Goal: Task Accomplishment & Management: Manage account settings

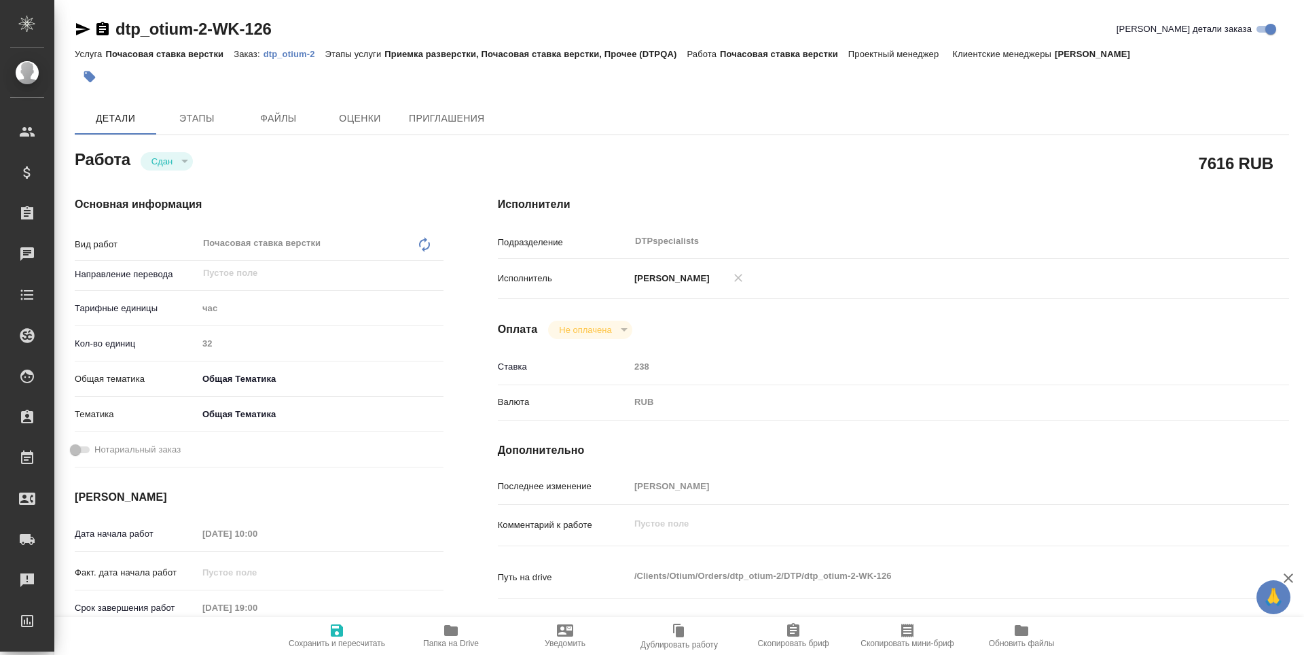
type textarea "x"
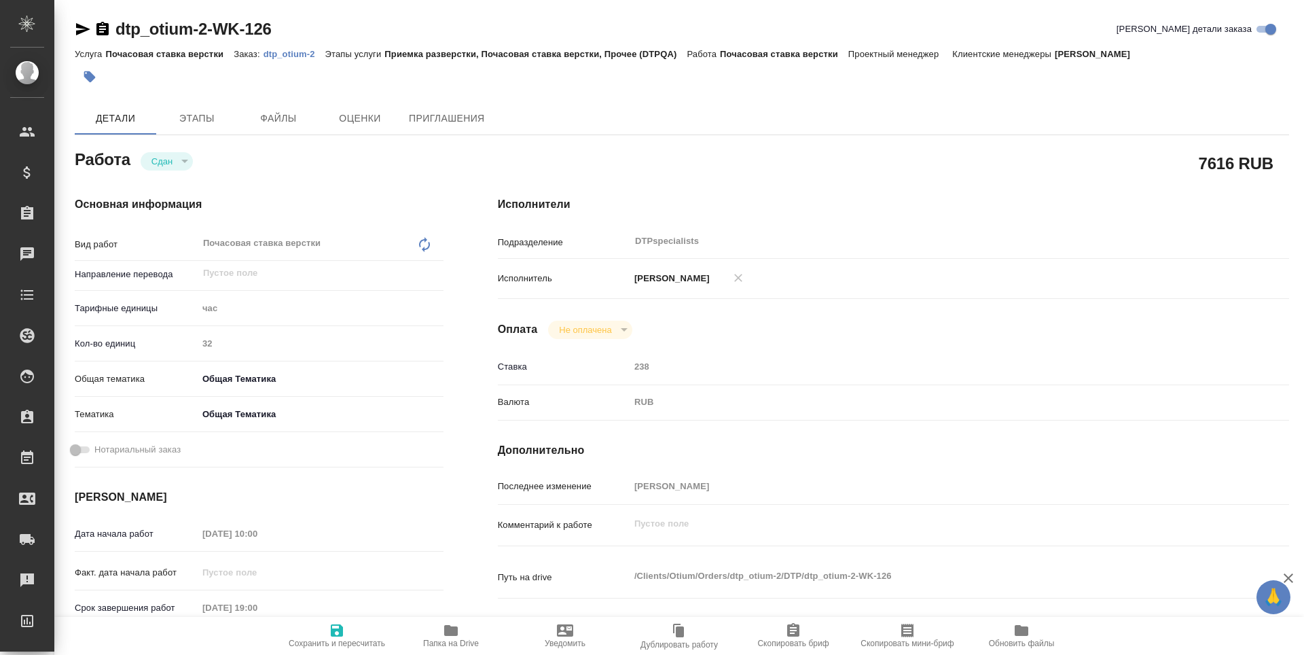
type textarea "x"
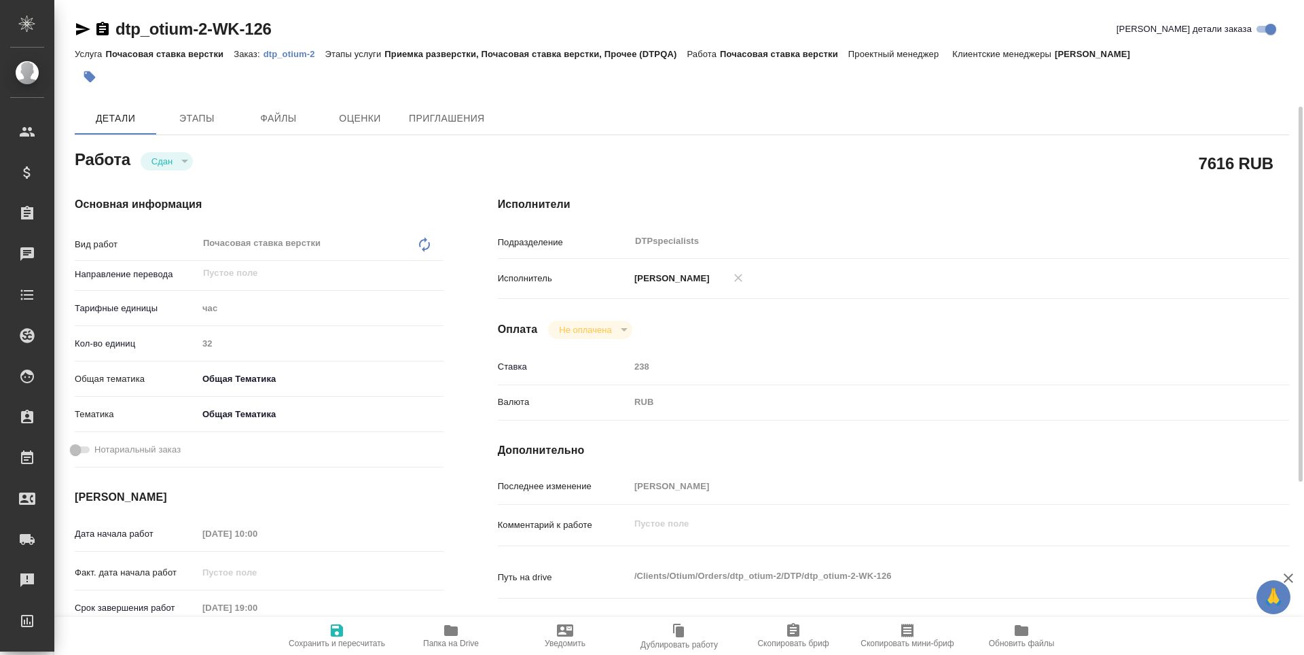
scroll to position [136, 0]
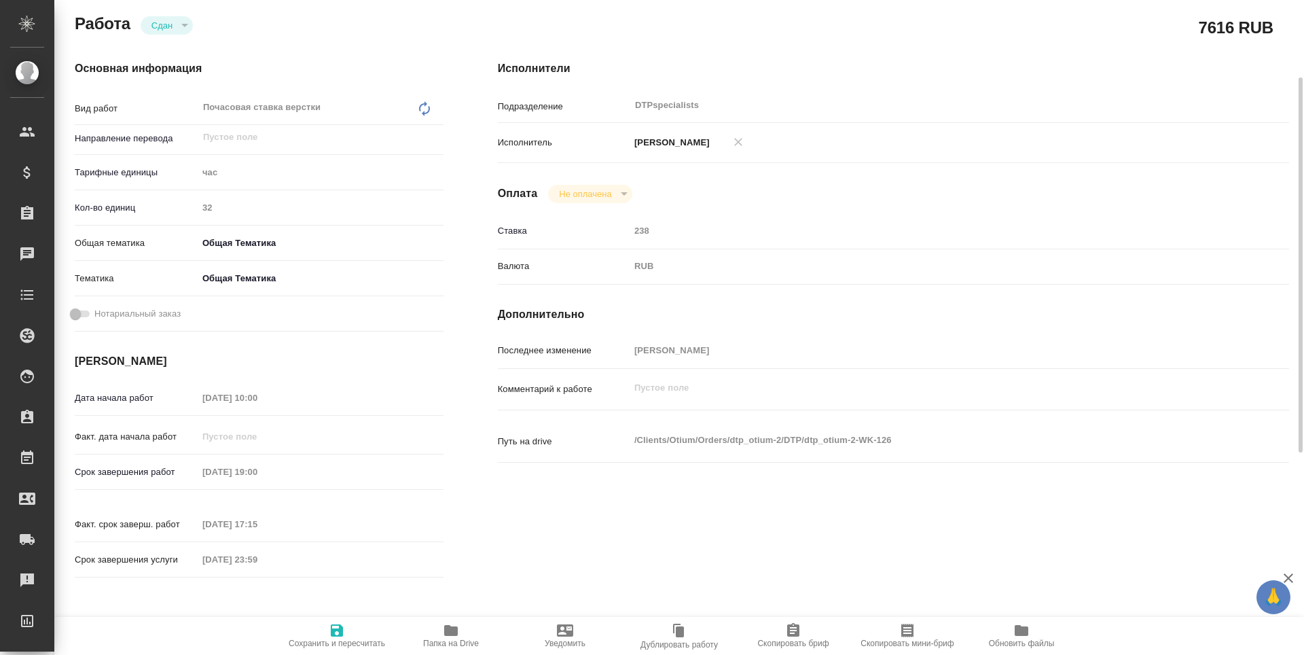
type textarea "x"
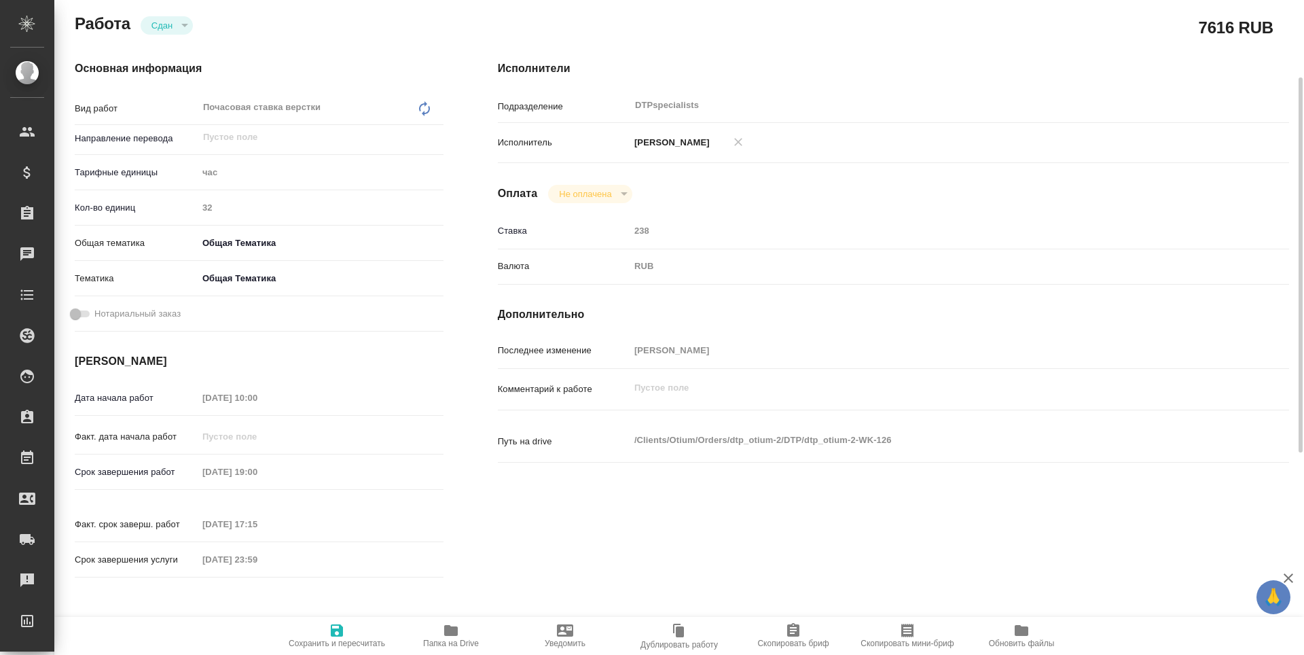
type textarea "x"
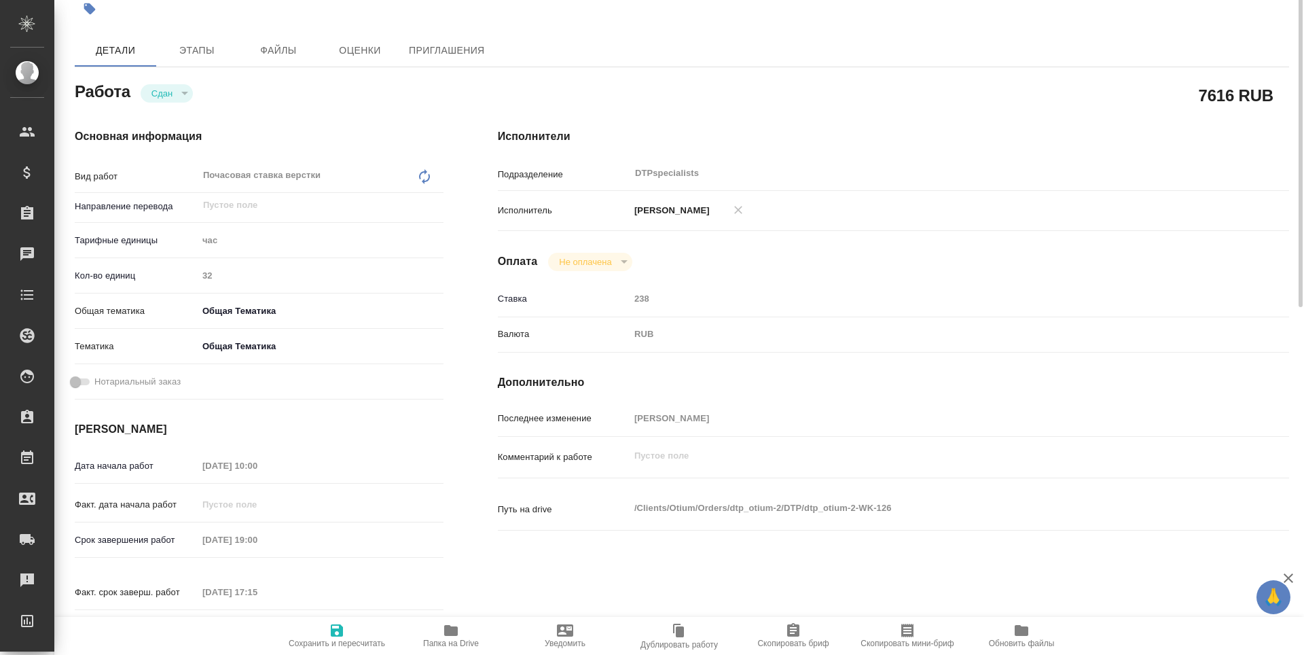
scroll to position [0, 0]
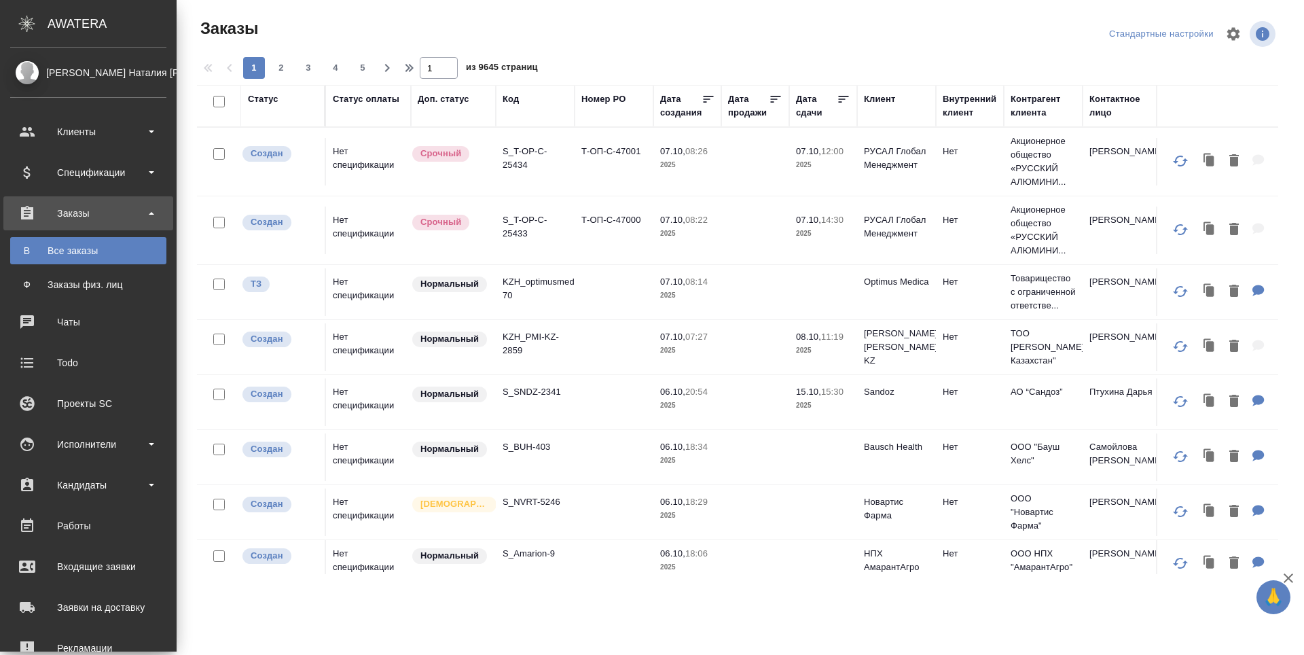
click at [73, 211] on div "Заказы" at bounding box center [88, 213] width 156 height 20
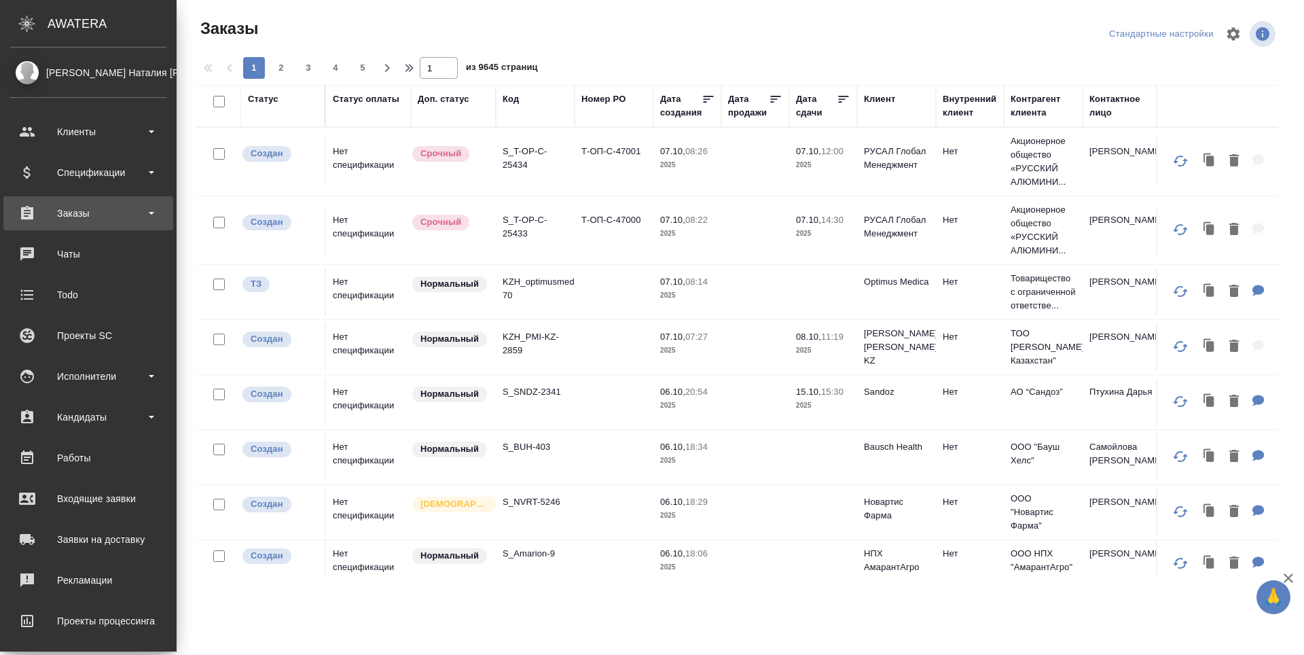
click at [63, 208] on div "Заказы" at bounding box center [88, 213] width 156 height 20
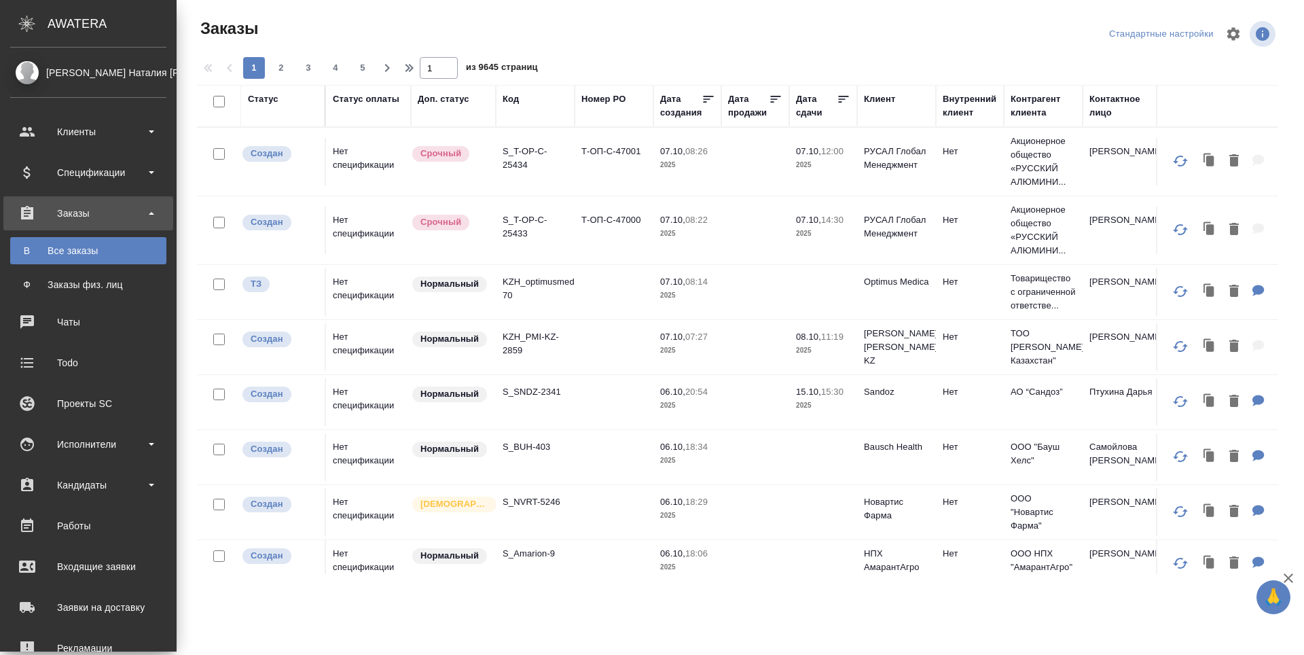
click at [63, 244] on div "Все заказы" at bounding box center [88, 251] width 143 height 14
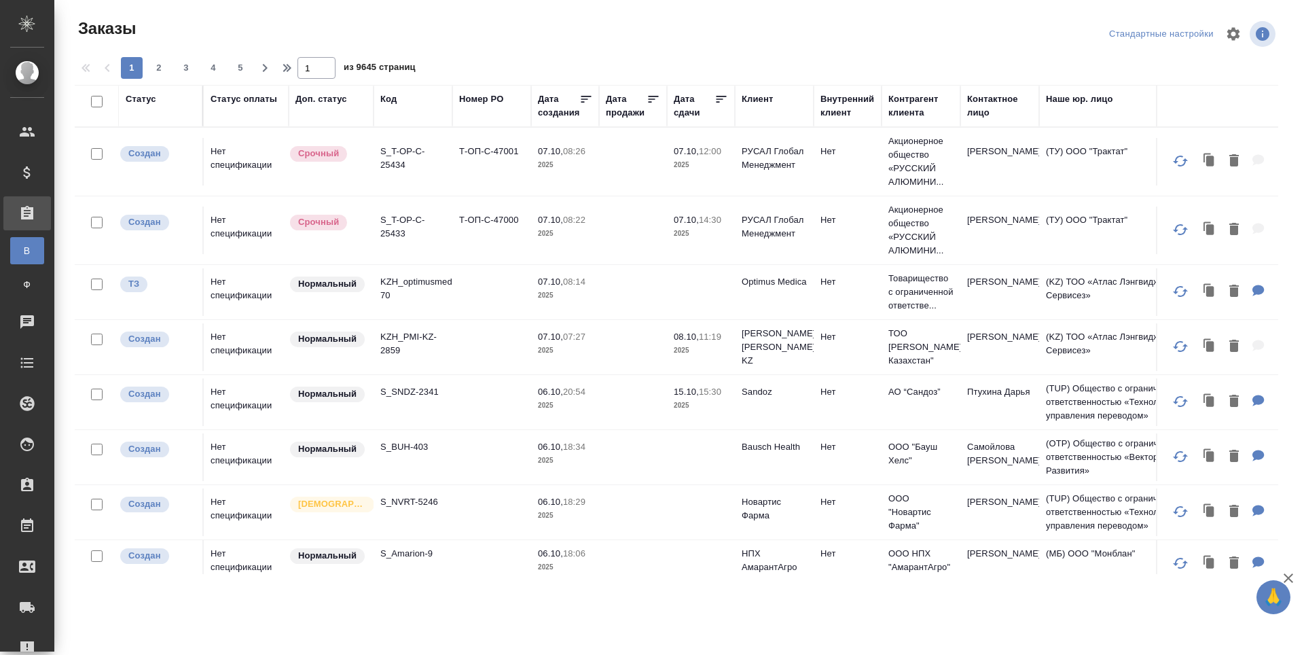
click at [390, 98] on div "Код" at bounding box center [388, 99] width 16 height 14
click at [390, 79] on span "из 9645 страниц" at bounding box center [380, 69] width 72 height 20
click at [395, 79] on span "из 9645 страниц" at bounding box center [380, 69] width 72 height 20
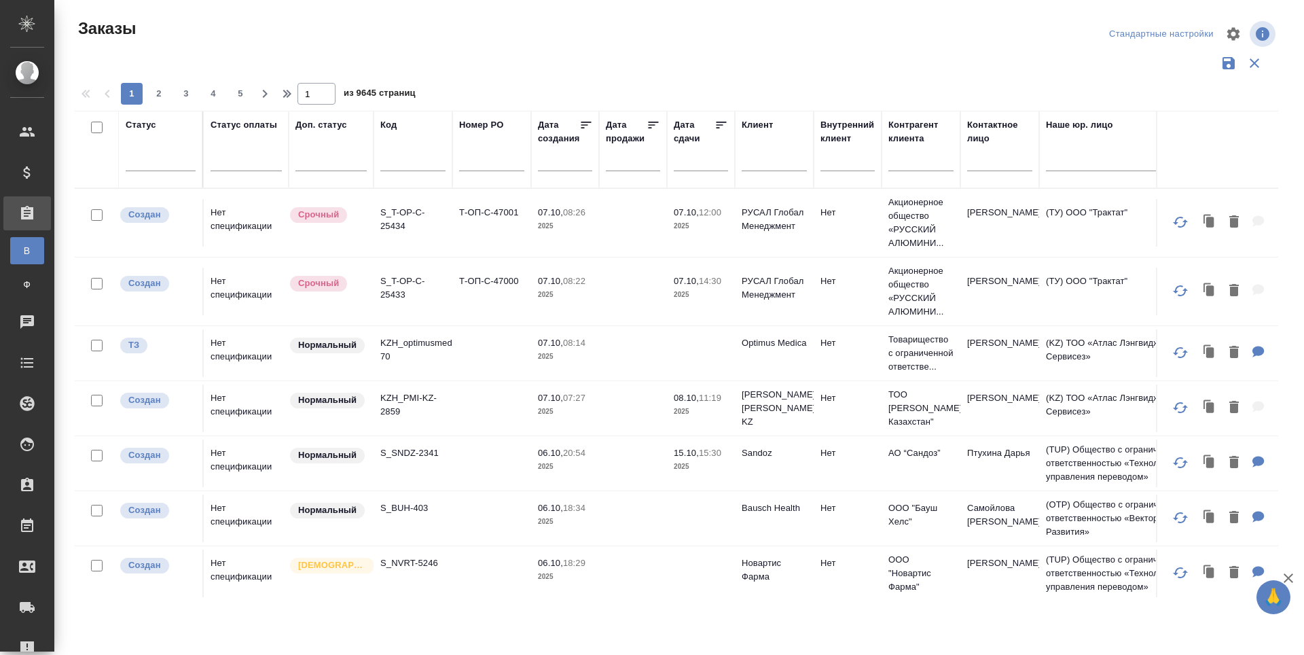
click at [397, 159] on input "text" at bounding box center [412, 162] width 65 height 17
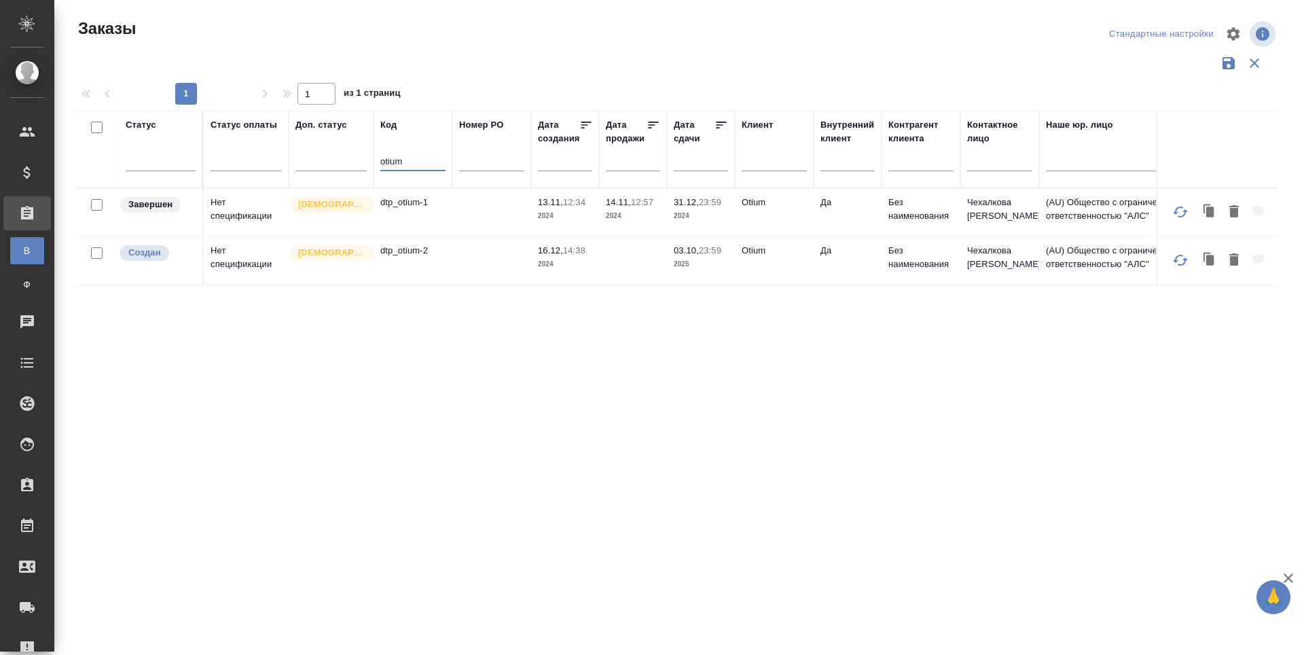
type input "otium"
click at [397, 275] on td "dtp_otium-2" at bounding box center [412, 261] width 79 height 48
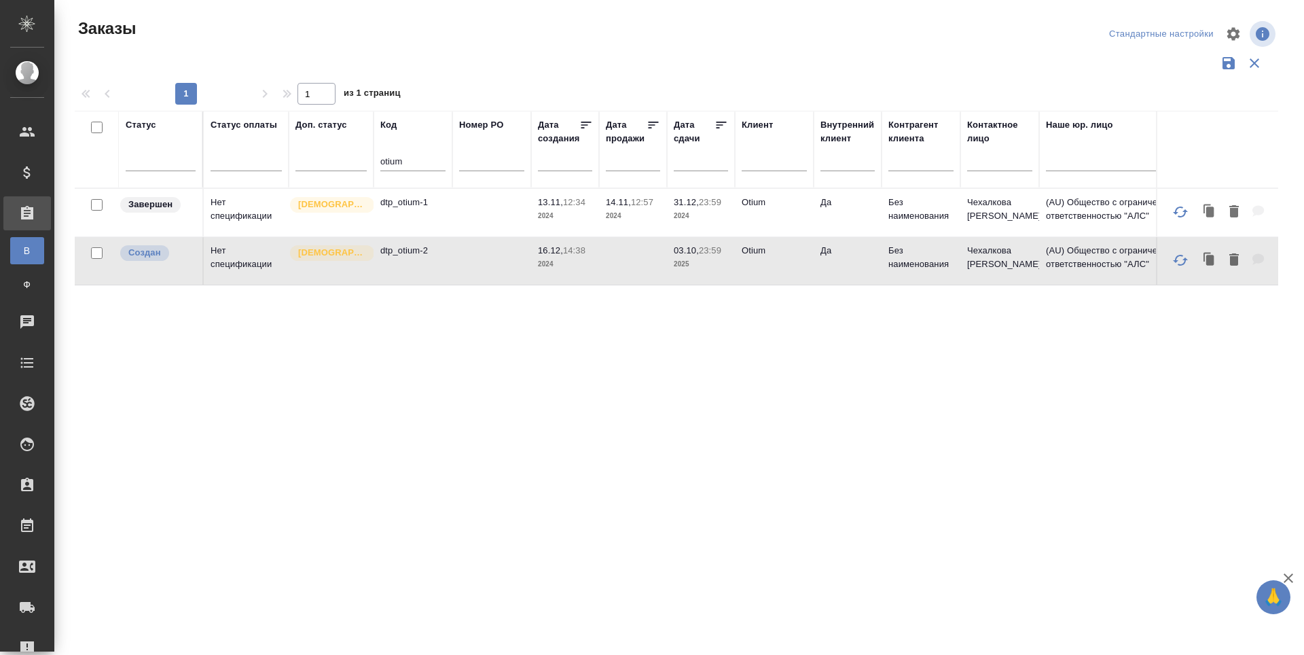
click at [418, 274] on td "dtp_otium-2" at bounding box center [412, 261] width 79 height 48
click at [416, 274] on td "dtp_otium-2" at bounding box center [412, 261] width 79 height 48
click at [415, 274] on td "dtp_otium-2" at bounding box center [412, 261] width 79 height 48
click at [381, 276] on td "dtp_otium-2" at bounding box center [412, 261] width 79 height 48
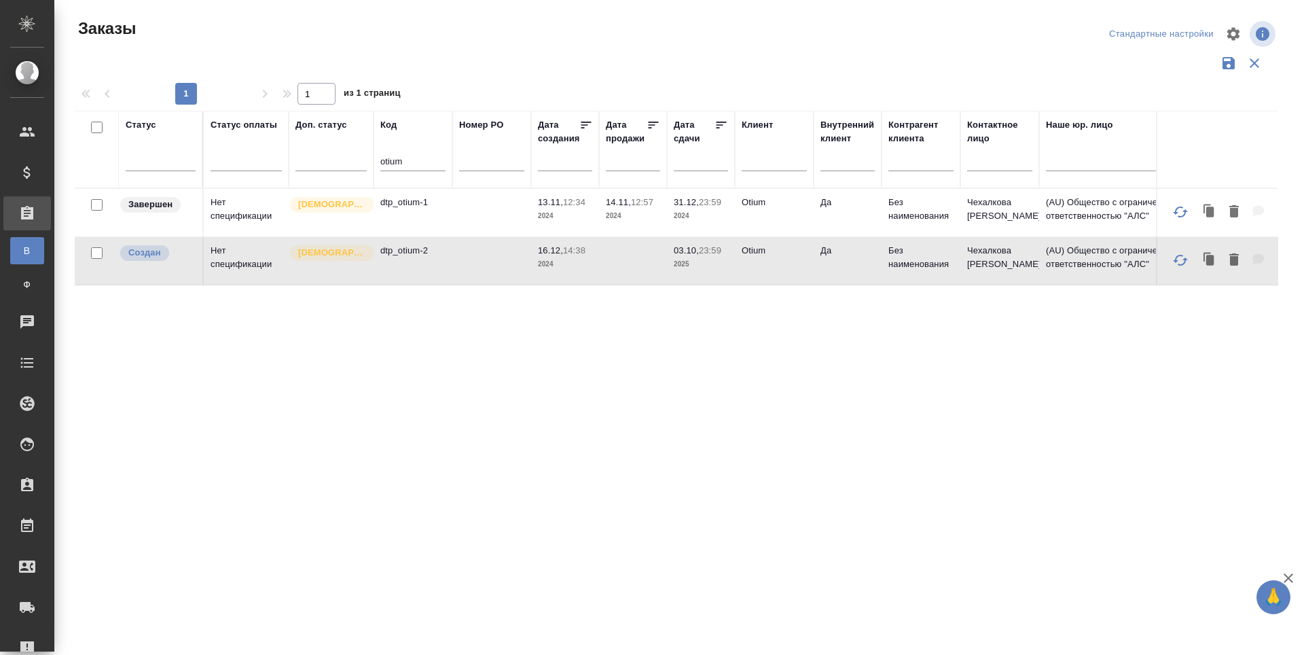
click at [380, 276] on td "dtp_otium-2" at bounding box center [412, 261] width 79 height 48
click at [682, 270] on p "2025" at bounding box center [701, 264] width 54 height 14
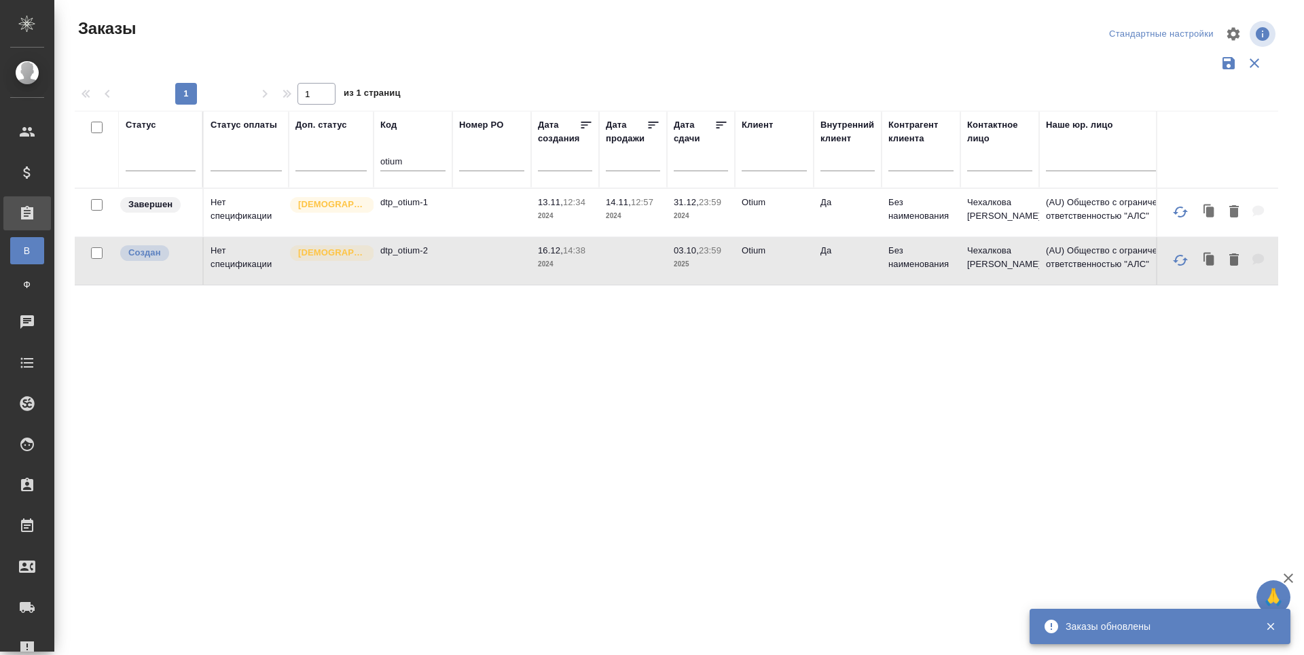
click at [402, 273] on td "dtp_otium-2" at bounding box center [412, 261] width 79 height 48
click at [418, 270] on td "dtp_otium-2" at bounding box center [412, 261] width 79 height 48
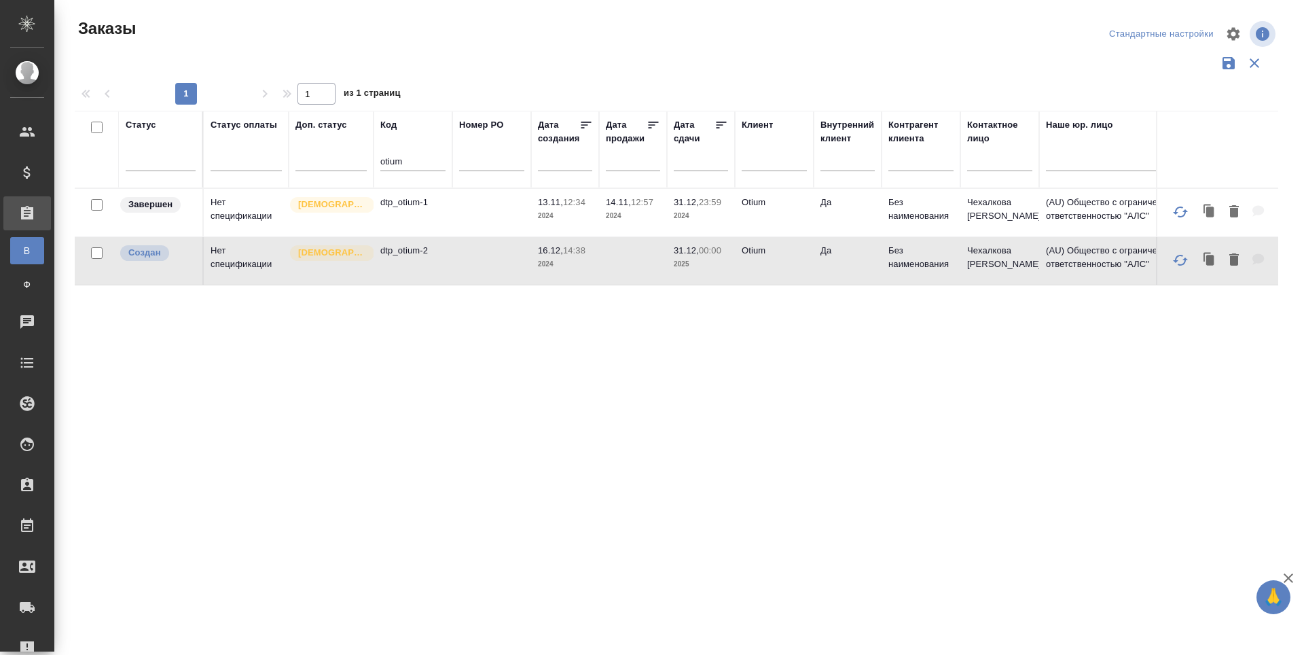
click at [456, 252] on td at bounding box center [491, 261] width 79 height 48
click at [457, 252] on td at bounding box center [491, 261] width 79 height 48
click at [413, 278] on td "dtp_otium-2" at bounding box center [412, 261] width 79 height 48
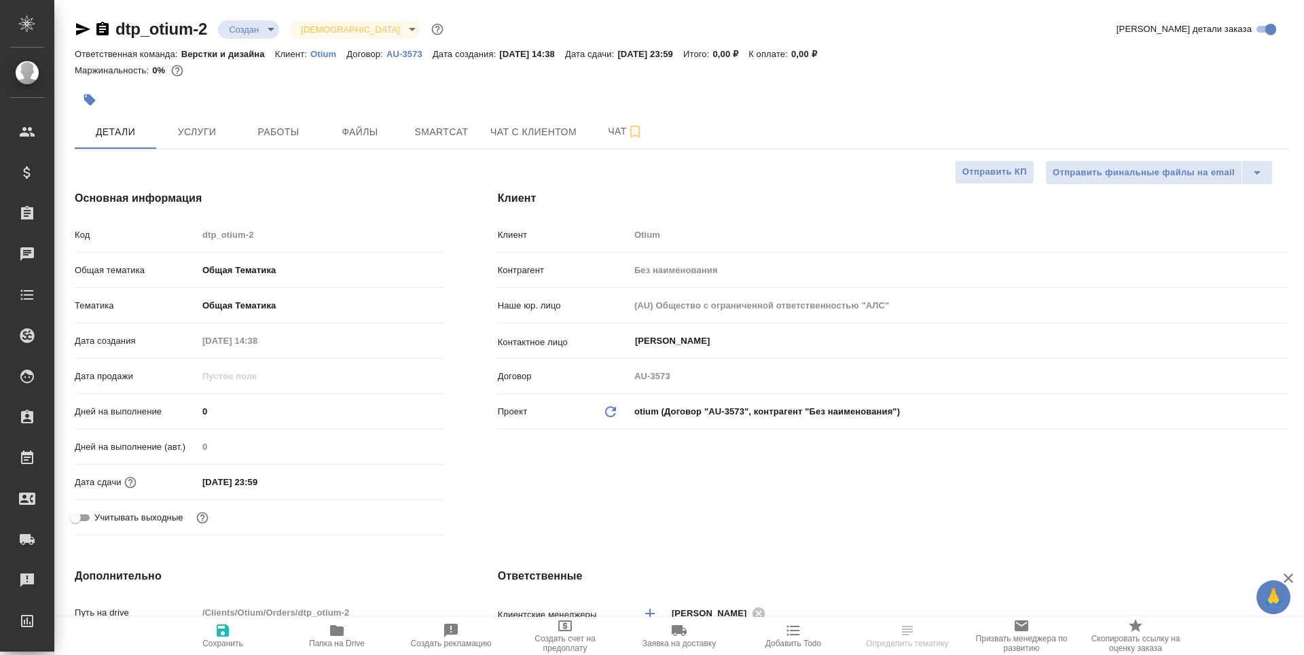
select select "RU"
click at [260, 122] on button "Работы" at bounding box center [278, 132] width 81 height 34
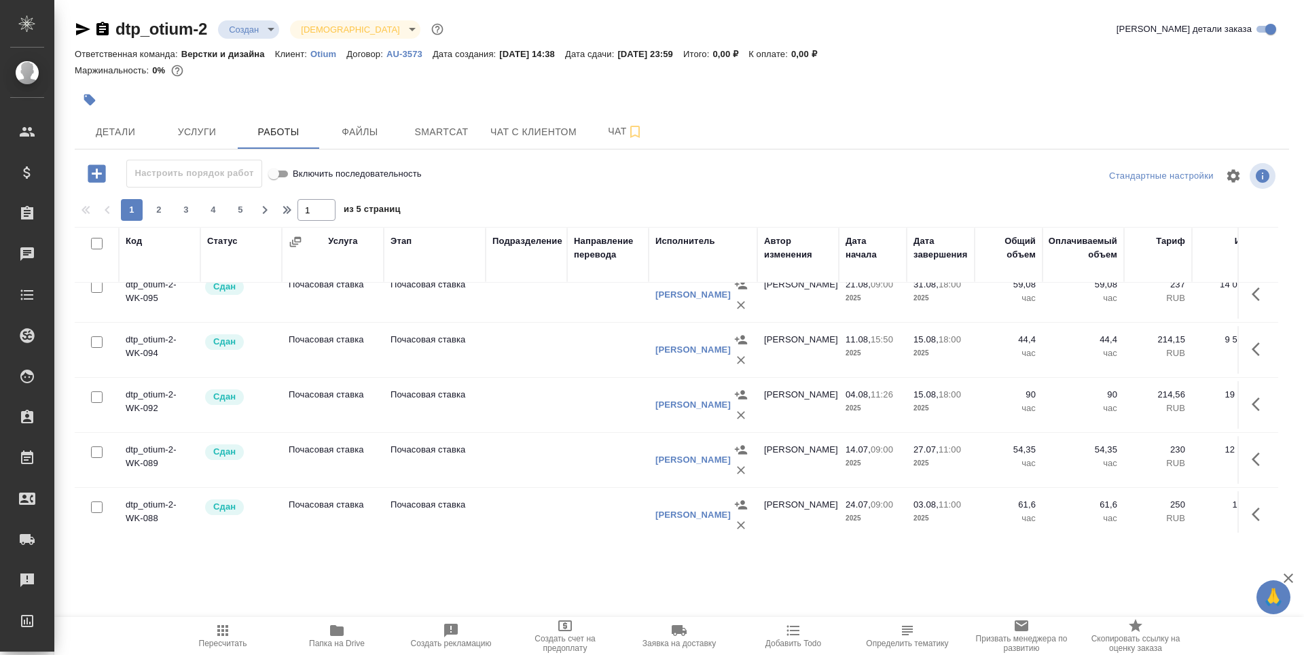
scroll to position [1018, 0]
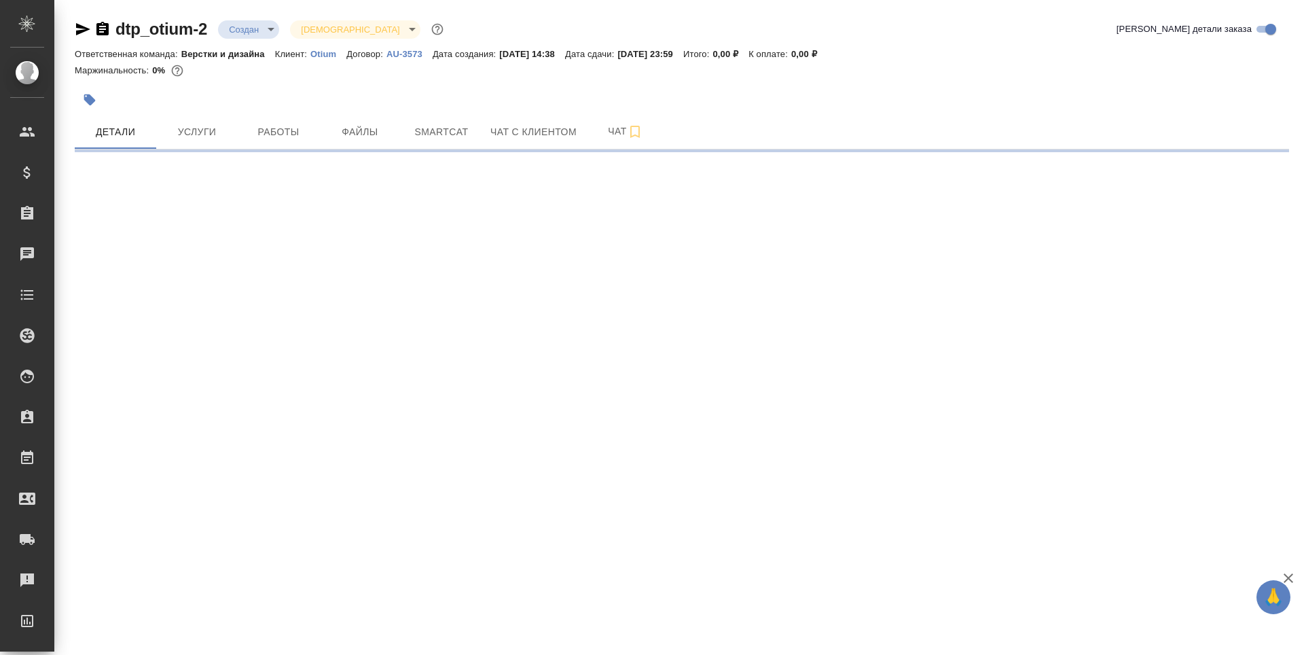
select select "RU"
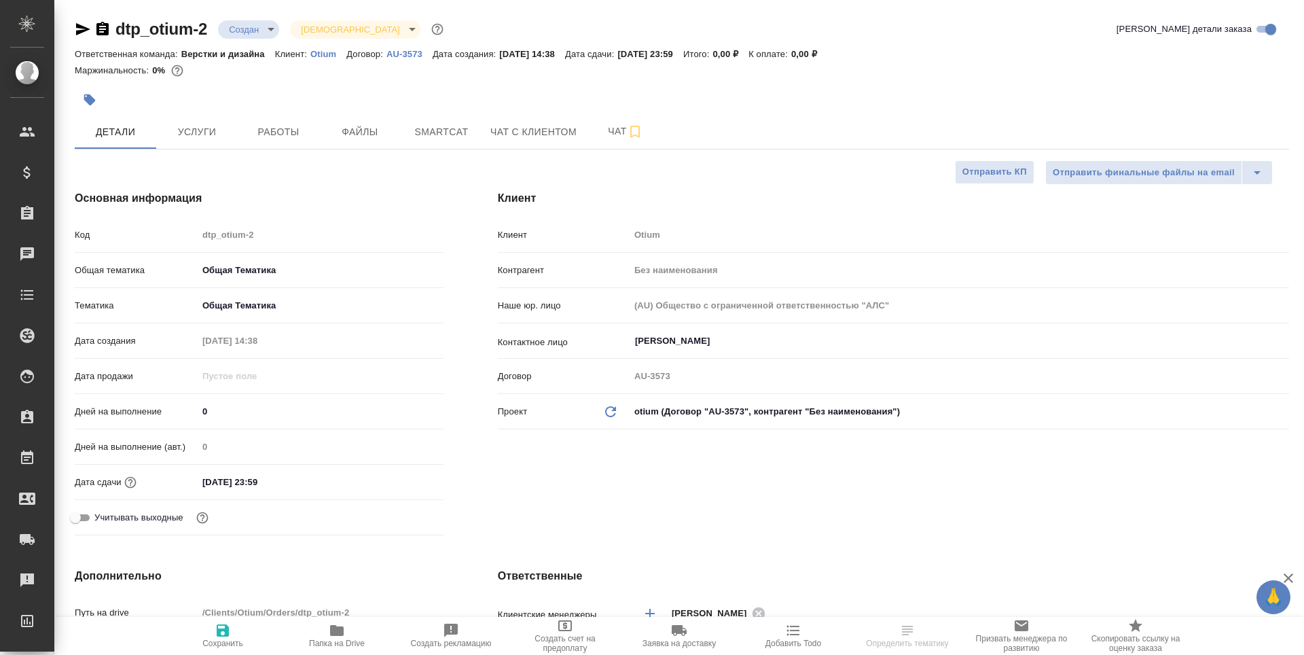
type textarea "x"
click at [265, 136] on span "Работы" at bounding box center [278, 132] width 65 height 17
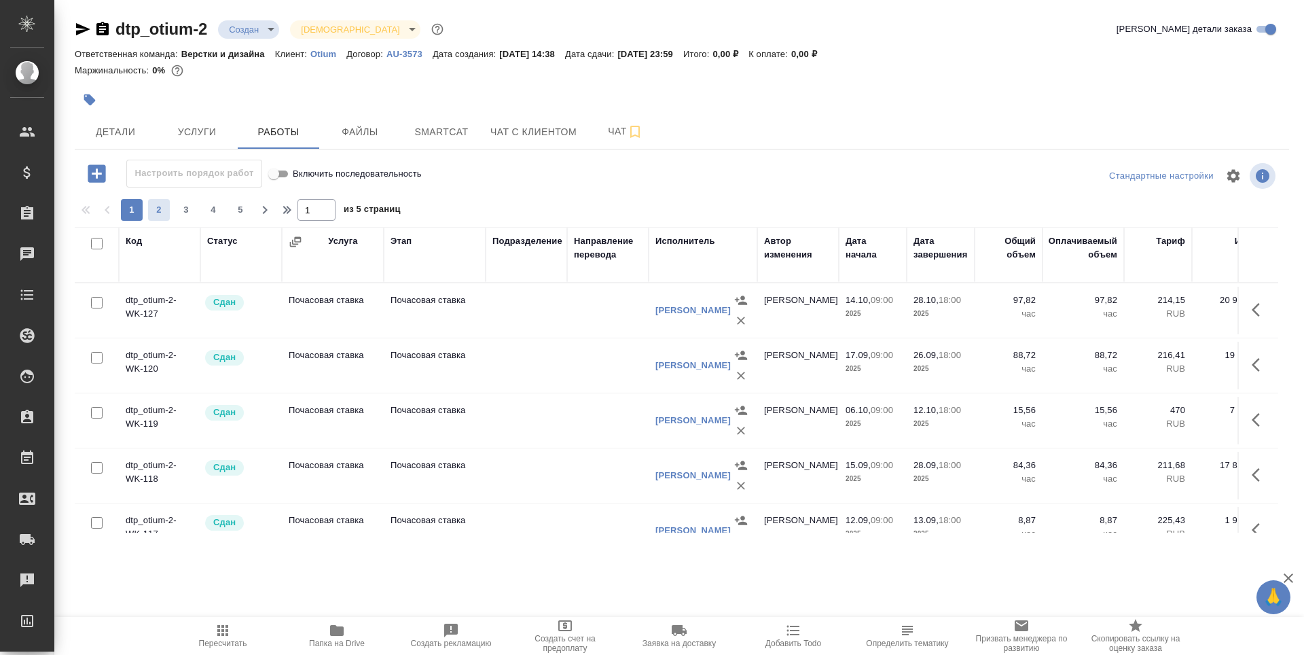
click at [157, 202] on button "2" at bounding box center [159, 210] width 22 height 22
click at [691, 241] on div "Исполнитель" at bounding box center [685, 241] width 60 height 14
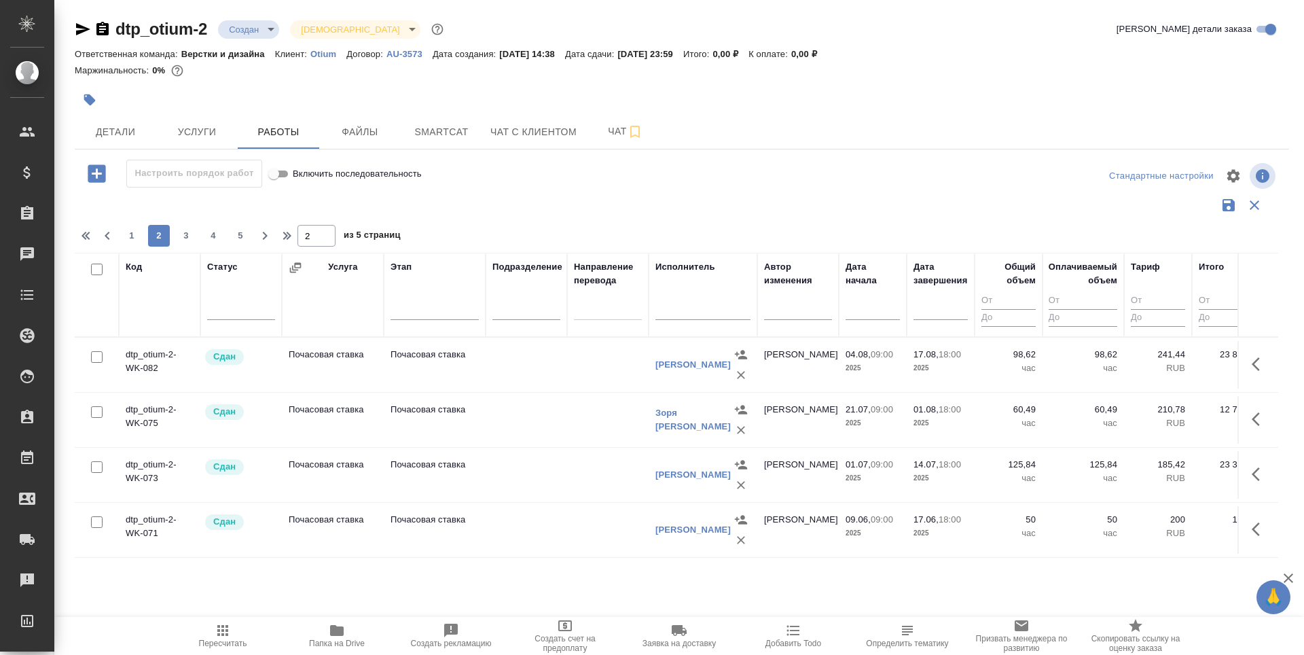
click at [688, 316] on input "text" at bounding box center [702, 310] width 95 height 17
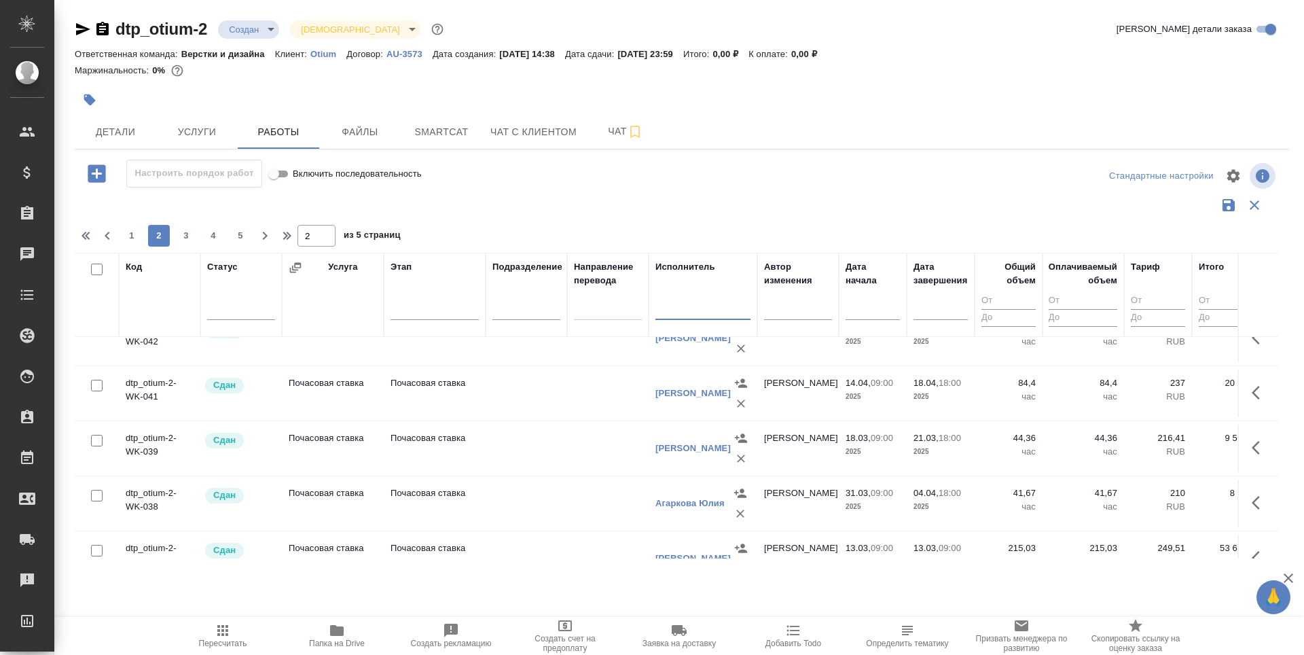
scroll to position [1164, 0]
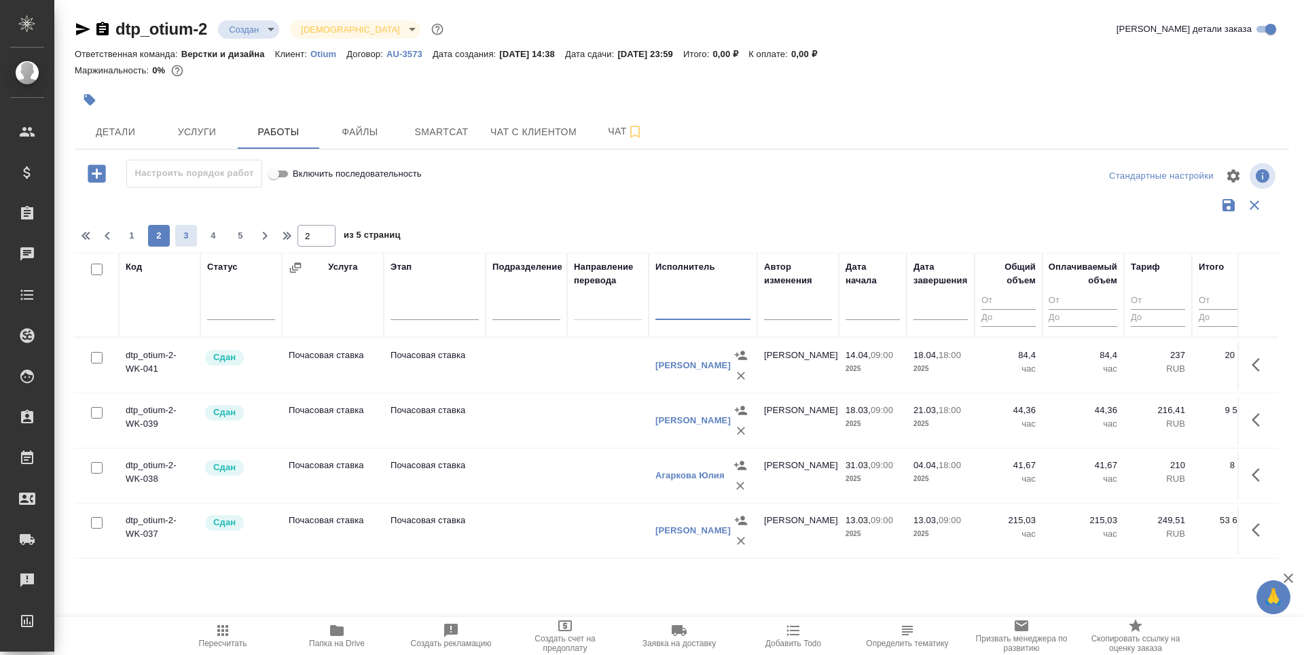
click at [189, 236] on span "3" at bounding box center [186, 236] width 22 height 14
type input "3"
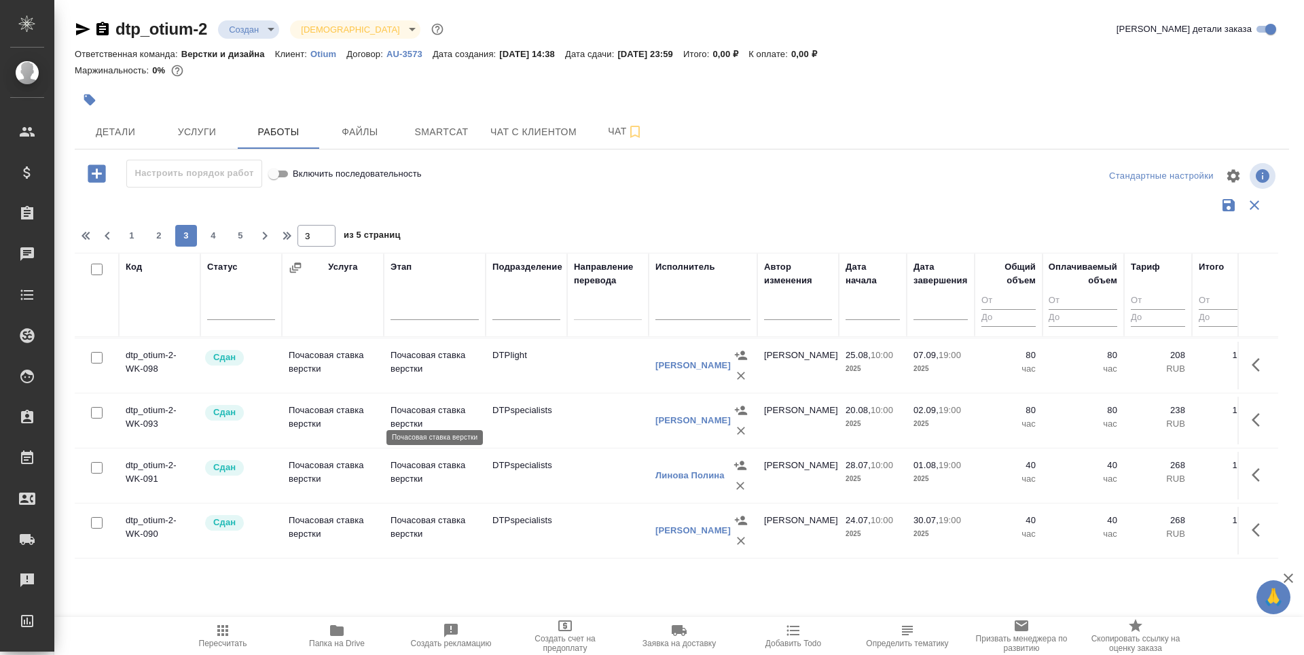
click at [438, 411] on p "Почасовая ставка верстки" at bounding box center [434, 416] width 88 height 27
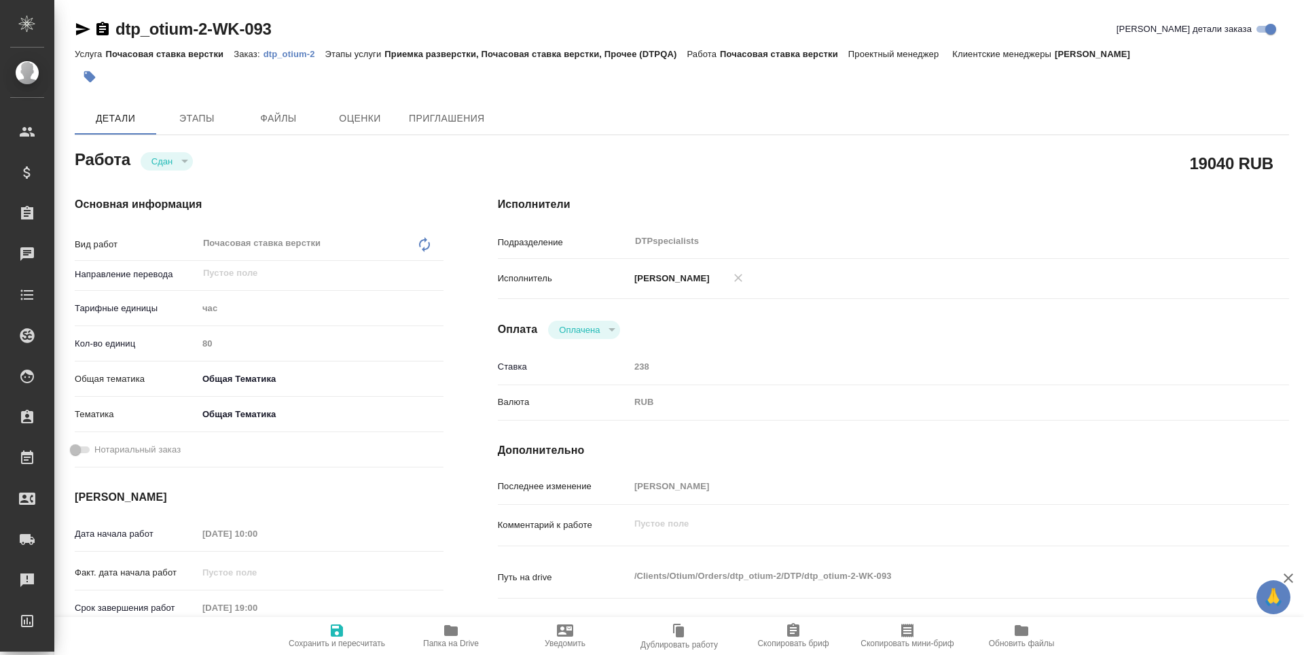
type textarea "x"
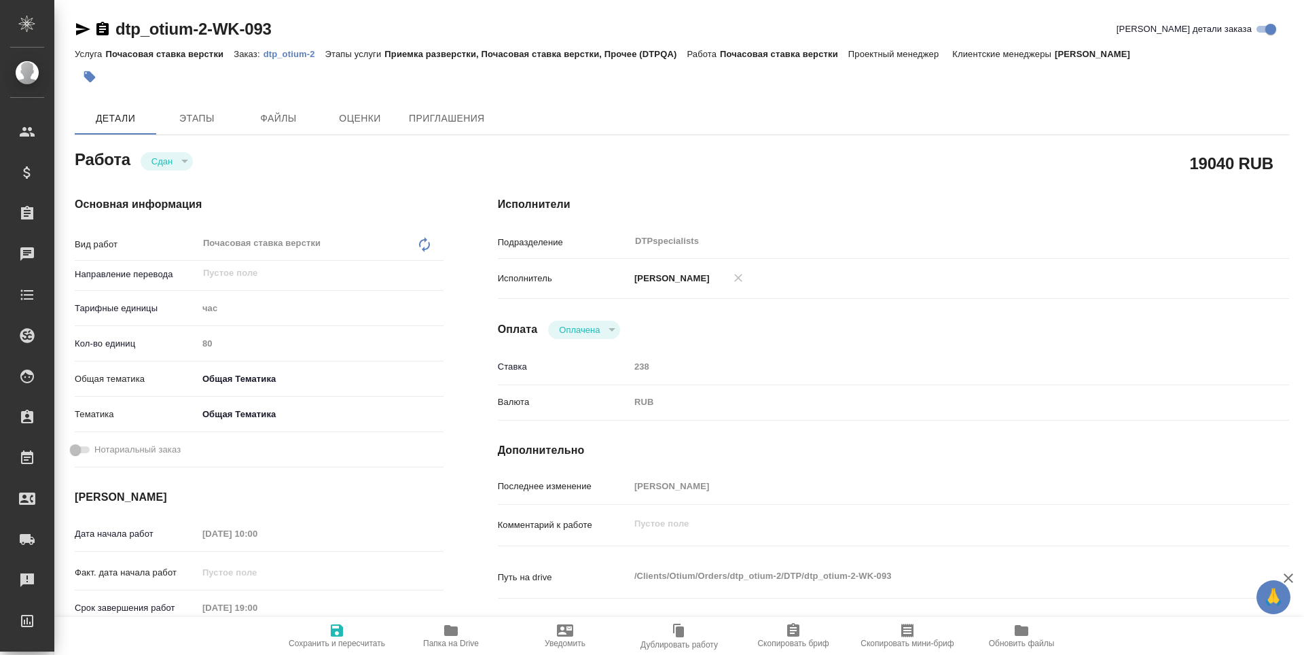
type textarea "x"
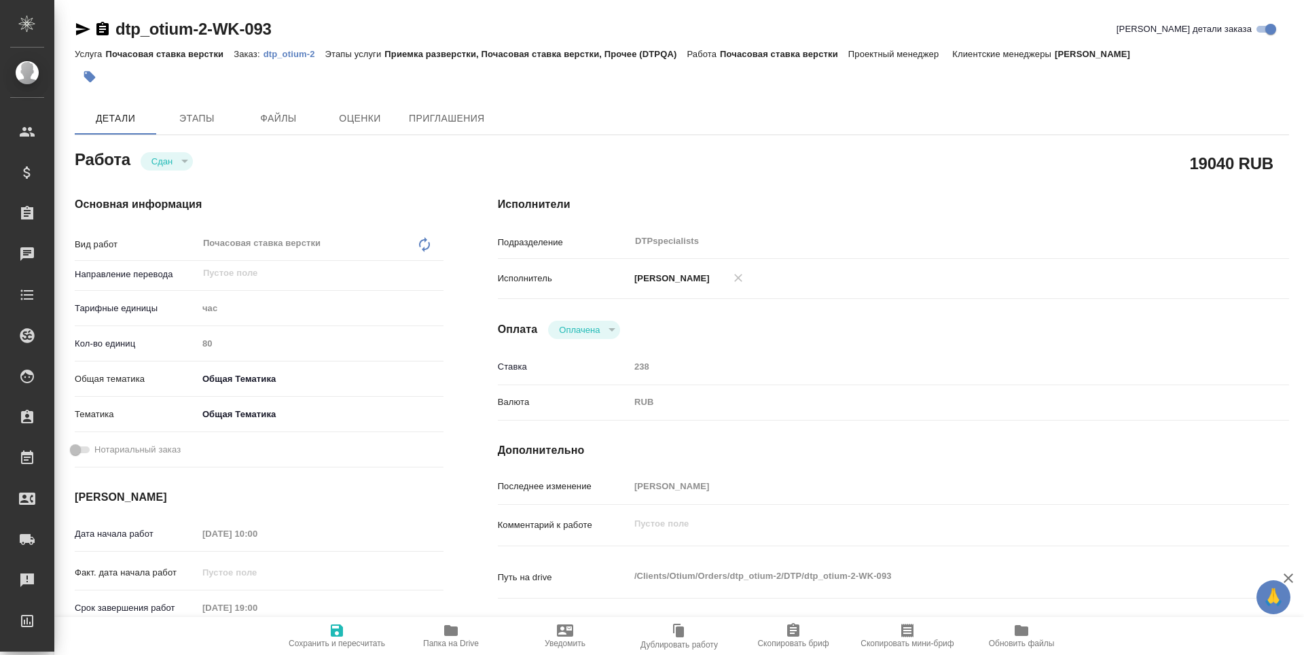
type textarea "x"
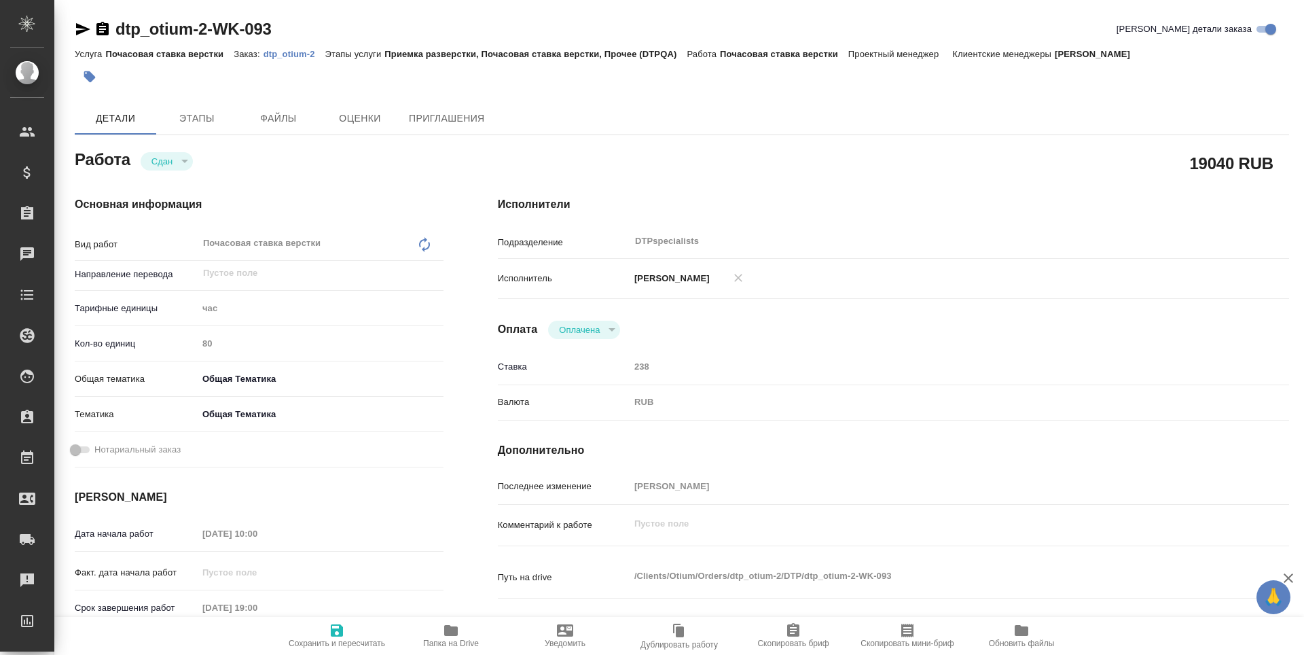
type textarea "x"
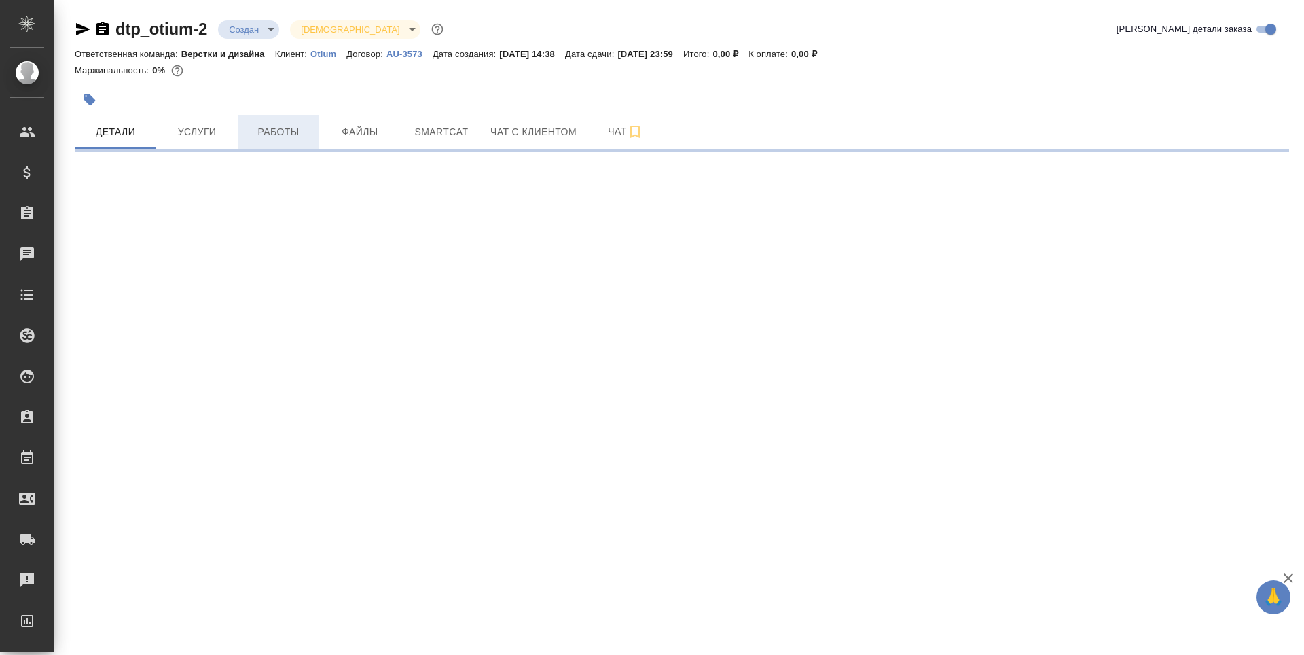
select select "RU"
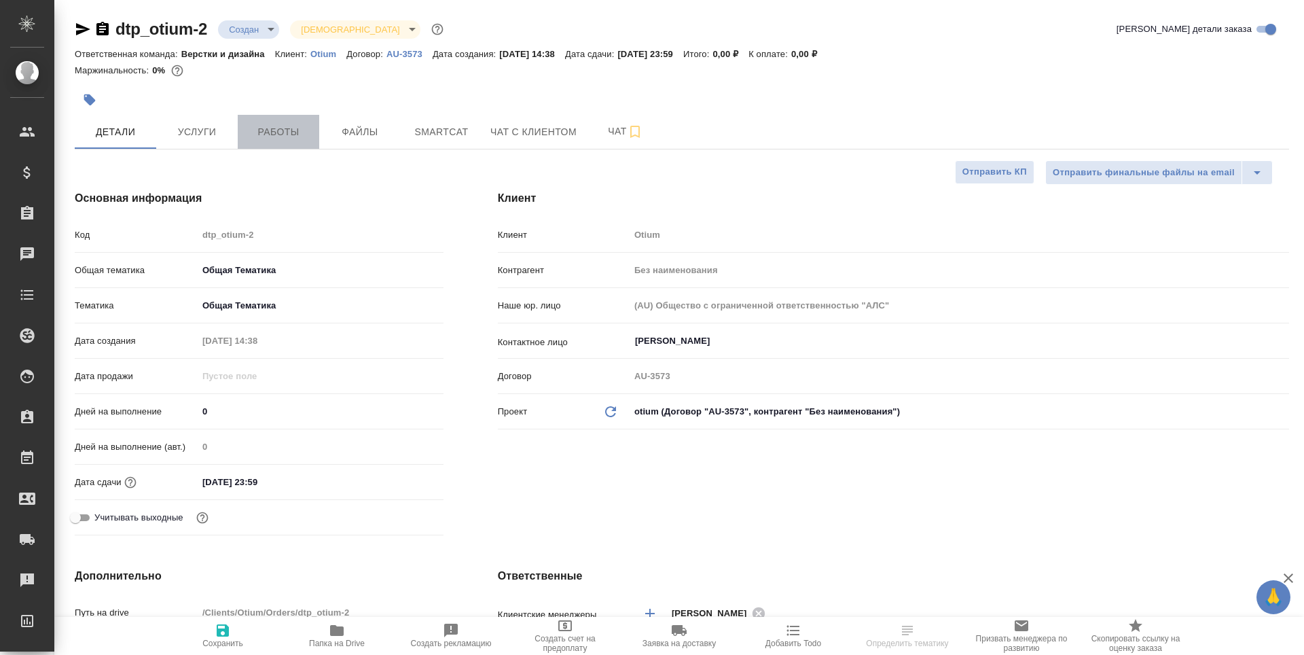
click at [270, 134] on span "Работы" at bounding box center [278, 132] width 65 height 17
type textarea "x"
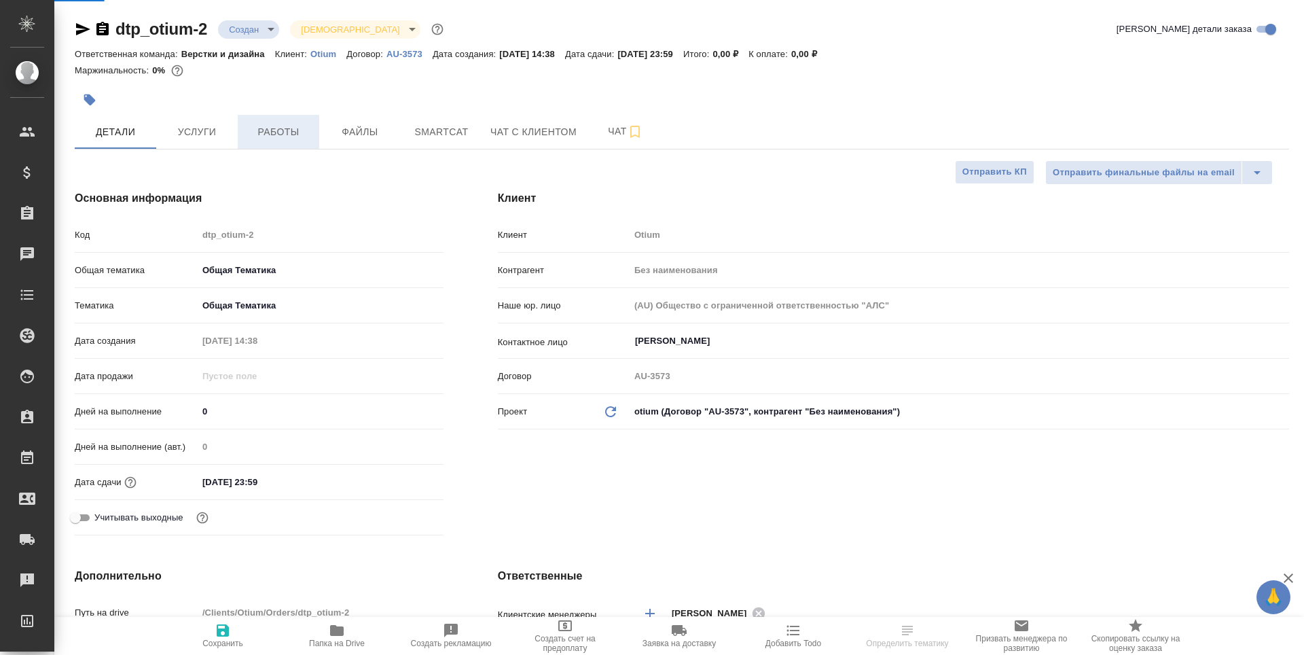
type textarea "x"
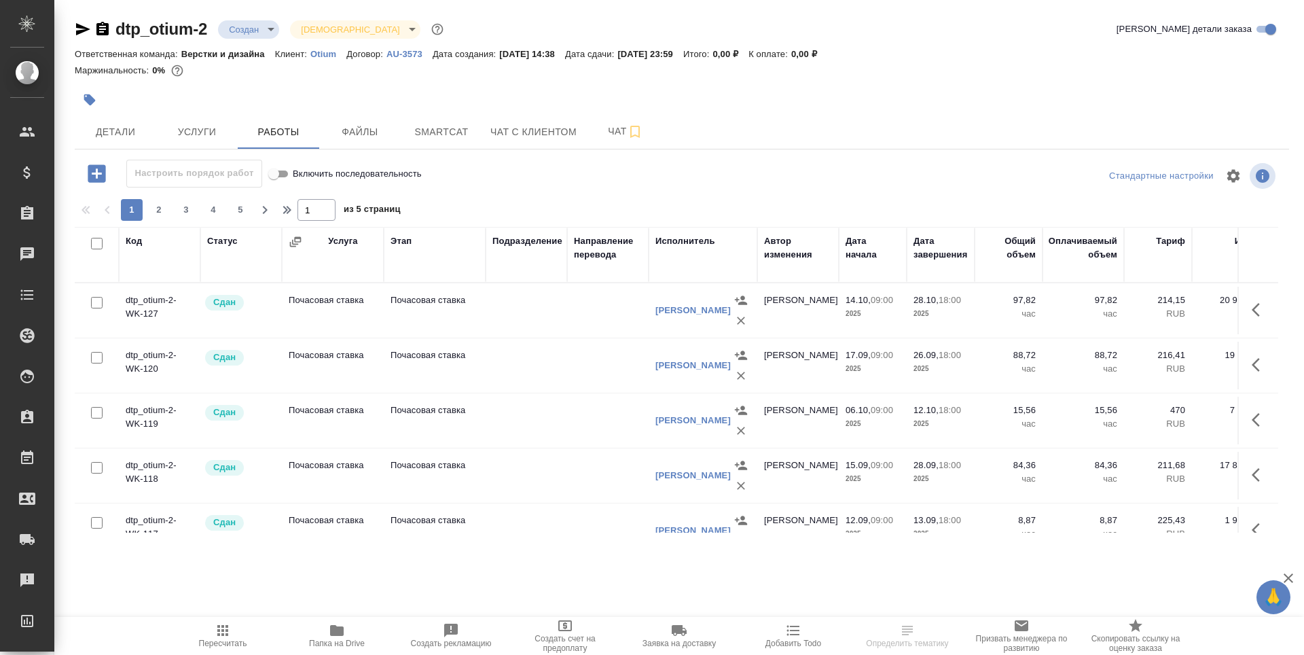
click at [98, 301] on input "checkbox" at bounding box center [97, 303] width 12 height 12
checkbox input "true"
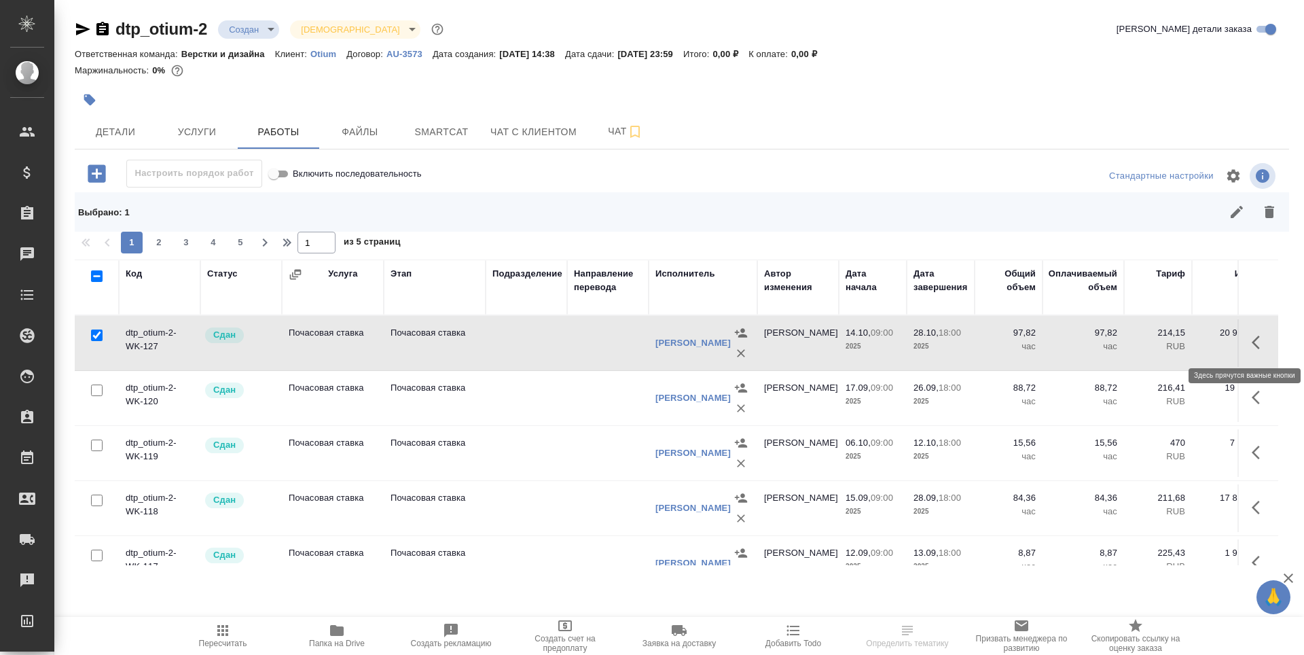
click at [1251, 346] on icon "button" at bounding box center [1259, 342] width 16 height 16
click at [1175, 349] on icon "button" at bounding box center [1184, 342] width 19 height 19
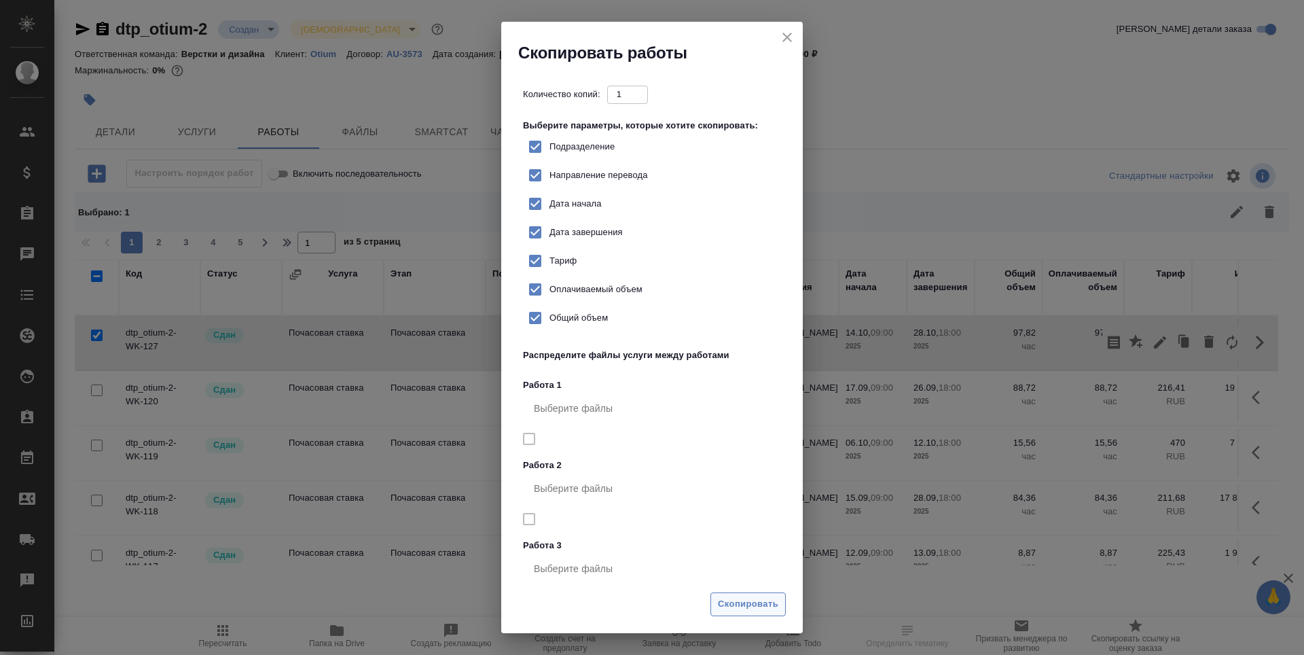
click at [731, 600] on span "Скопировать" at bounding box center [748, 604] width 60 height 16
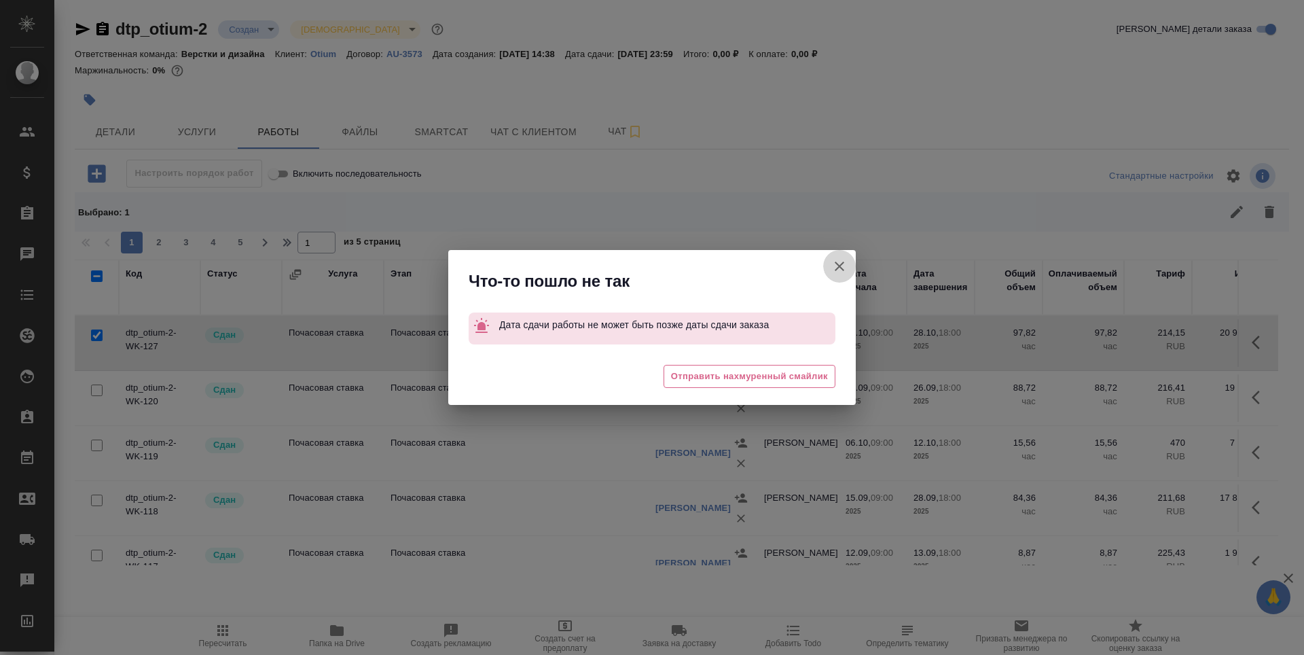
click at [842, 271] on icon "button" at bounding box center [839, 266] width 16 height 16
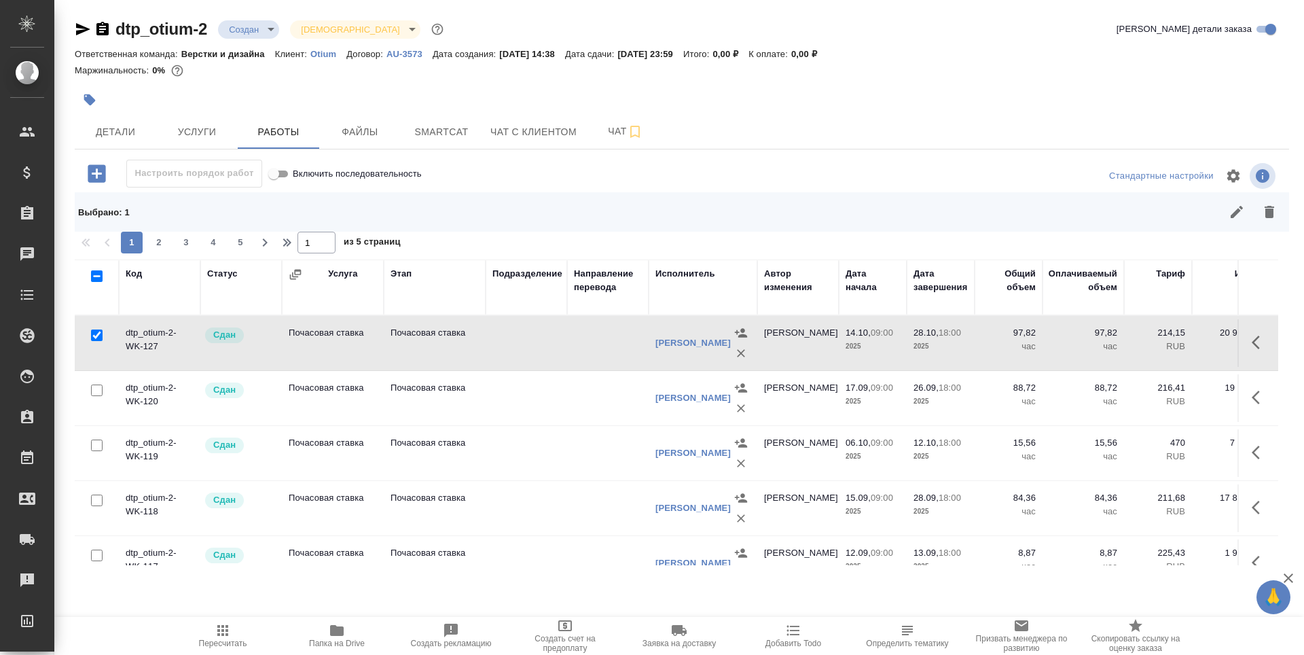
click at [253, 349] on td "Сдан" at bounding box center [240, 343] width 81 height 48
click at [1251, 346] on icon "button" at bounding box center [1259, 342] width 16 height 16
click at [1175, 346] on icon "button" at bounding box center [1184, 342] width 19 height 19
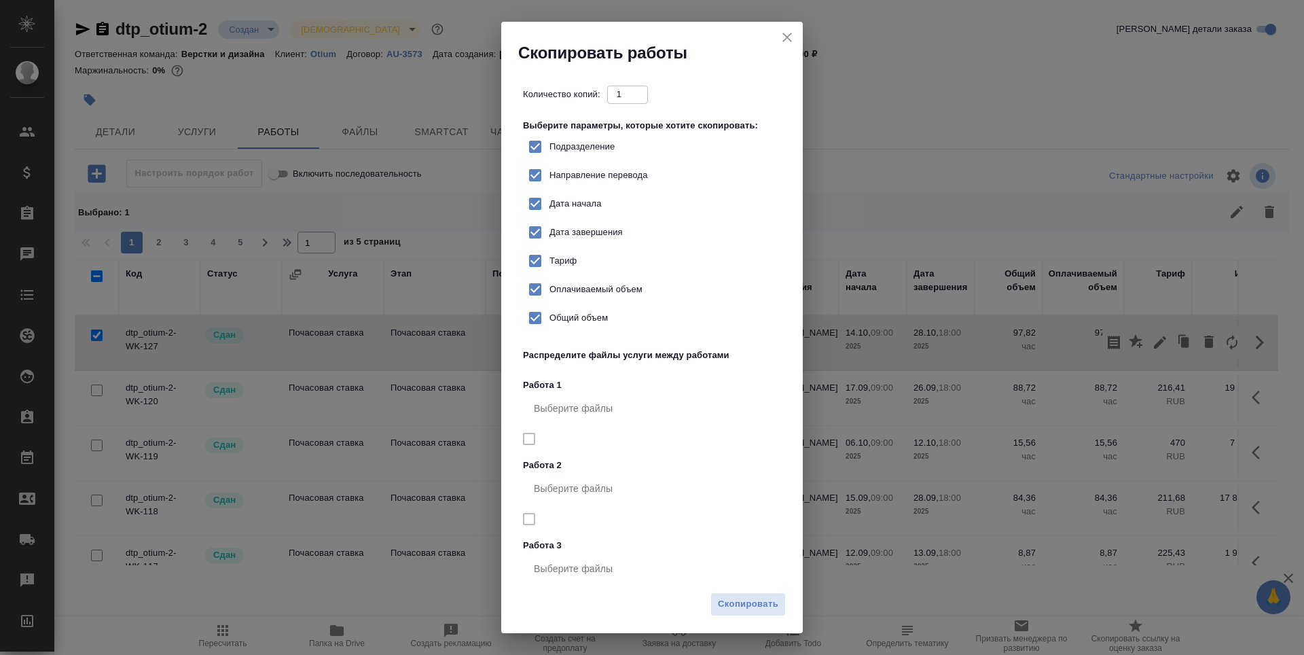
click at [536, 204] on input "Дата начала" at bounding box center [535, 203] width 29 height 29
checkbox input "false"
click at [532, 233] on input "Дата завершения" at bounding box center [535, 232] width 29 height 29
checkbox input "false"
click at [750, 607] on span "Скопировать" at bounding box center [748, 604] width 60 height 16
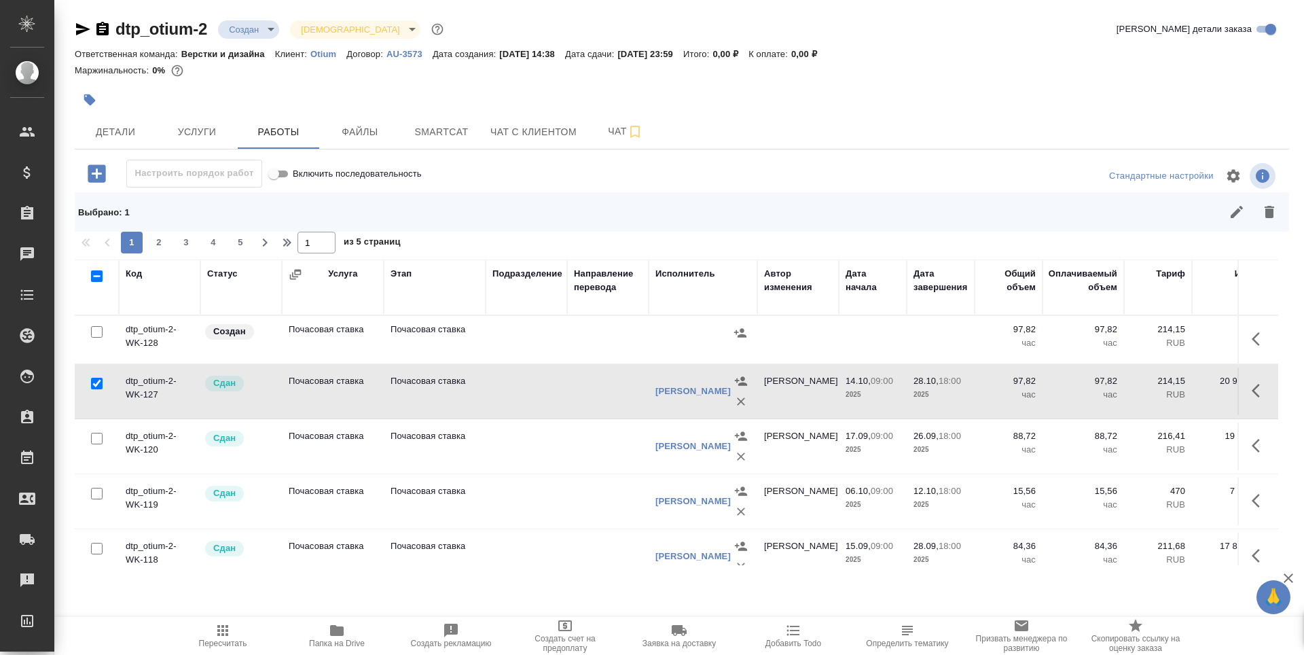
click at [171, 340] on td "dtp_otium-2-WK-128" at bounding box center [159, 340] width 81 height 48
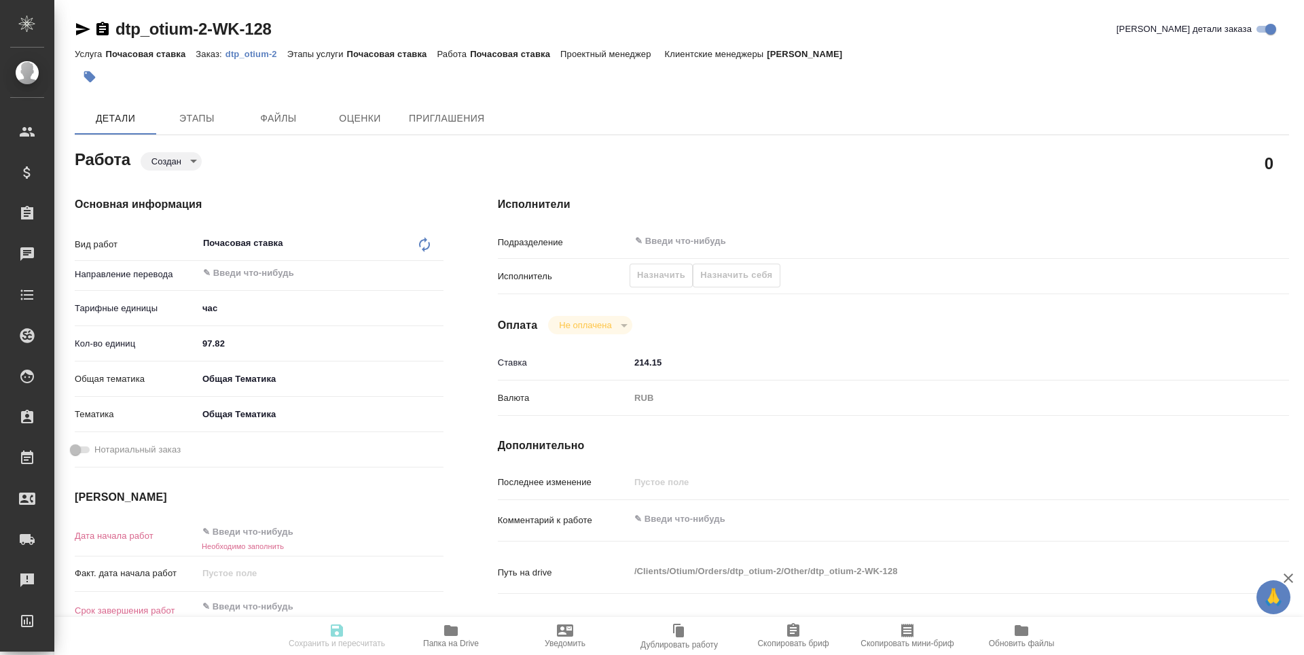
type textarea "x"
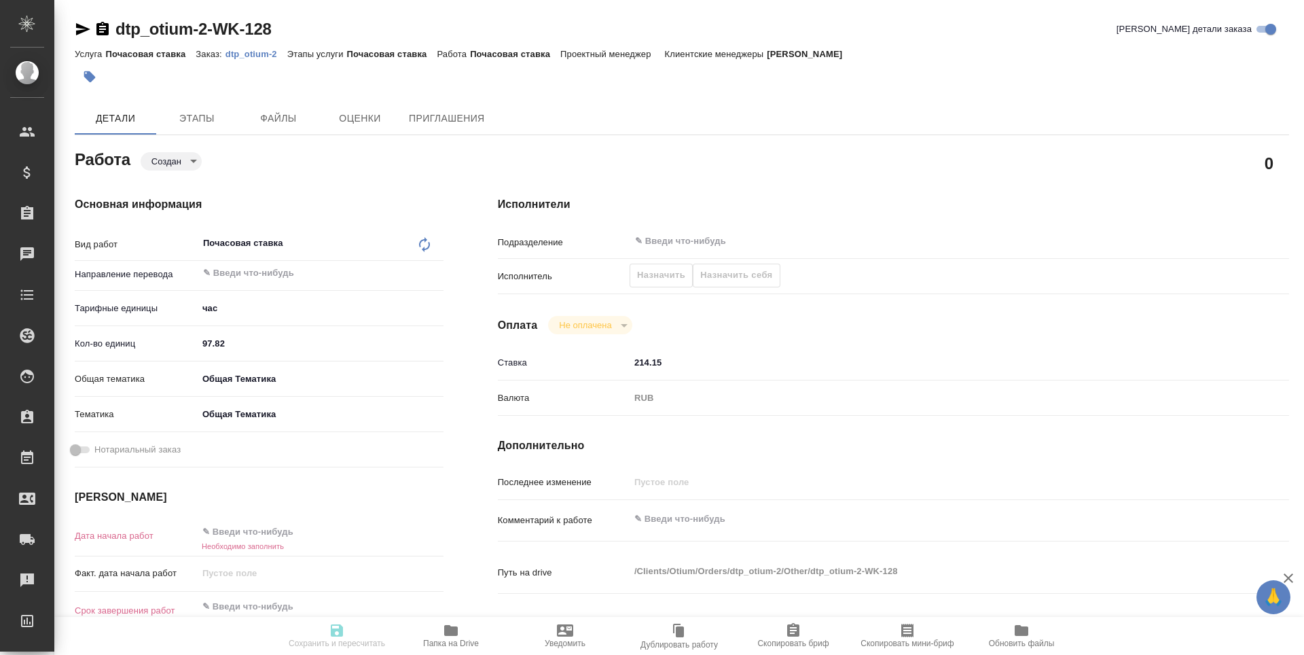
type textarea "x"
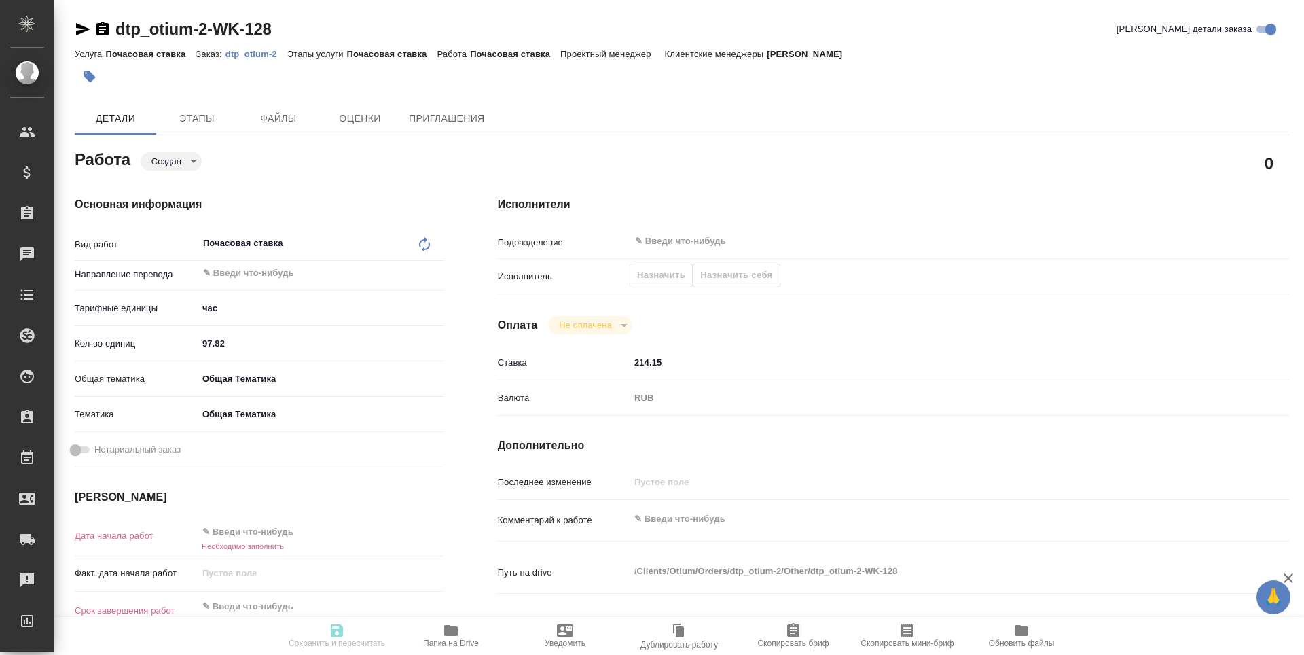
type textarea "x"
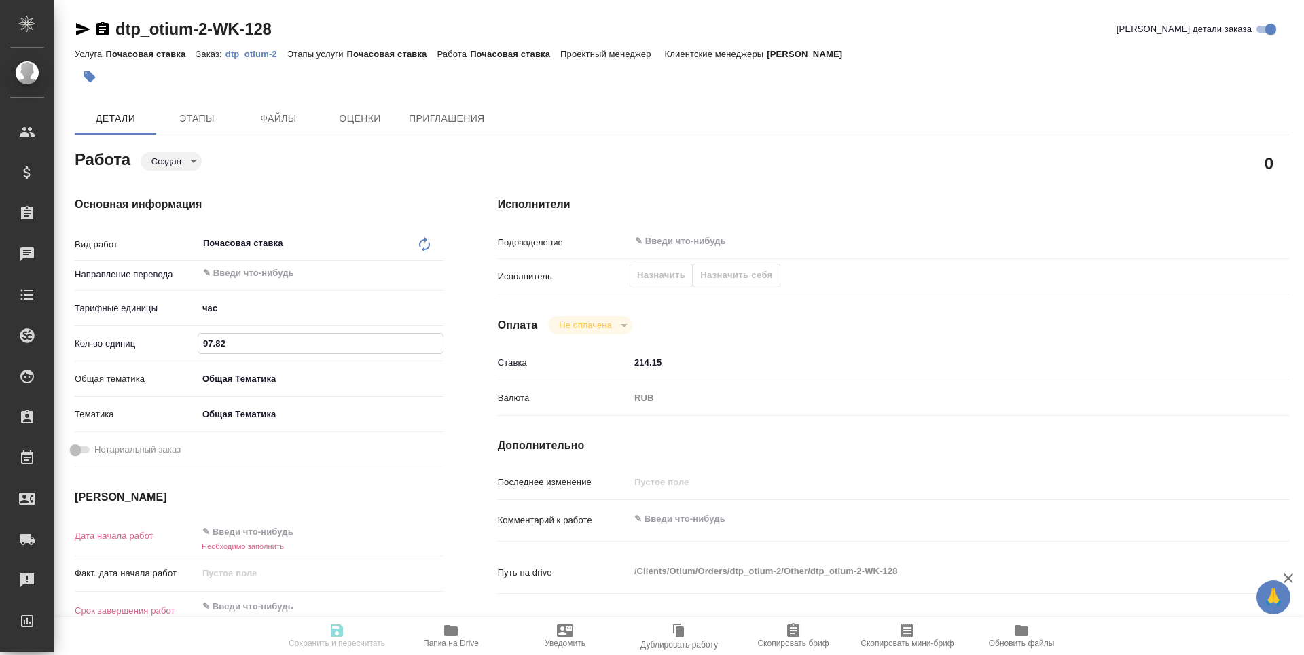
click at [230, 339] on input "97.82" at bounding box center [320, 343] width 244 height 20
type textarea "x"
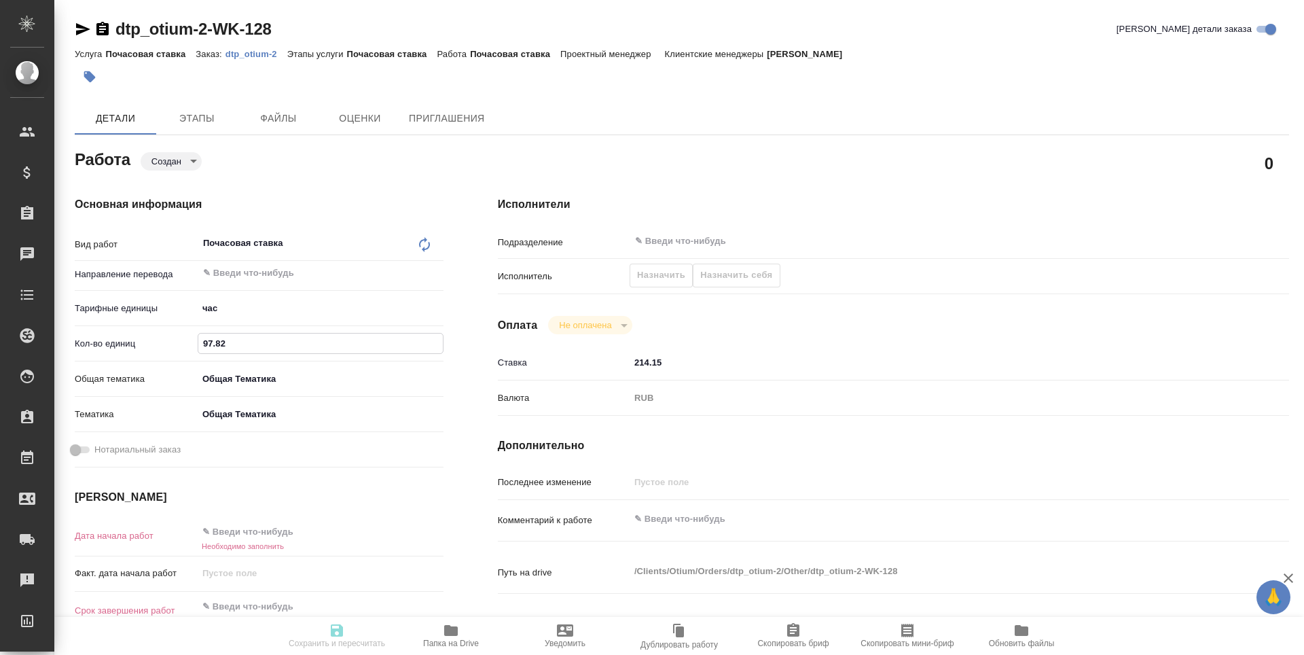
type textarea "x"
type input "97.8"
type textarea "x"
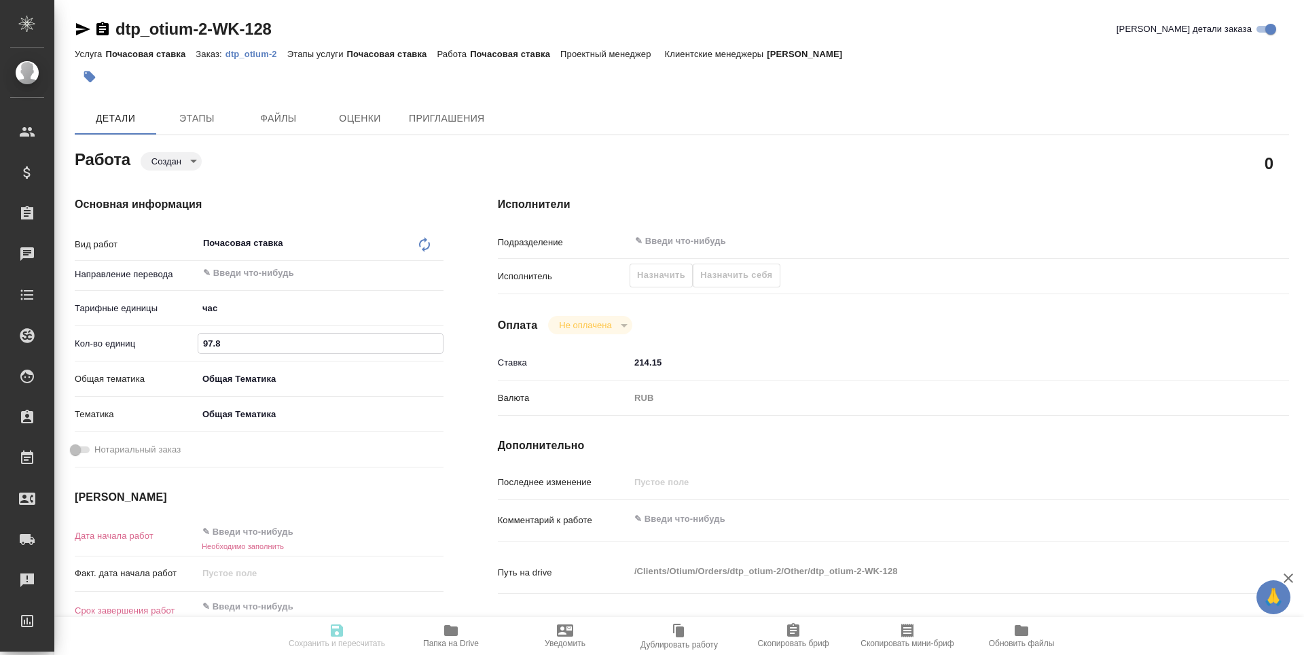
type textarea "x"
type input "97"
type textarea "x"
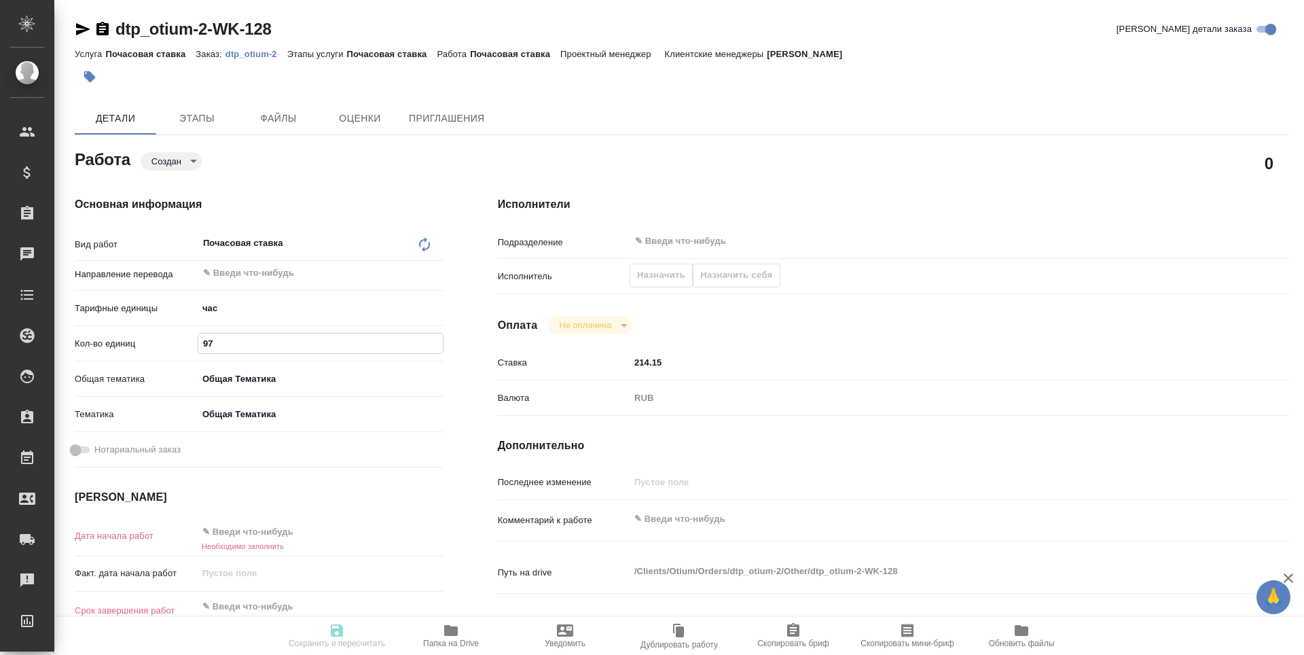
type textarea "x"
type input "9"
type textarea "x"
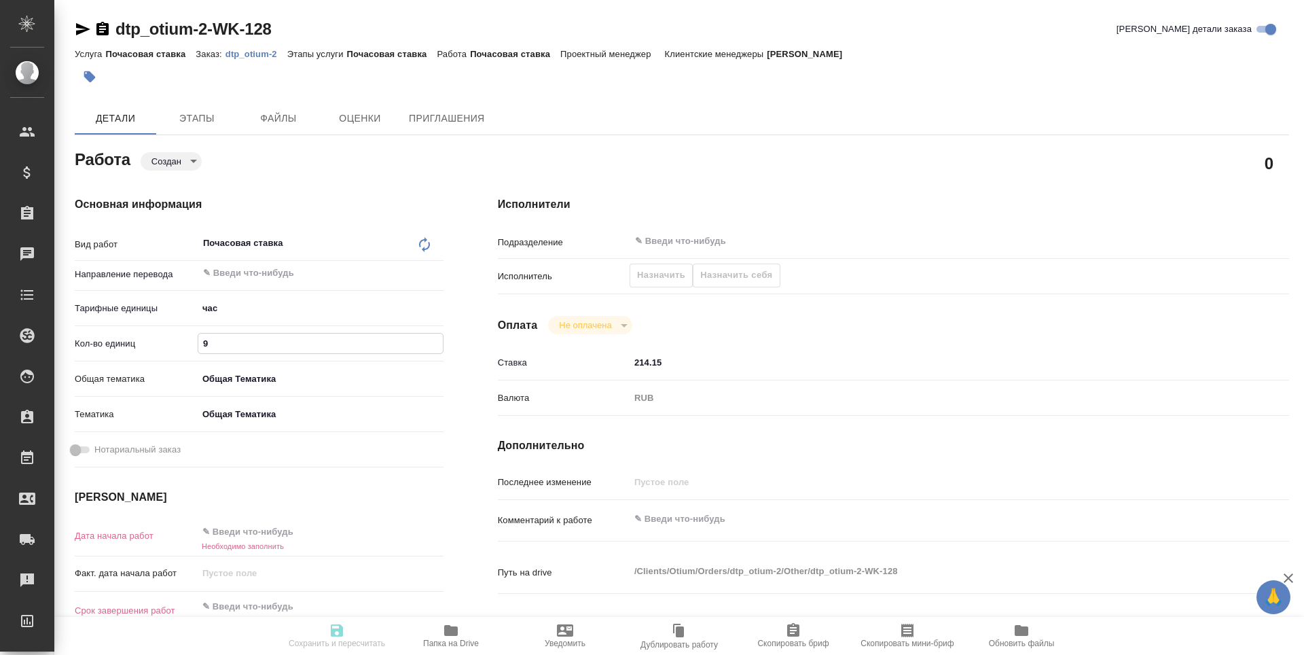
type textarea "x"
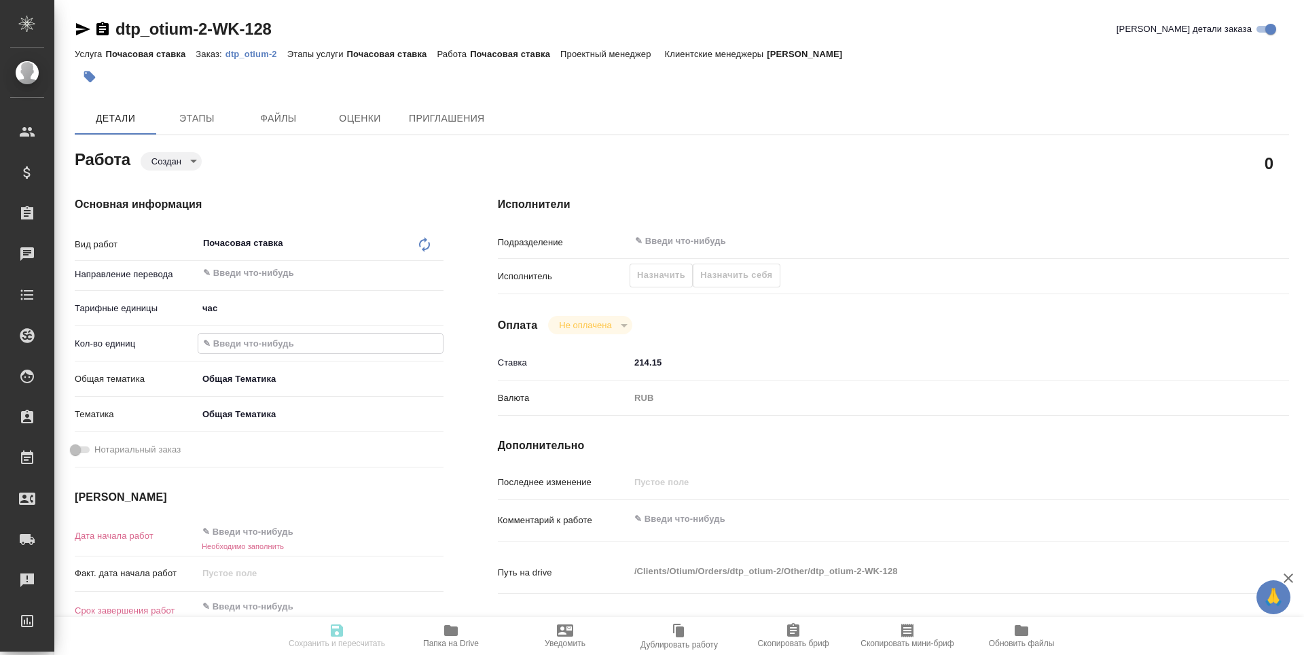
type textarea "x"
type input "8"
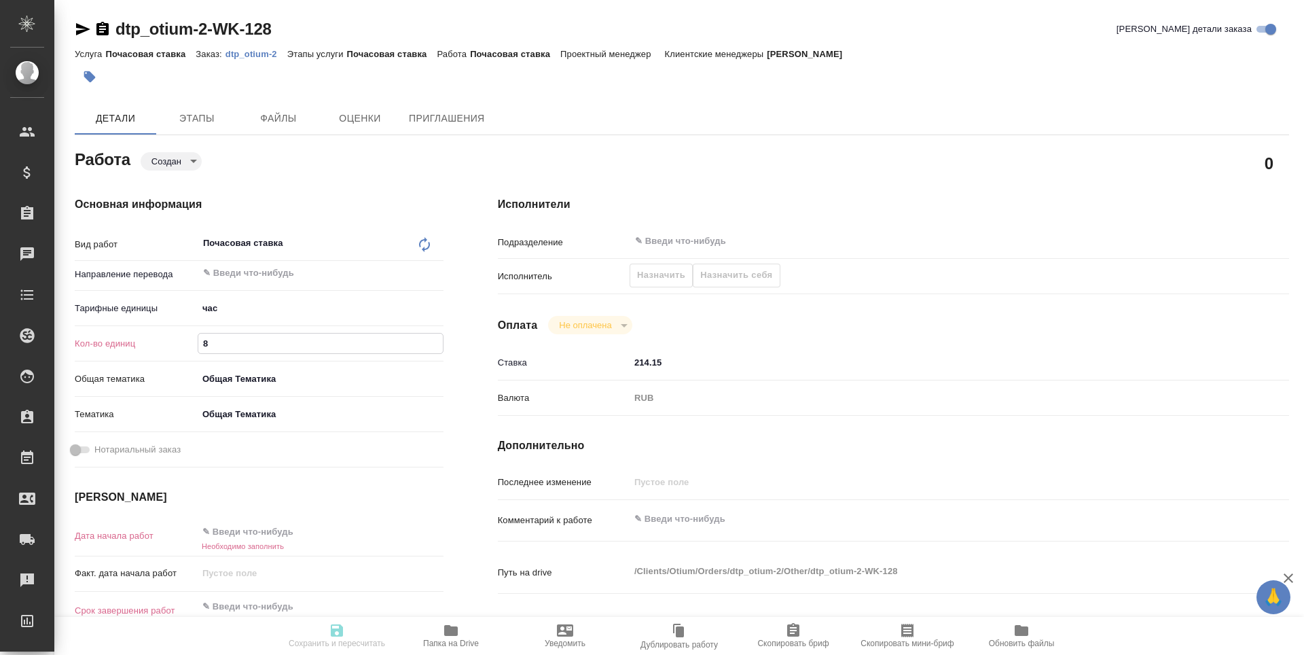
type textarea "x"
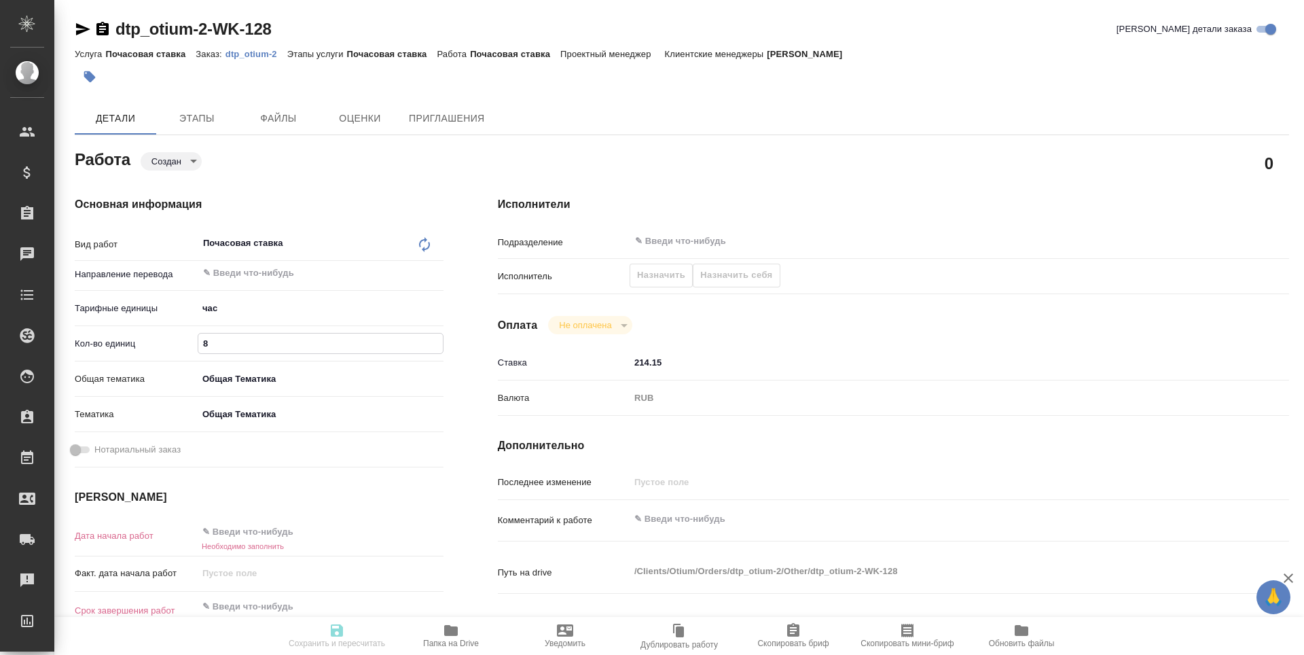
type input "80"
type textarea "x"
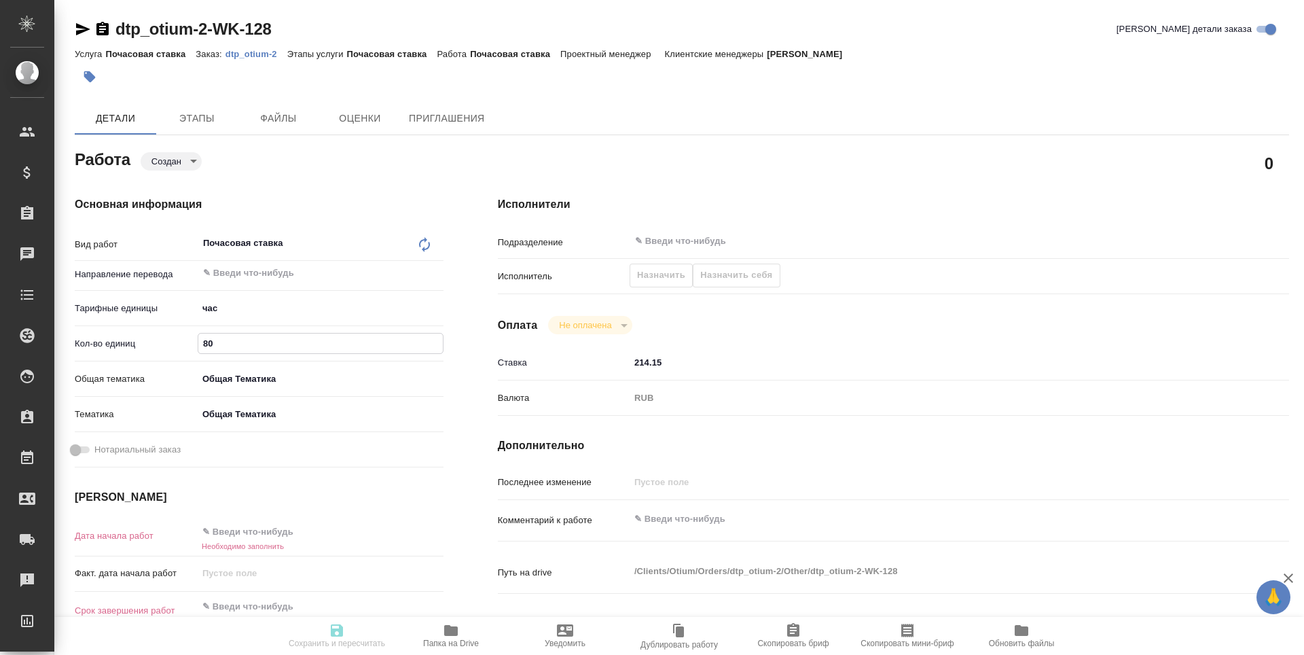
type textarea "x"
type input "80"
click at [237, 531] on input "text" at bounding box center [257, 531] width 119 height 20
click at [400, 530] on icon "button" at bounding box center [404, 531] width 16 height 16
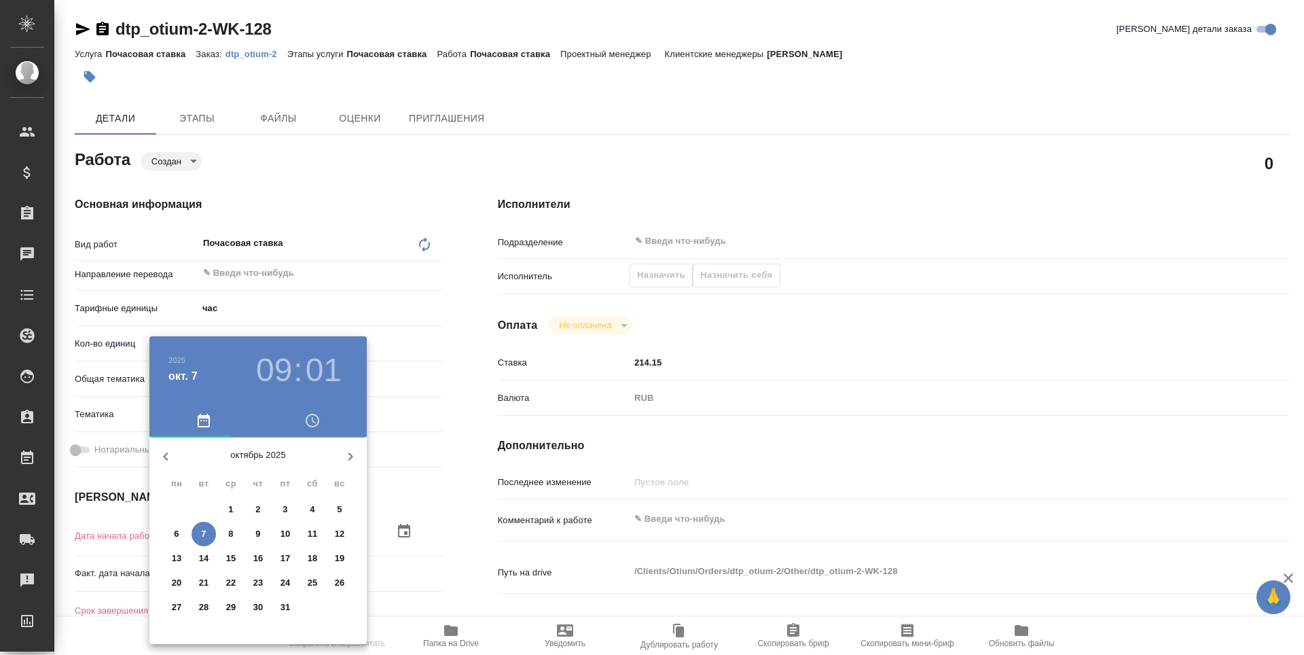
click at [179, 584] on p "20" at bounding box center [177, 583] width 10 height 14
type textarea "x"
type input "20.10.2025 09:01"
type textarea "x"
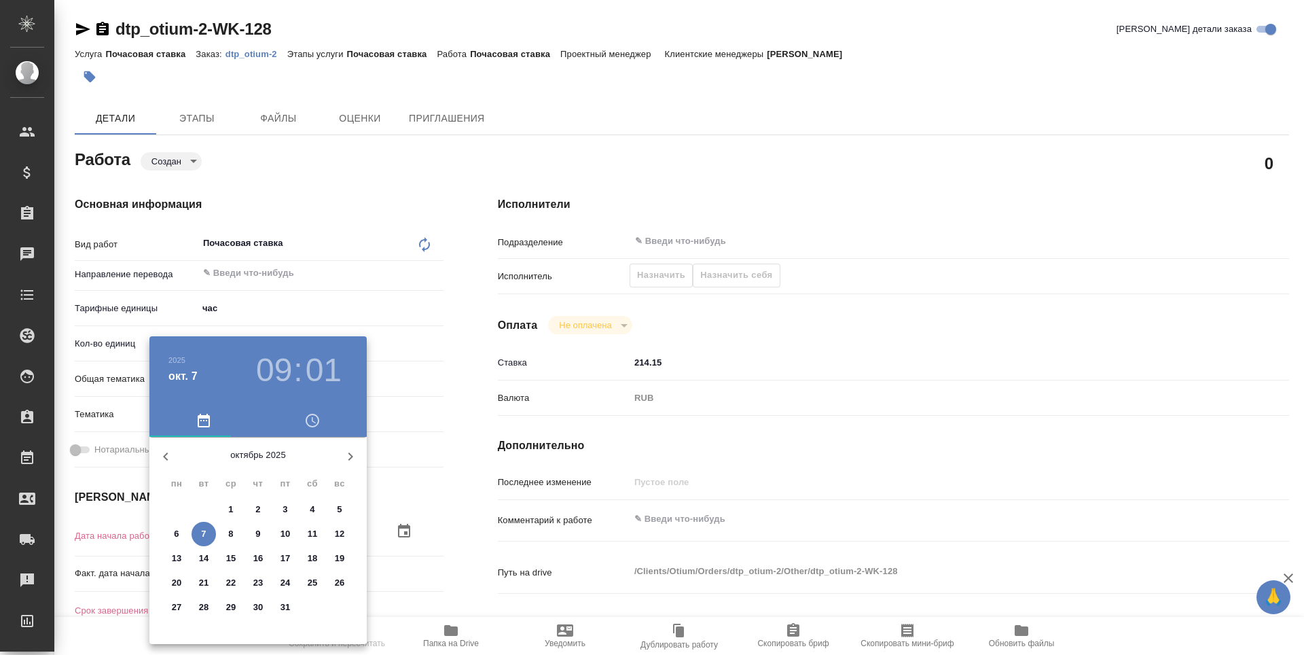
type textarea "x"
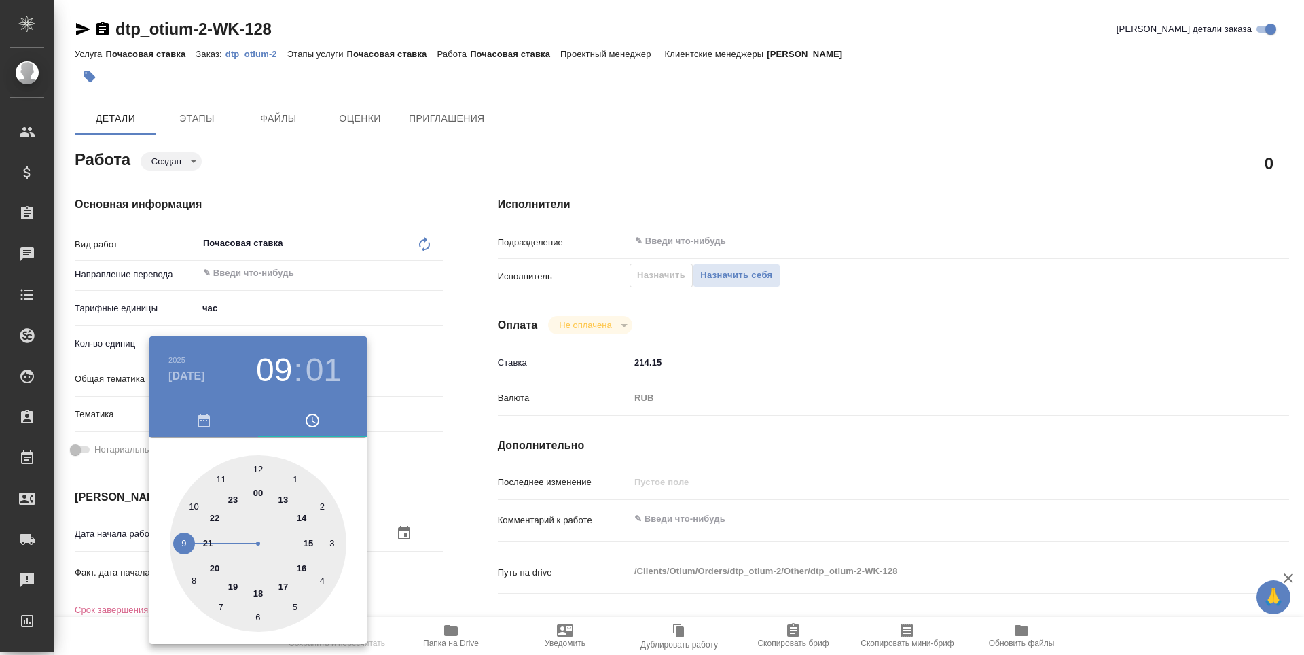
click at [488, 540] on div at bounding box center [652, 327] width 1304 height 655
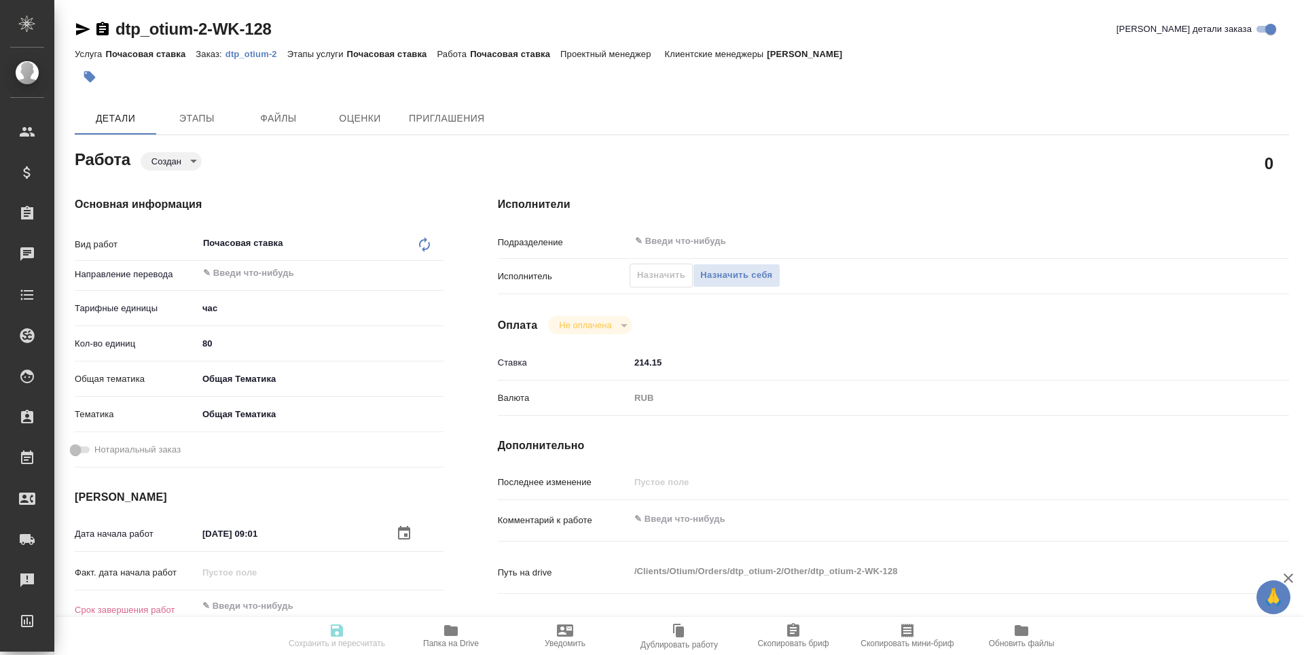
scroll to position [136, 0]
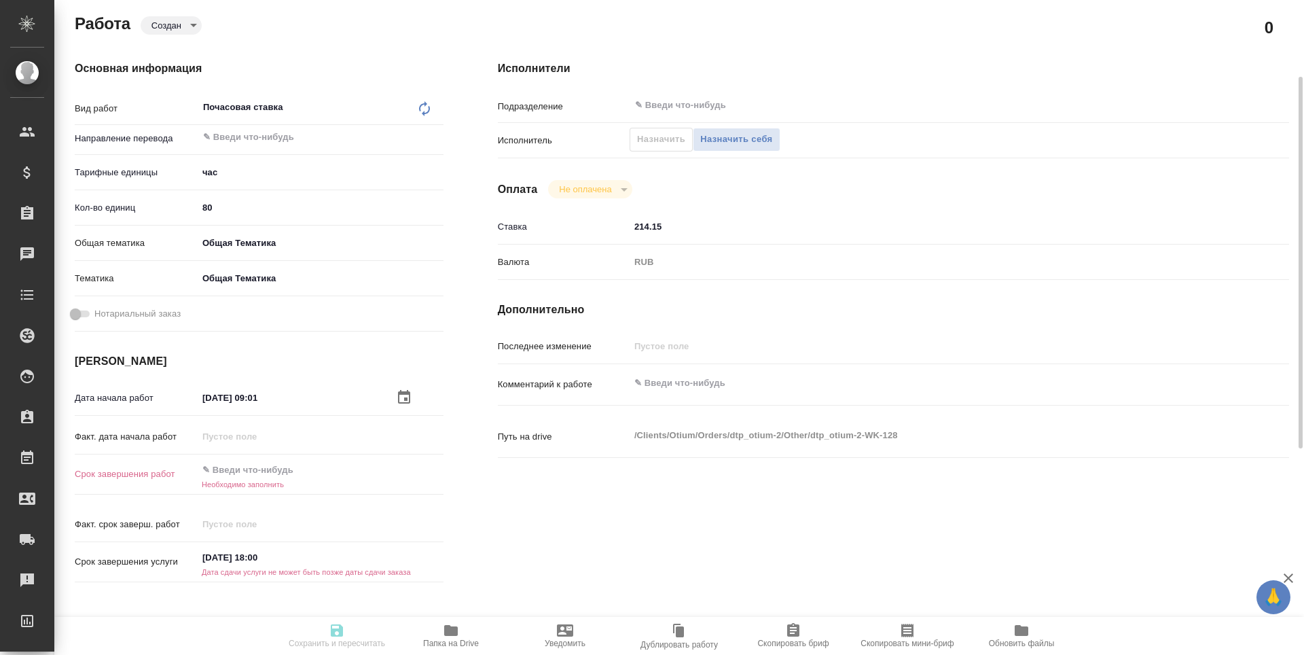
click at [259, 547] on input "28.10.2025 18:00" at bounding box center [257, 557] width 119 height 20
click at [398, 549] on icon "button" at bounding box center [404, 556] width 12 height 14
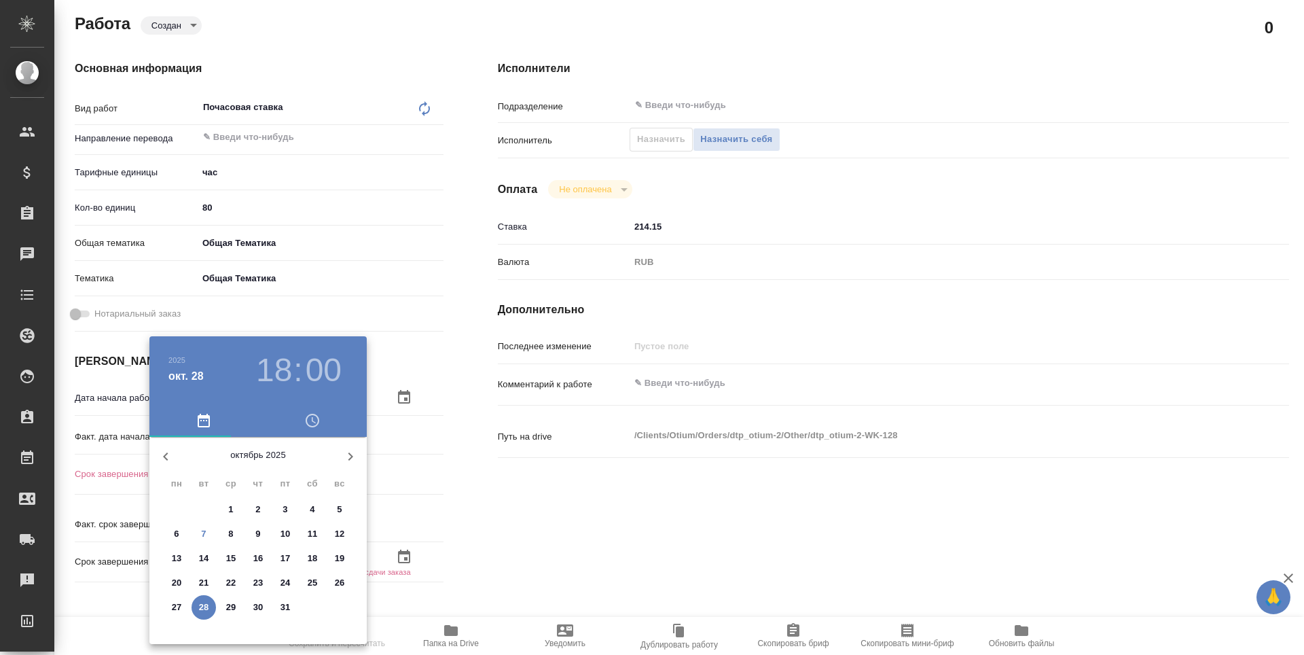
click at [282, 606] on p "31" at bounding box center [285, 607] width 10 height 14
type textarea "x"
type input "31.10.2025 18:00"
type textarea "x"
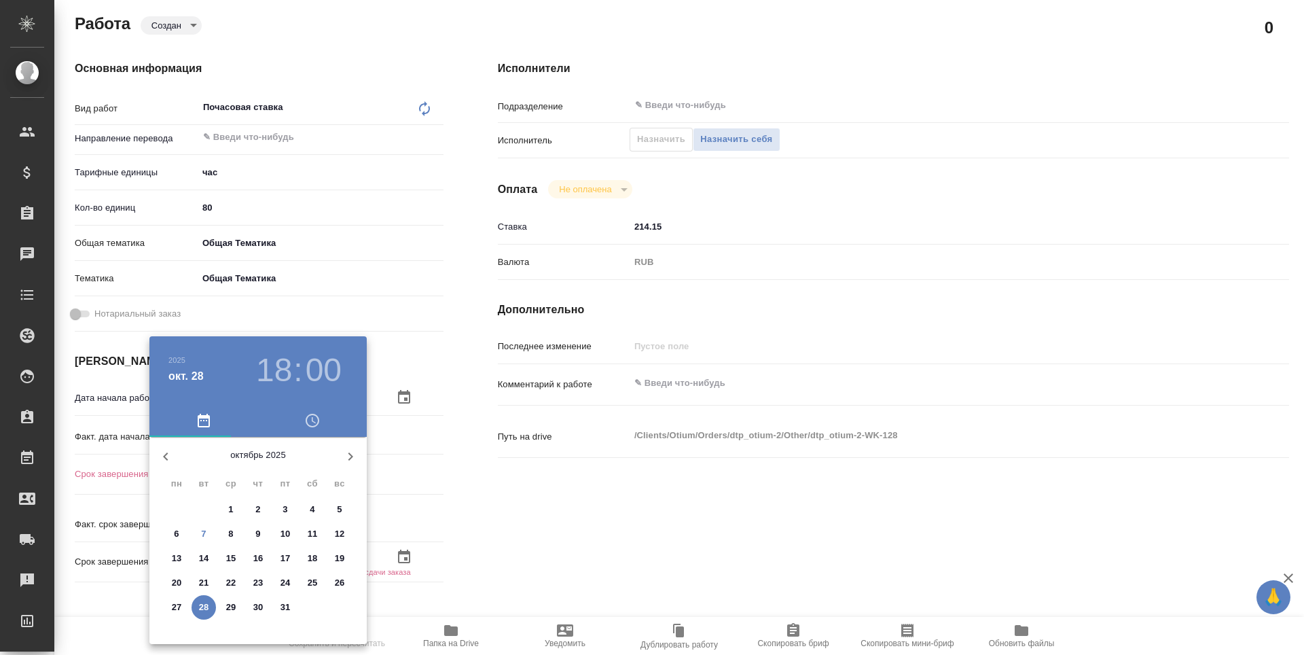
type textarea "x"
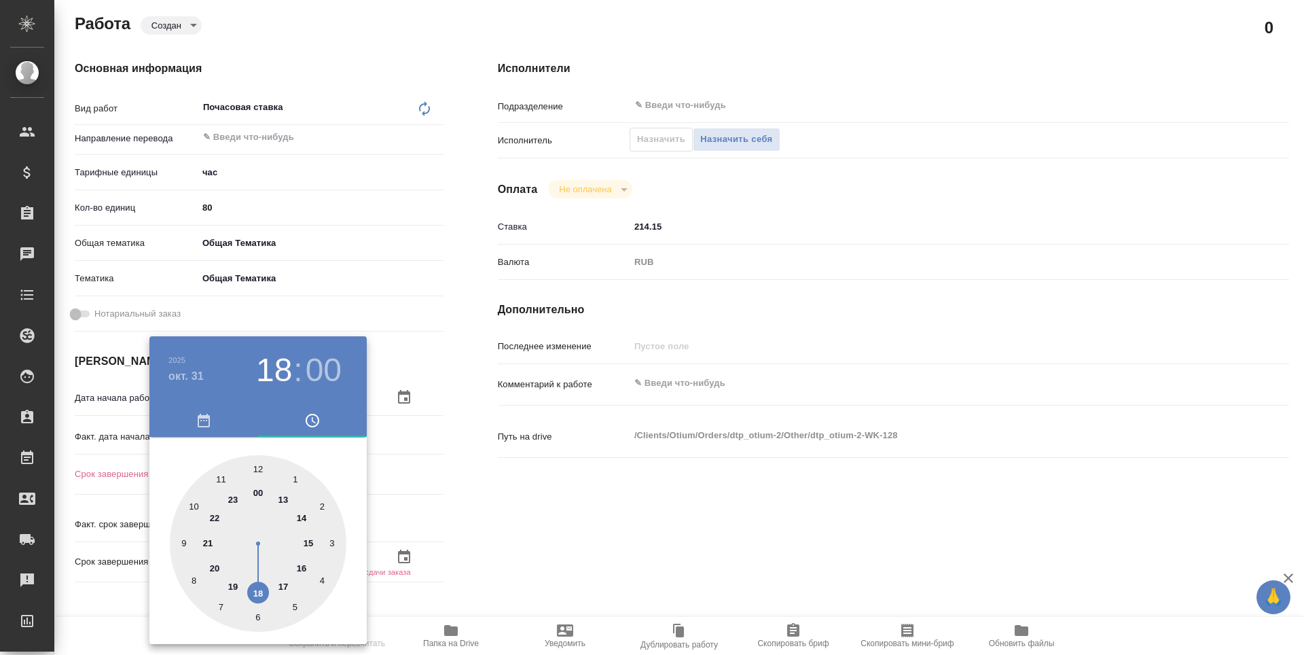
click at [522, 553] on div at bounding box center [652, 327] width 1304 height 655
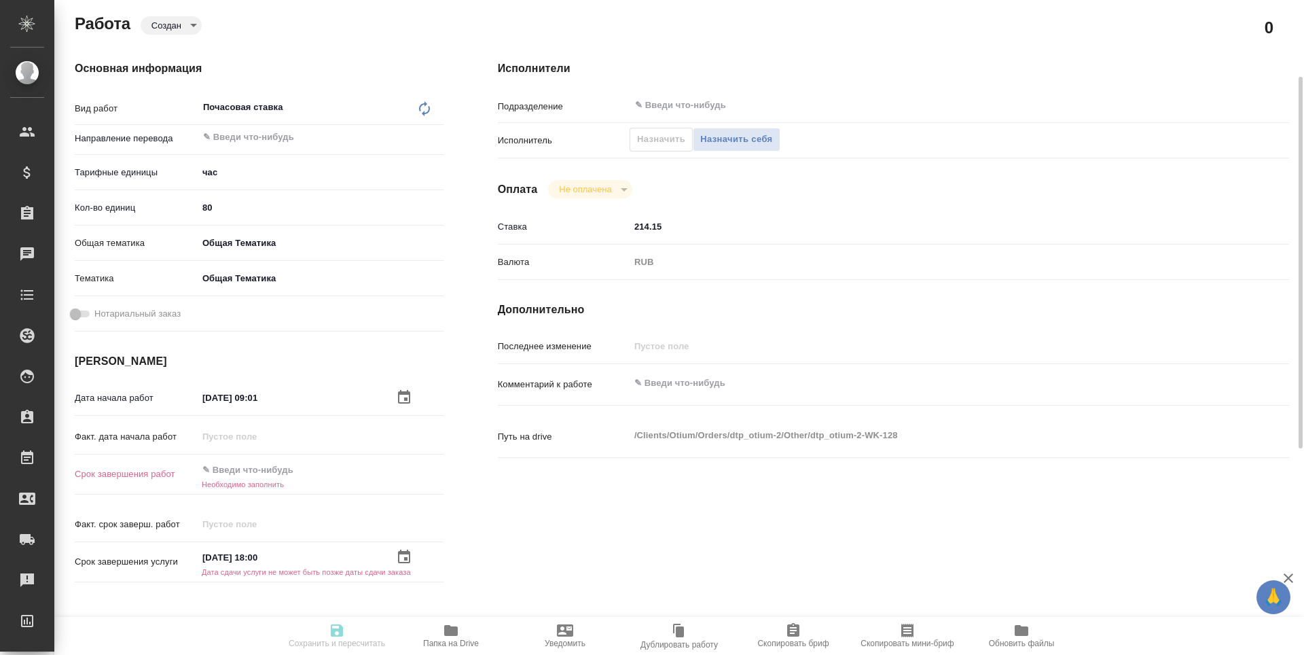
click at [263, 468] on input "text" at bounding box center [257, 470] width 119 height 20
click at [399, 469] on icon "button" at bounding box center [404, 469] width 16 height 16
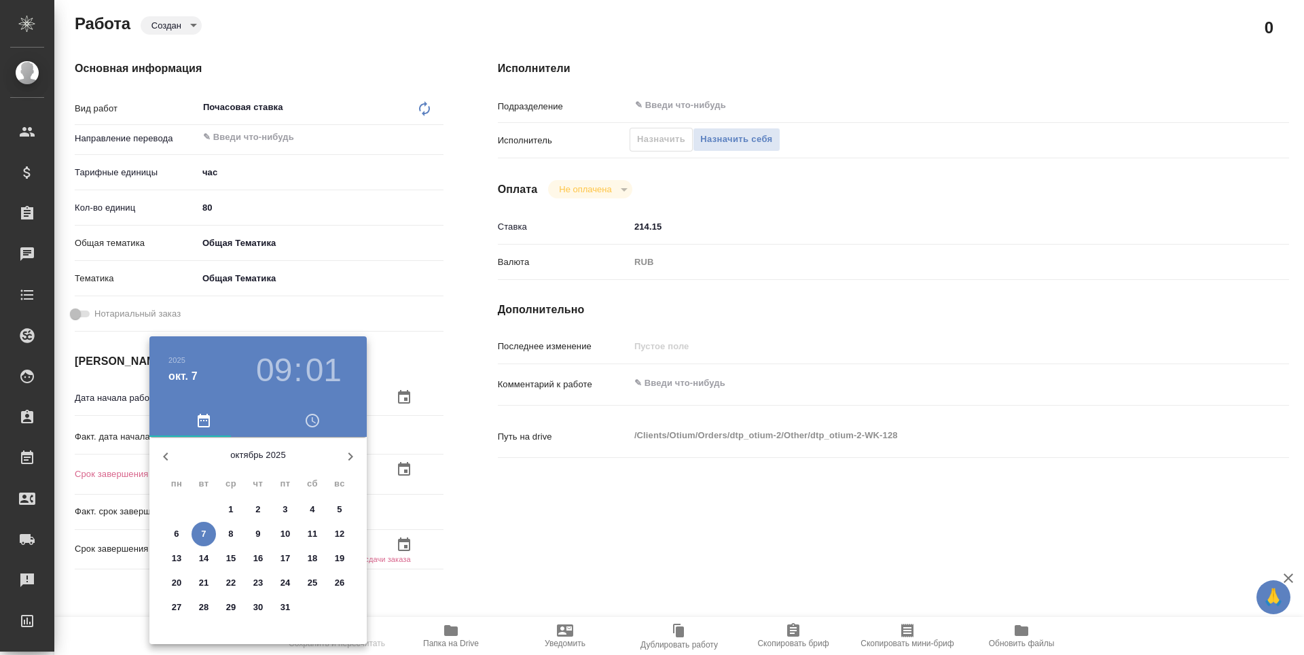
click at [288, 606] on p "31" at bounding box center [285, 607] width 10 height 14
type textarea "x"
type input "31.10.2025 09:01"
type textarea "x"
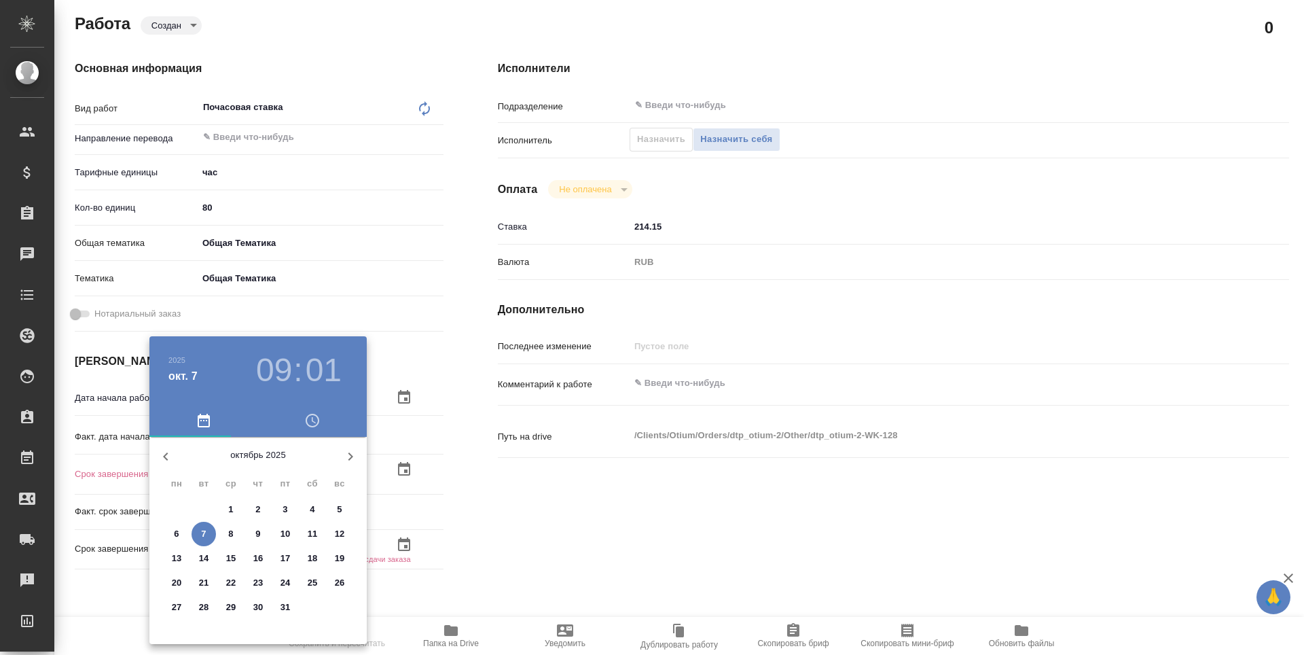
type textarea "x"
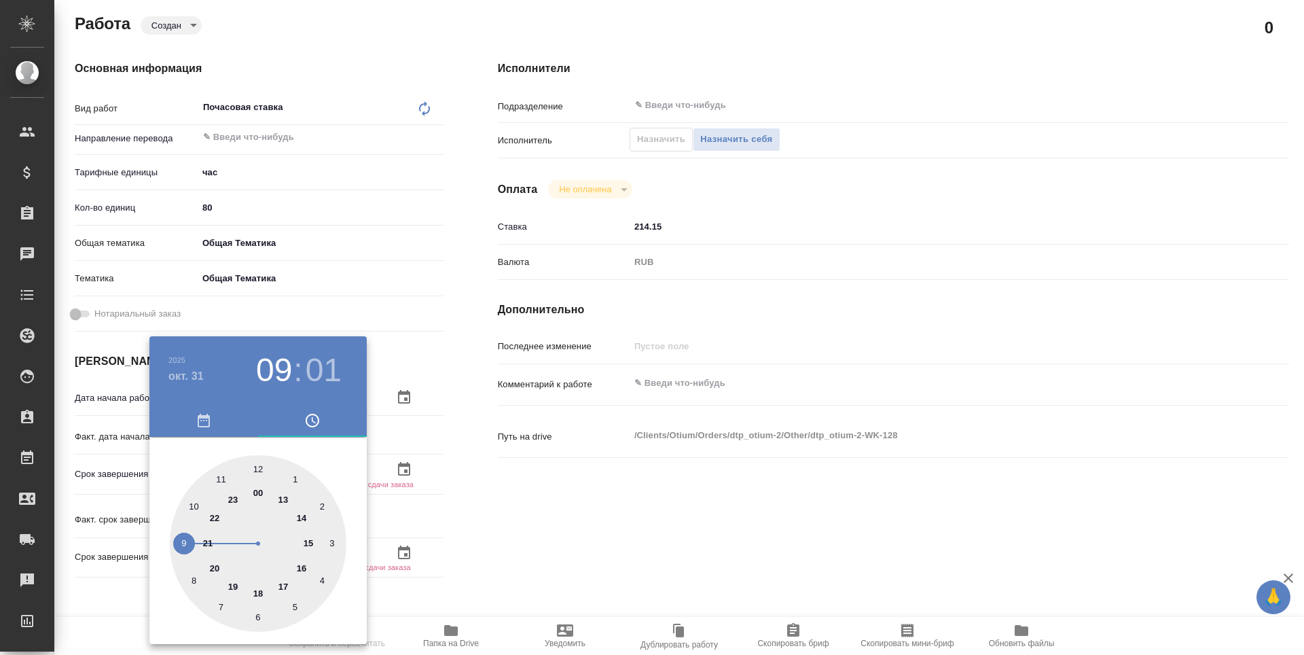
click at [257, 596] on div at bounding box center [258, 543] width 177 height 177
type textarea "x"
type input "31.10.2025 18:01"
type textarea "x"
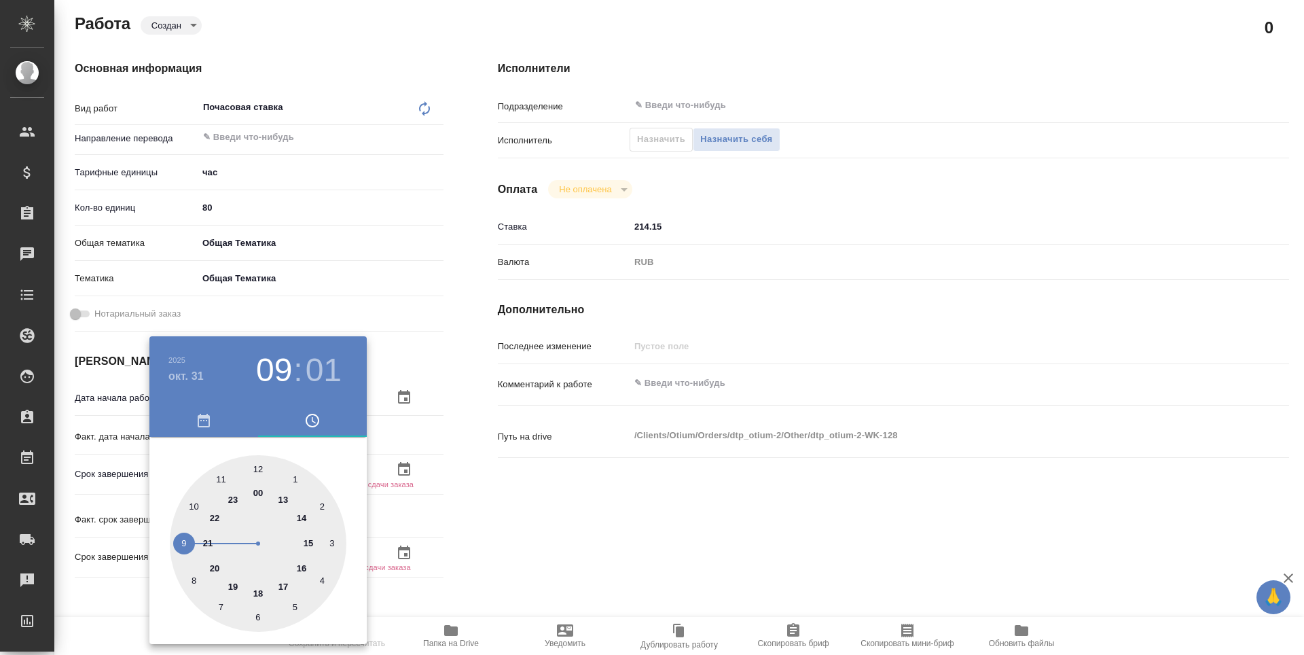
type textarea "x"
click at [258, 469] on div at bounding box center [258, 543] width 177 height 177
type textarea "x"
type input "[DATE] 18:00"
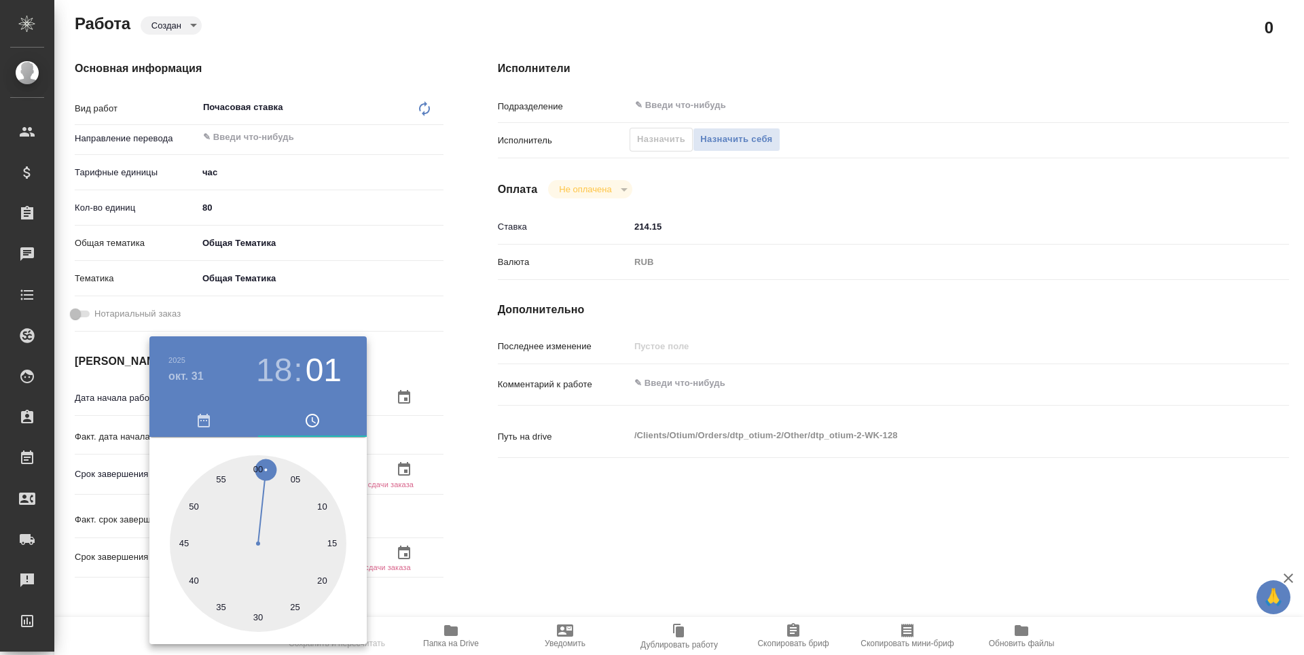
type textarea "x"
click at [531, 515] on div at bounding box center [652, 327] width 1304 height 655
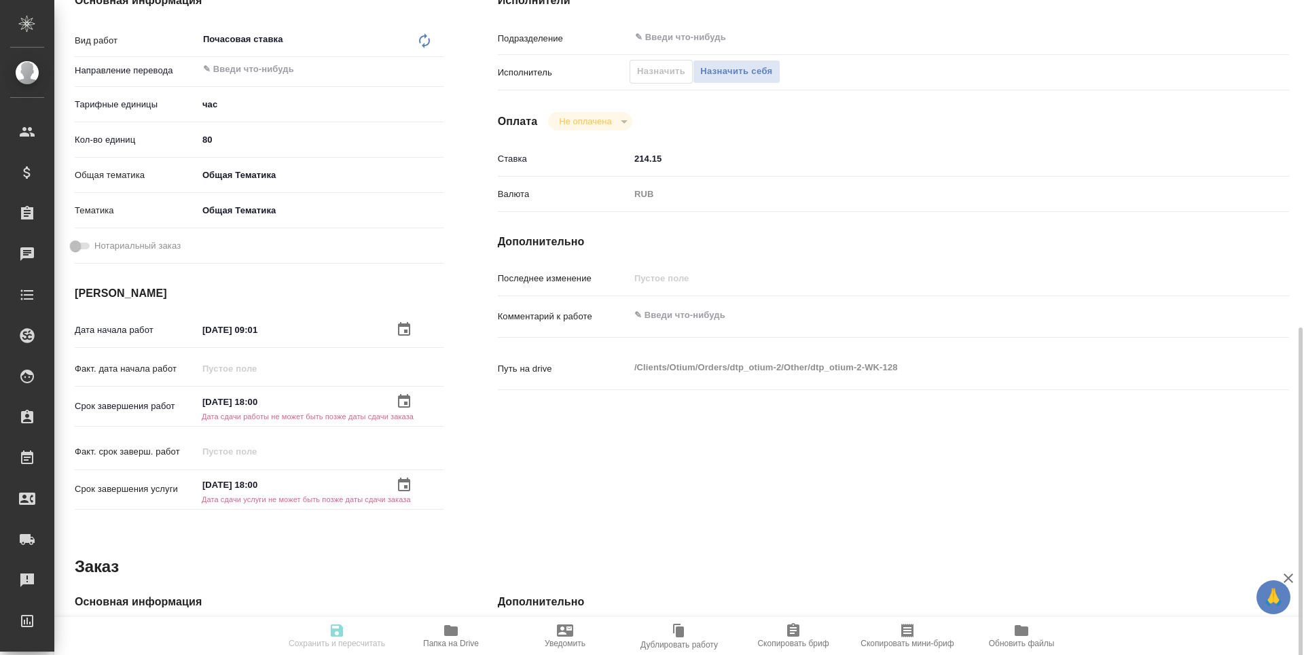
scroll to position [339, 0]
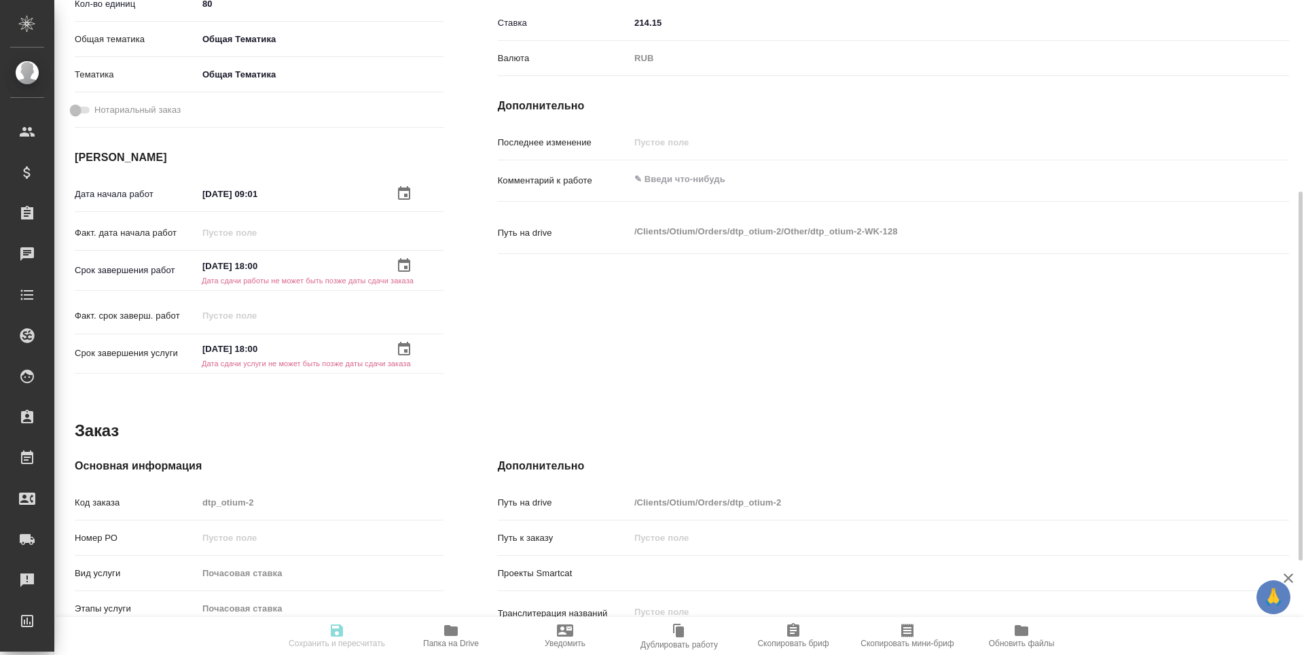
click at [404, 350] on icon "button" at bounding box center [404, 349] width 12 height 14
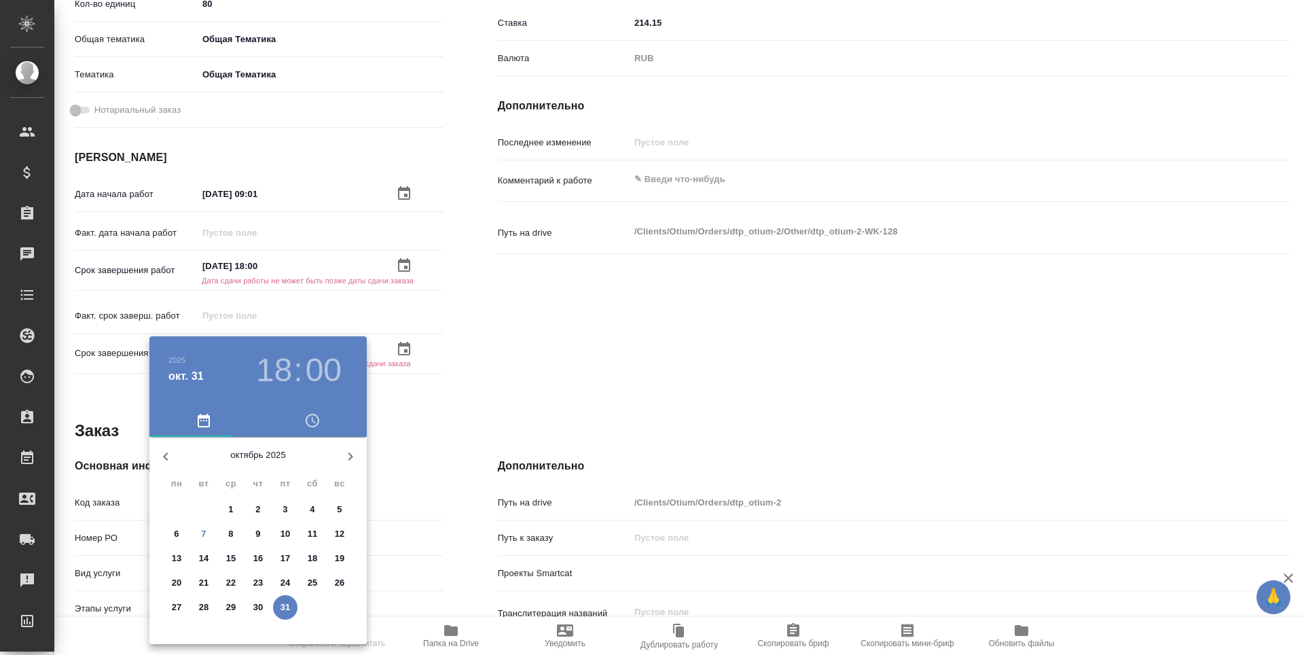
click at [437, 370] on div at bounding box center [652, 327] width 1304 height 655
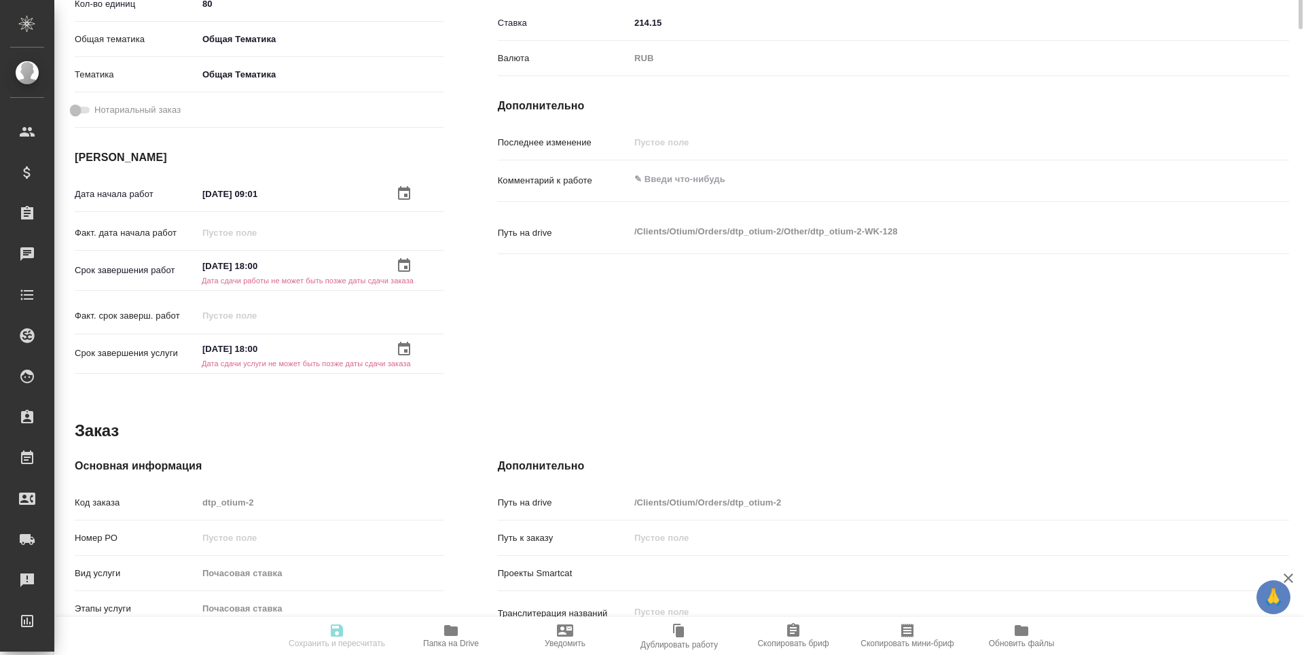
scroll to position [0, 0]
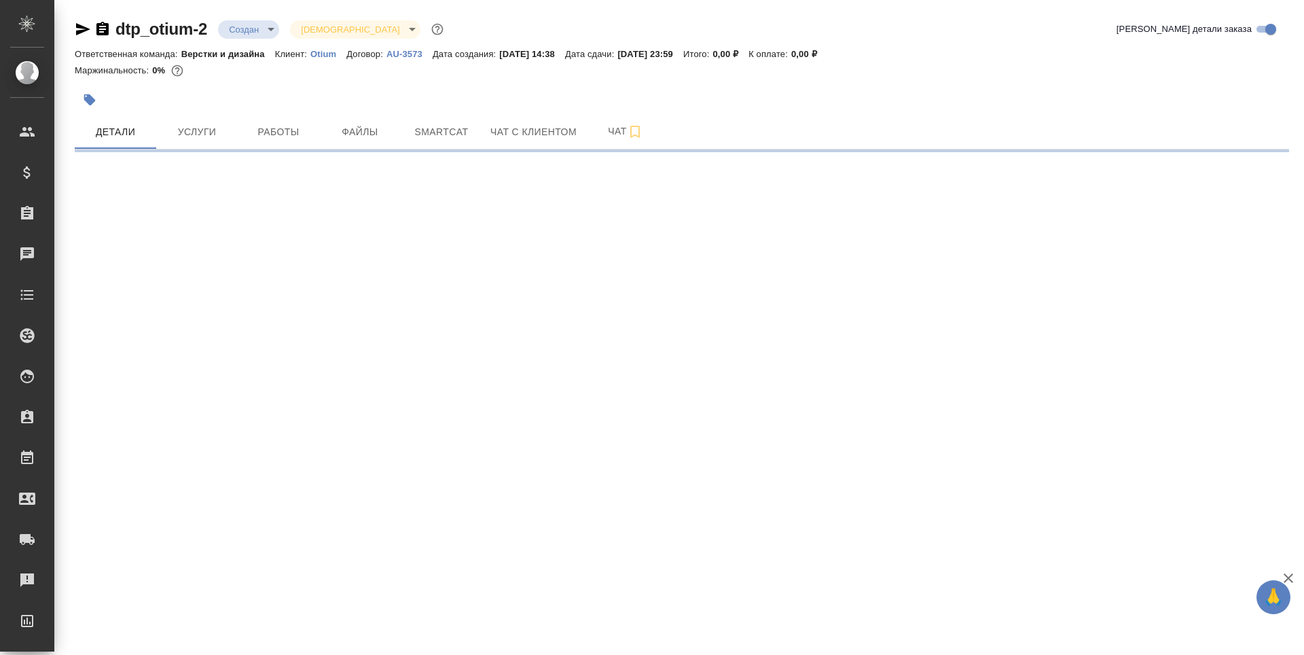
select select "RU"
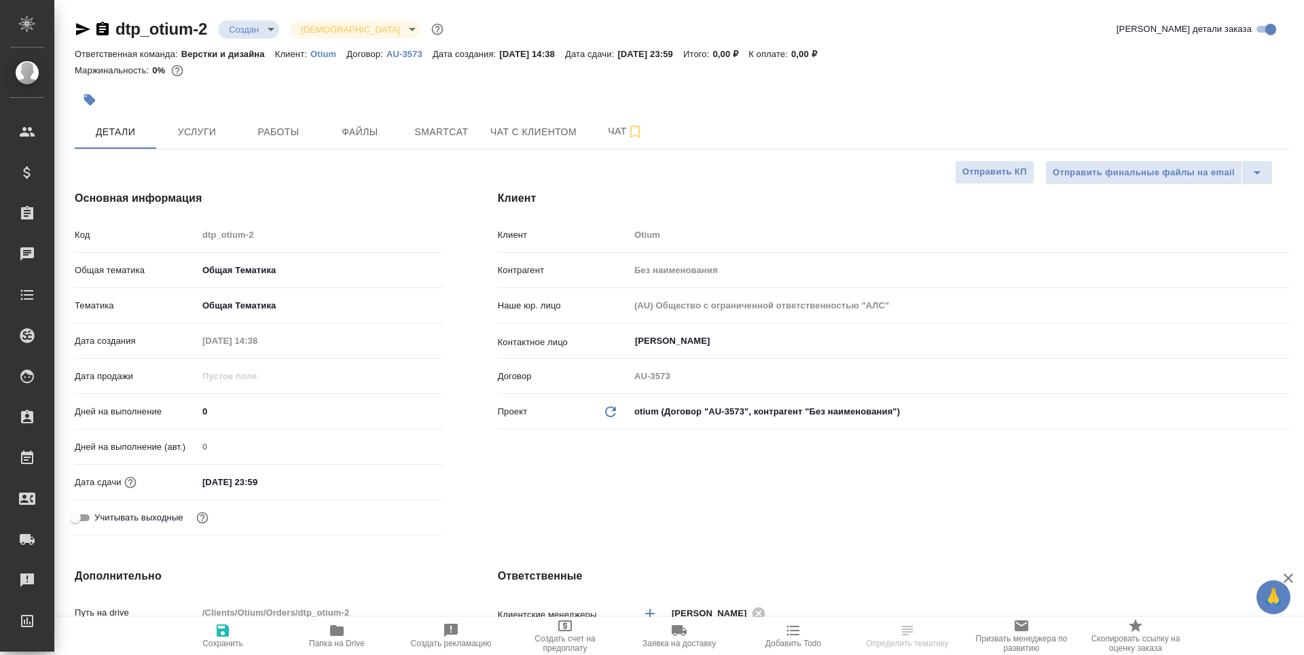
type textarea "x"
click at [235, 481] on input "[DATE] 23:59" at bounding box center [257, 482] width 119 height 20
click at [405, 481] on icon "button" at bounding box center [404, 480] width 12 height 14
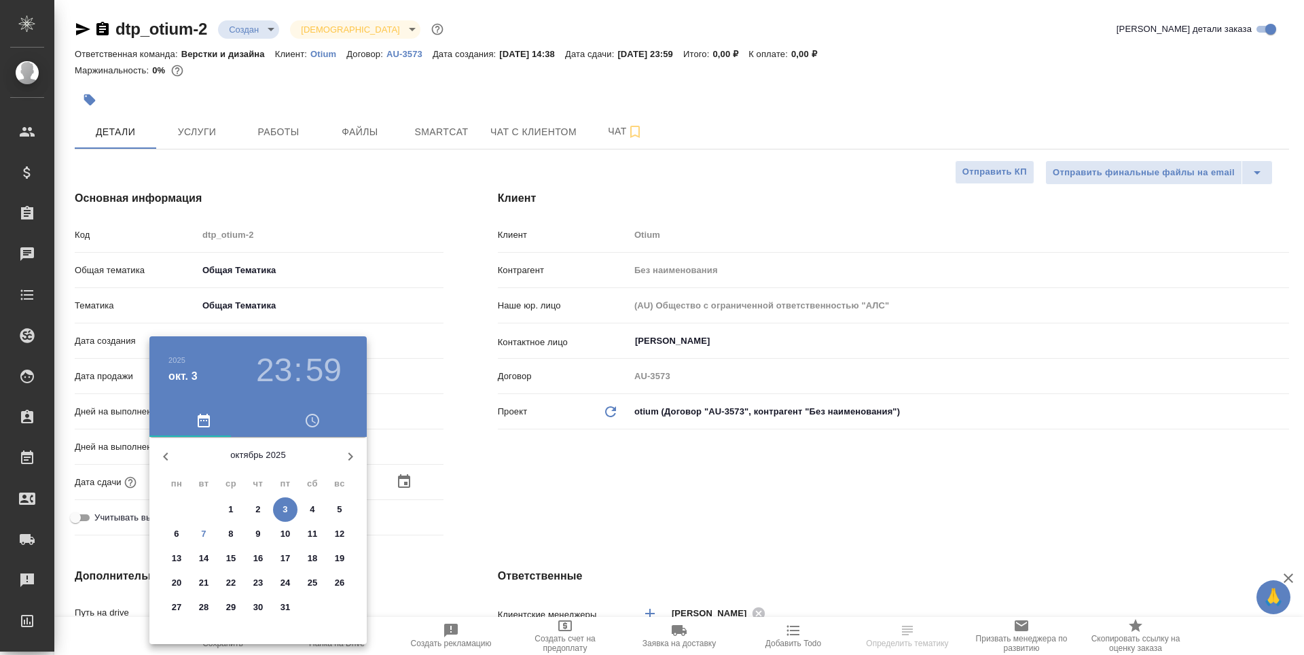
click at [352, 460] on icon "button" at bounding box center [350, 456] width 16 height 16
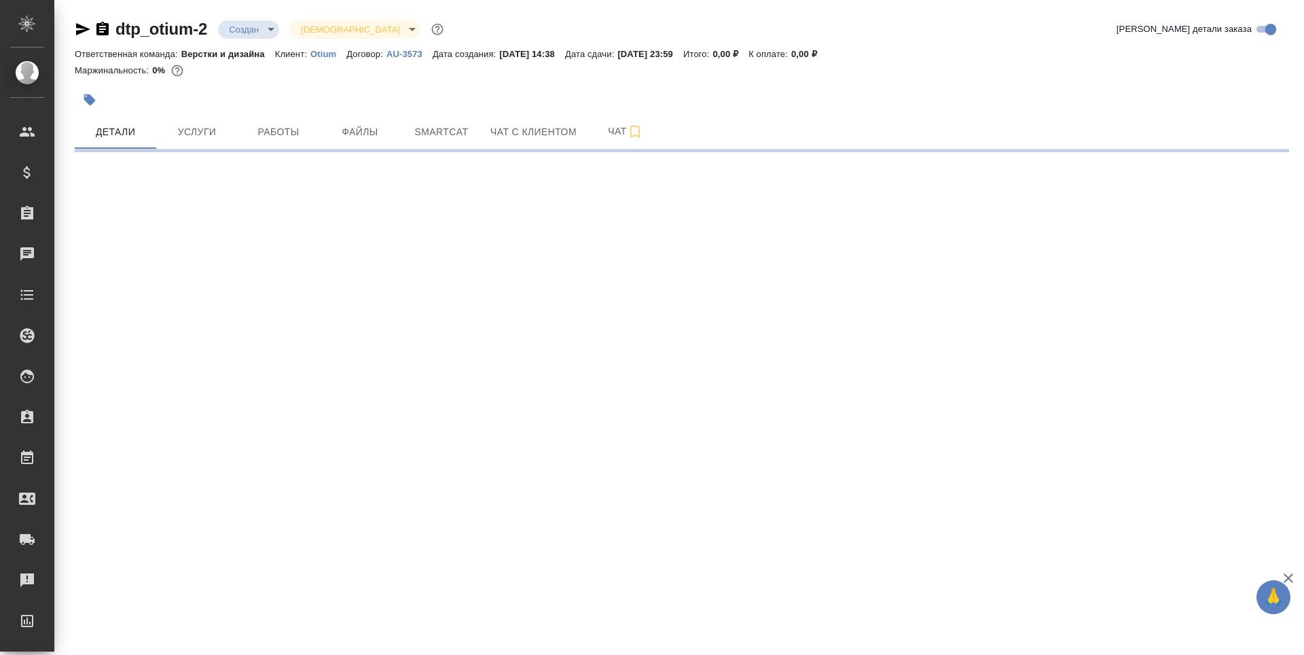
select select "RU"
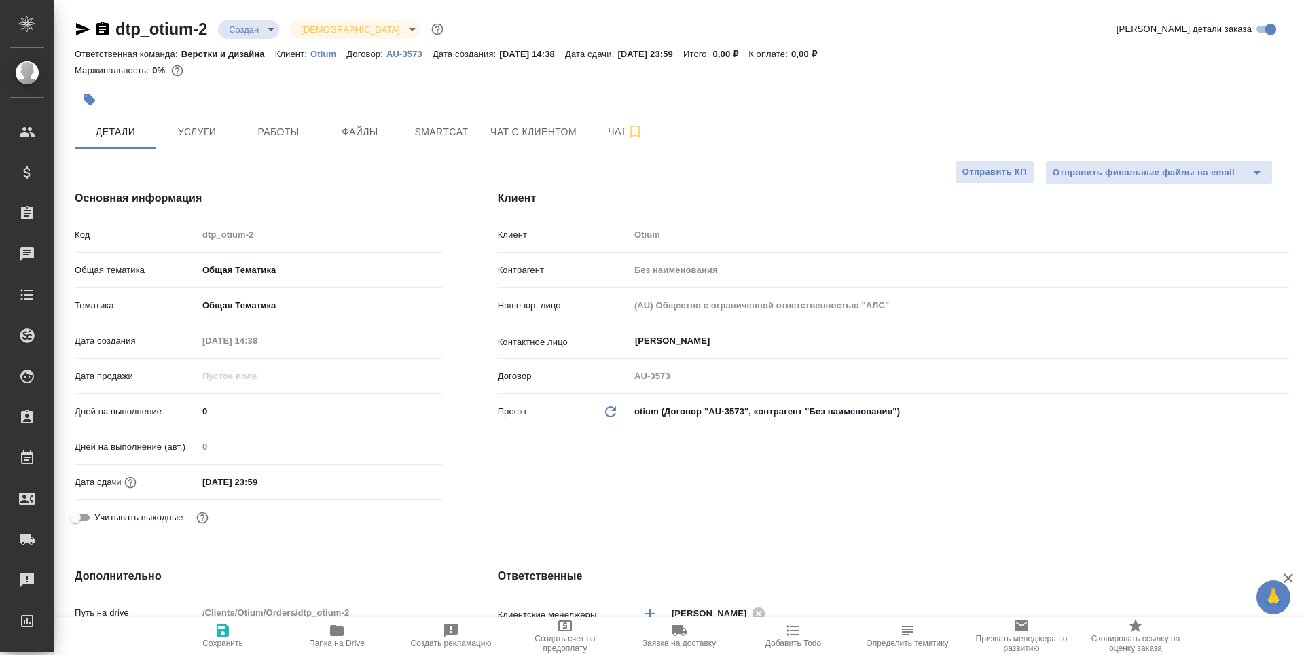
type textarea "x"
click at [248, 479] on input "03.10.2025 23:59" at bounding box center [257, 482] width 119 height 20
click at [406, 481] on icon "button" at bounding box center [404, 481] width 12 height 14
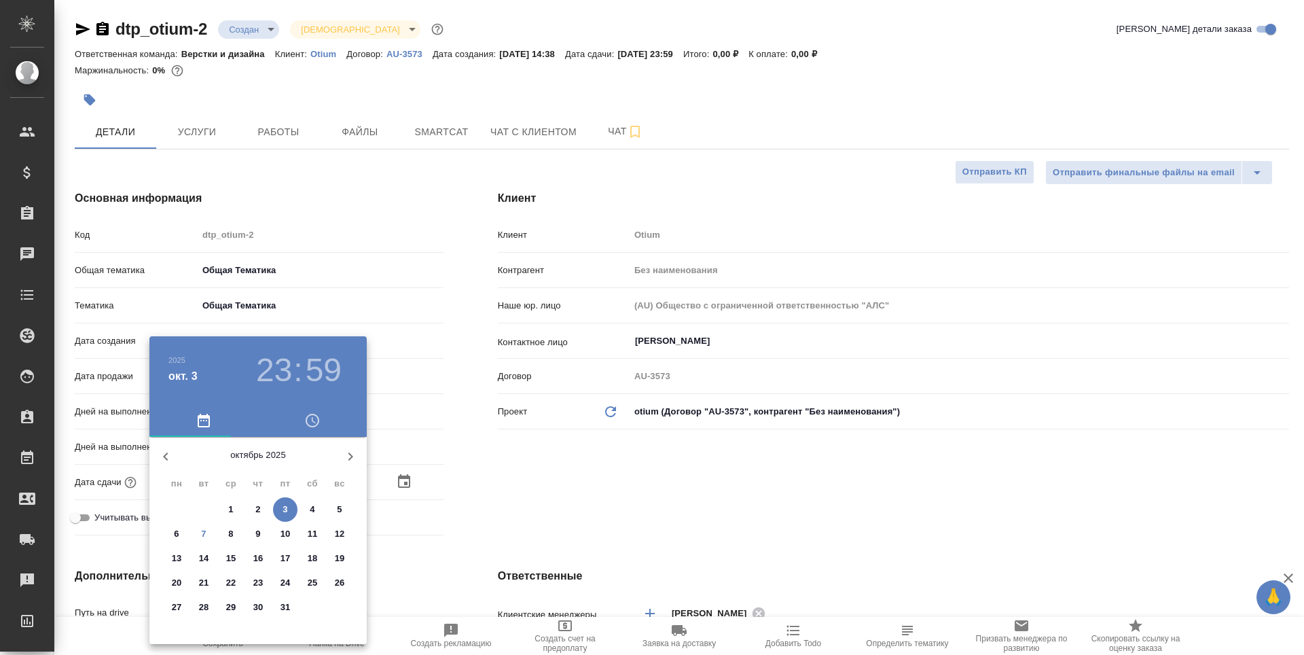
click at [346, 454] on icon "button" at bounding box center [350, 456] width 16 height 16
click at [230, 604] on p "31" at bounding box center [231, 607] width 10 height 14
type input "31.12.2025 23:59"
type textarea "x"
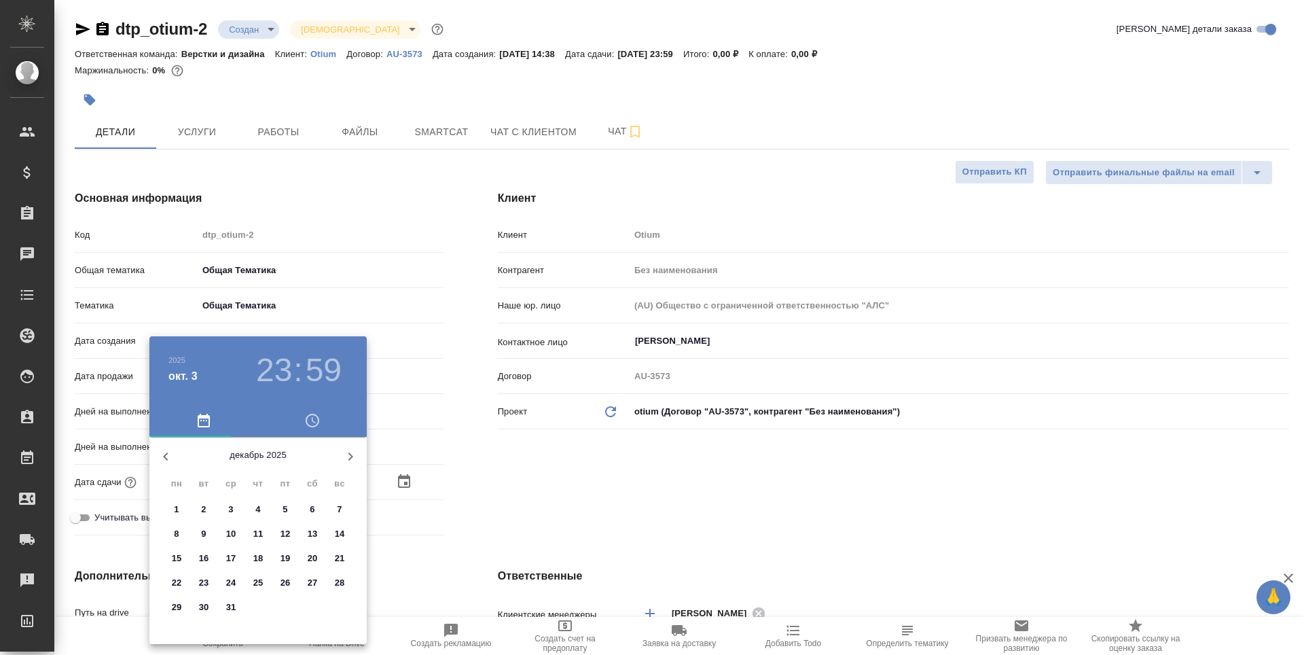
type textarea "x"
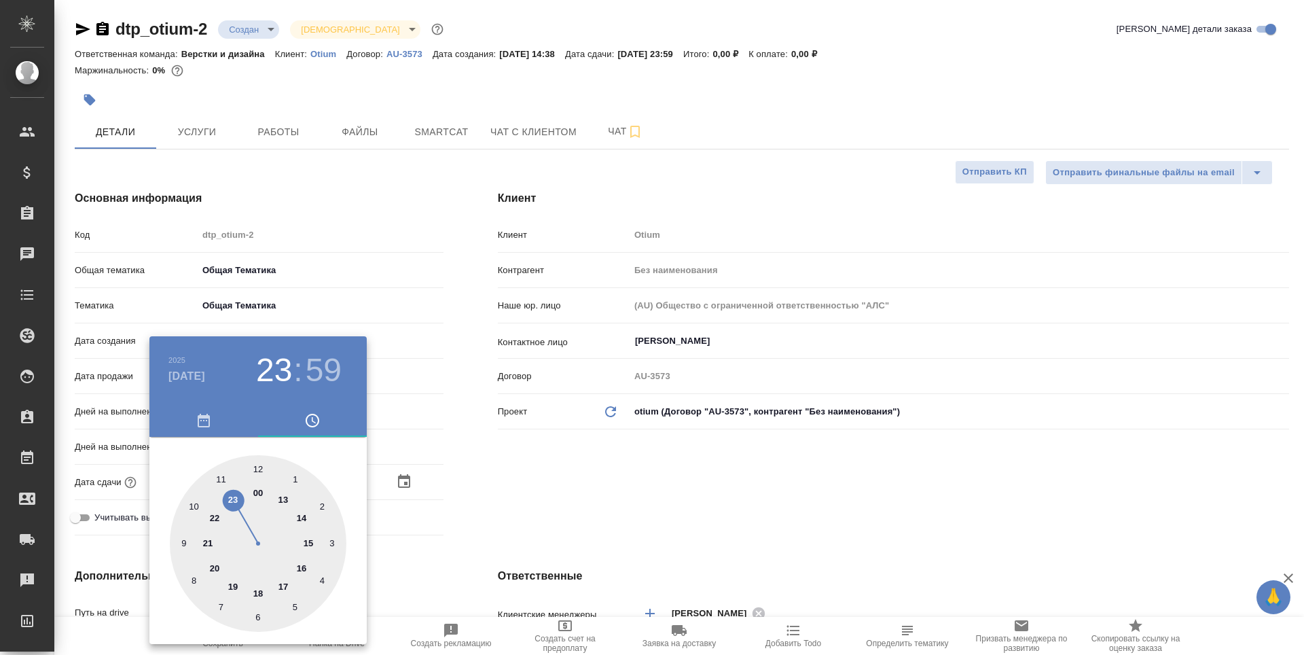
click at [251, 492] on div at bounding box center [258, 543] width 177 height 177
type input "31.12.2025 00:59"
type textarea "x"
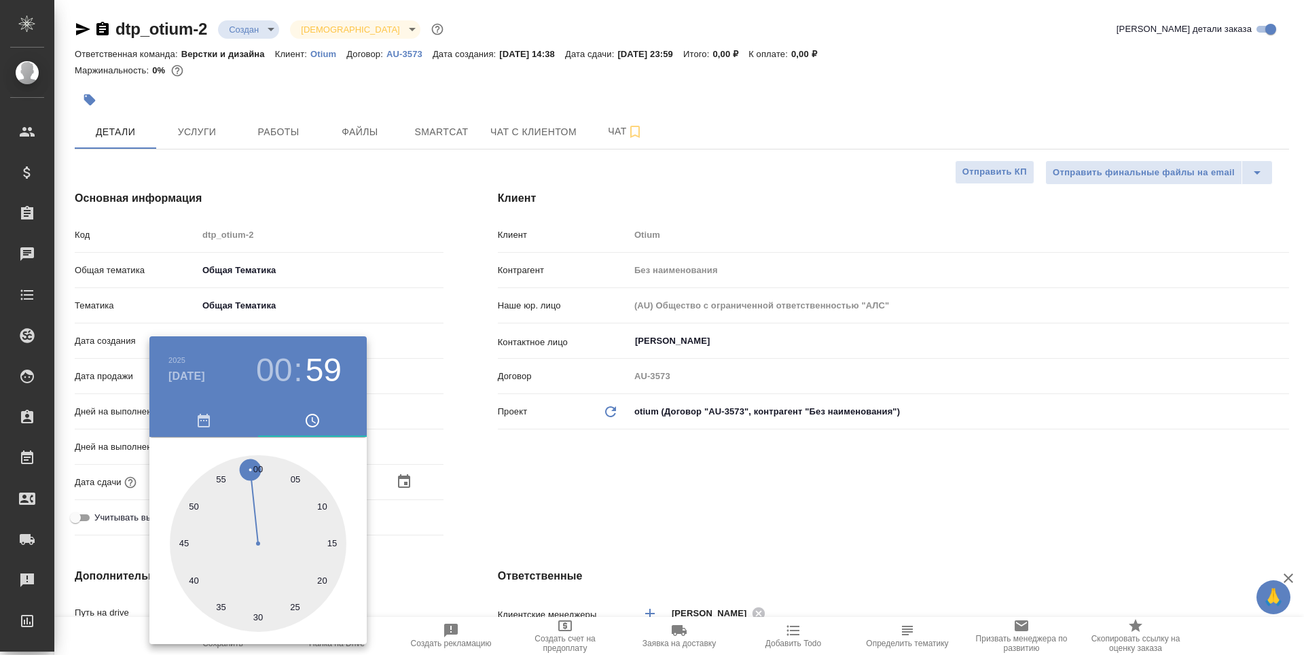
click at [257, 464] on div at bounding box center [258, 543] width 177 height 177
type input "[DATE] 00:00"
type textarea "x"
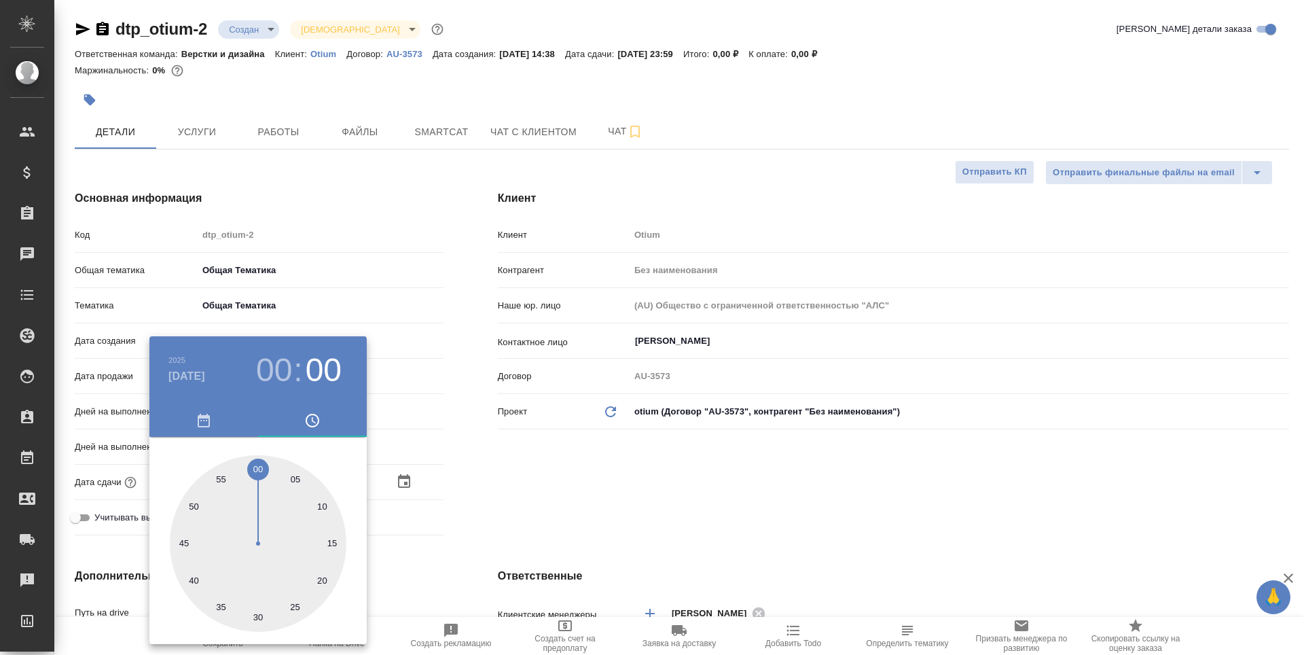
click at [545, 510] on div at bounding box center [652, 327] width 1304 height 655
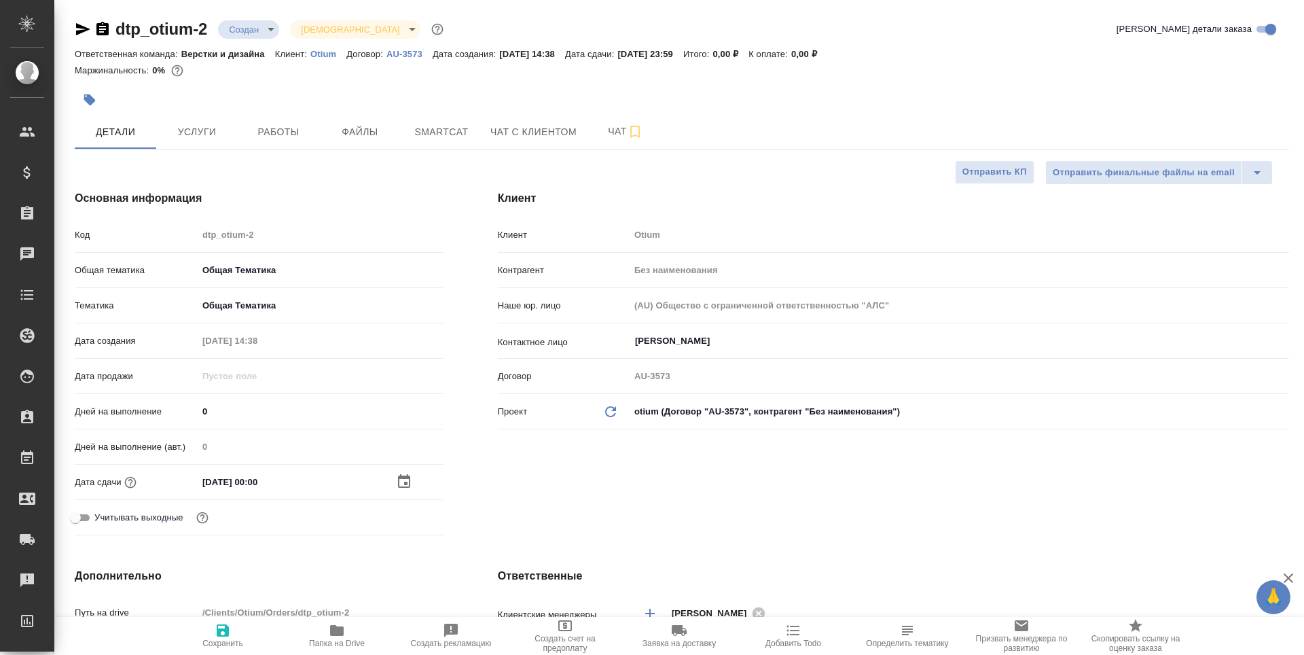
click at [224, 638] on span "Сохранить" at bounding box center [222, 643] width 41 height 10
type textarea "x"
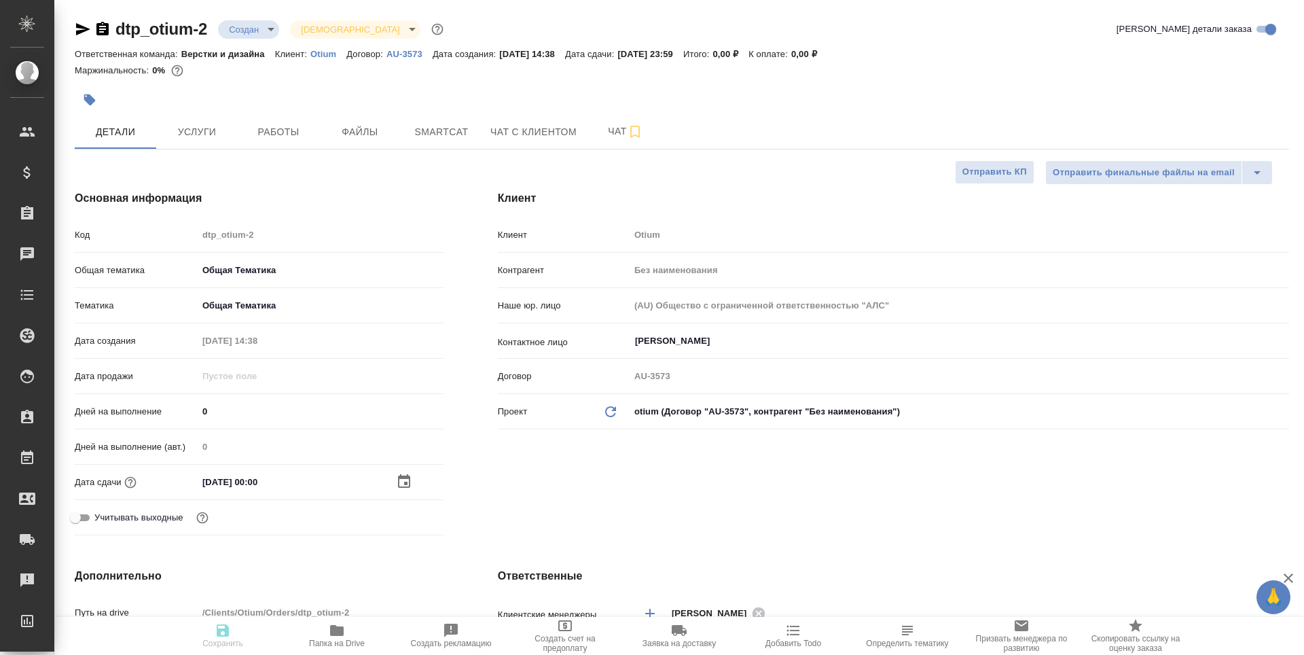
type textarea "x"
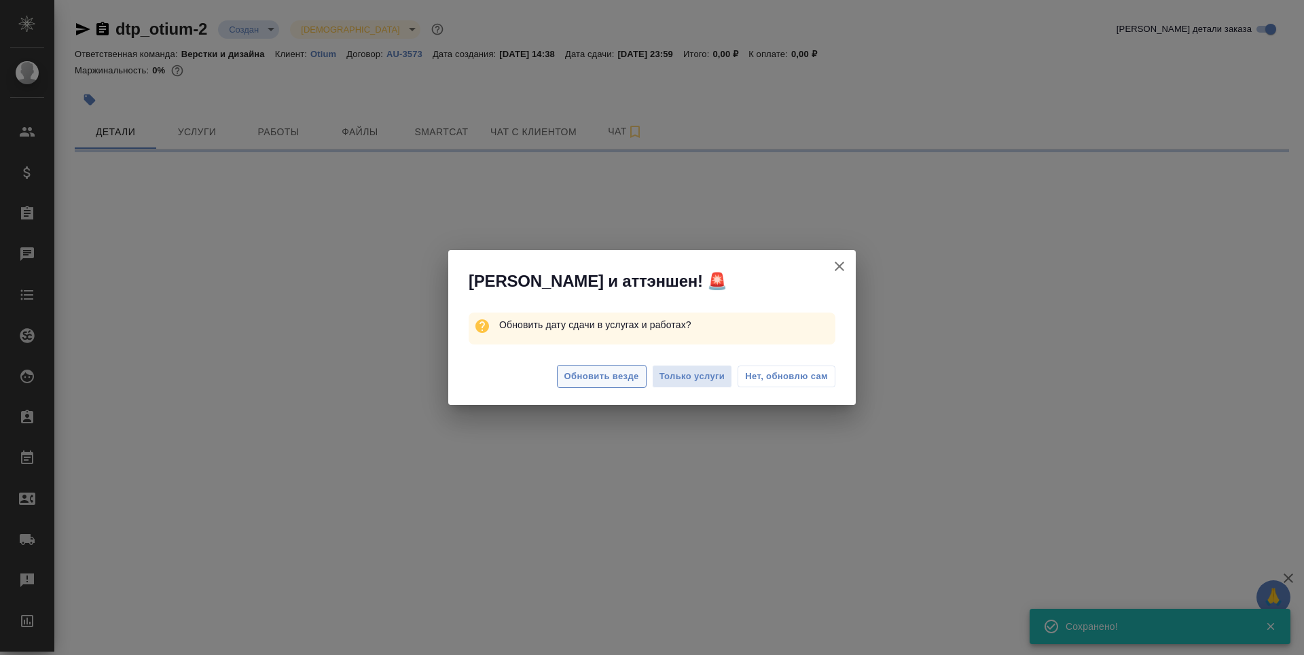
select select "RU"
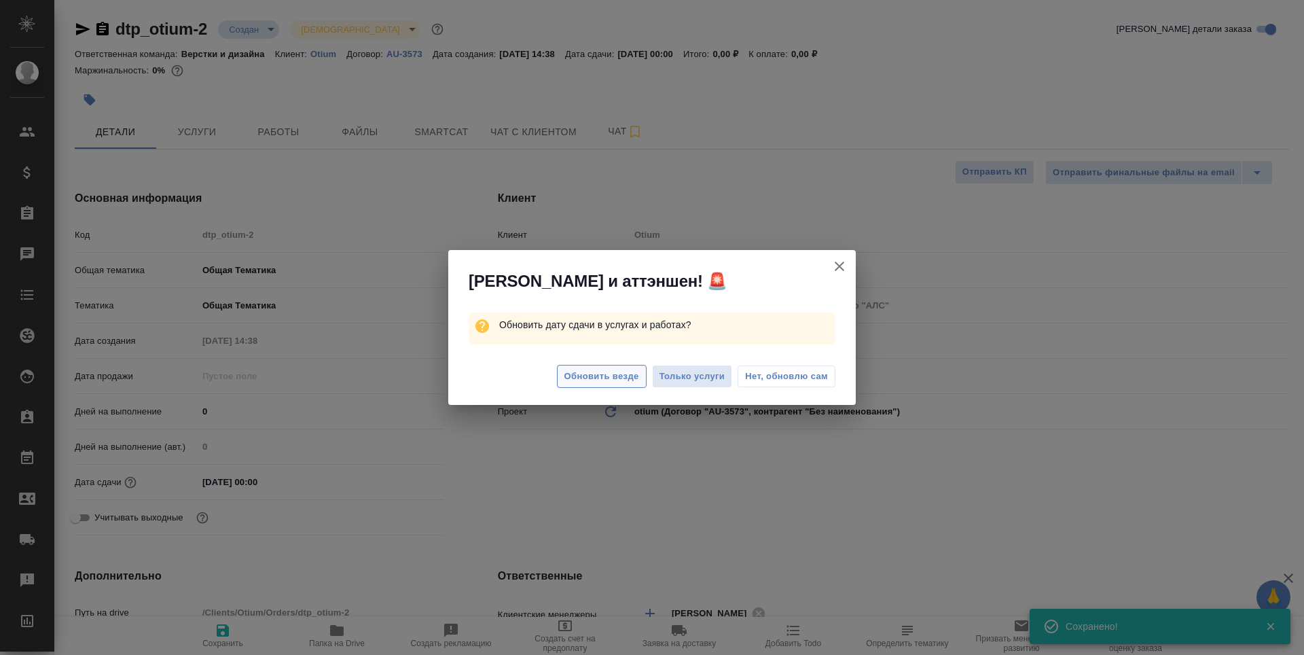
type textarea "x"
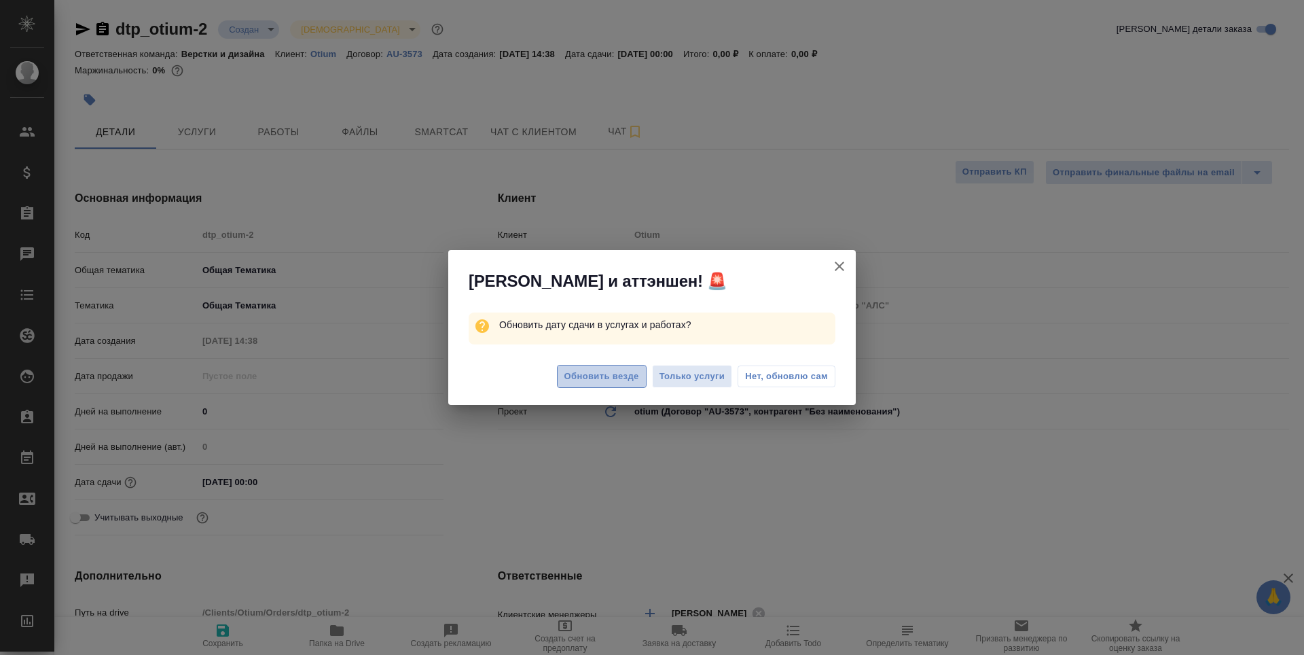
click at [625, 382] on span "Обновить везде" at bounding box center [601, 377] width 75 height 16
type textarea "x"
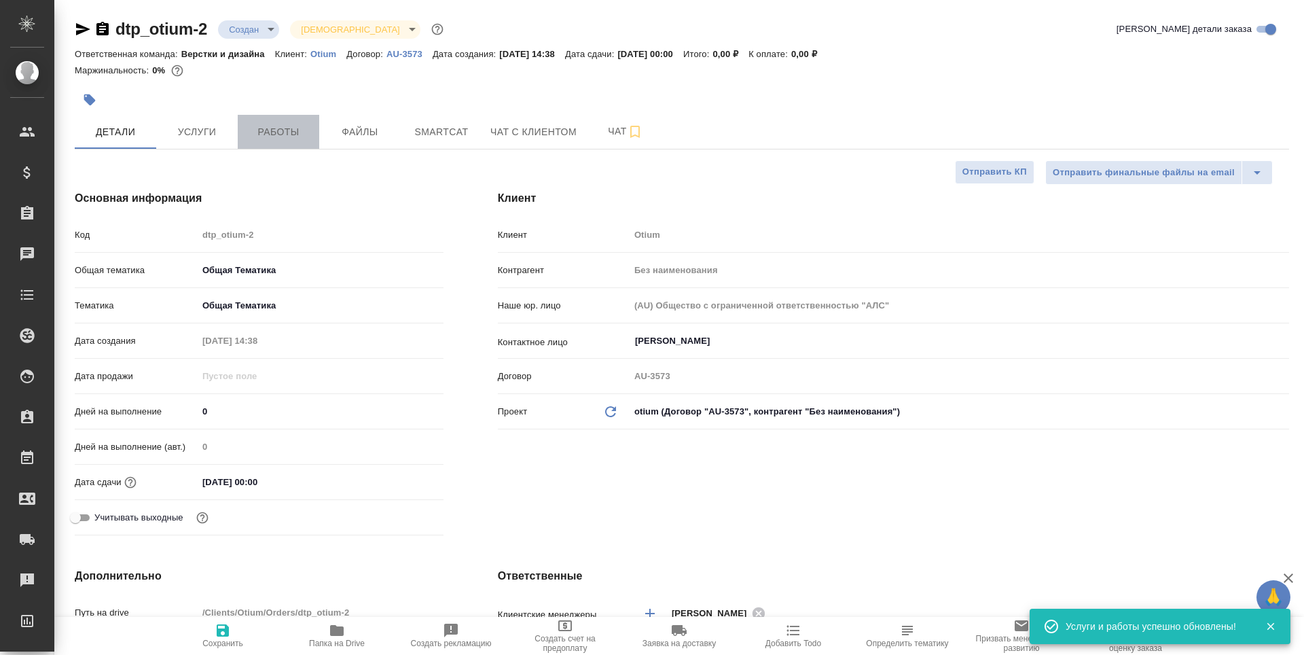
click at [299, 143] on button "Работы" at bounding box center [278, 132] width 81 height 34
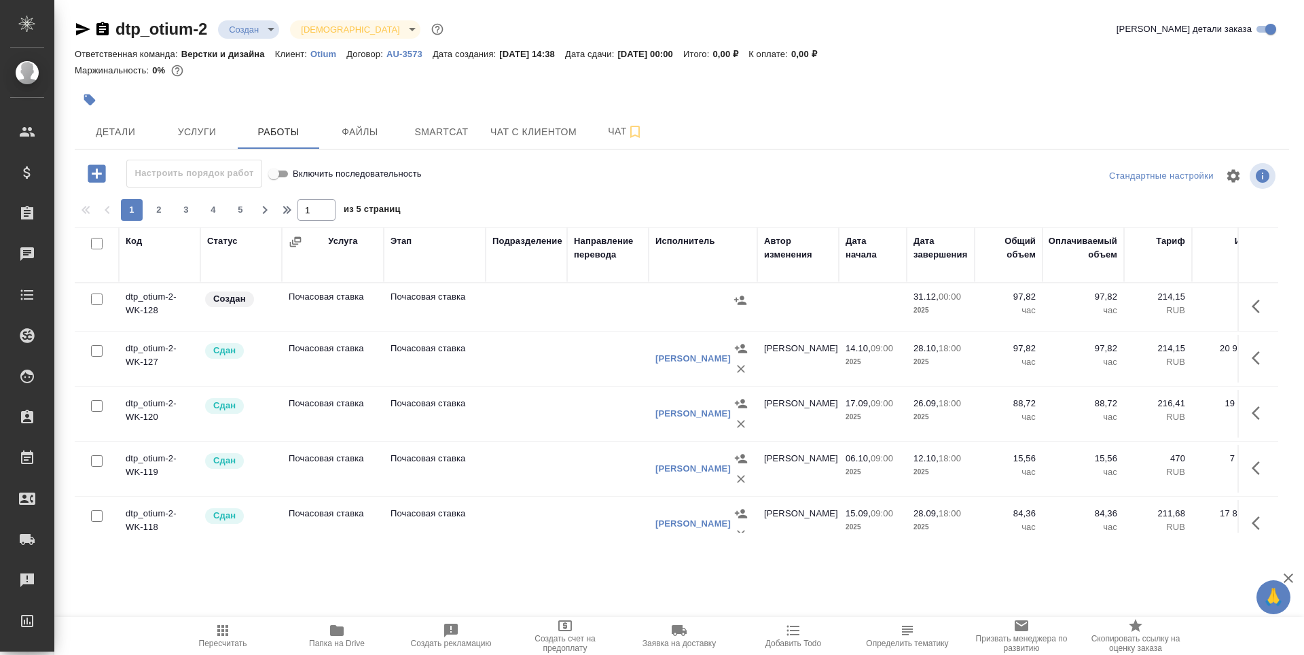
click at [149, 306] on td "dtp_otium-2-WK-128" at bounding box center [159, 307] width 81 height 48
click at [148, 306] on td "dtp_otium-2-WK-128" at bounding box center [159, 307] width 81 height 48
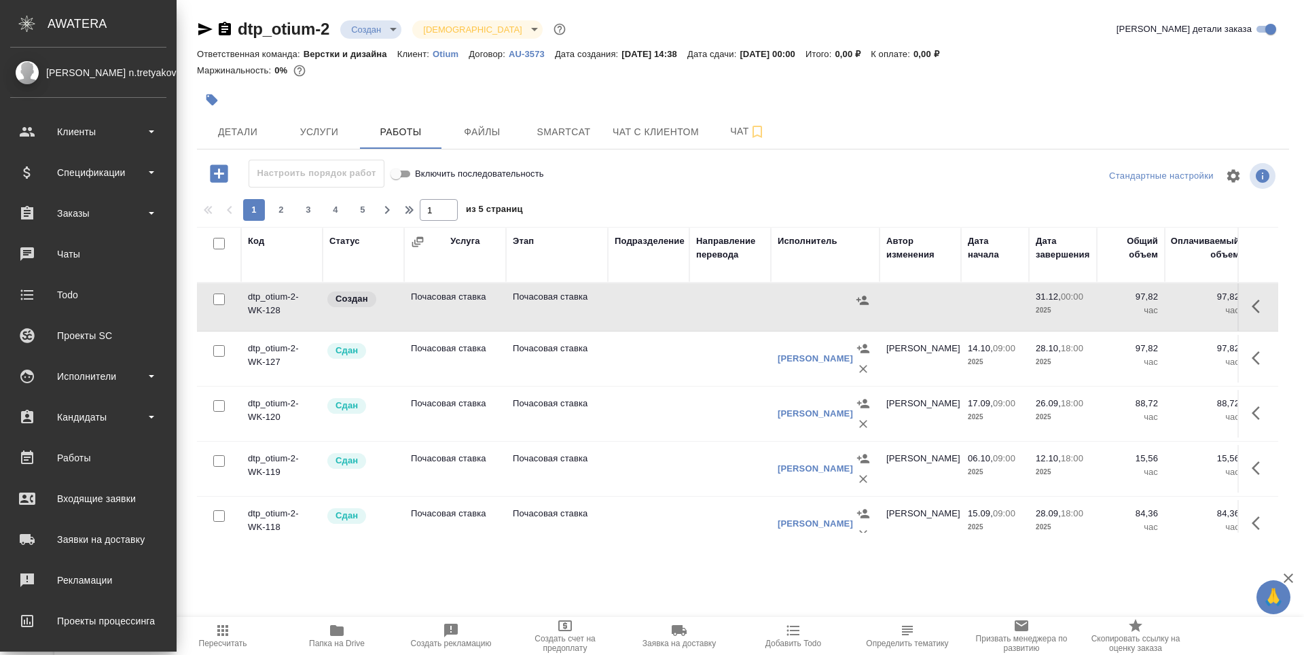
scroll to position [88, 0]
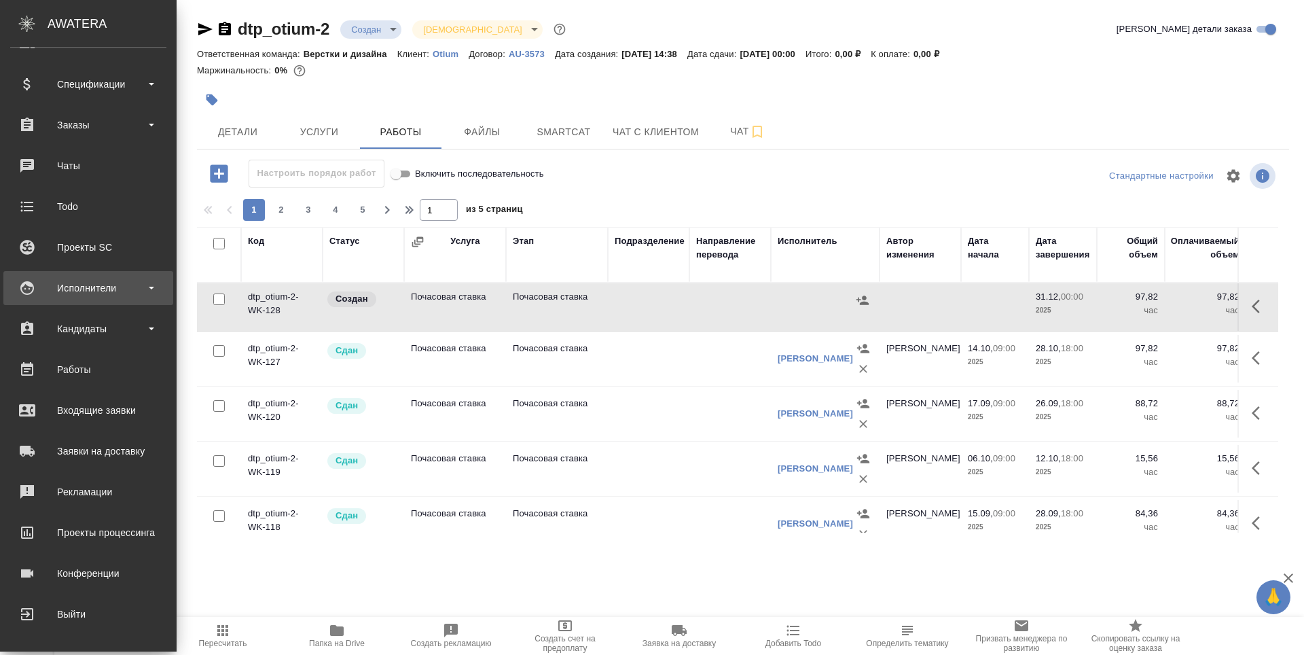
click at [92, 291] on div "Исполнители" at bounding box center [88, 288] width 156 height 20
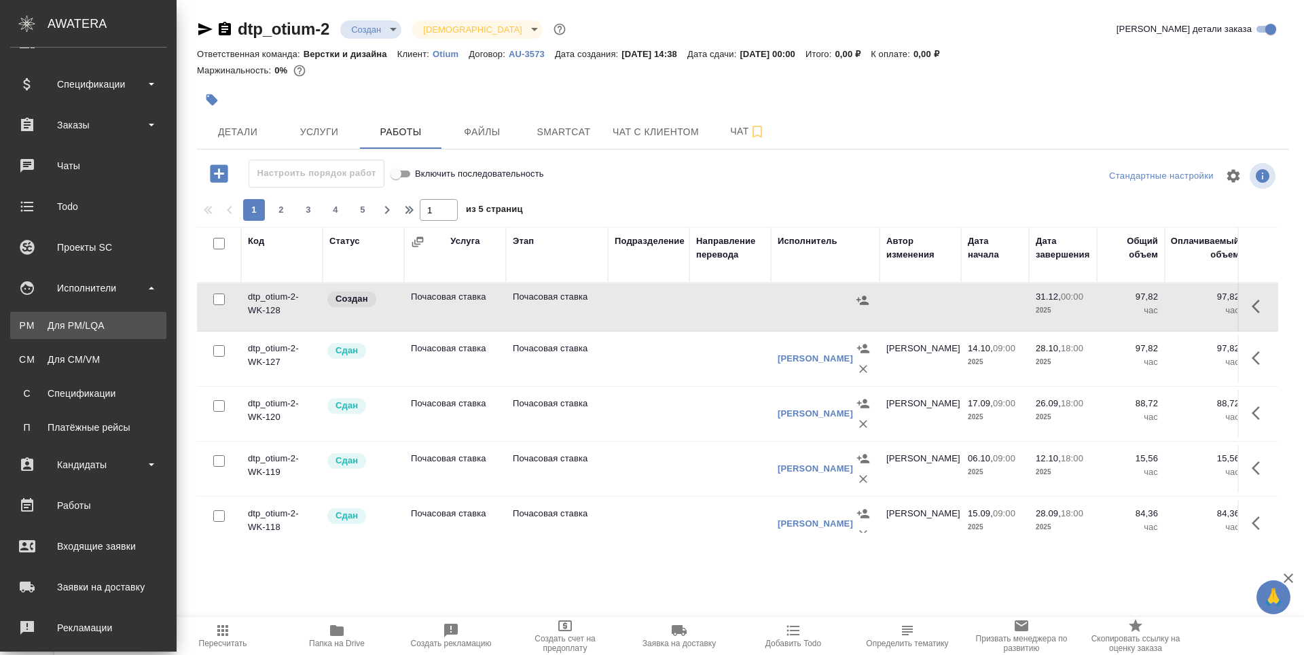
click at [84, 324] on div "Для PM/LQA" at bounding box center [88, 325] width 143 height 14
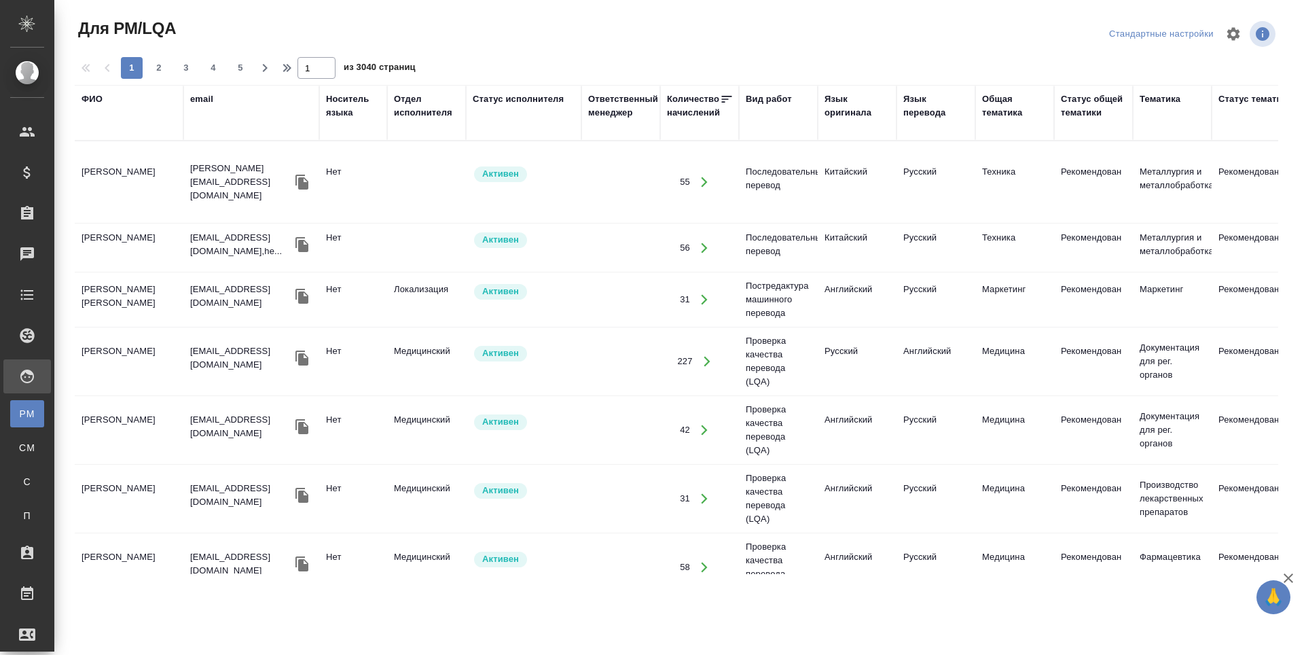
click at [90, 100] on div "ФИО" at bounding box center [91, 99] width 21 height 14
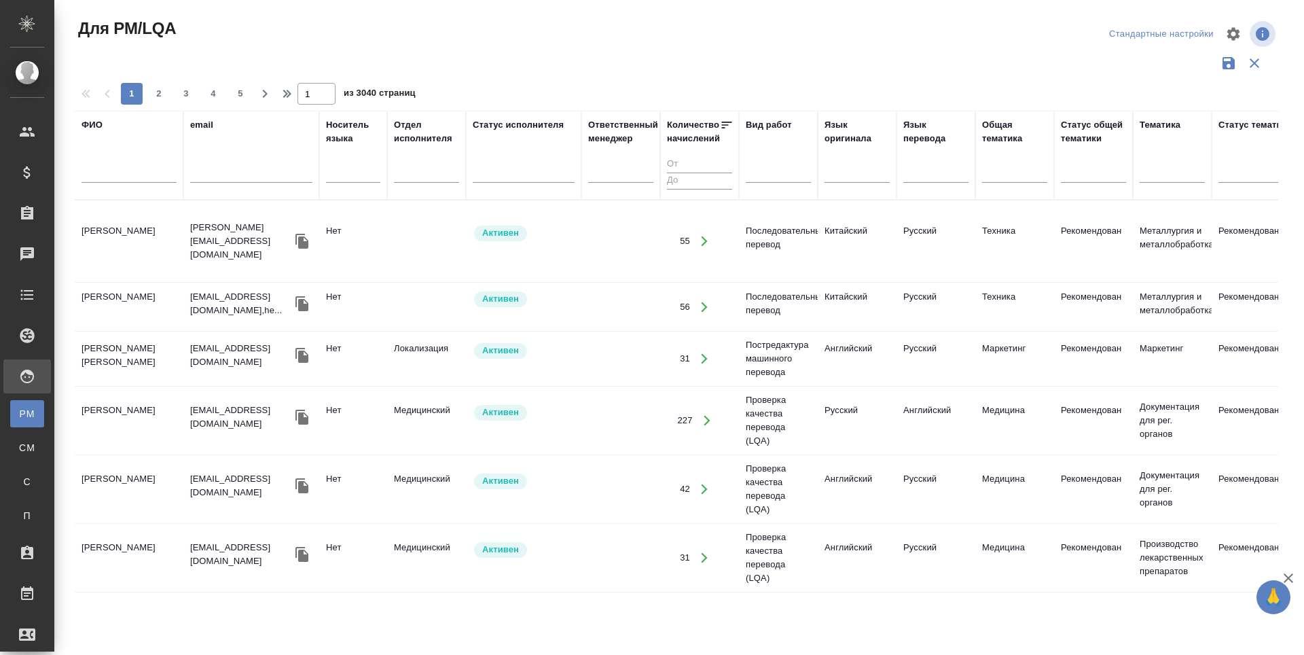
click at [99, 177] on input "text" at bounding box center [128, 174] width 95 height 17
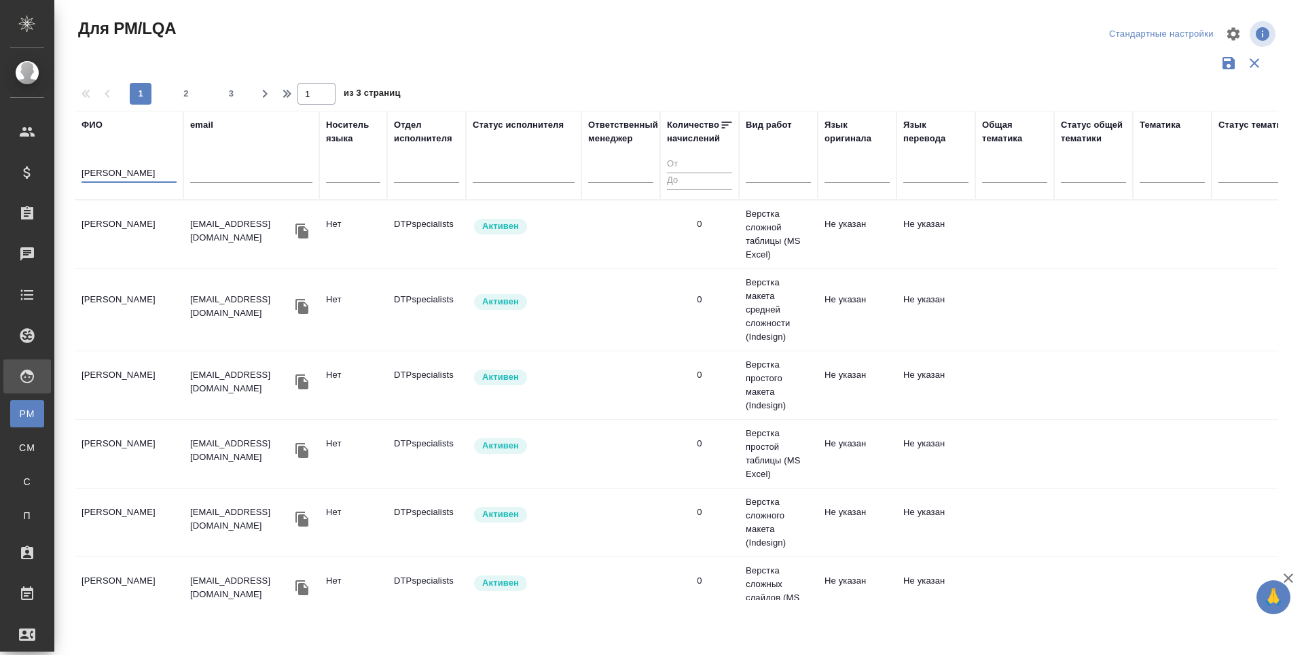
click at [118, 238] on td "[PERSON_NAME]" at bounding box center [129, 234] width 109 height 48
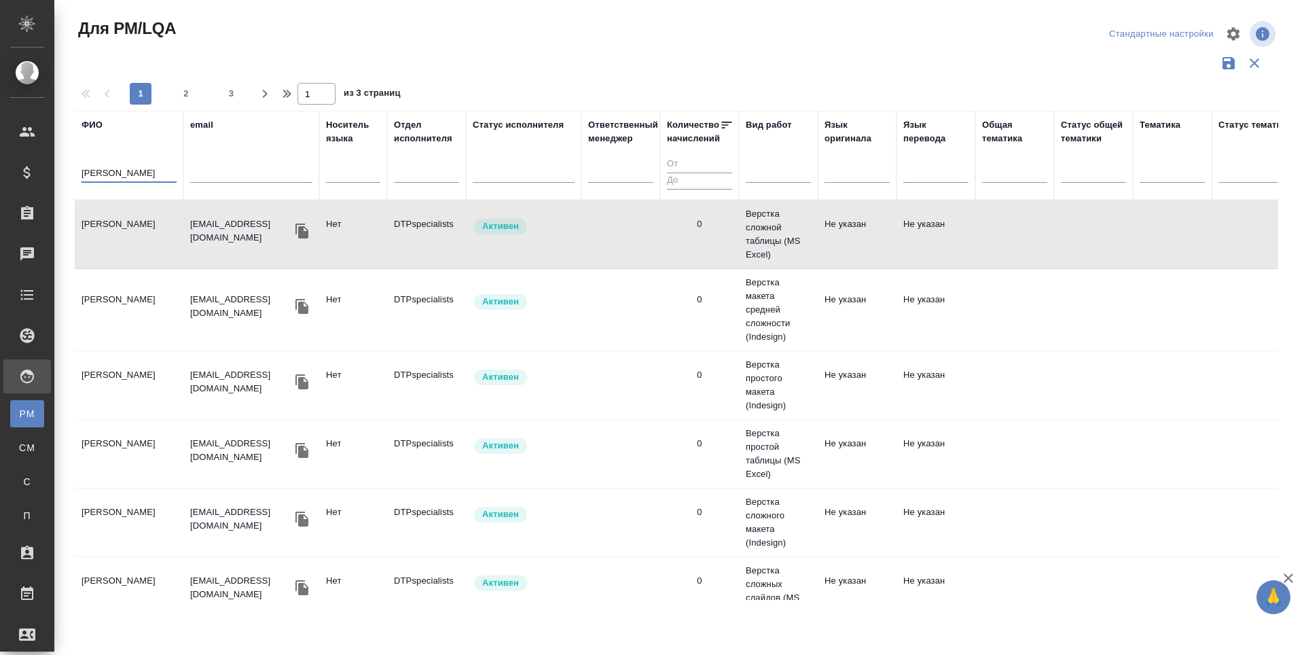
drag, startPoint x: 76, startPoint y: 172, endPoint x: 58, endPoint y: 174, distance: 17.8
click at [58, 173] on div "Для PM/LQA Стандартные настройки 1 2 3 1 из 3 страниц ФИО ганина email Носитель…" at bounding box center [678, 303] width 1249 height 607
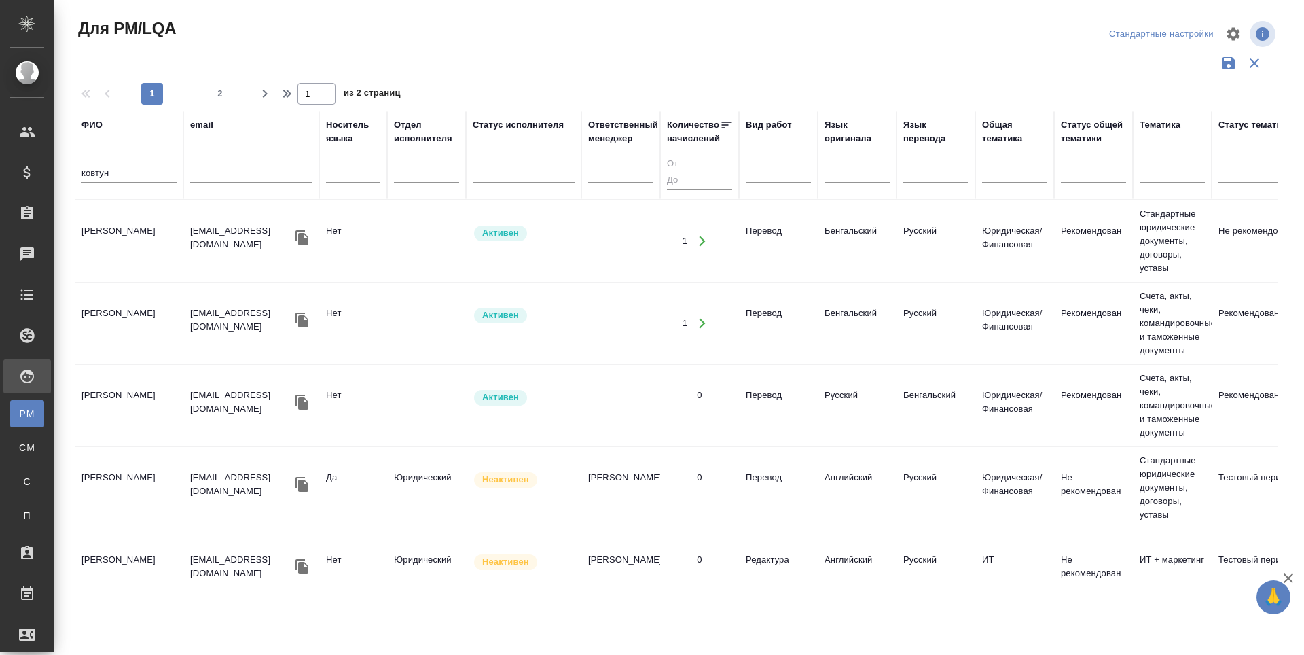
click at [112, 226] on td "Ковтун Татьяна Вячеславовна" at bounding box center [129, 241] width 109 height 48
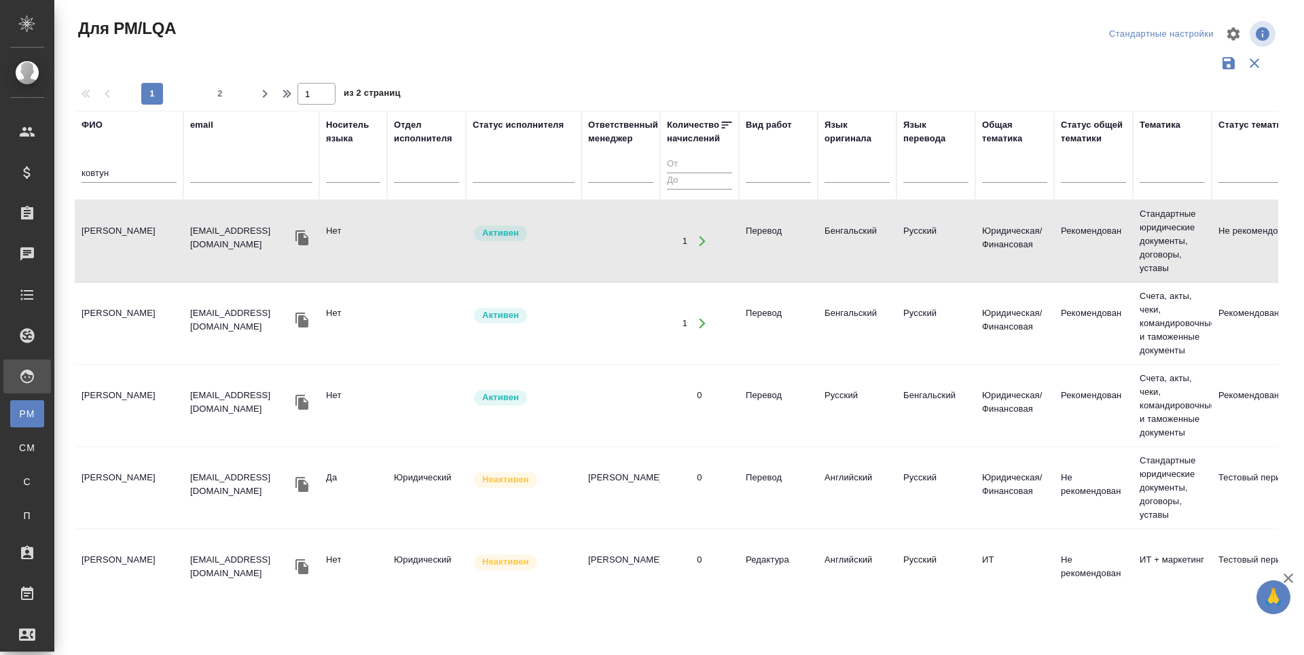
click at [132, 172] on input "ковтун" at bounding box center [128, 174] width 95 height 17
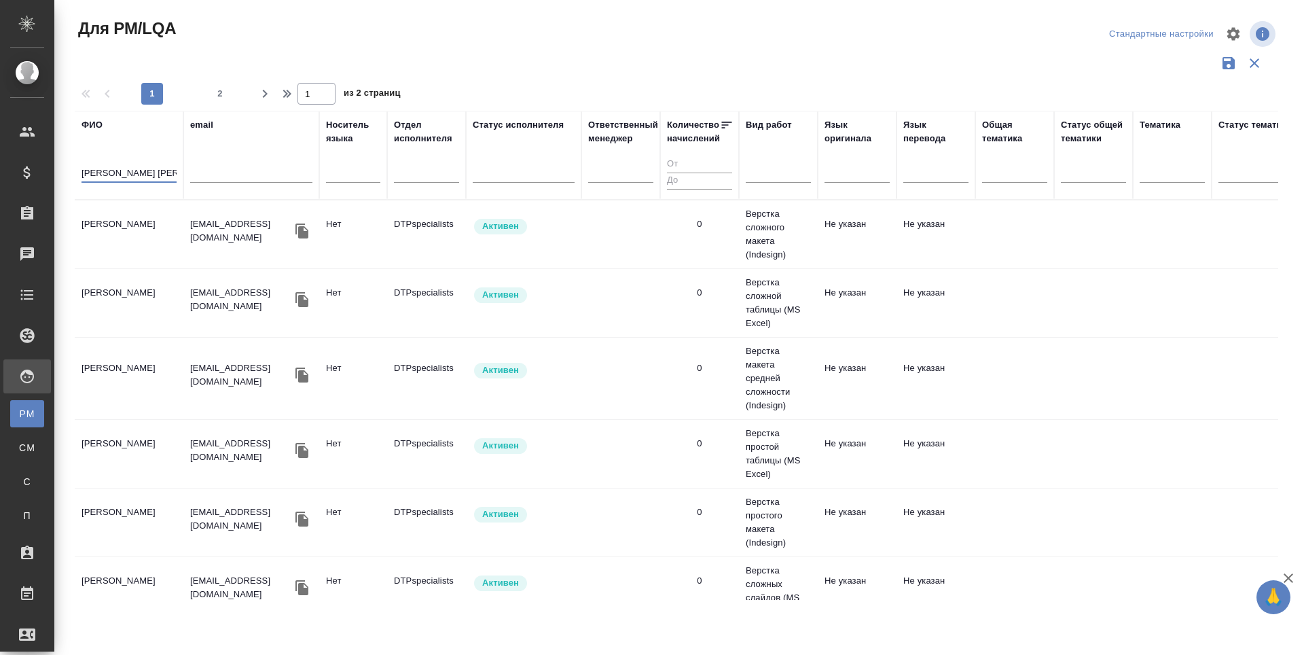
click at [135, 242] on td "Ковтун Светлана" at bounding box center [129, 234] width 109 height 48
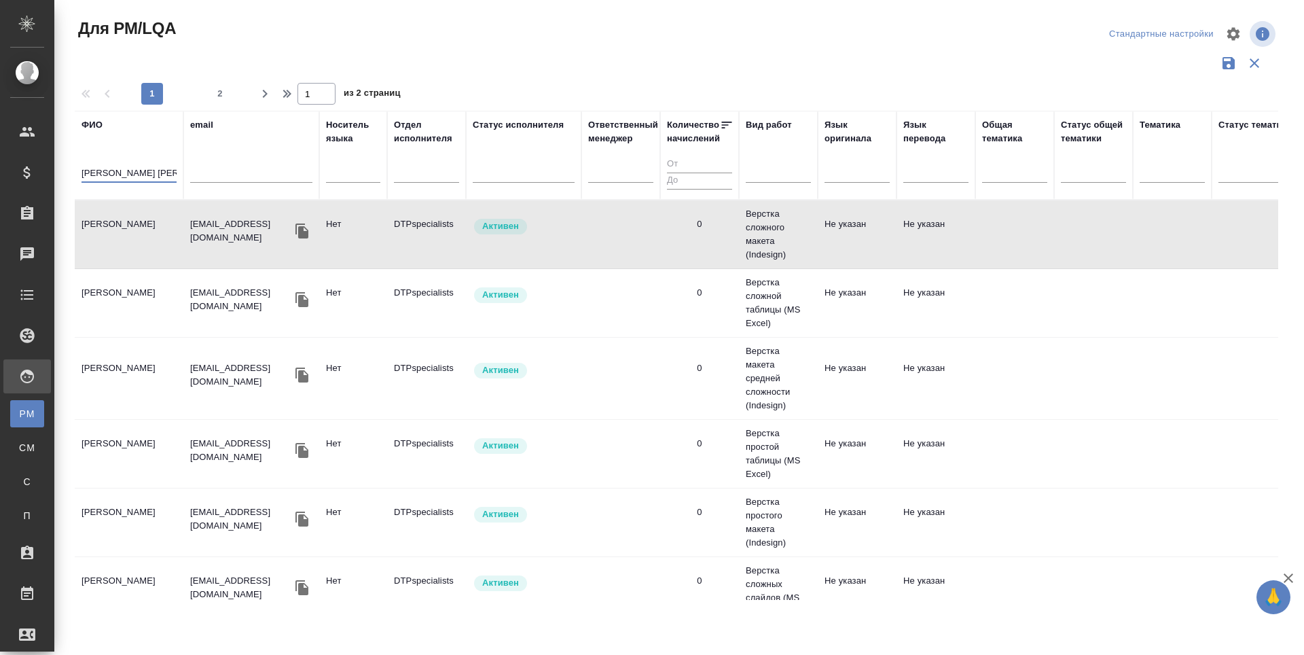
drag, startPoint x: 117, startPoint y: 174, endPoint x: 65, endPoint y: 174, distance: 52.3
click at [65, 174] on div "Для PM/LQA Стандартные настройки 1 2 1 из 2 страниц ФИО ковтун с email Носитель…" at bounding box center [681, 303] width 1233 height 607
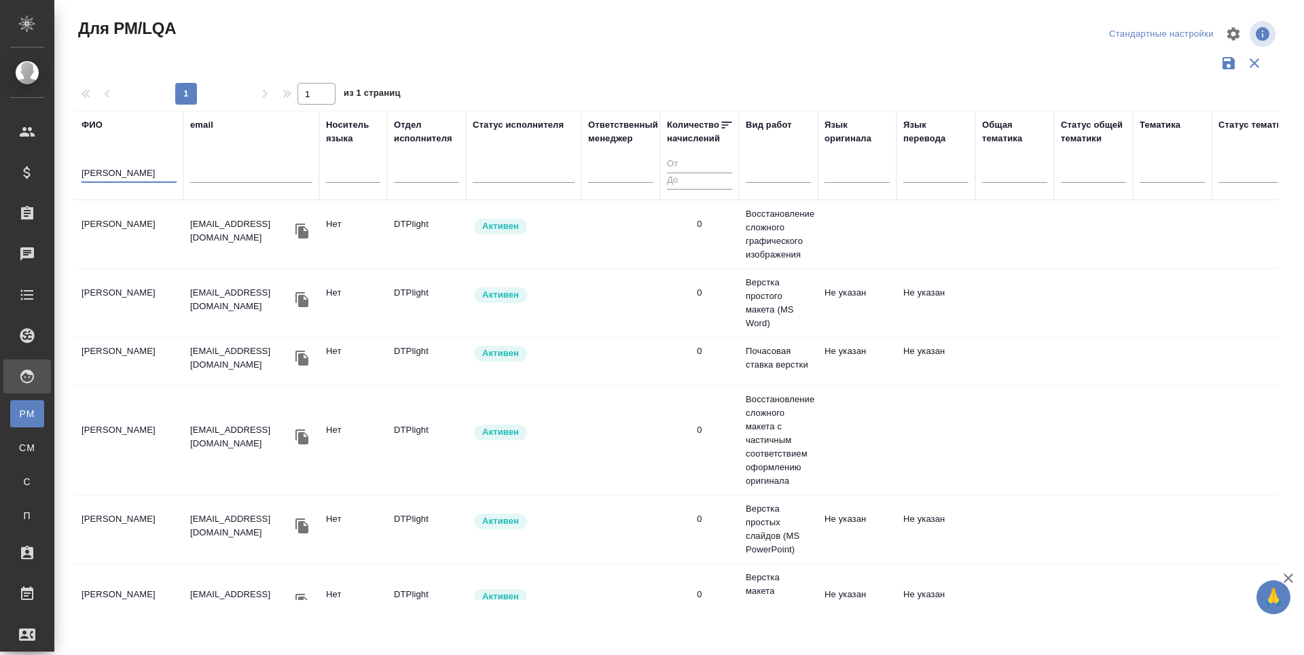
type input "крамник"
click at [118, 234] on td "Крамник Артем" at bounding box center [129, 234] width 109 height 48
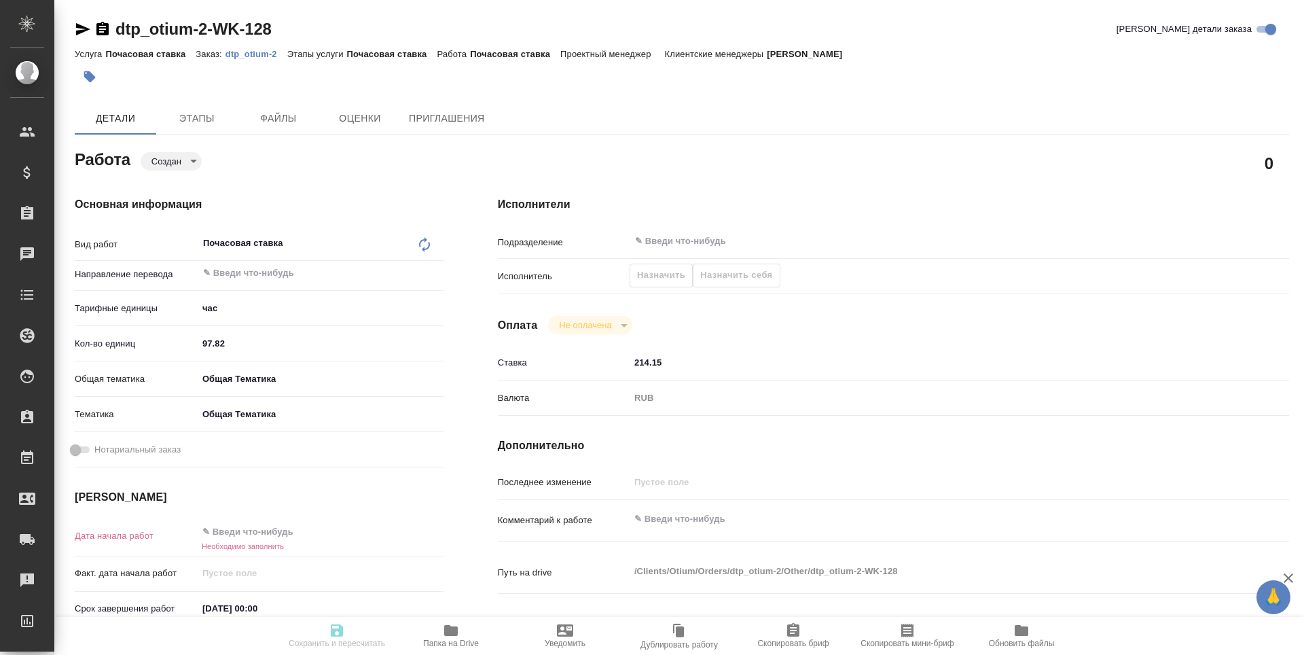
type textarea "x"
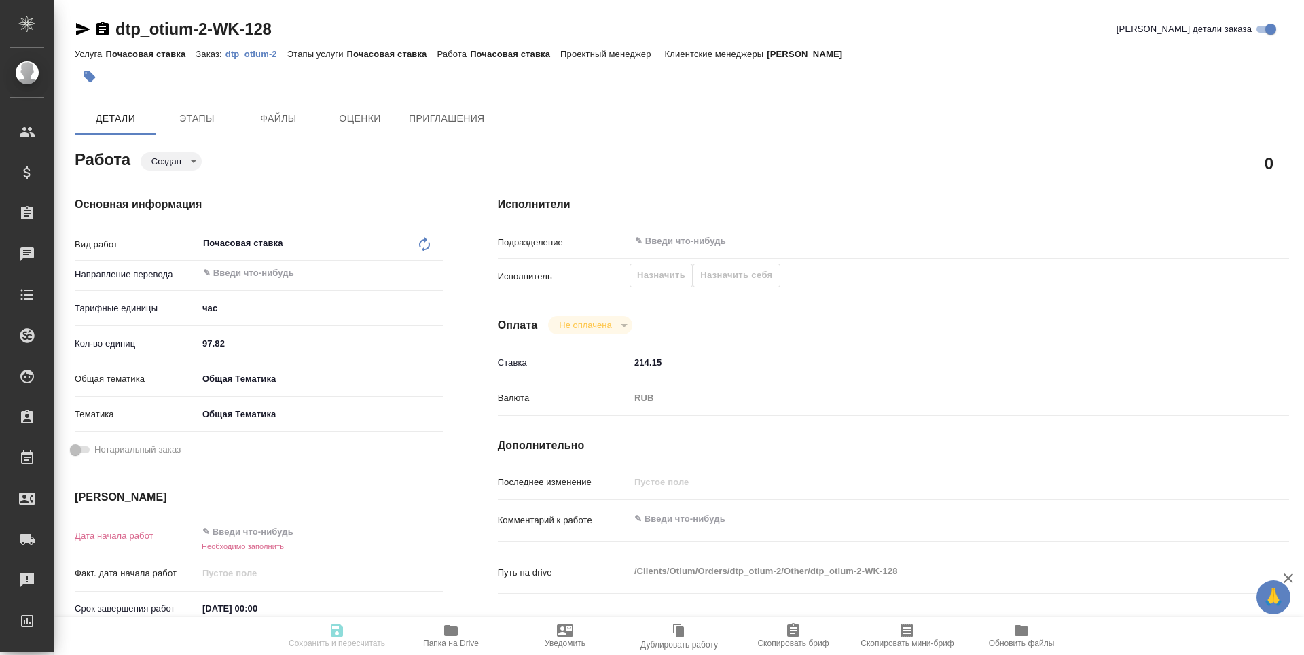
type textarea "x"
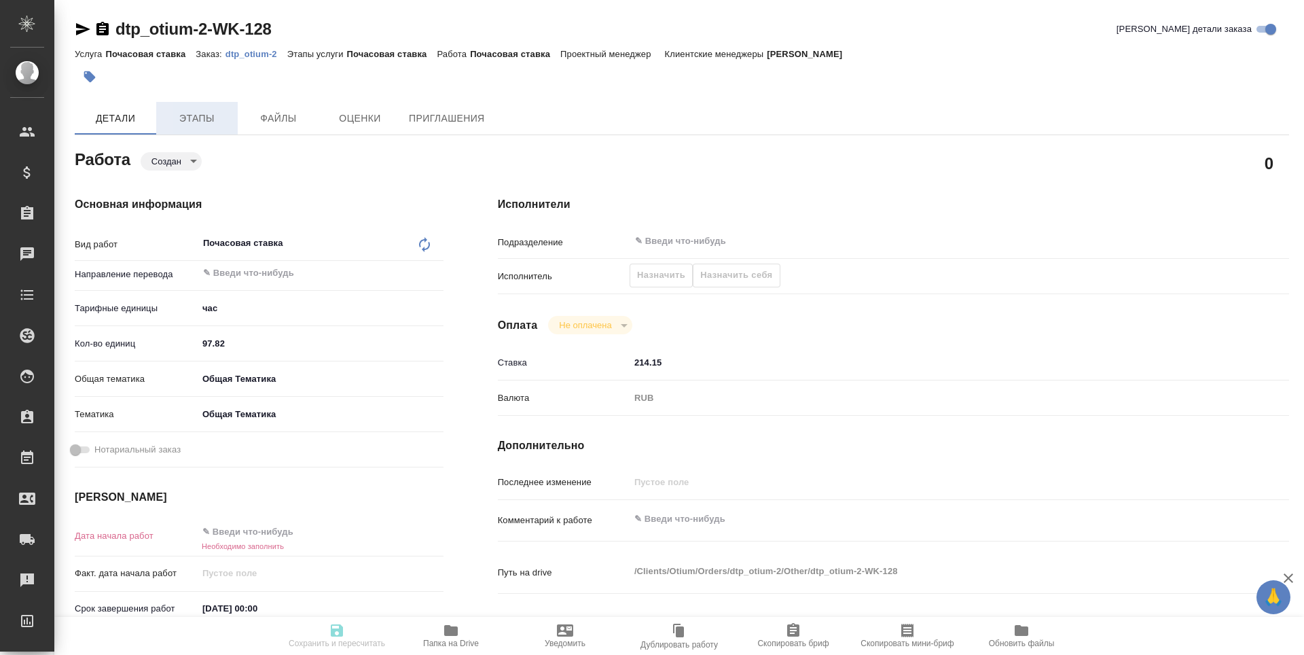
type textarea "x"
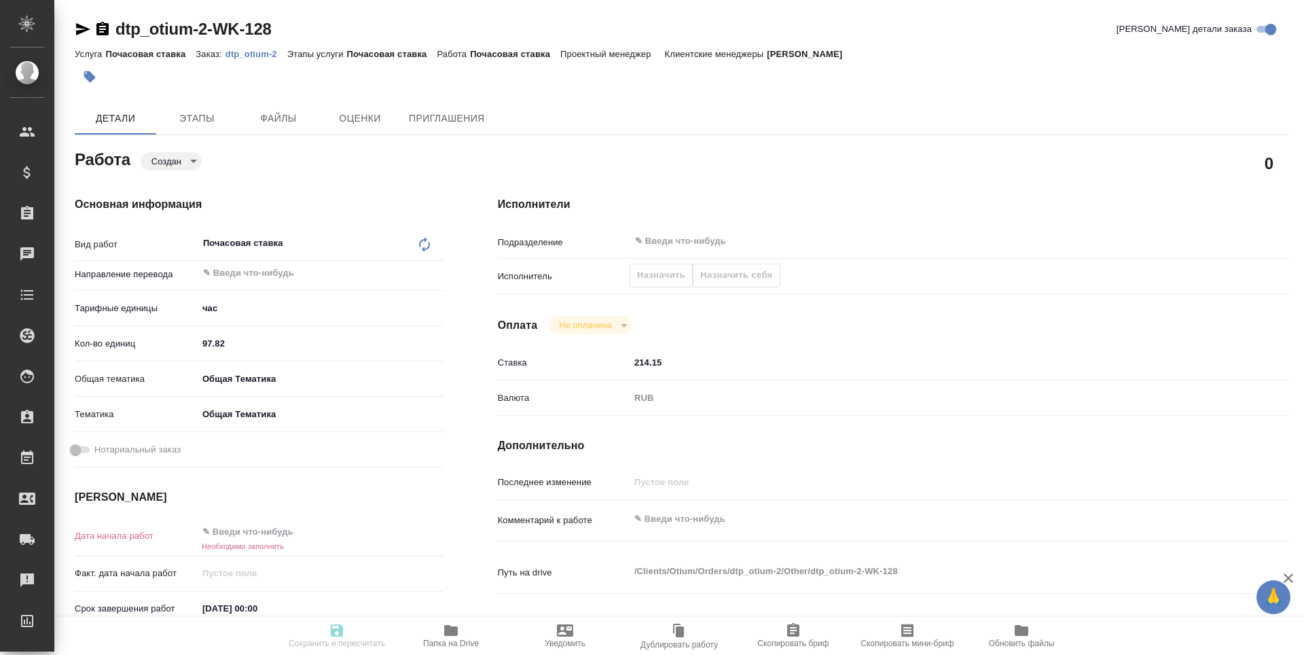
type textarea "x"
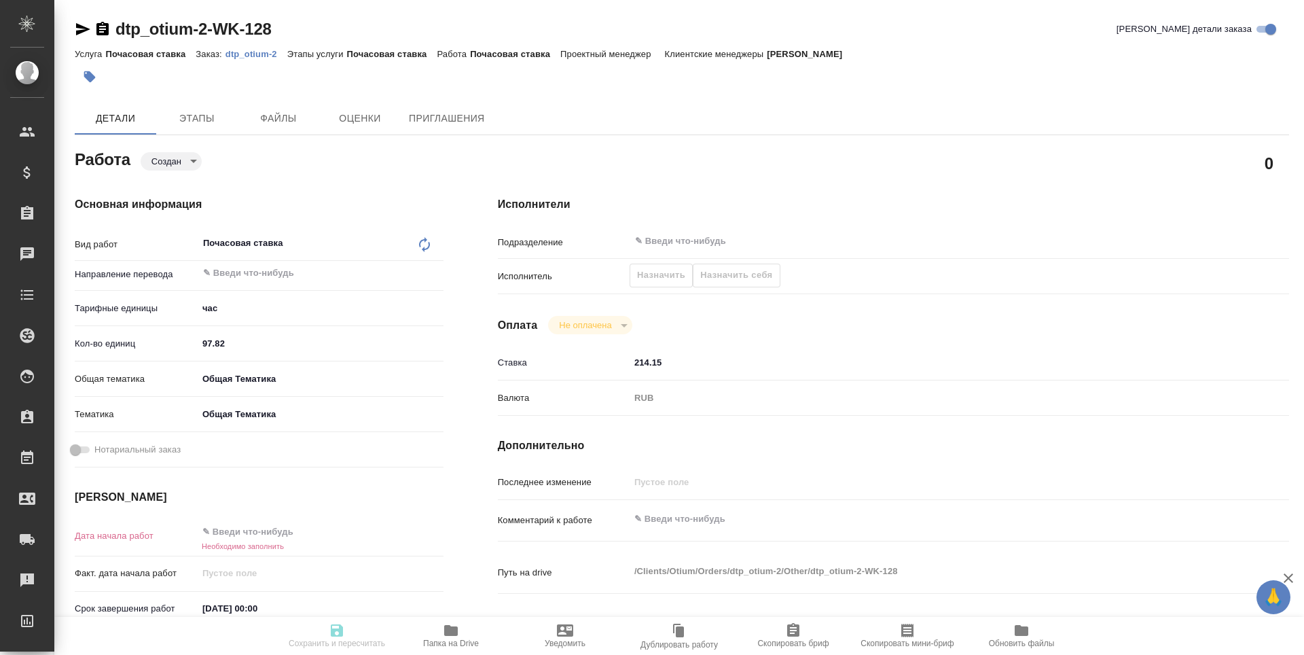
click at [206, 340] on input "97.82" at bounding box center [321, 343] width 246 height 20
type textarea "x"
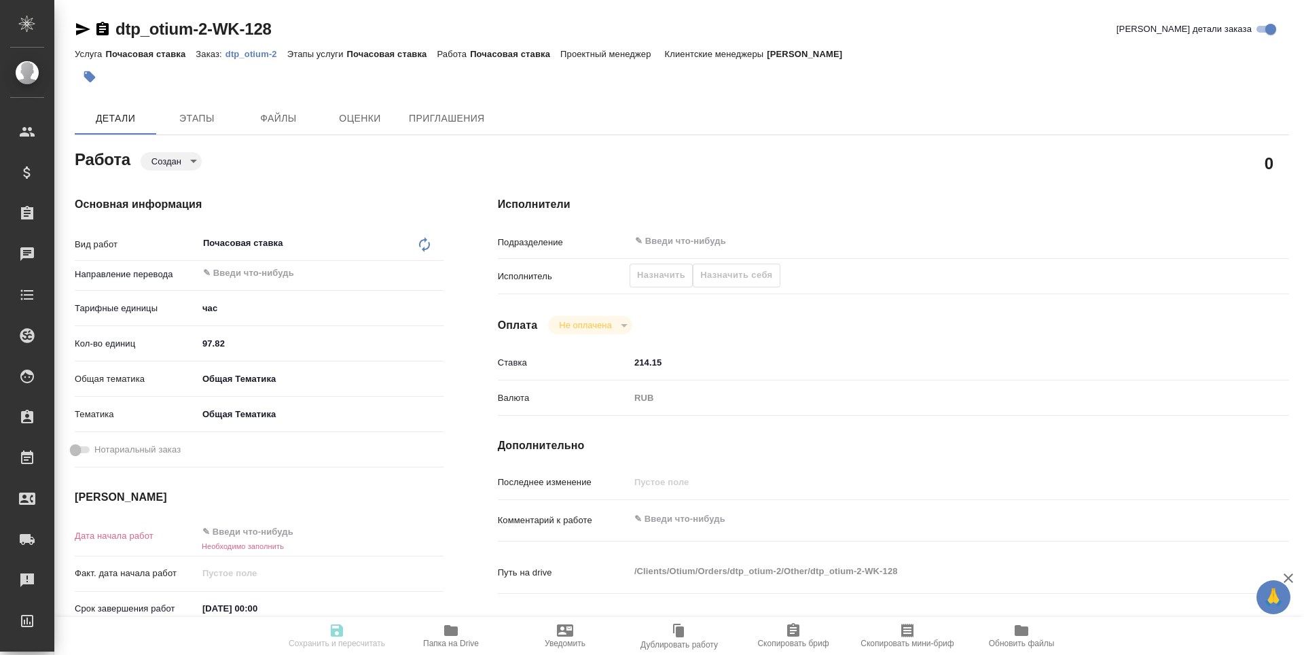
type textarea "x"
type input "7.82"
type textarea "x"
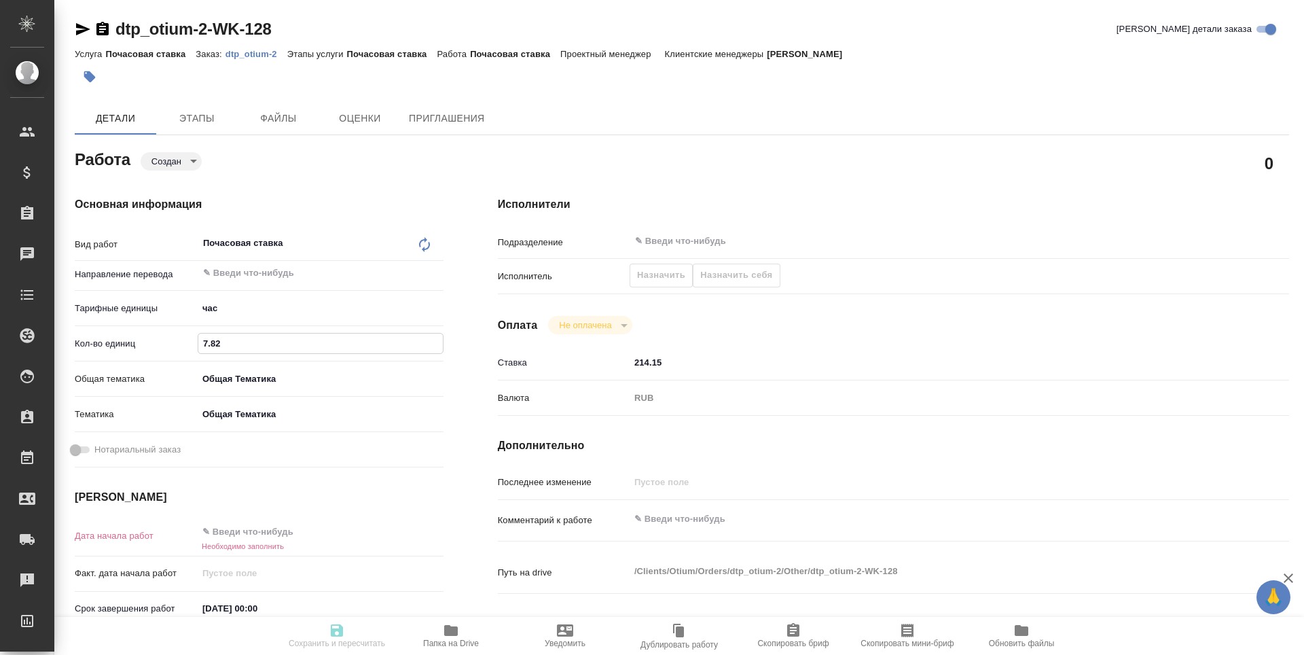
type textarea "x"
type input ".82"
type textarea "x"
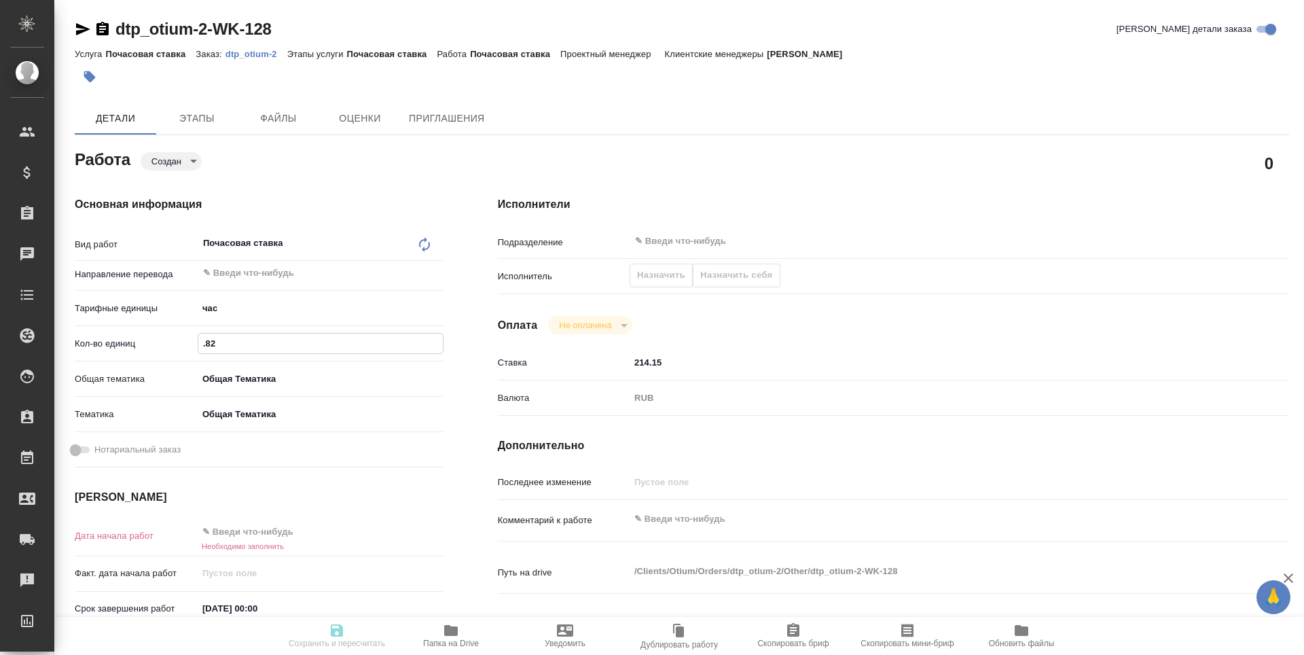
type textarea "x"
type input "82"
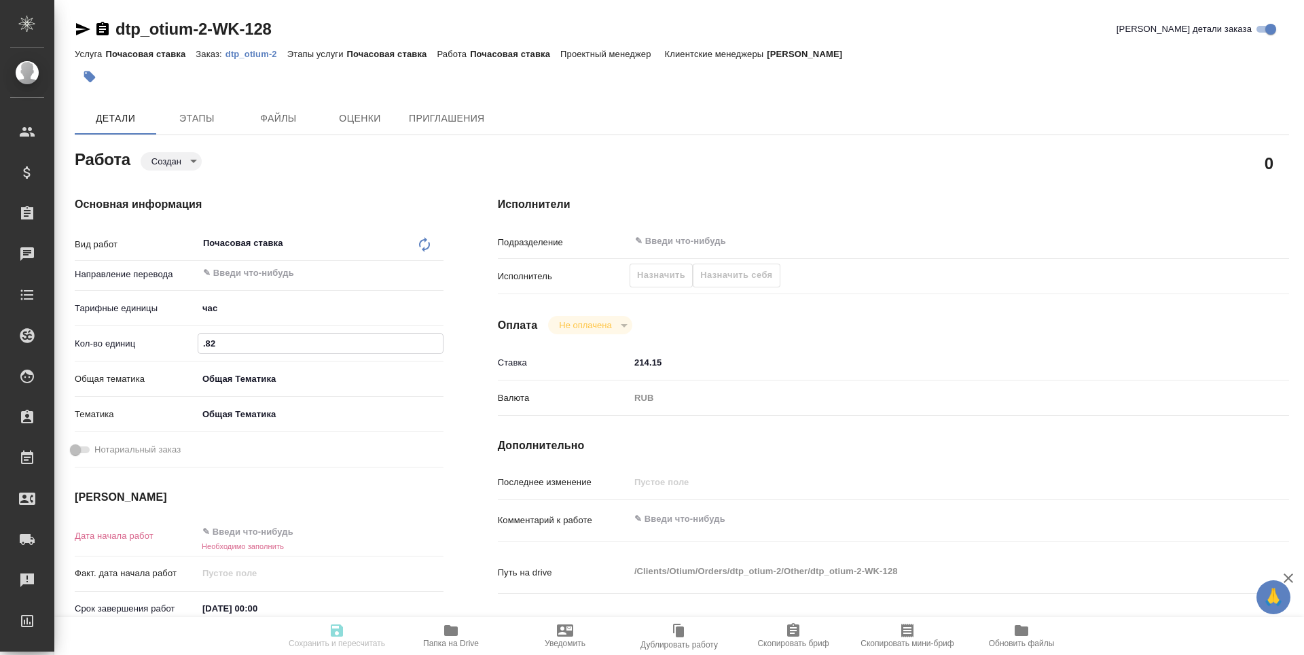
type textarea "x"
type input "2"
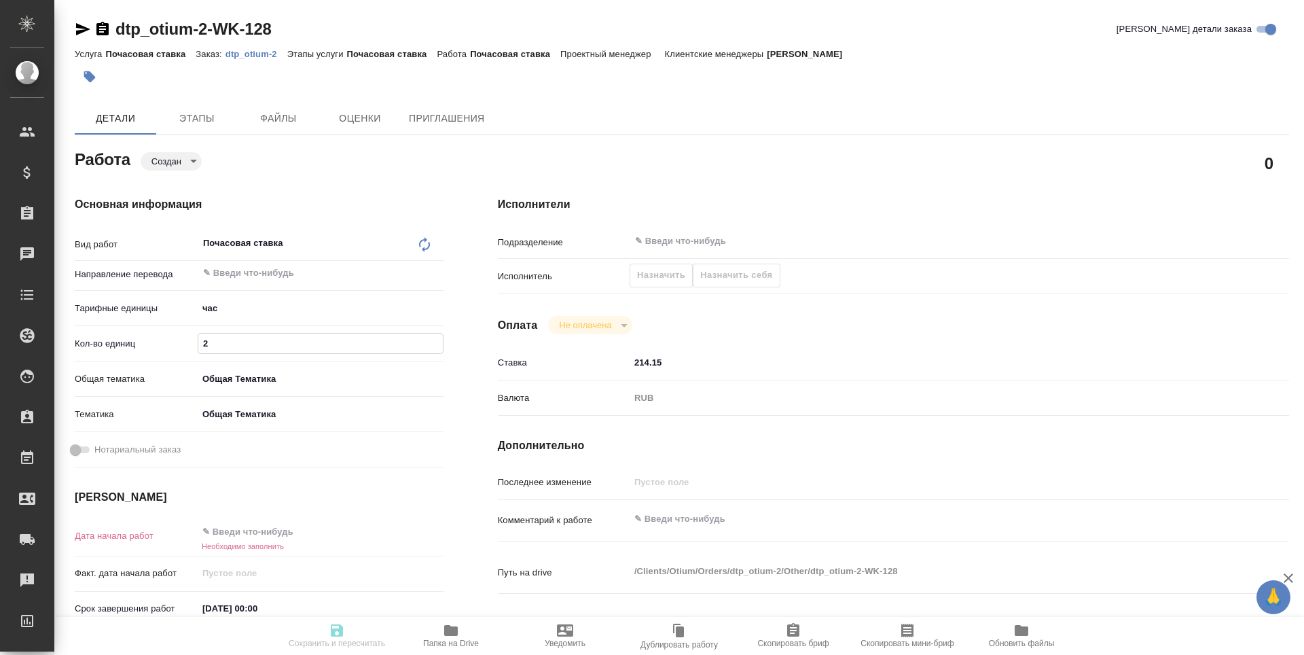
type textarea "x"
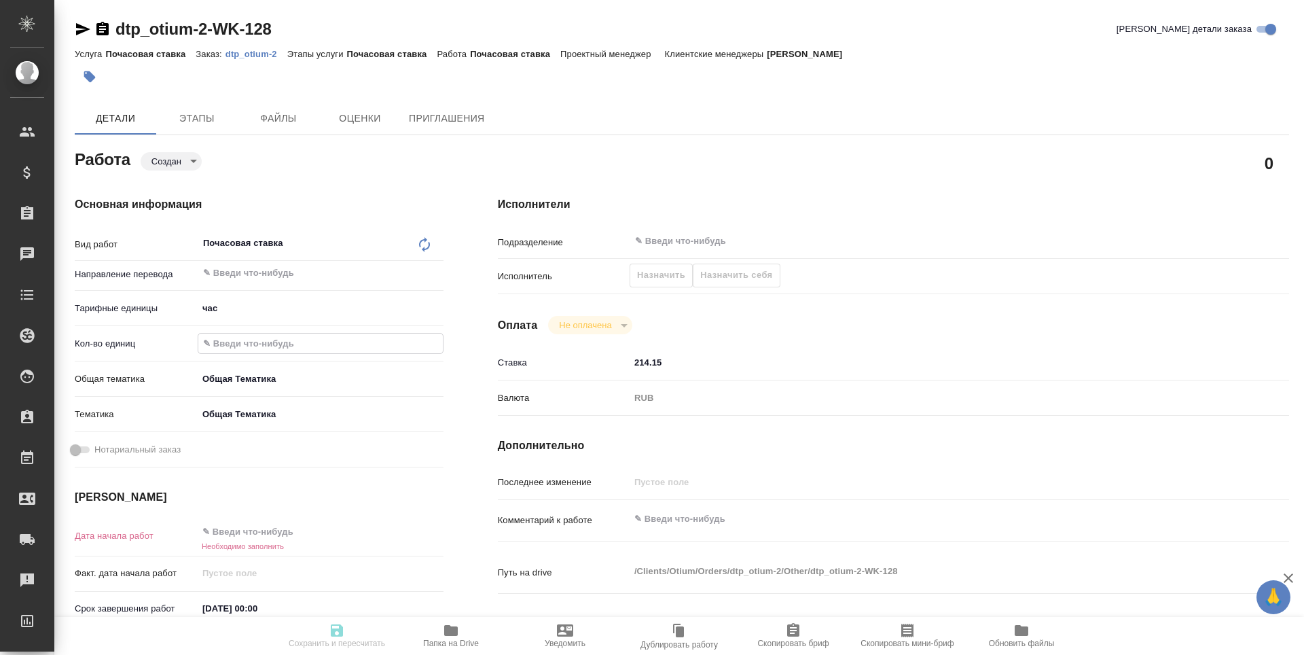
type textarea "x"
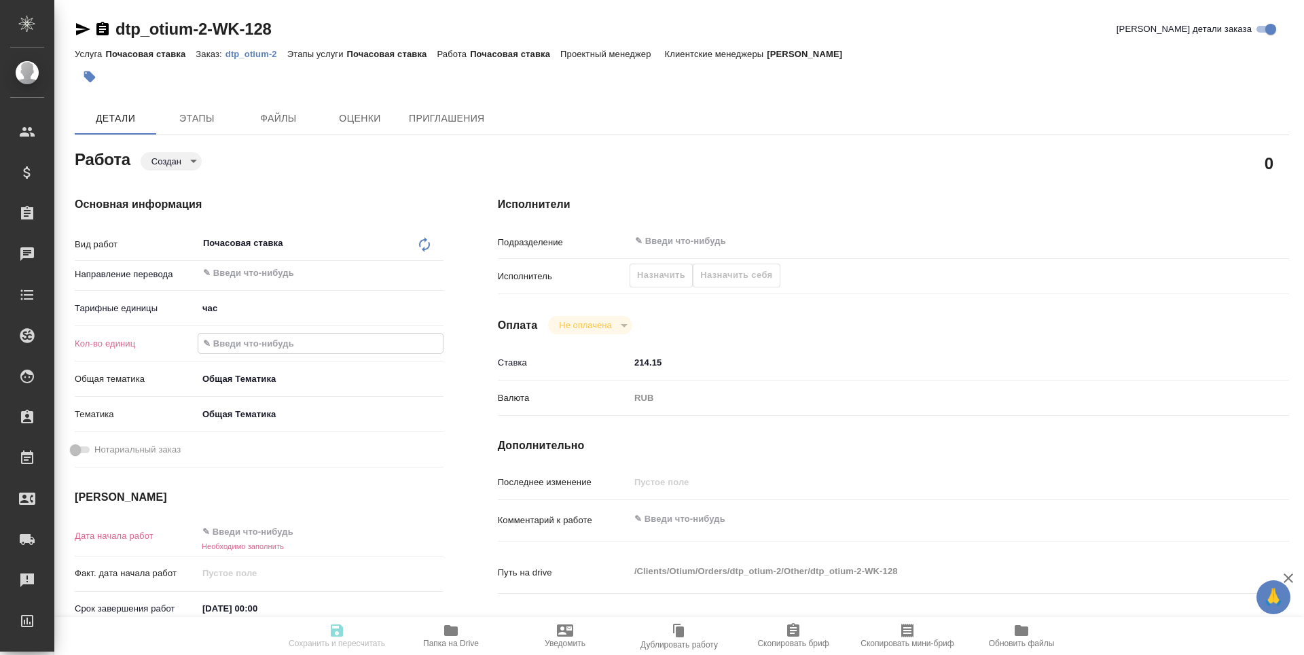
type input "8"
type textarea "x"
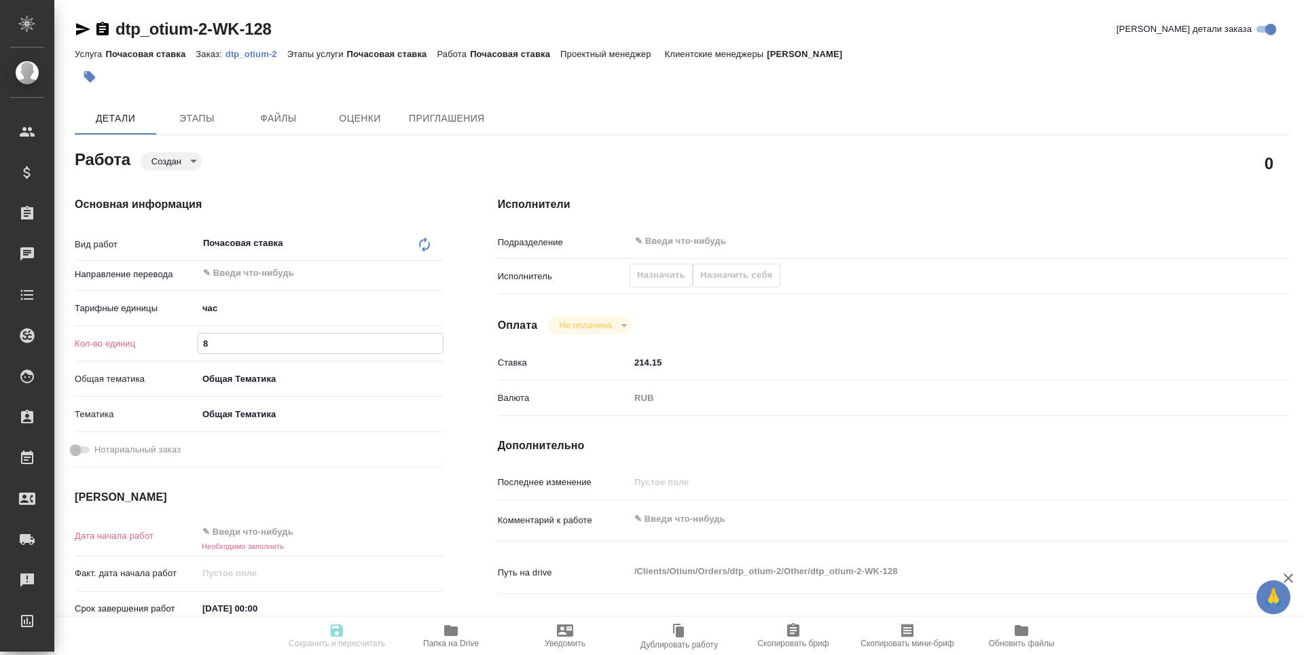
type textarea "x"
type input "80"
type textarea "x"
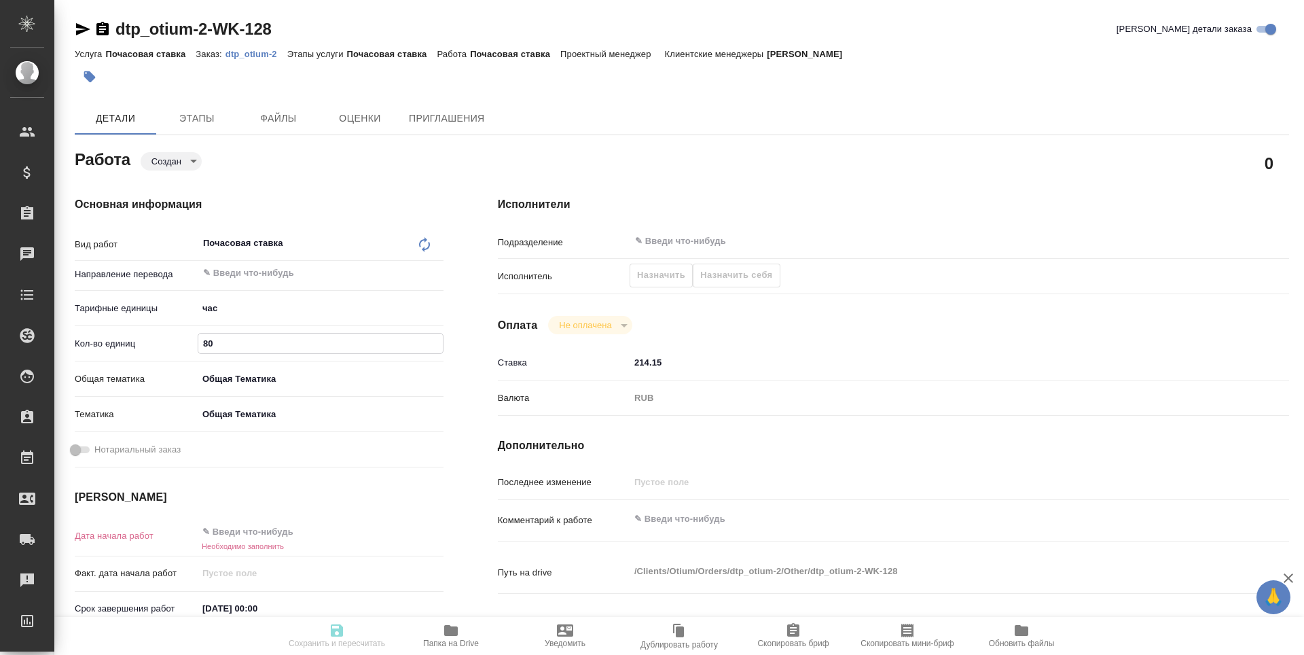
type textarea "x"
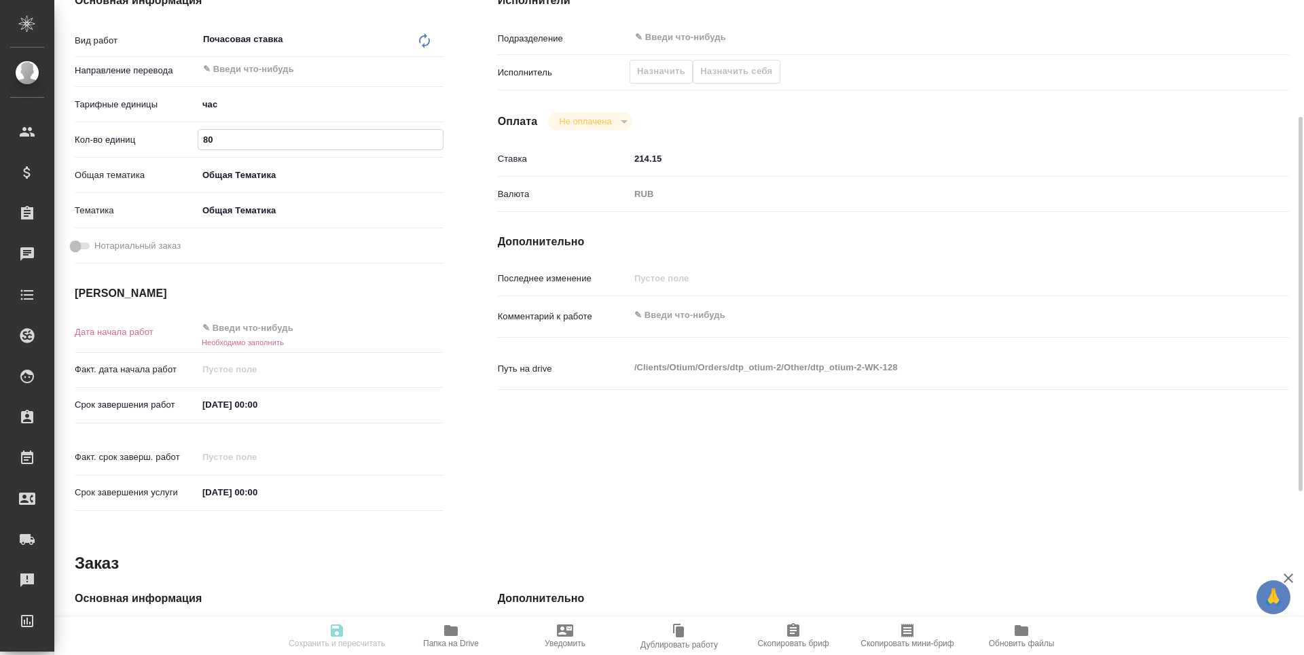
type input "80"
click at [234, 333] on input "text" at bounding box center [257, 328] width 119 height 20
click at [402, 325] on icon "button" at bounding box center [404, 327] width 12 height 14
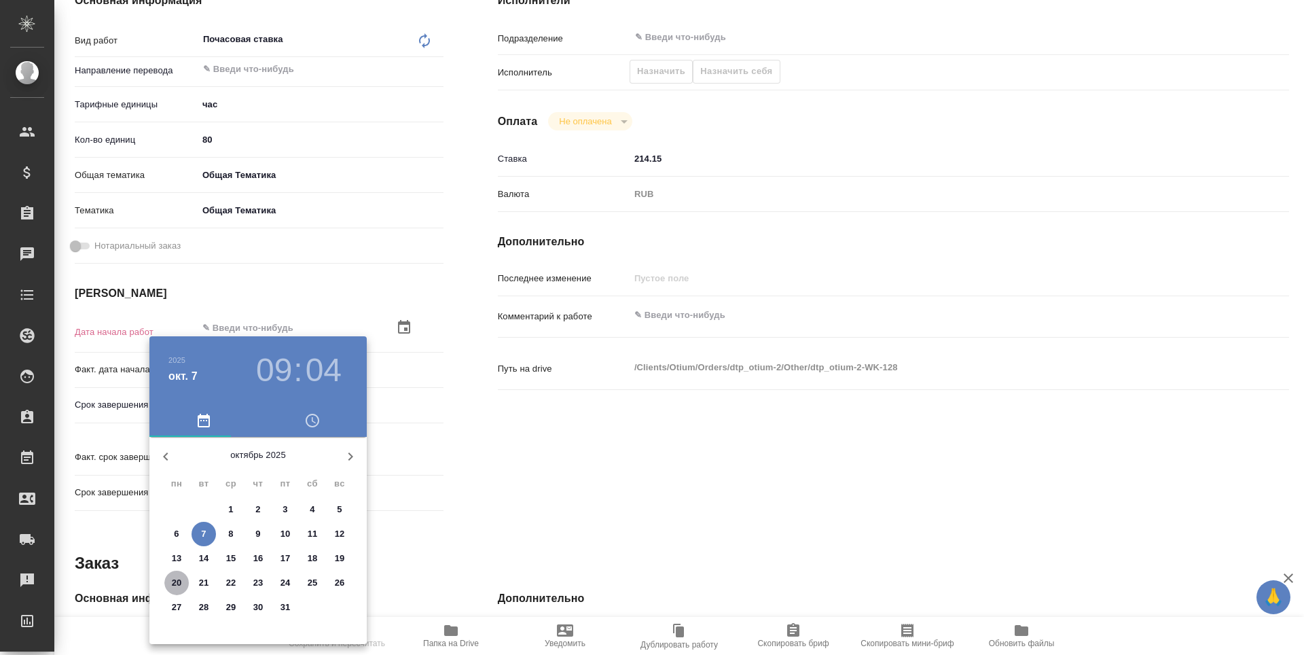
click at [168, 585] on span "20" at bounding box center [176, 583] width 24 height 14
type textarea "x"
type input "20.10.2025 09:04"
type textarea "x"
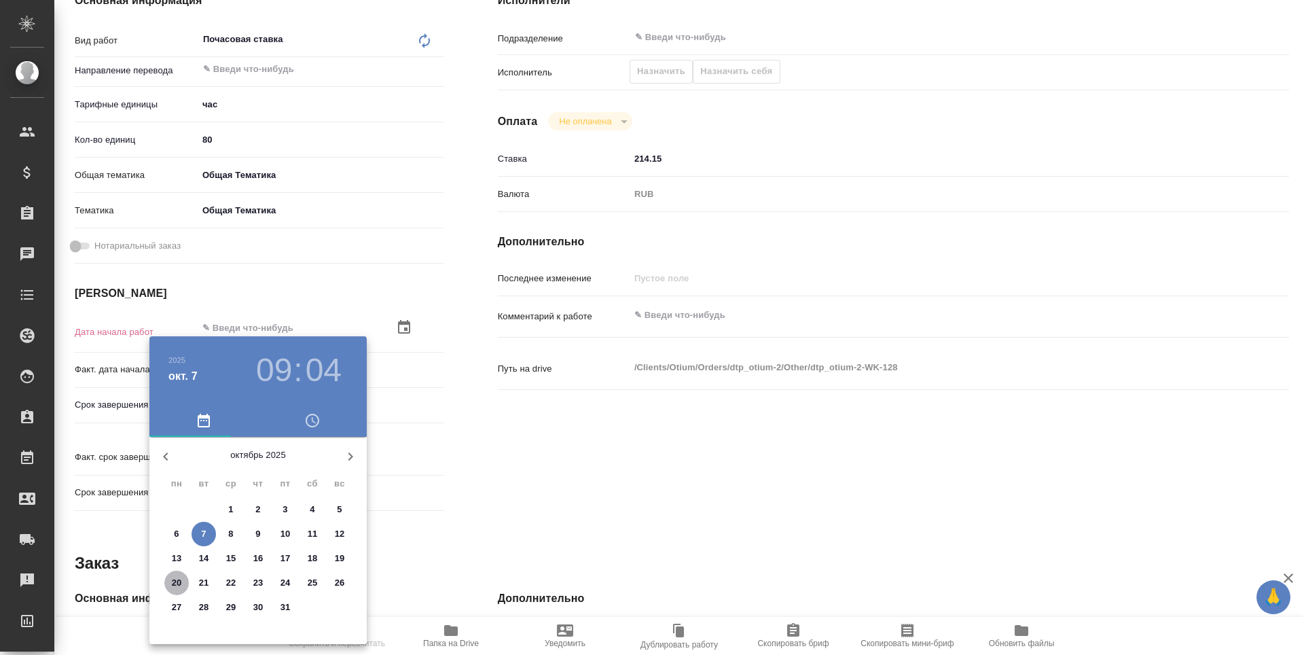
type textarea "x"
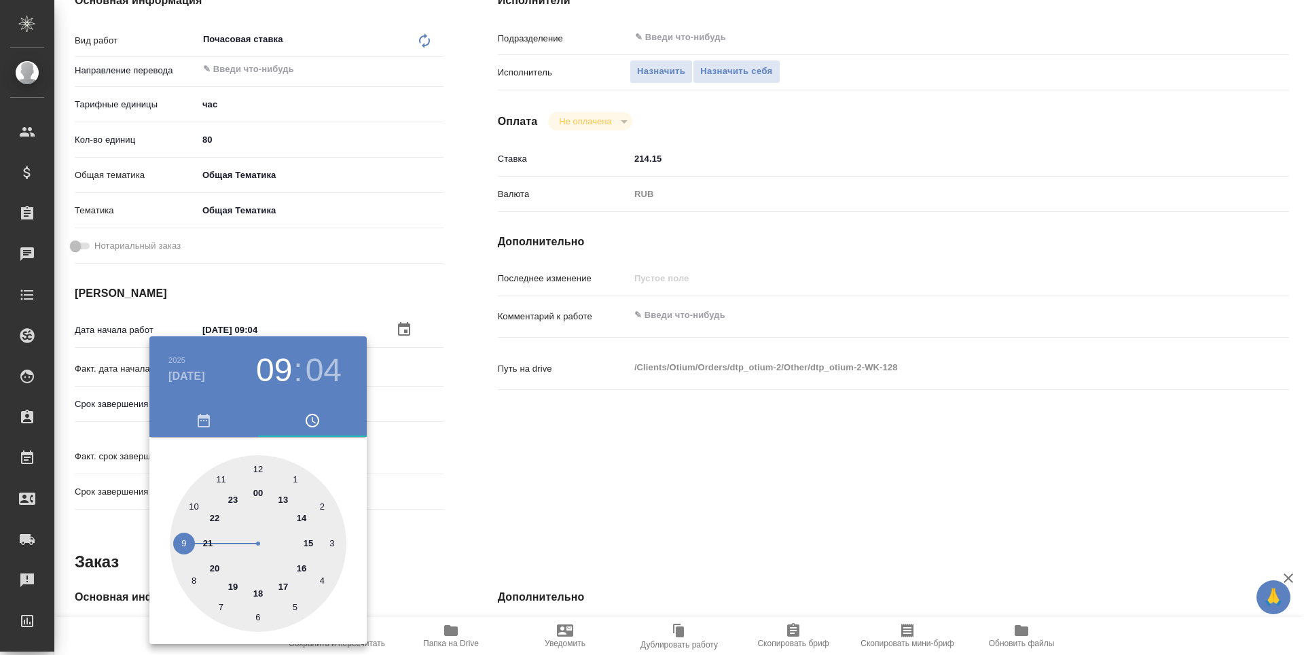
click at [327, 368] on h3 "04" at bounding box center [324, 370] width 36 height 38
click at [258, 469] on div at bounding box center [258, 543] width 177 height 177
type textarea "x"
type input "20.10.2025 09:00"
type textarea "x"
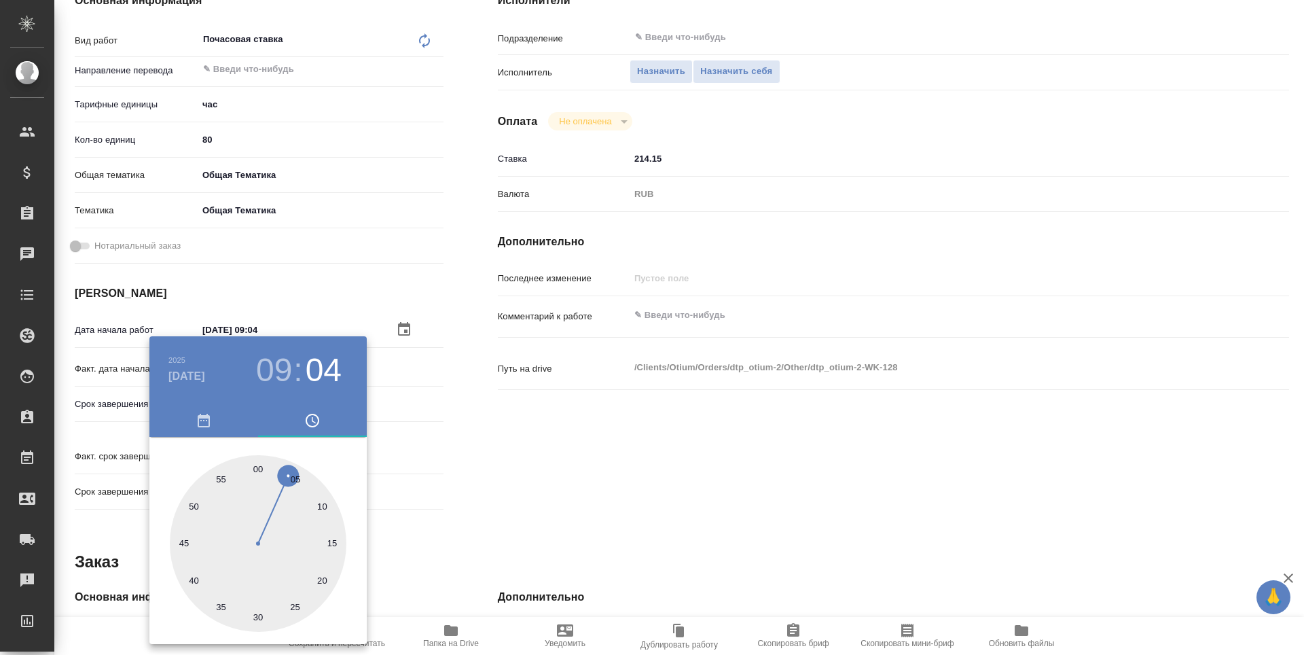
type textarea "x"
click at [528, 490] on div at bounding box center [652, 327] width 1304 height 655
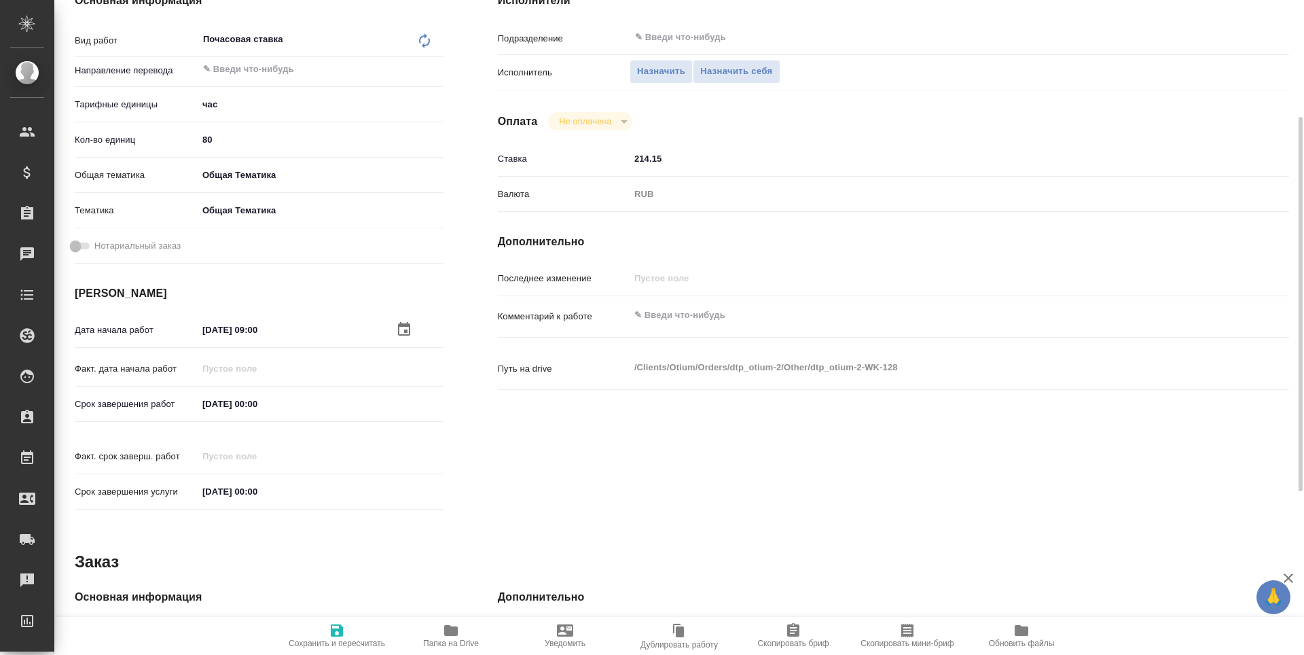
click at [251, 405] on input "[DATE] 00:00" at bounding box center [257, 404] width 119 height 20
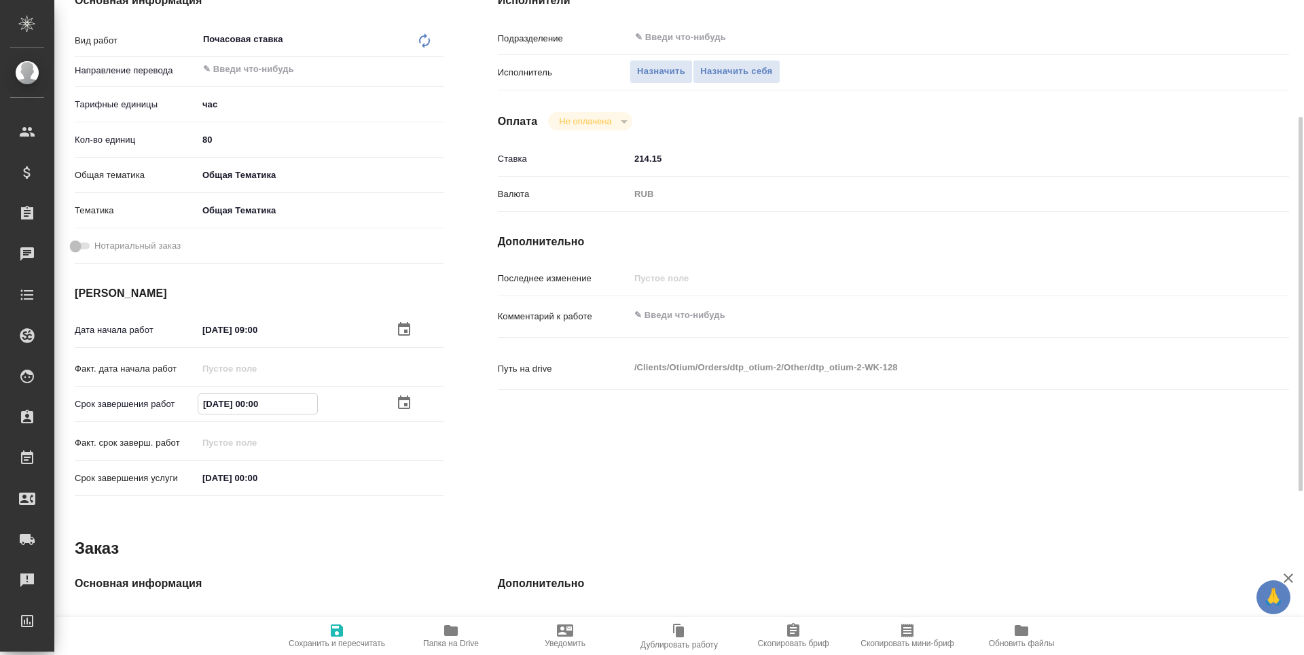
click at [405, 401] on icon "button" at bounding box center [404, 402] width 16 height 16
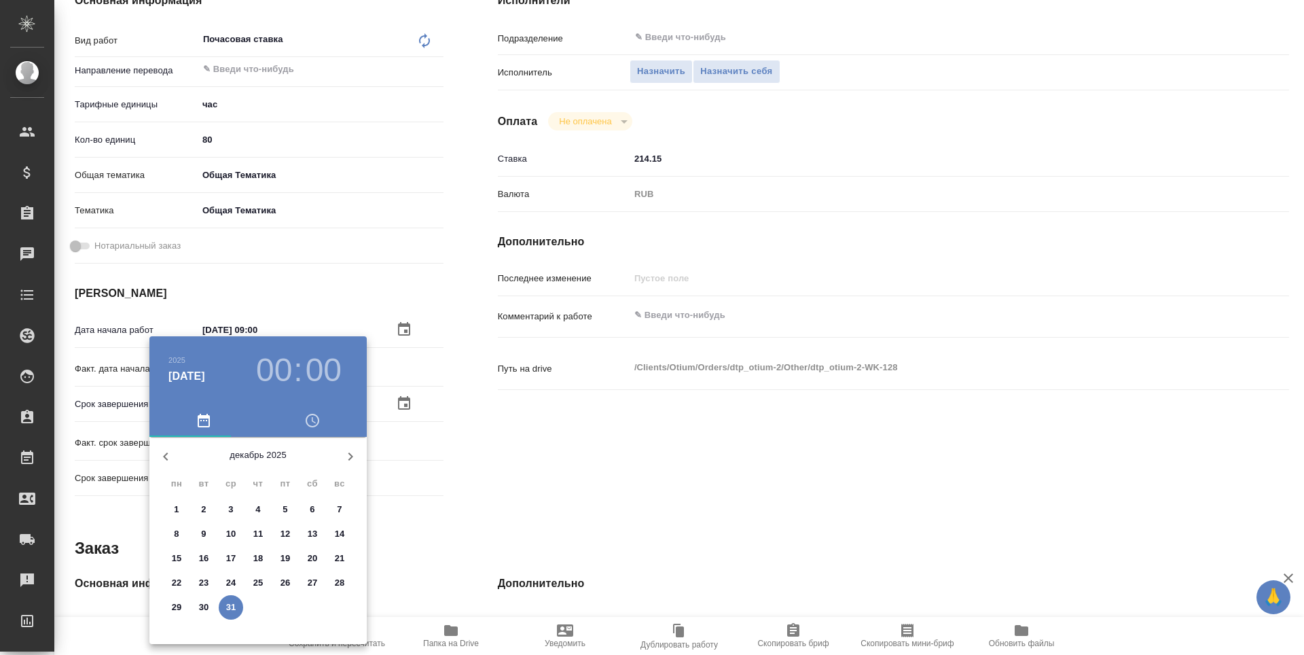
click at [164, 456] on icon "button" at bounding box center [165, 456] width 5 height 8
click at [285, 604] on p "31" at bounding box center [285, 607] width 10 height 14
type textarea "x"
type input "31.10.2025 00:00"
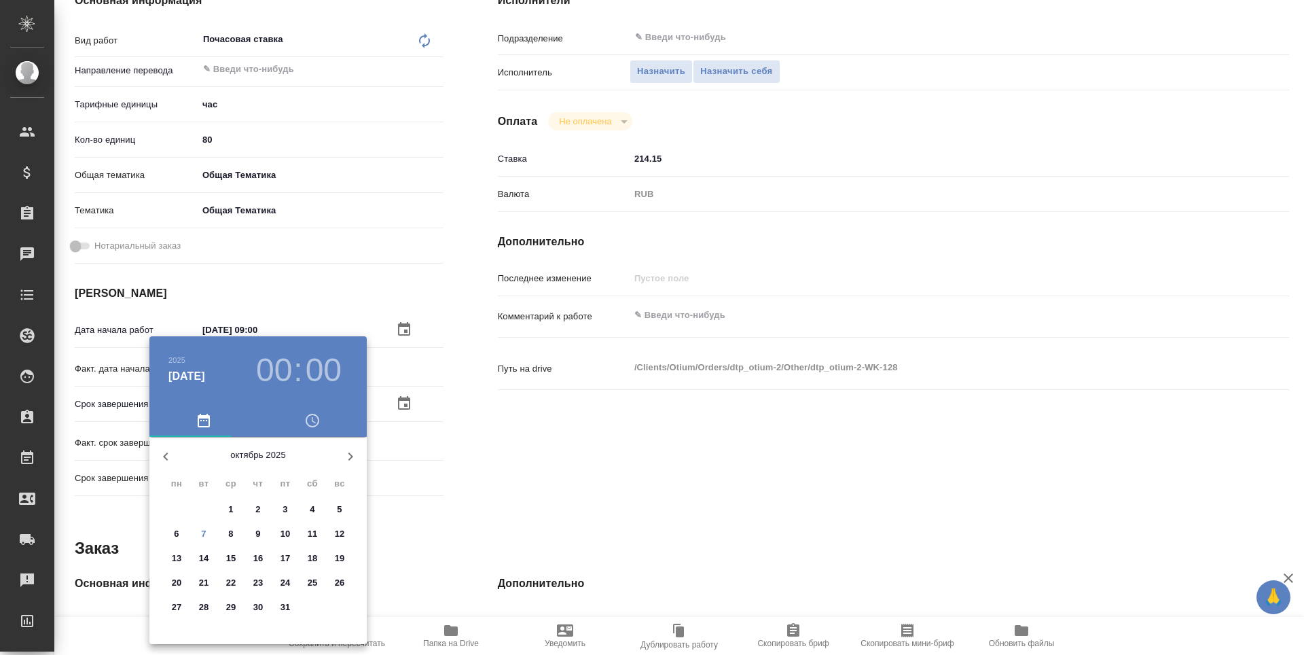
type textarea "x"
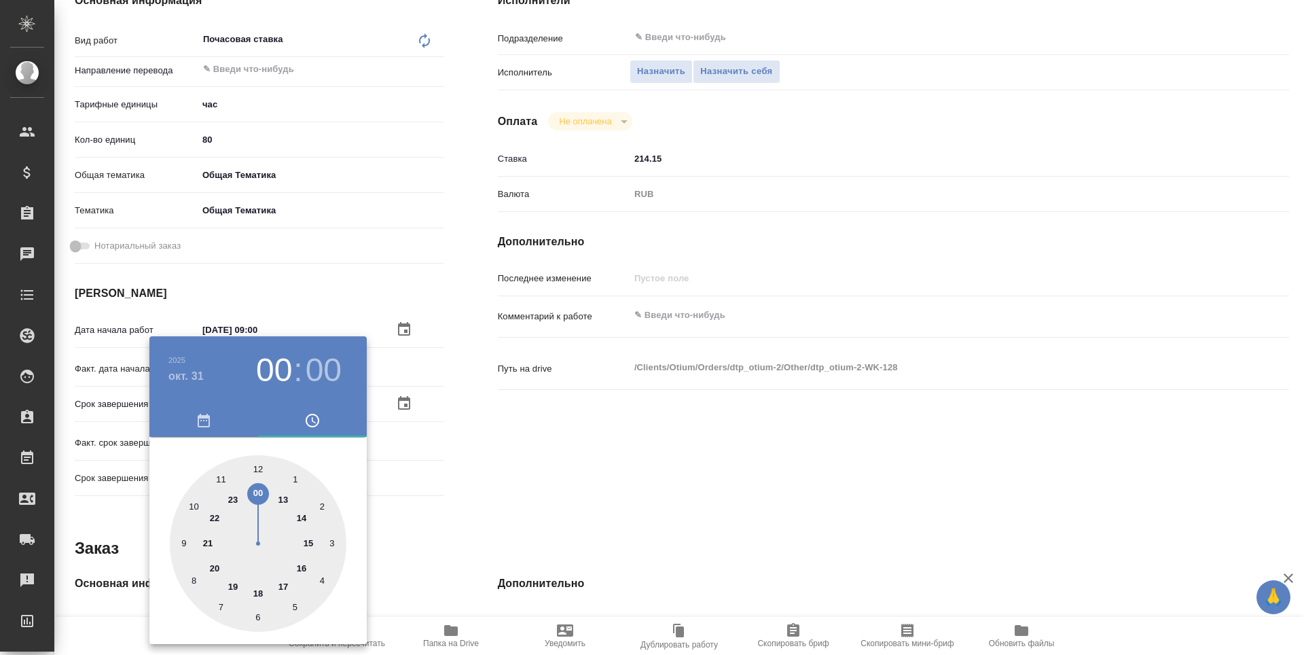
drag, startPoint x: 261, startPoint y: 593, endPoint x: 285, endPoint y: 519, distance: 77.7
click at [261, 592] on div at bounding box center [258, 543] width 177 height 177
type textarea "x"
type input "31.10.2025 18:00"
type textarea "x"
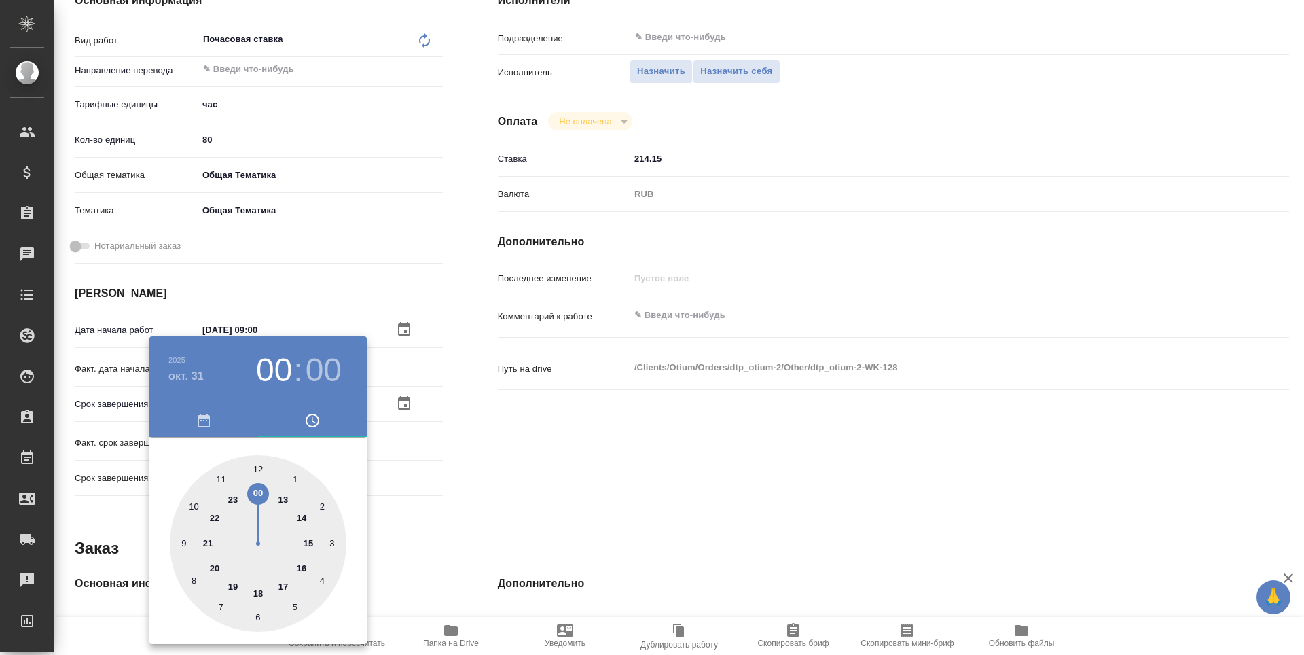
type textarea "x"
click at [620, 516] on div at bounding box center [652, 327] width 1304 height 655
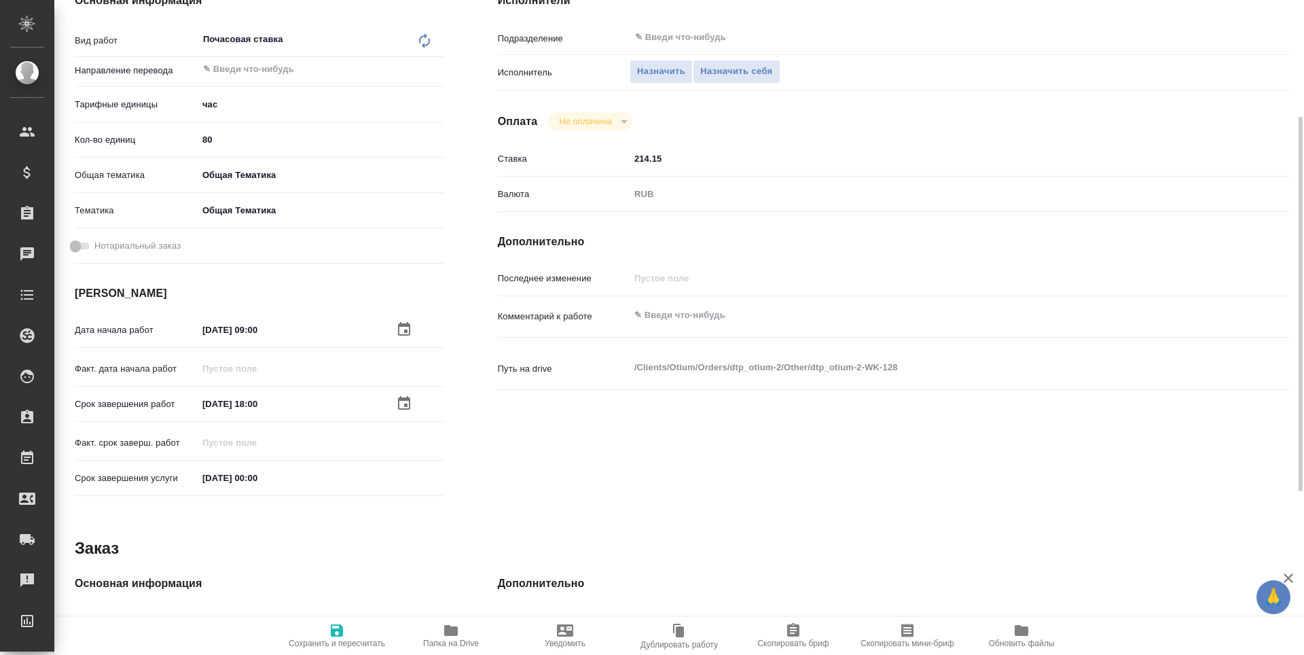
click at [333, 631] on icon "button" at bounding box center [337, 630] width 12 height 12
type textarea "x"
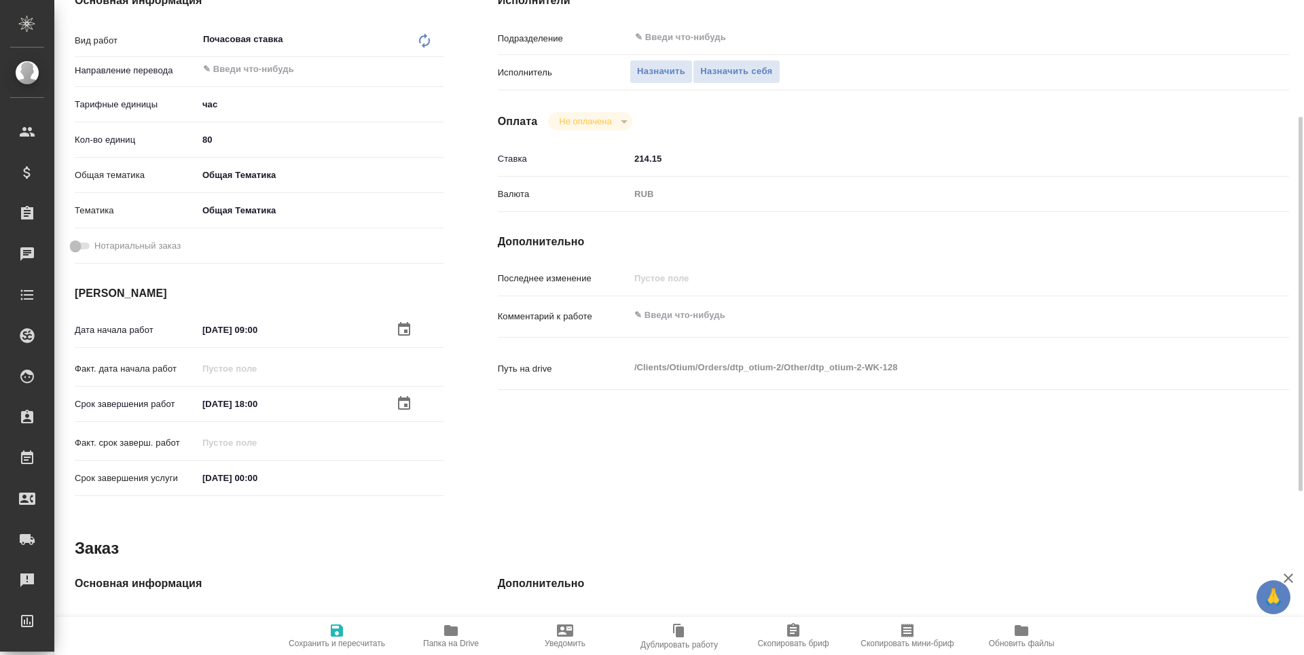
type textarea "x"
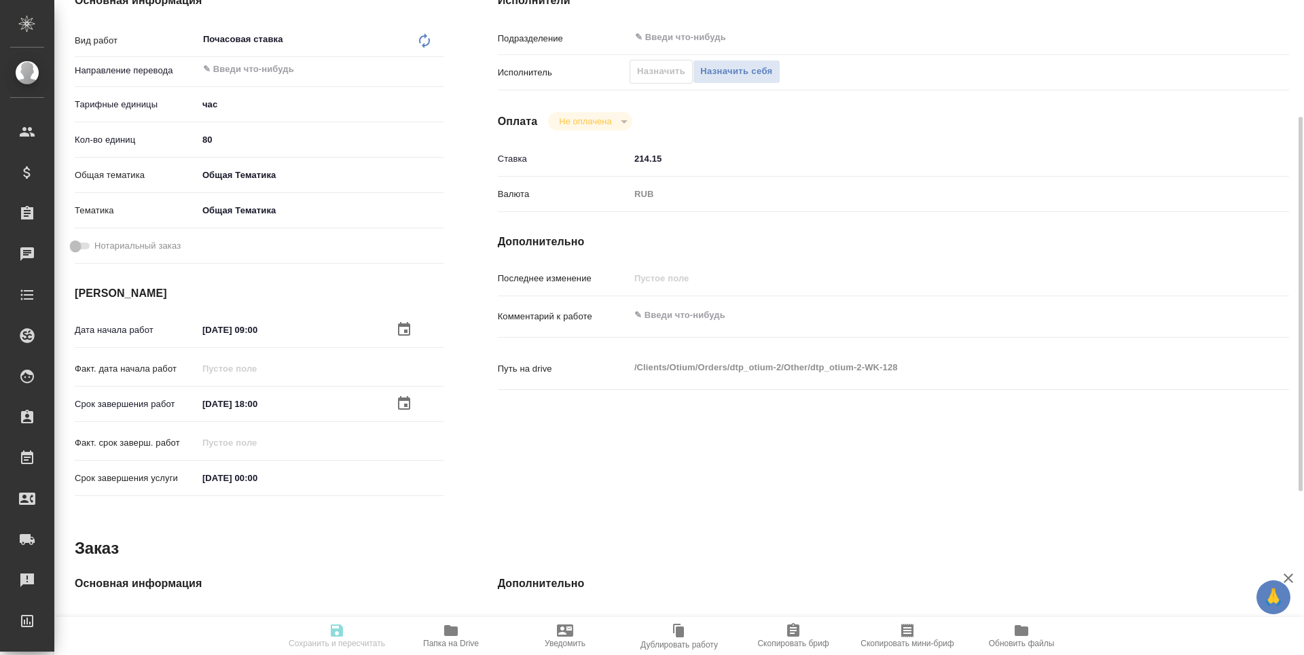
type textarea "x"
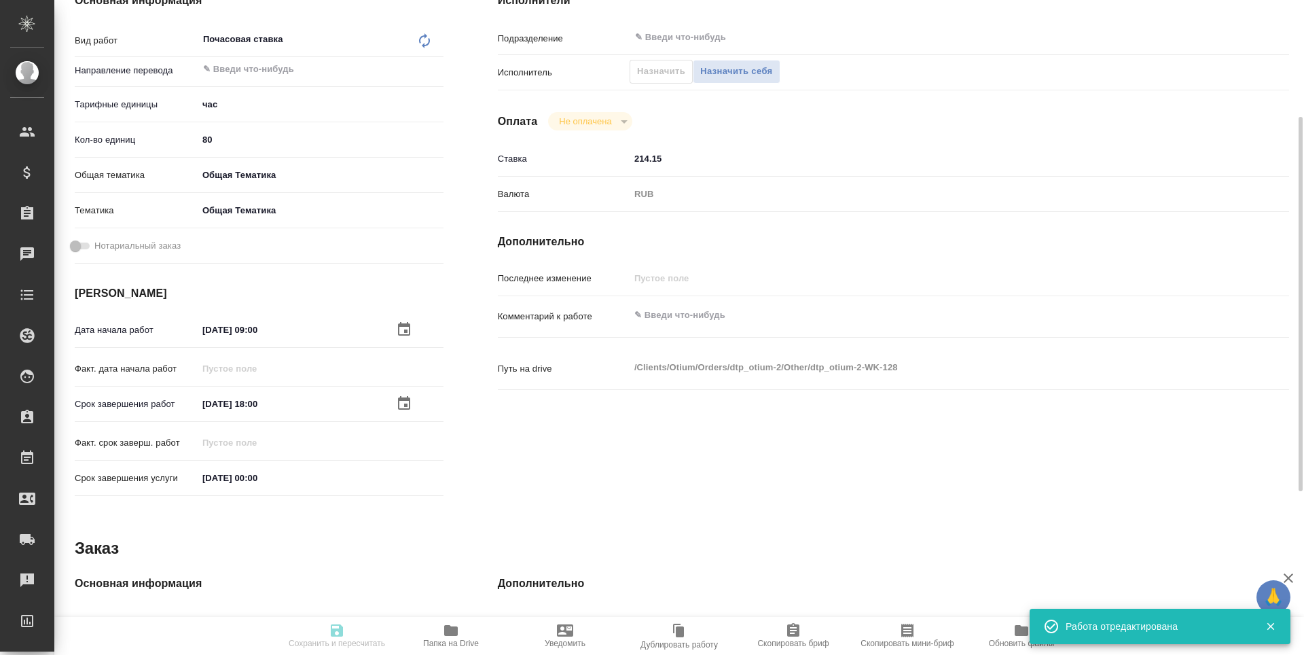
type textarea "x"
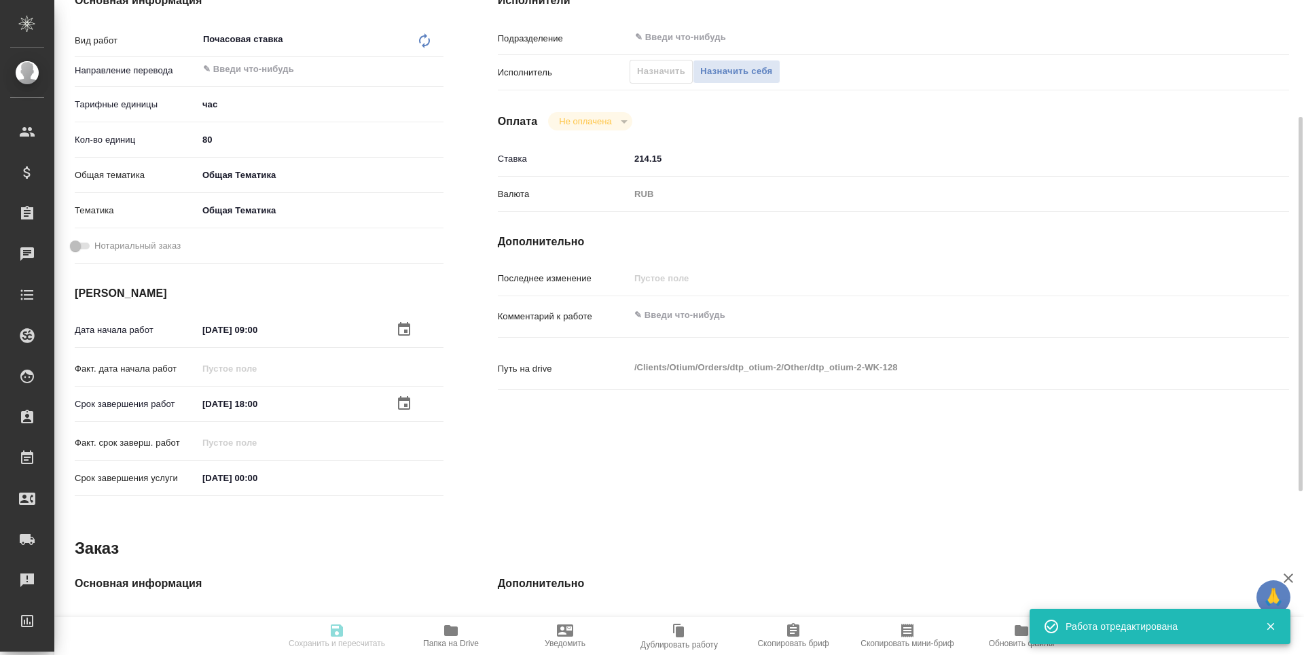
type input "created"
type textarea "Почасовая ставка"
type textarea "x"
type input "5a8b1489cc6b4906c91bfd93"
type input "80"
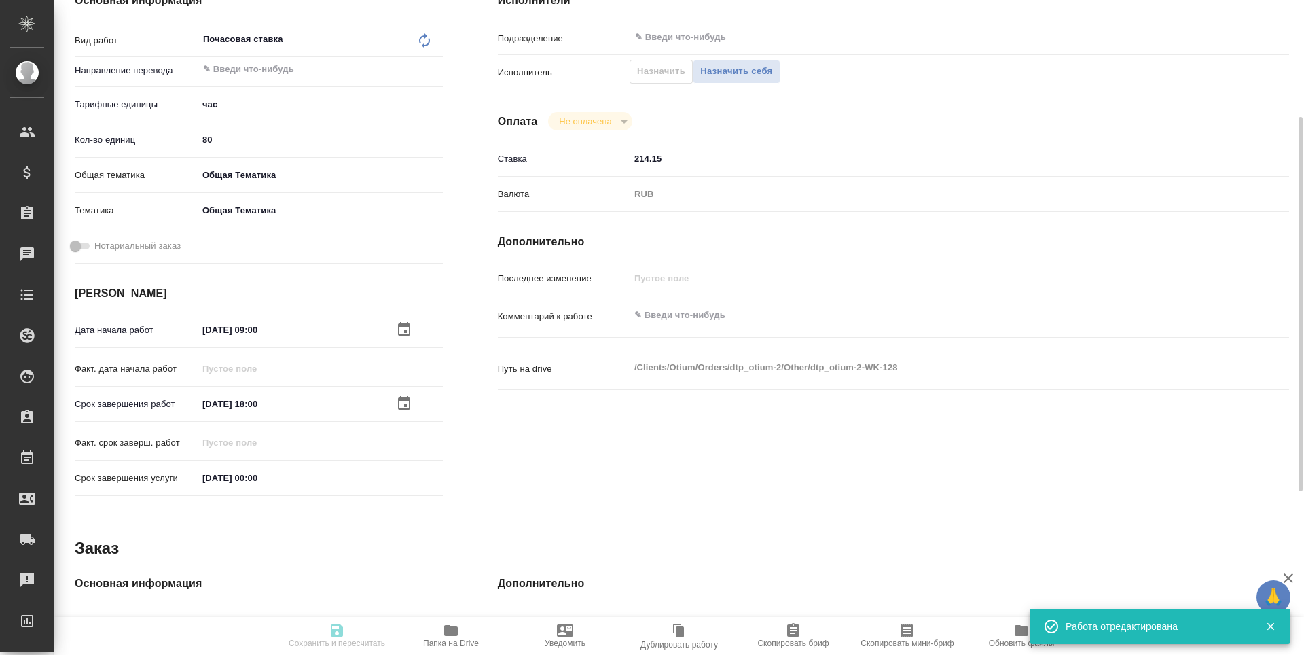
type input "obtem"
type input "6012b1ca196b0e5c9229a120"
type input "20.10.2025 09:00"
type input "31.10.2025 18:00"
type input "31.12.2025 00:00"
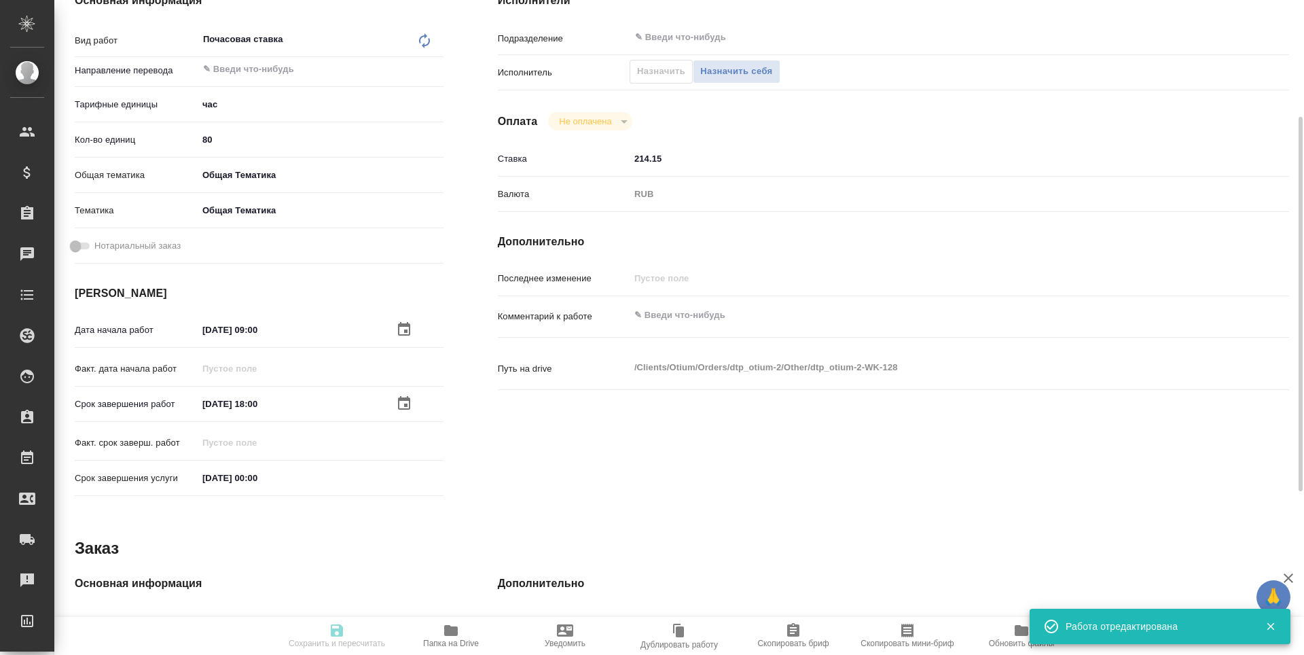
type input "notPayed"
type input "214.15"
type input "RUB"
type input "[PERSON_NAME] [PERSON_NAME]"
type textarea "x"
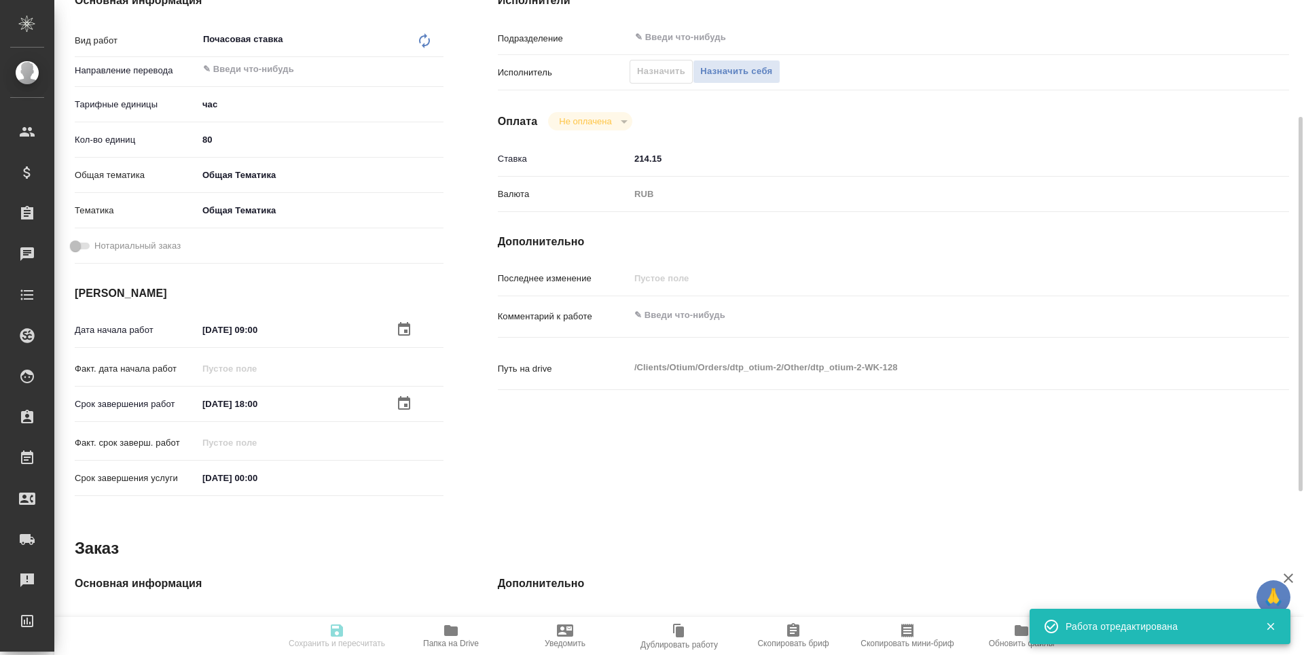
type textarea "/Clients/Оtium/Orders/dtp_otium-2/Other/dtp_otium-2-WK-128"
type textarea "x"
type input "dtp_otium-2"
type input "Почасовая ставка"
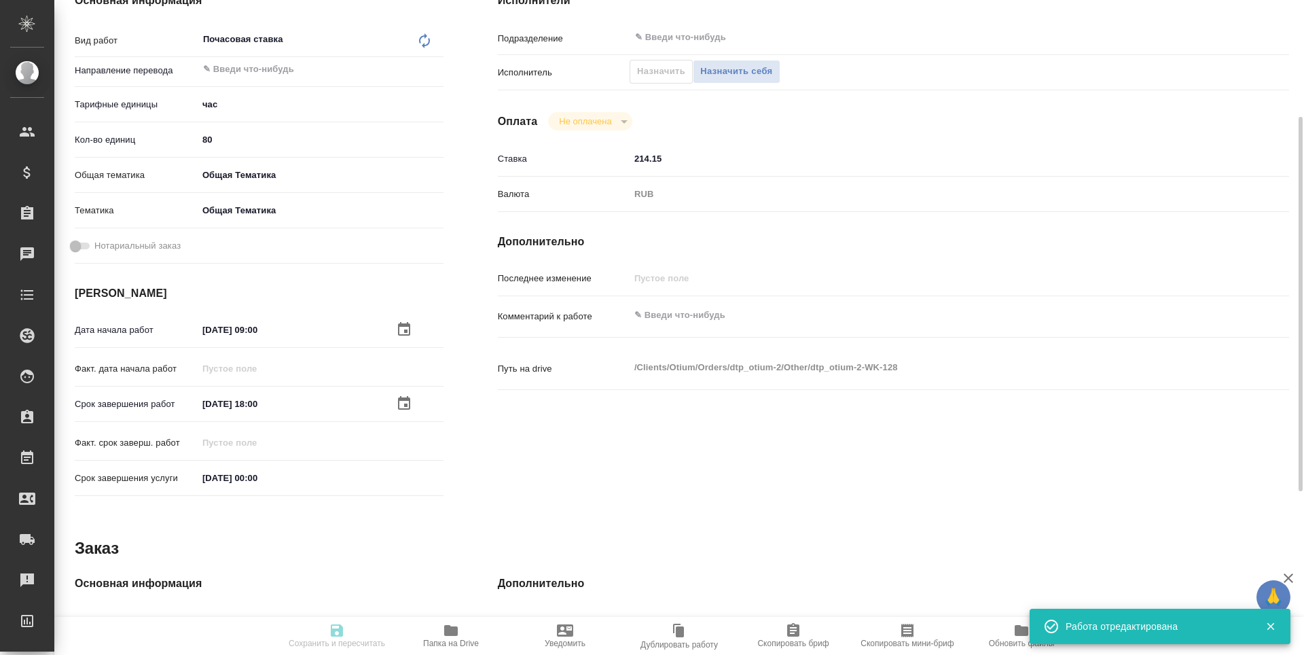
type input "Гостев Юрий"
type input "/Clients/Оtium/Orders/dtp_otium-2"
type textarea "x"
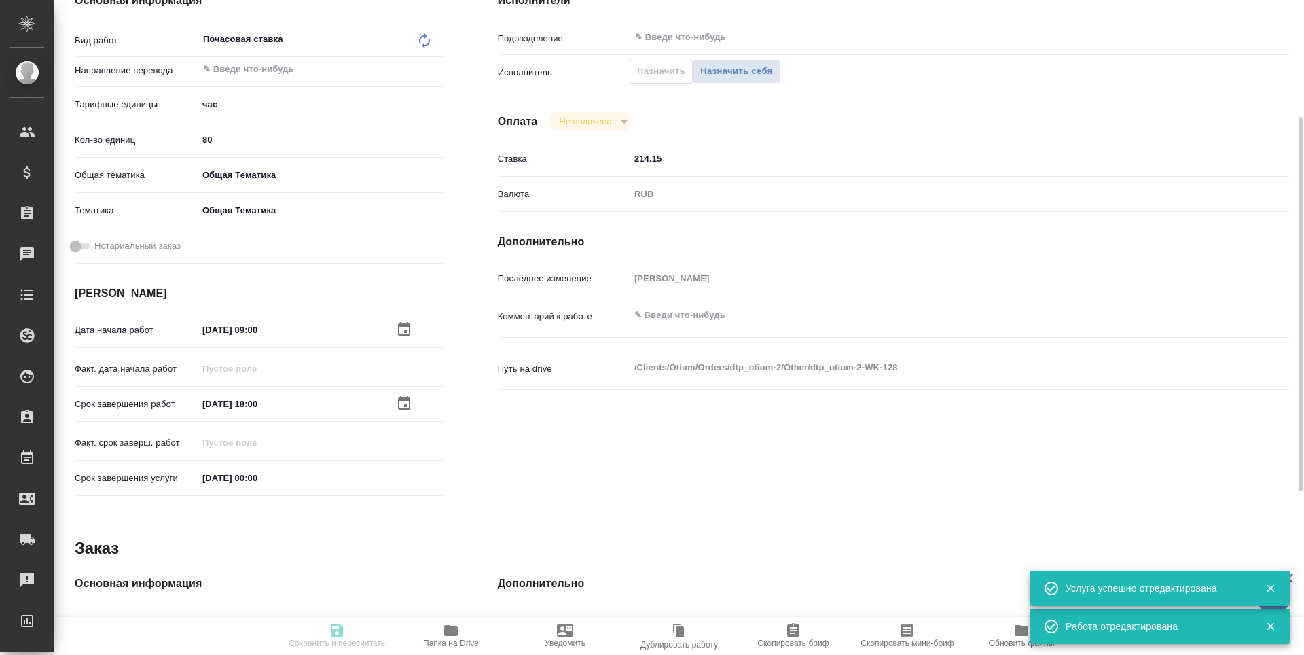
type textarea "x"
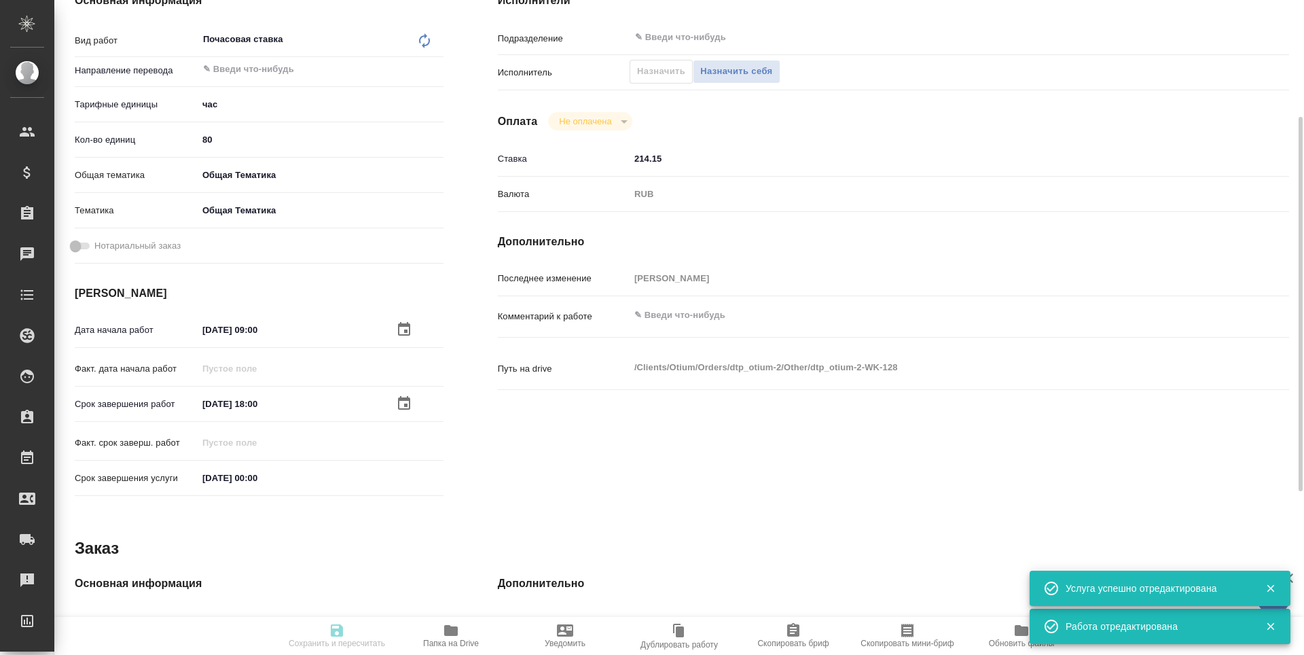
type textarea "x"
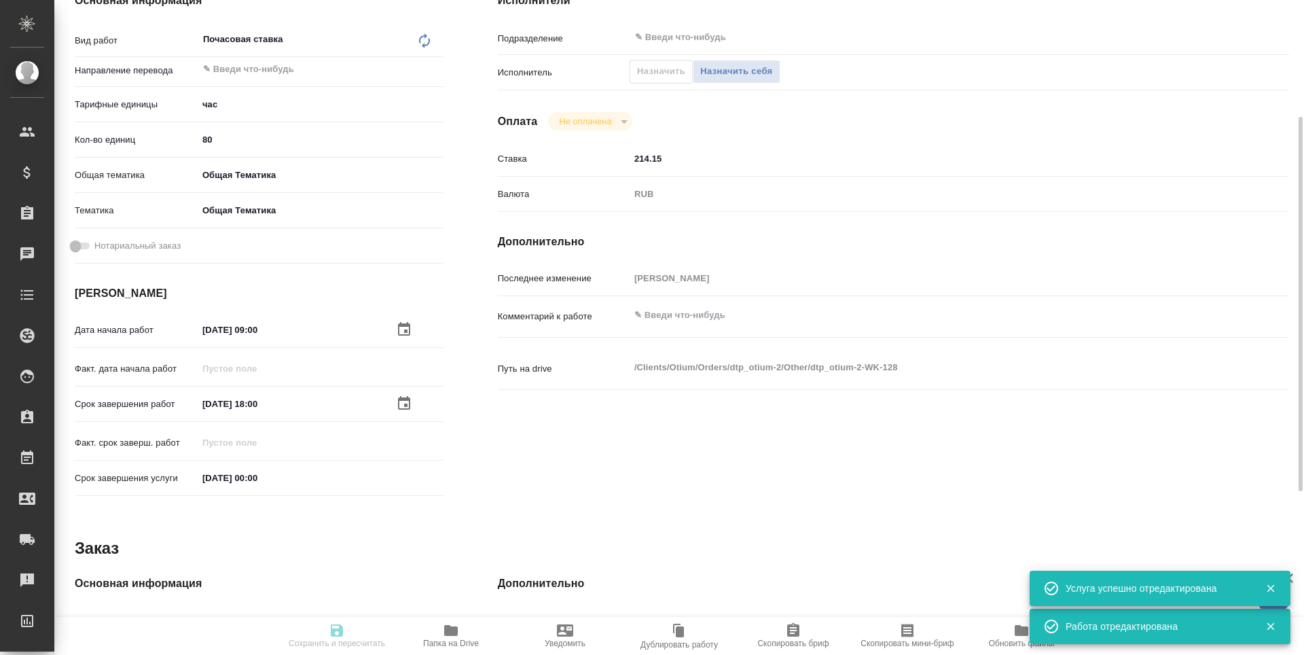
type textarea "x"
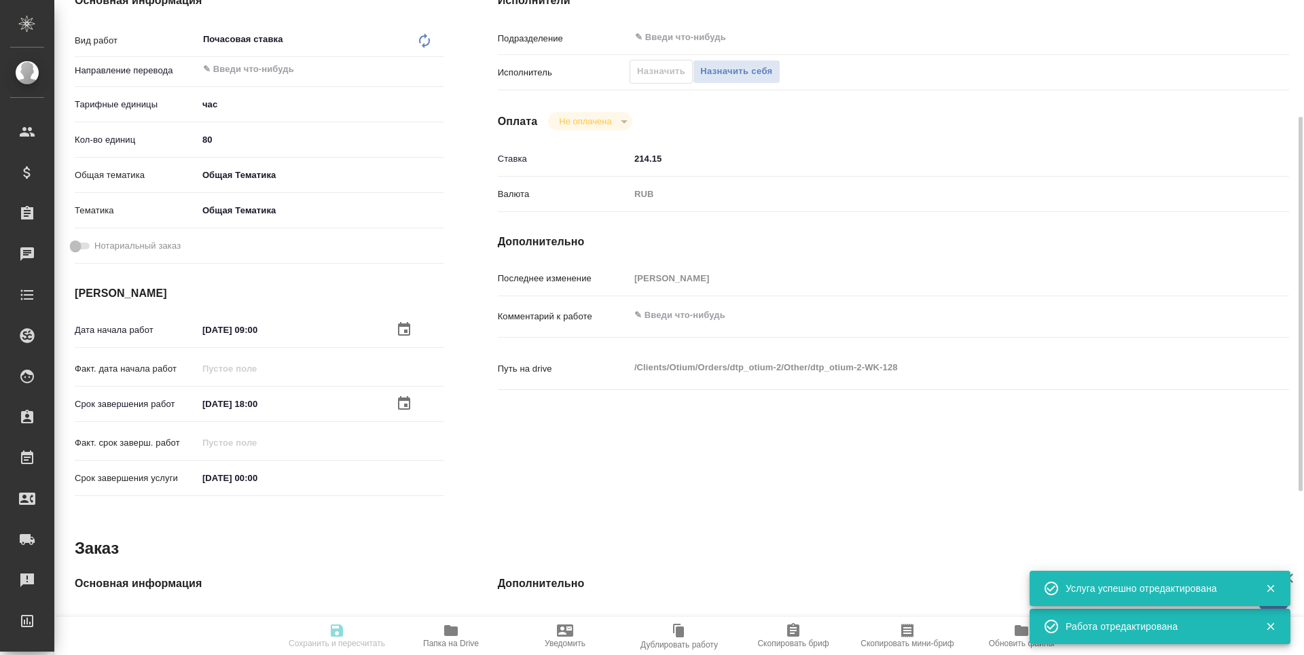
type textarea "x"
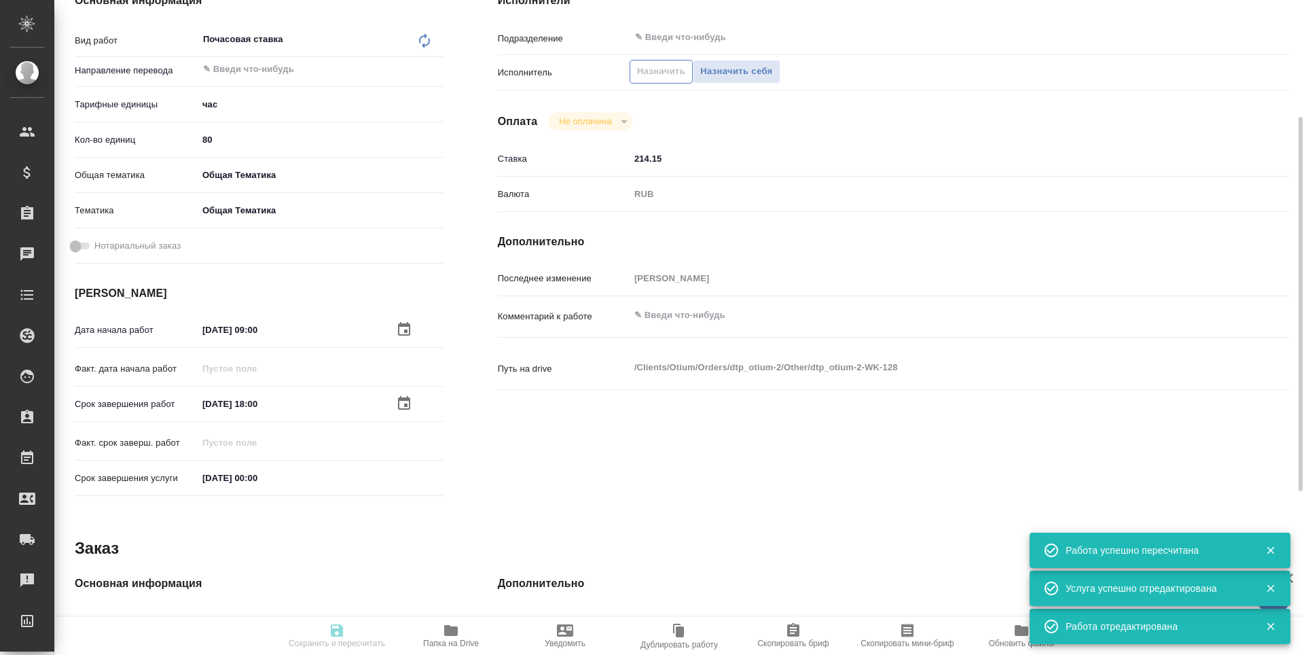
type input "created"
type textarea "Почасовая ставка"
type textarea "x"
type input "5a8b1489cc6b4906c91bfd93"
type input "80"
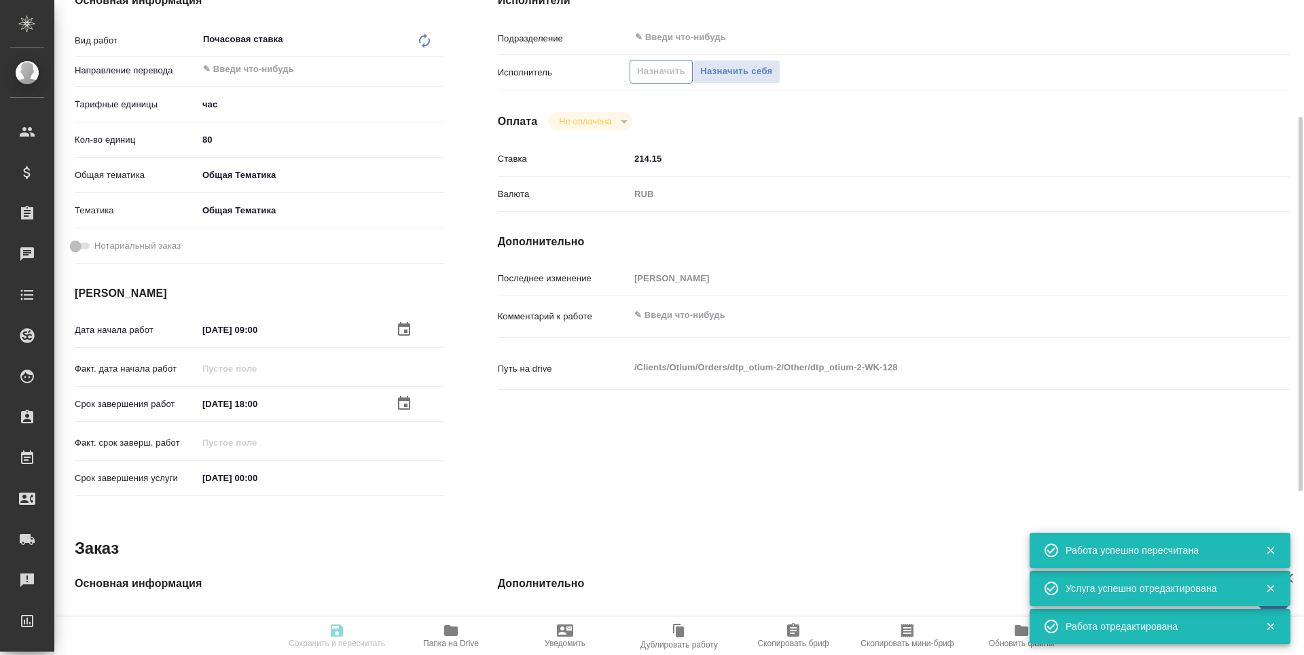
type input "obtem"
type input "6012b1ca196b0e5c9229a120"
type input "20.10.2025 09:00"
type input "31.10.2025 18:00"
type input "31.12.2025 00:00"
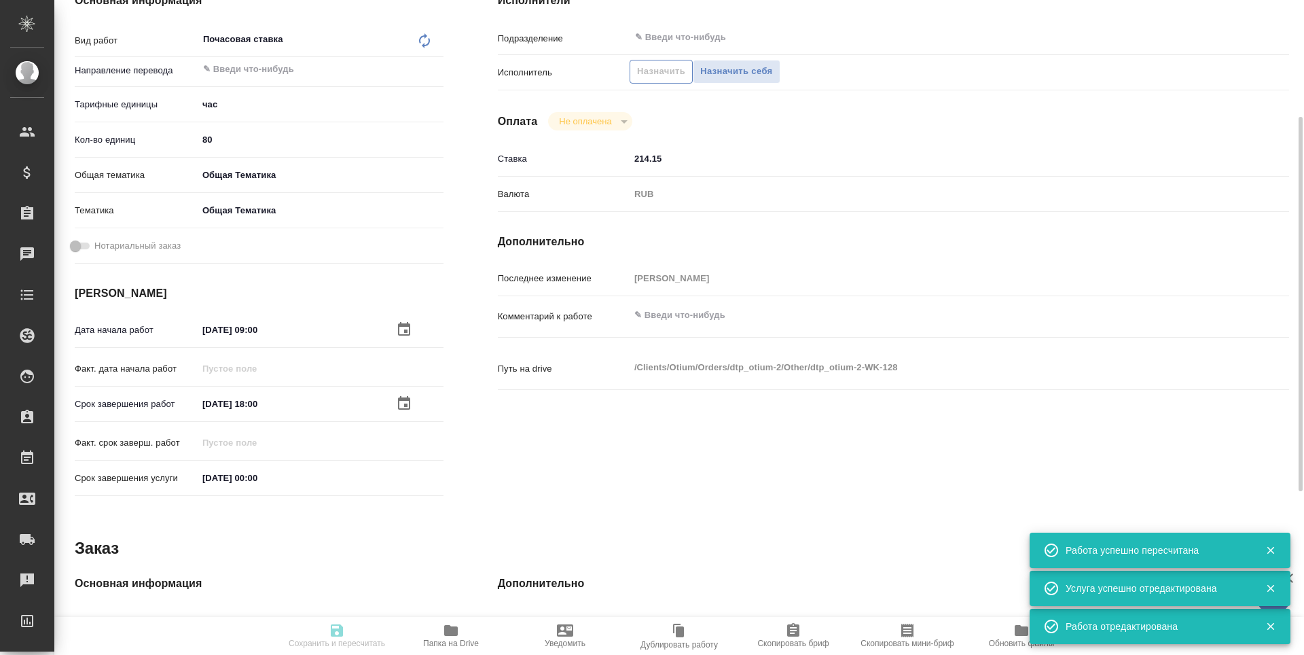
type input "notPayed"
type input "214.15"
type input "RUB"
type input "[PERSON_NAME] [PERSON_NAME]"
type textarea "x"
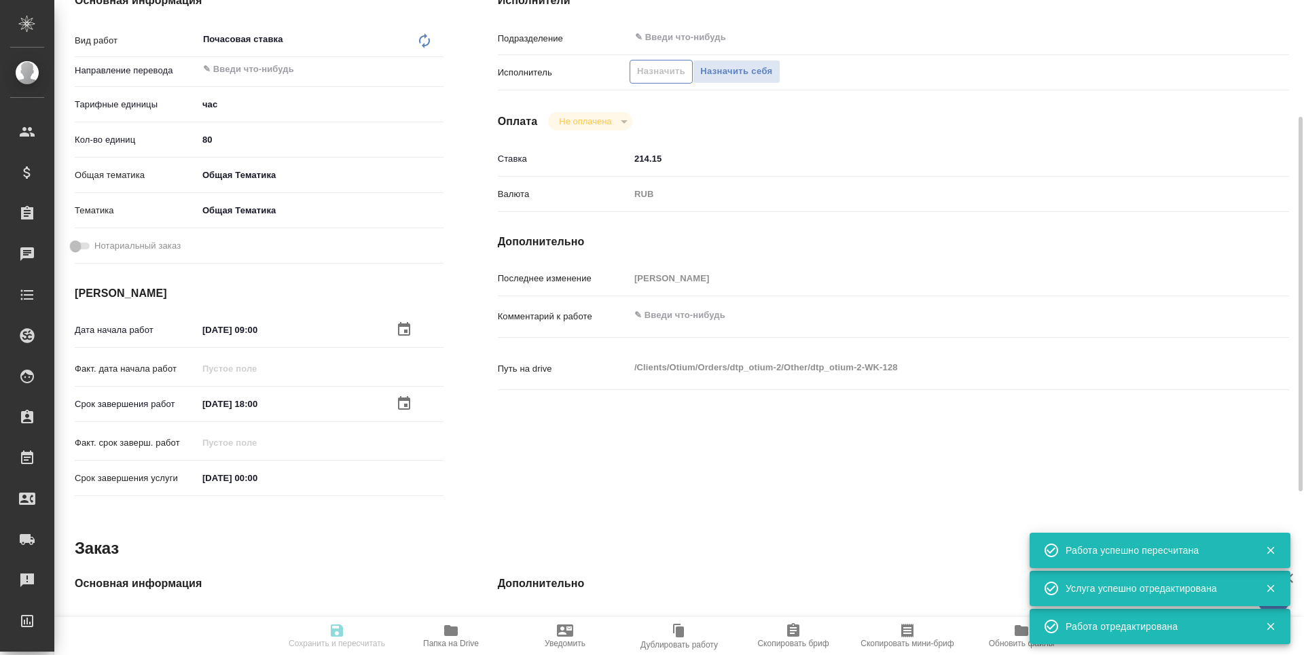
type textarea "/Clients/Оtium/Orders/dtp_otium-2/Other/dtp_otium-2-WK-128"
type textarea "x"
type input "dtp_otium-2"
type input "Почасовая ставка"
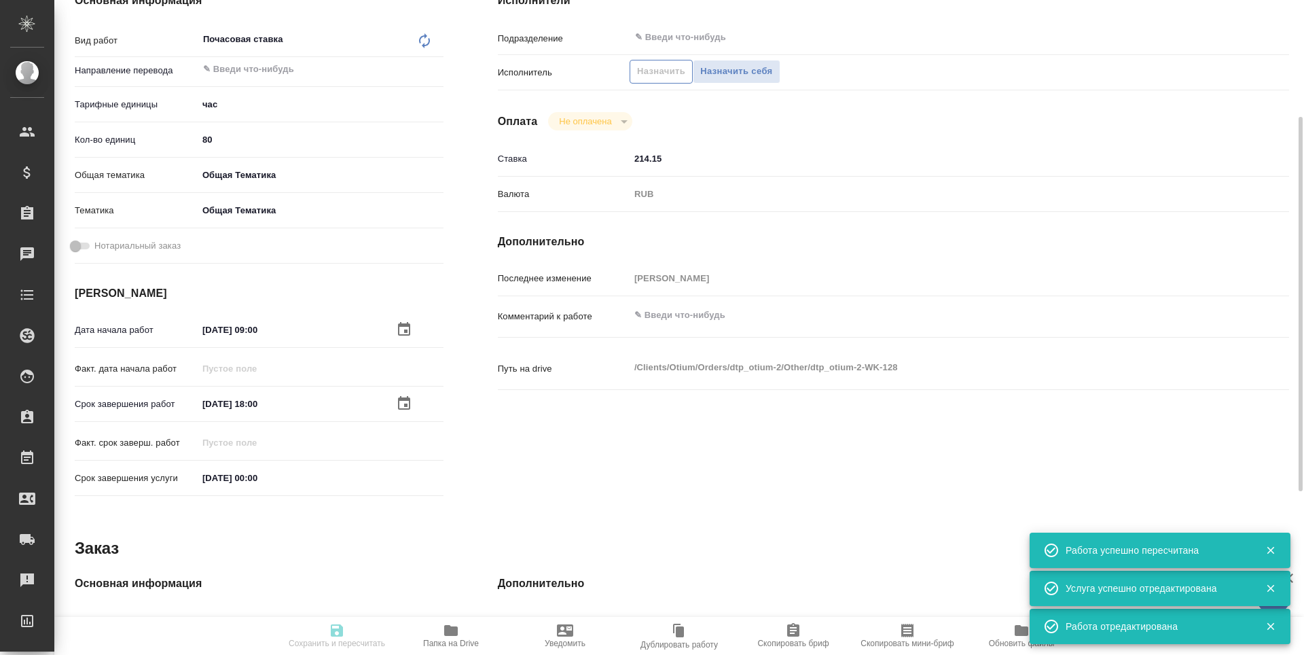
type input "Гостев Юрий"
type input "/Clients/Оtium/Orders/dtp_otium-2"
type textarea "x"
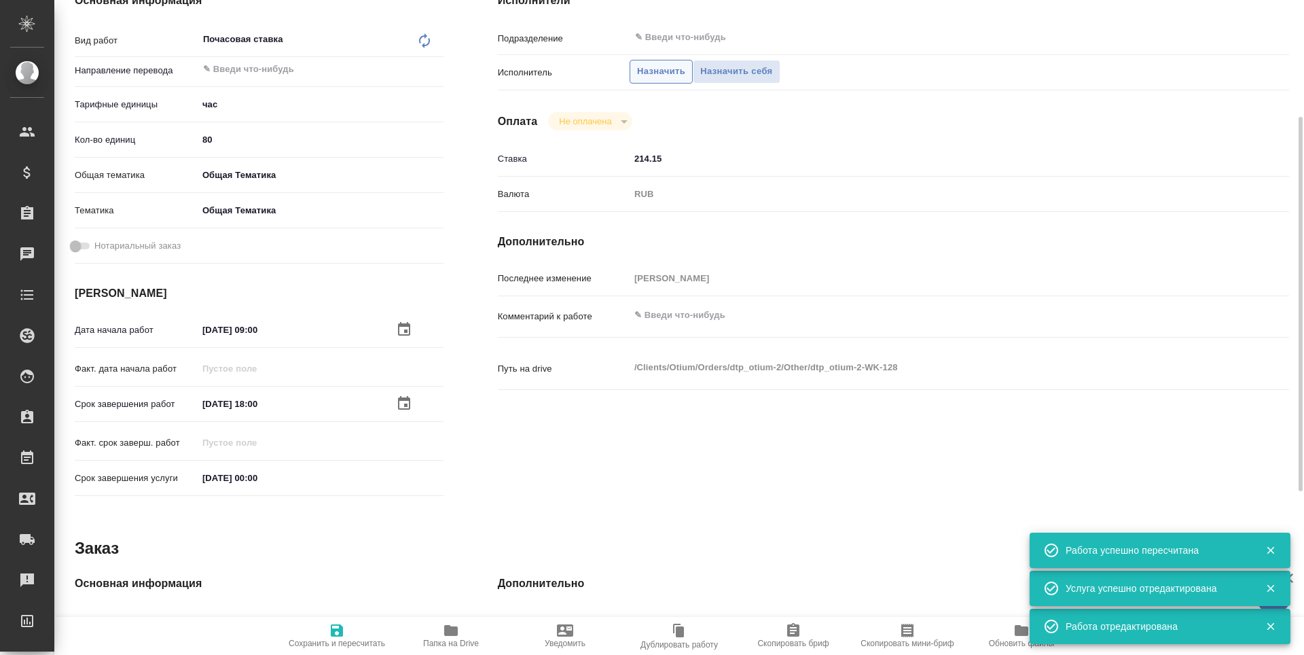
type textarea "x"
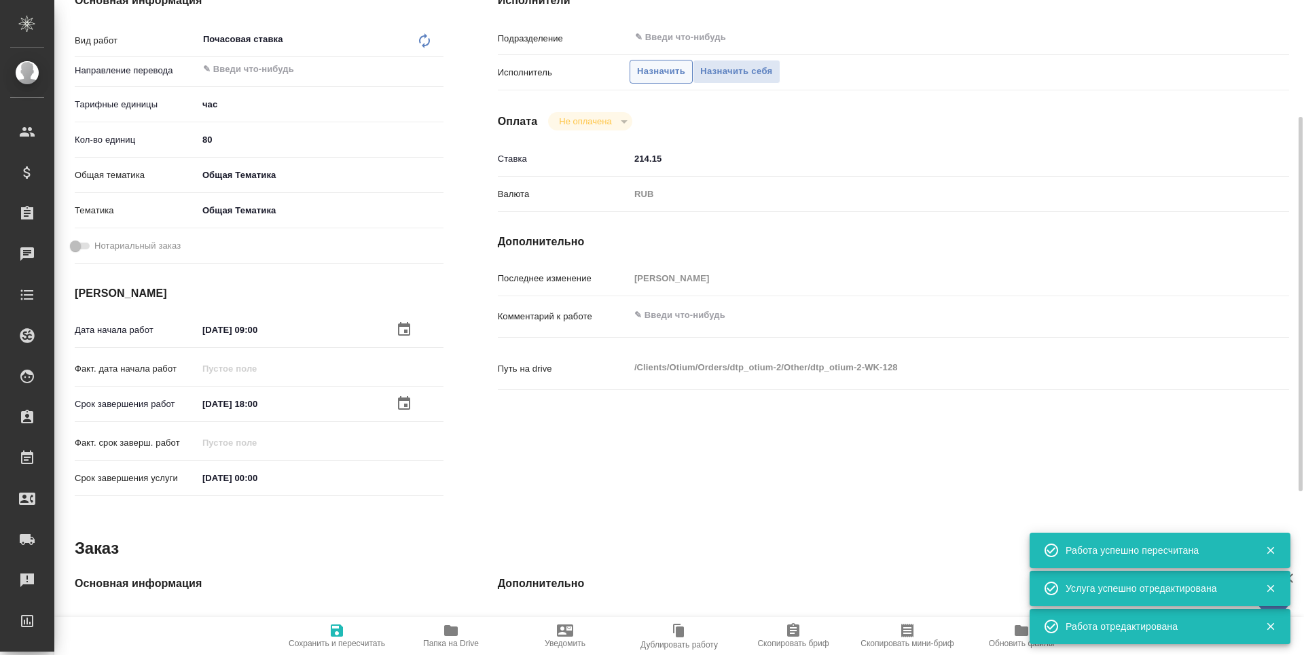
type textarea "x"
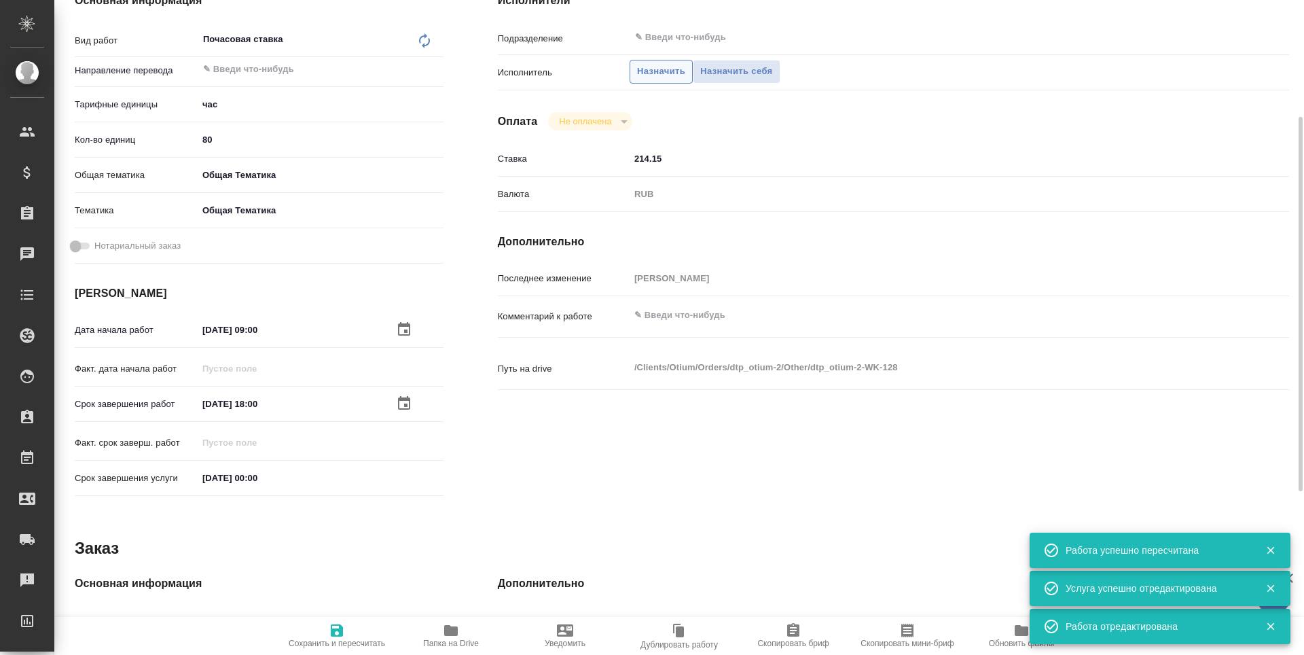
type textarea "x"
click at [641, 77] on span "Назначить" at bounding box center [661, 72] width 48 height 16
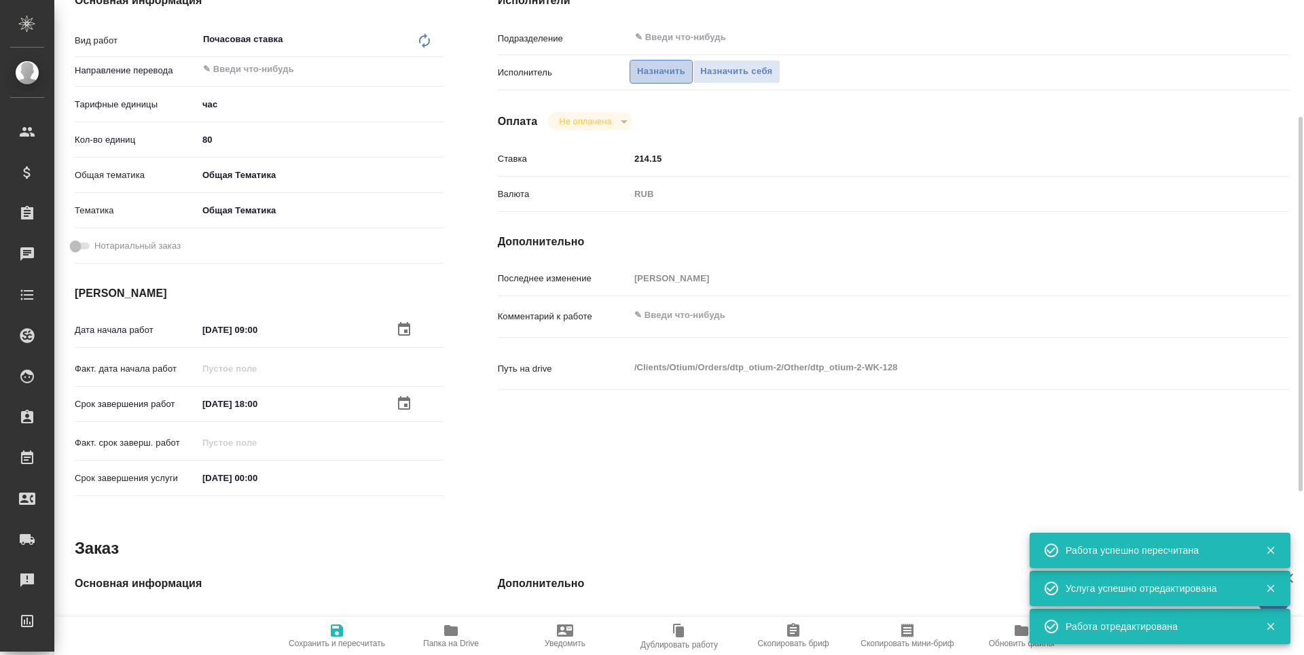
type textarea "x"
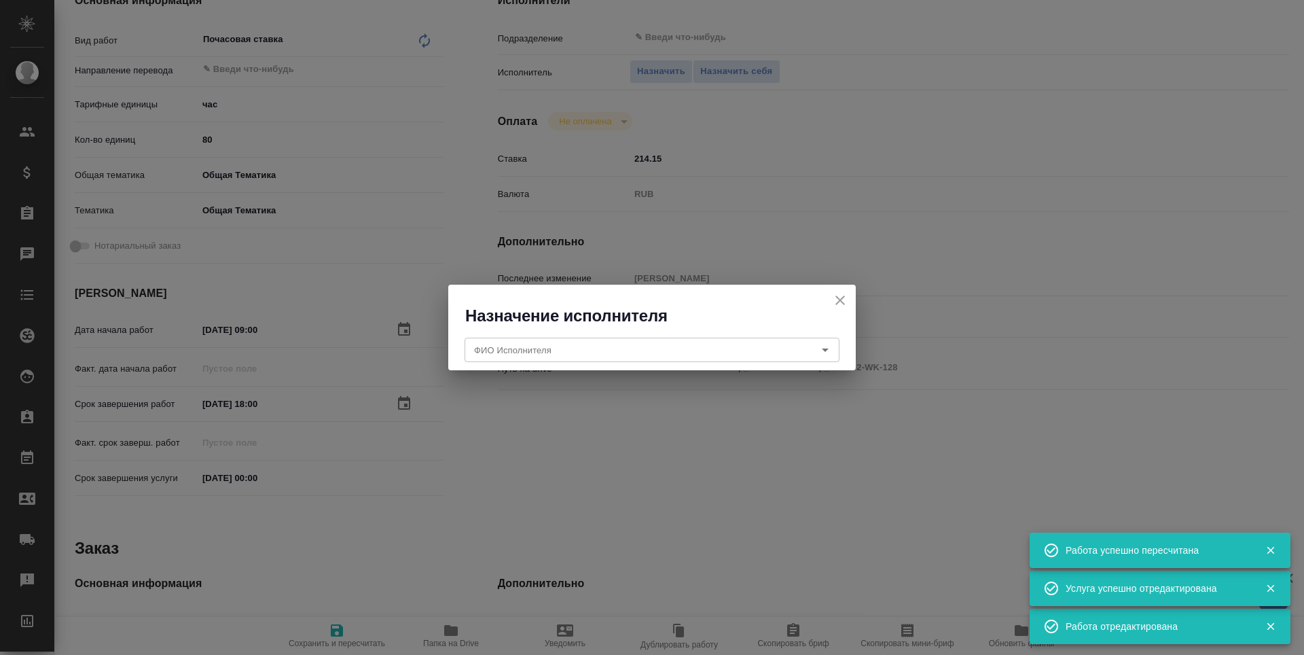
type textarea "x"
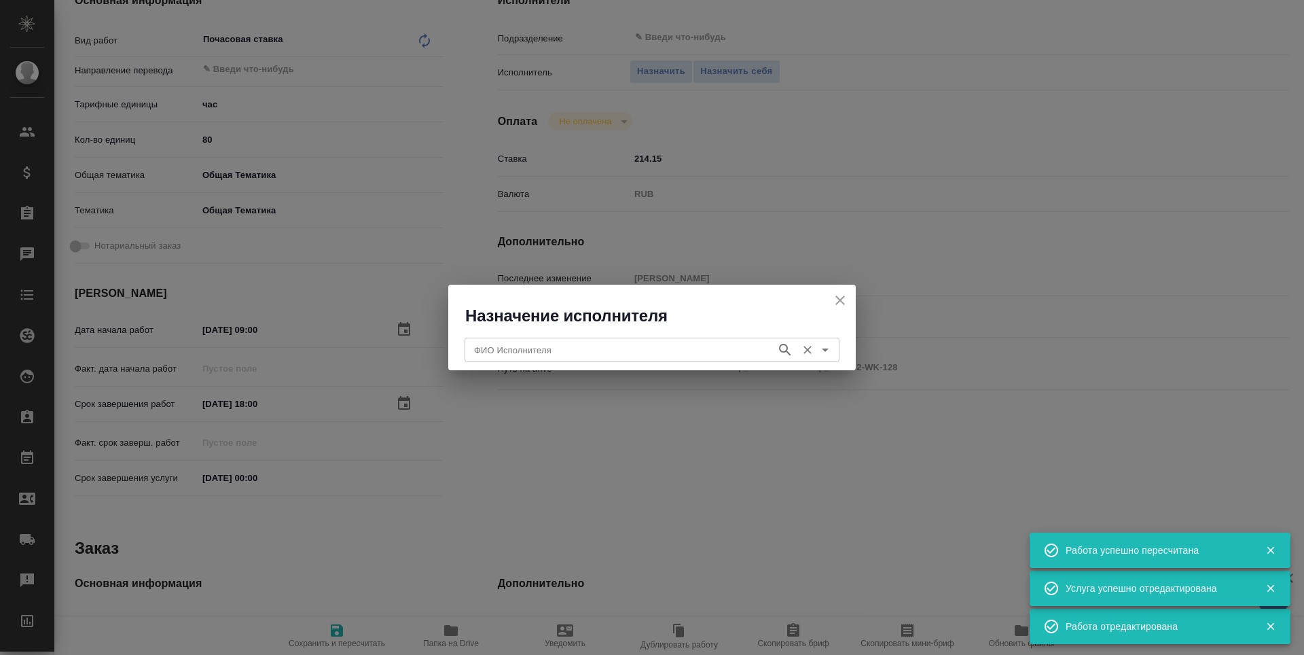
click at [624, 349] on input "ФИО Исполнителя" at bounding box center [618, 350] width 301 height 16
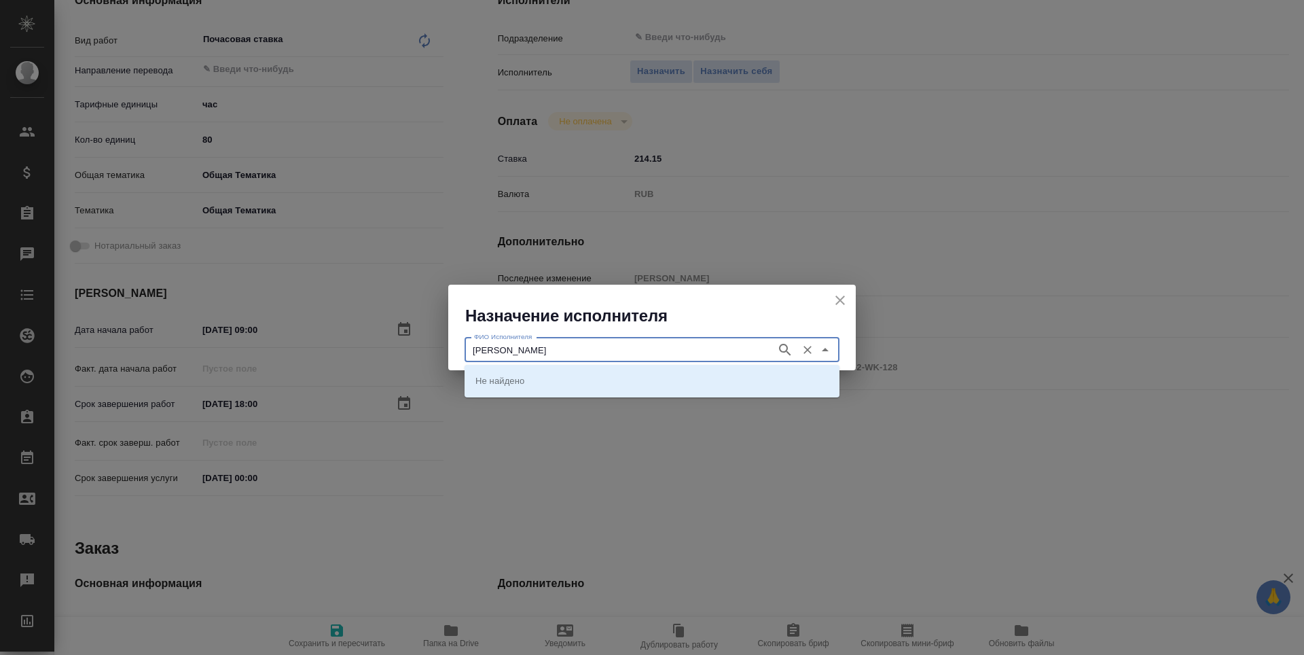
click at [784, 350] on icon "button" at bounding box center [785, 350] width 16 height 16
click at [730, 383] on li "Крамник Артем" at bounding box center [651, 380] width 375 height 24
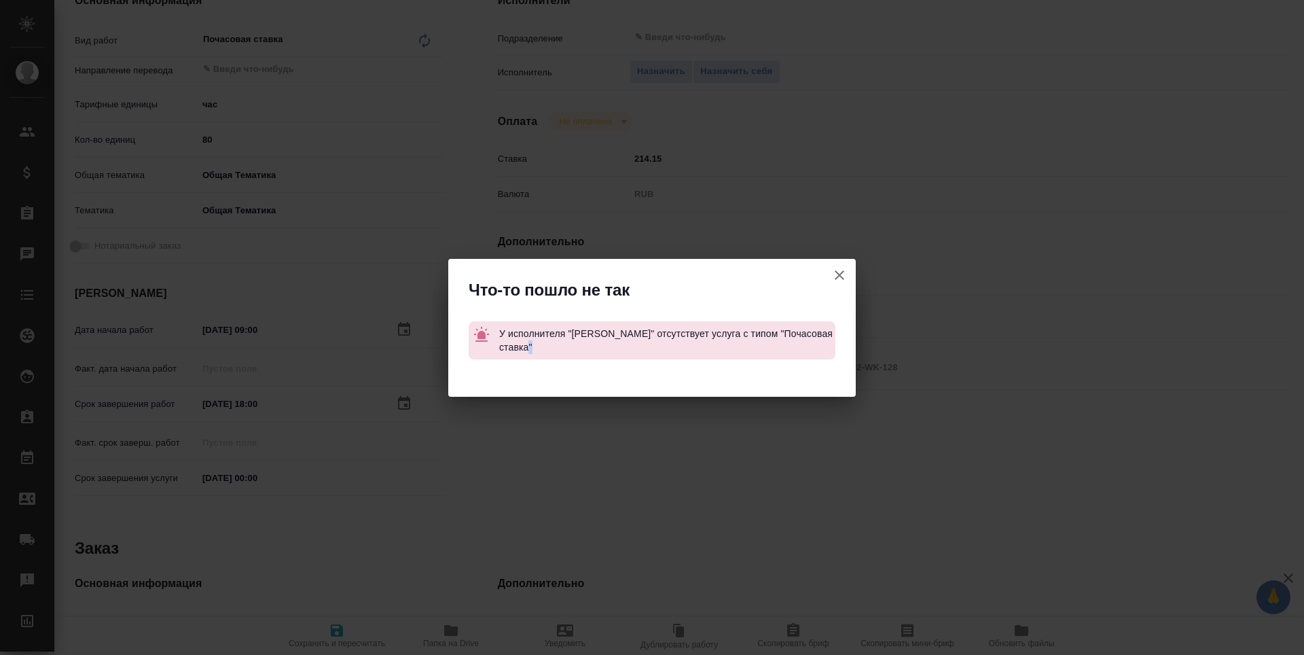
click at [730, 383] on div at bounding box center [651, 381] width 407 height 31
click at [842, 277] on icon "button" at bounding box center [839, 275] width 10 height 10
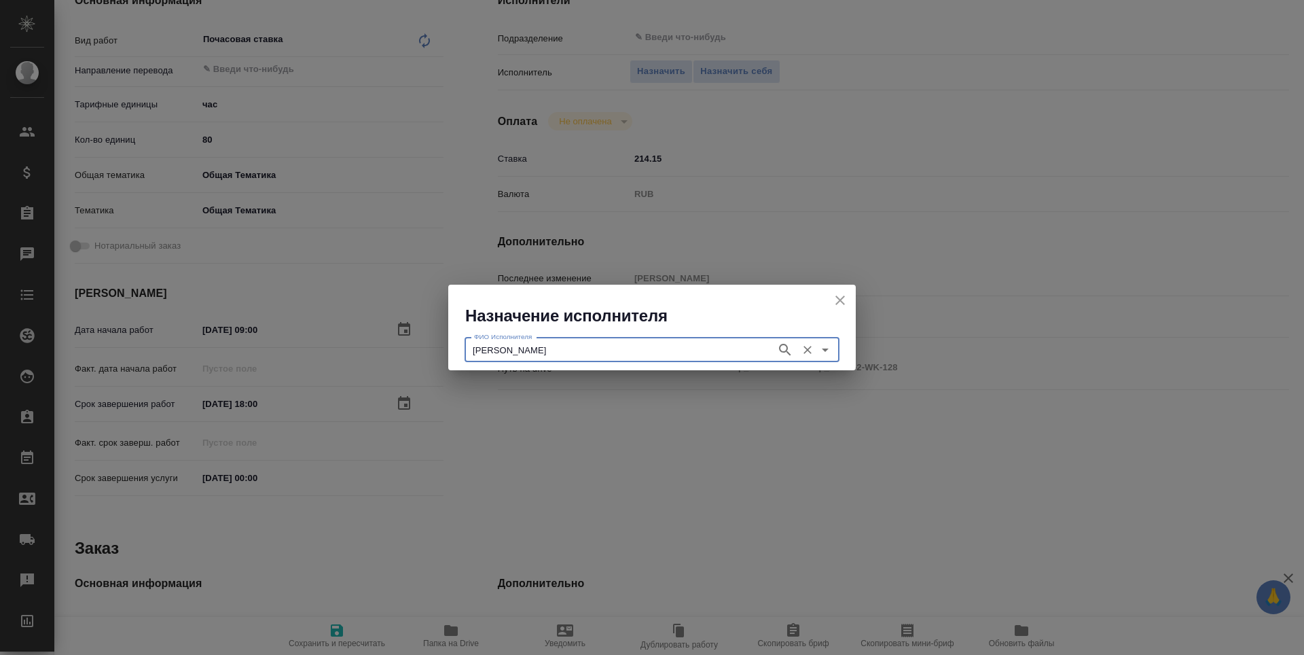
click at [842, 300] on icon "close" at bounding box center [840, 300] width 16 height 16
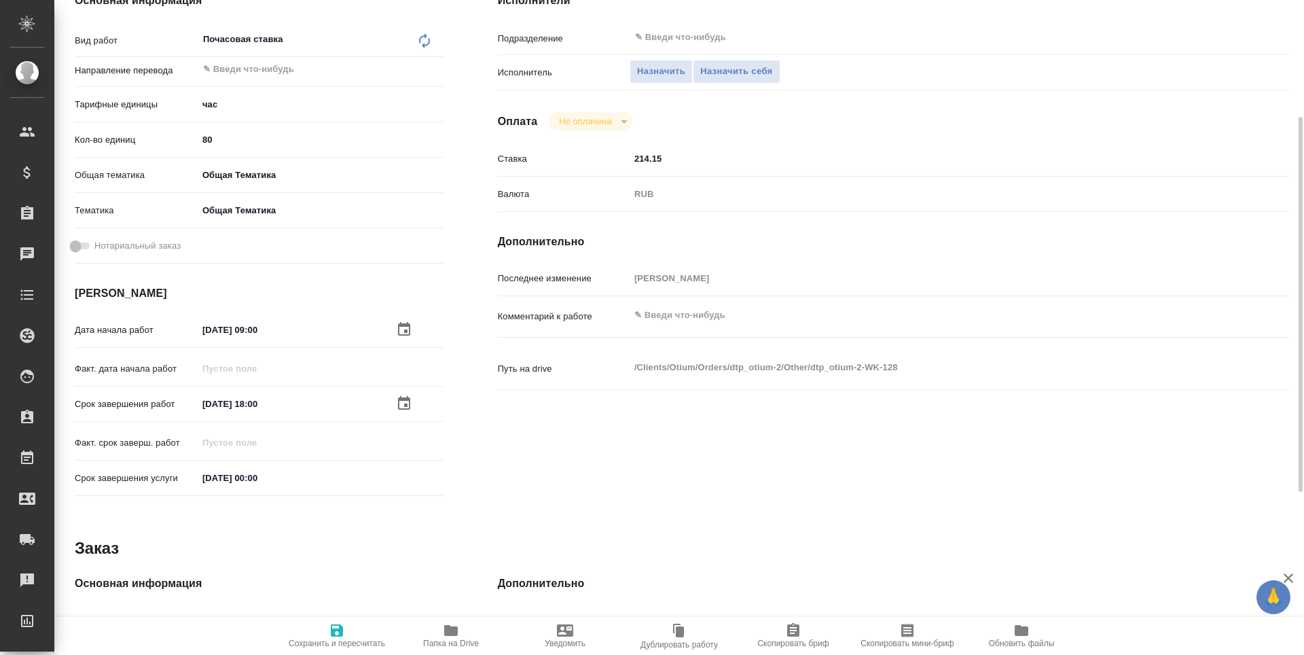
scroll to position [68, 0]
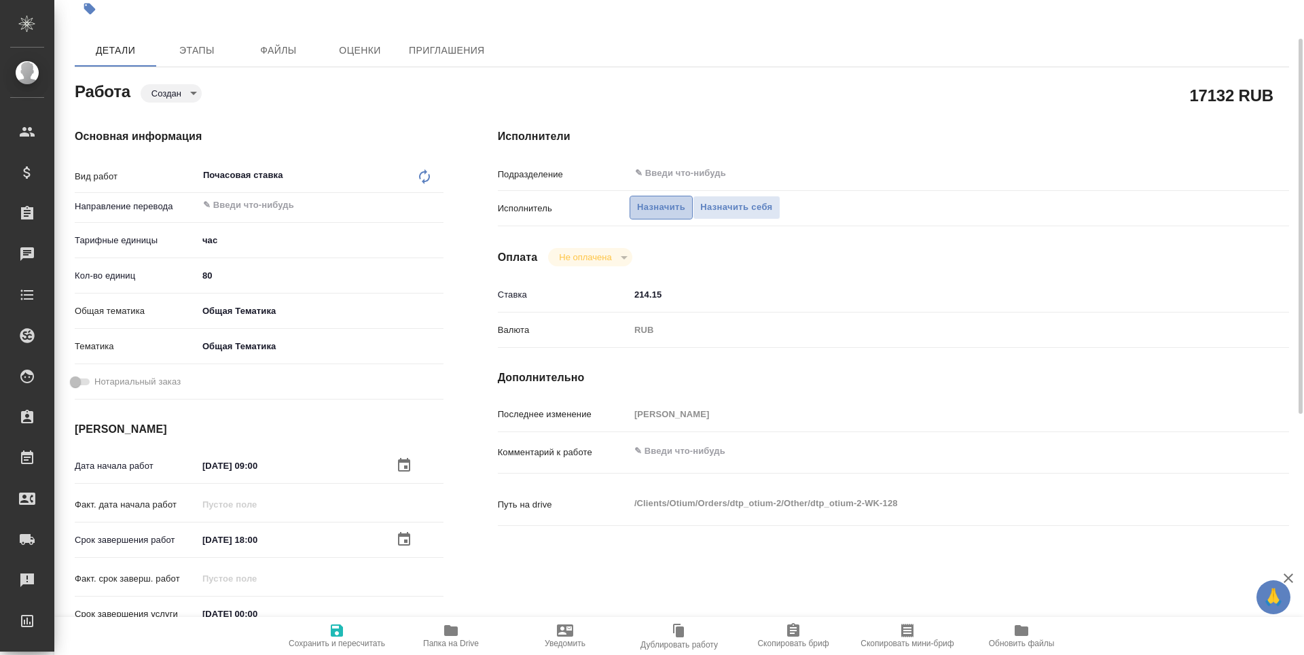
click at [660, 209] on span "Назначить" at bounding box center [661, 208] width 48 height 16
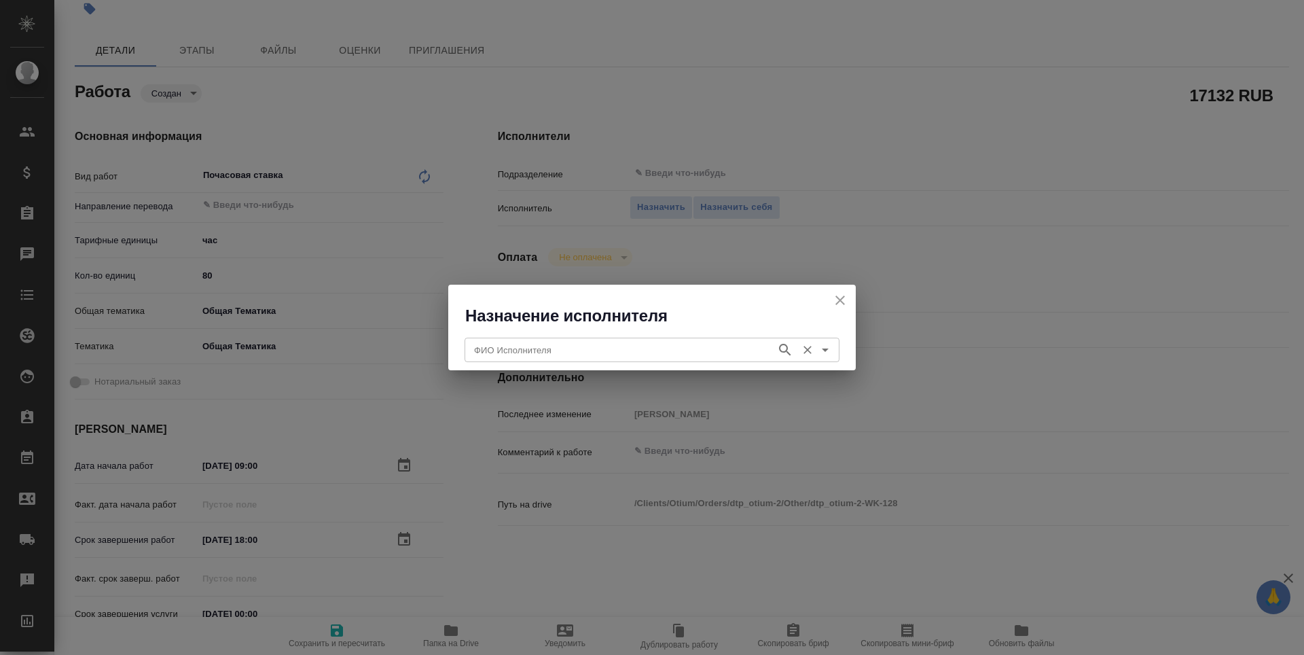
click at [520, 348] on input "ФИО Исполнителя" at bounding box center [618, 350] width 301 height 16
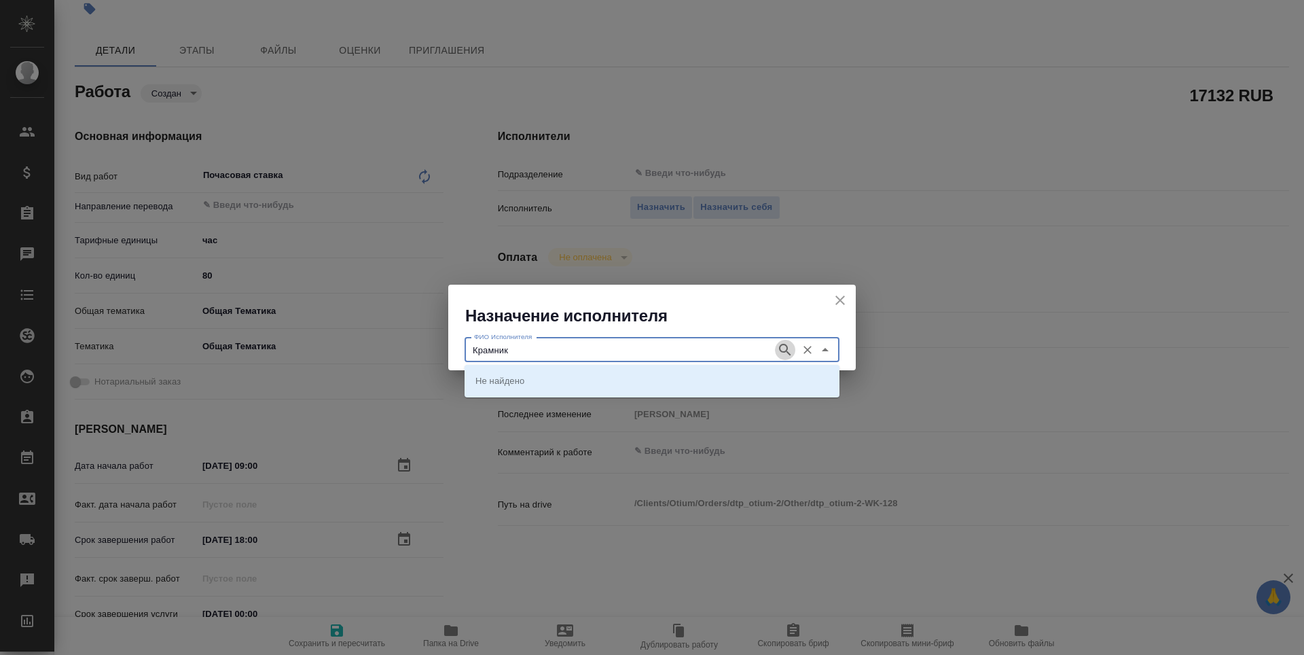
click at [782, 348] on icon "button" at bounding box center [785, 350] width 16 height 16
click at [726, 381] on li "Крамник Артем" at bounding box center [651, 380] width 375 height 24
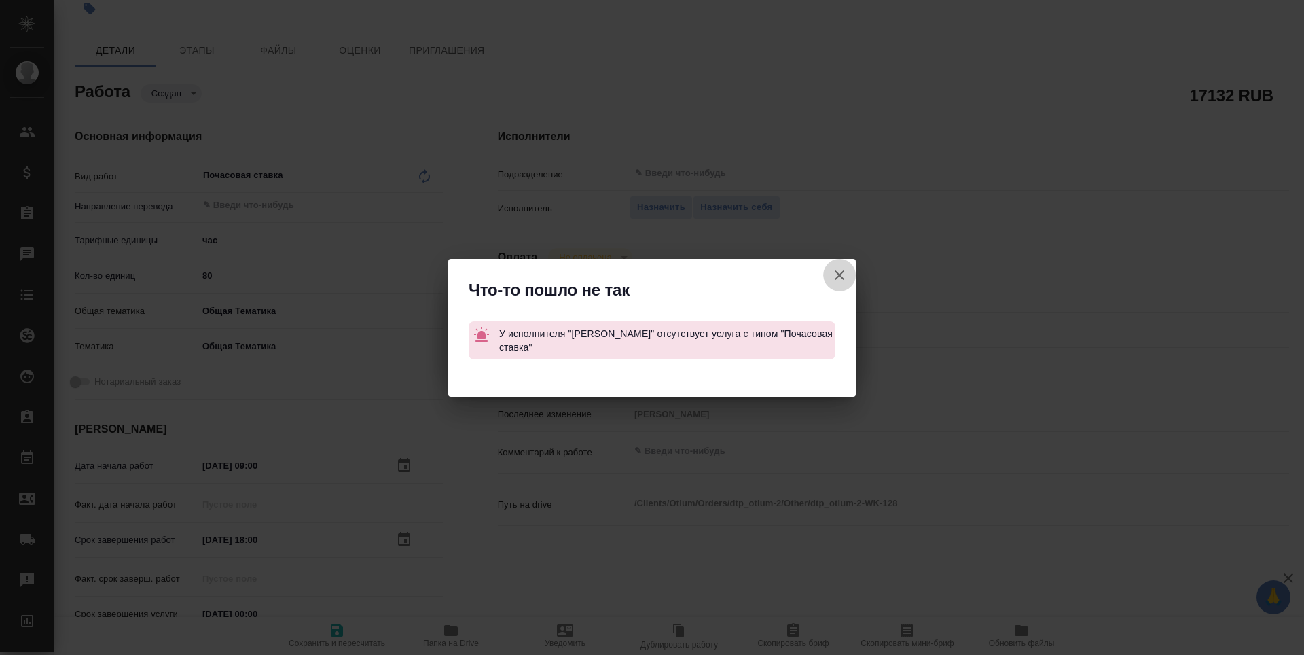
click at [839, 272] on icon "button" at bounding box center [839, 275] width 16 height 16
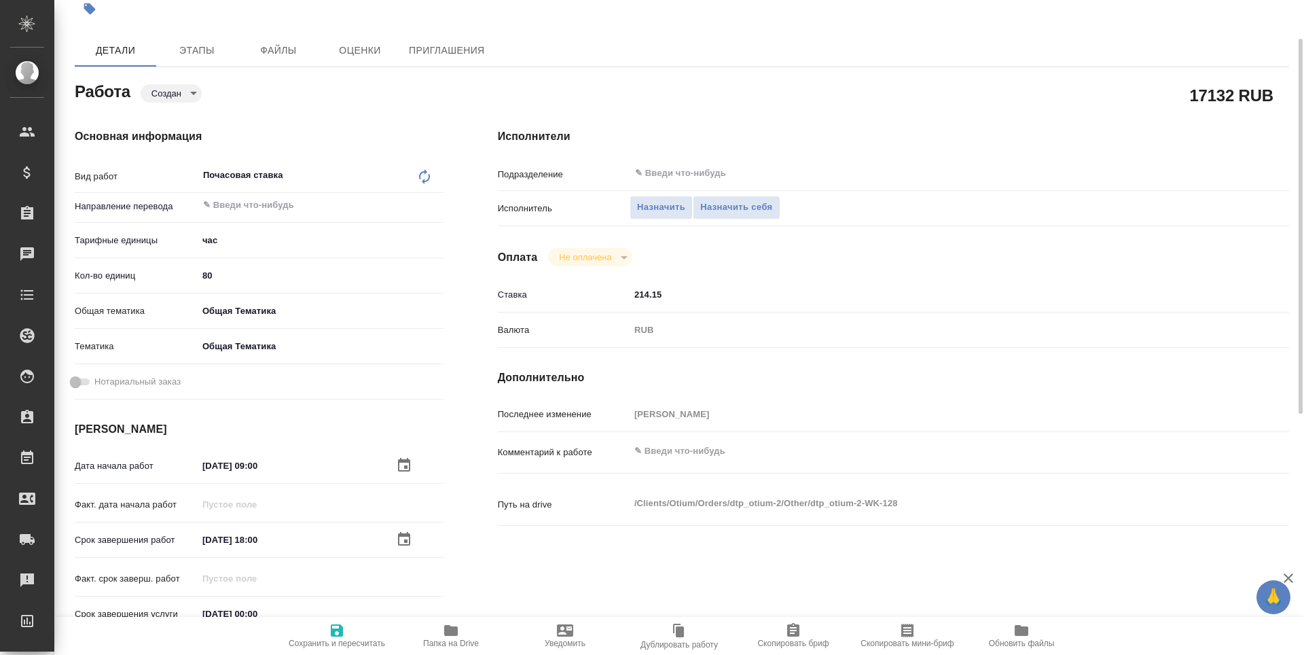
click at [268, 174] on div "Почасовая ставка x ​" at bounding box center [307, 176] width 219 height 31
click at [426, 177] on icon at bounding box center [424, 176] width 16 height 16
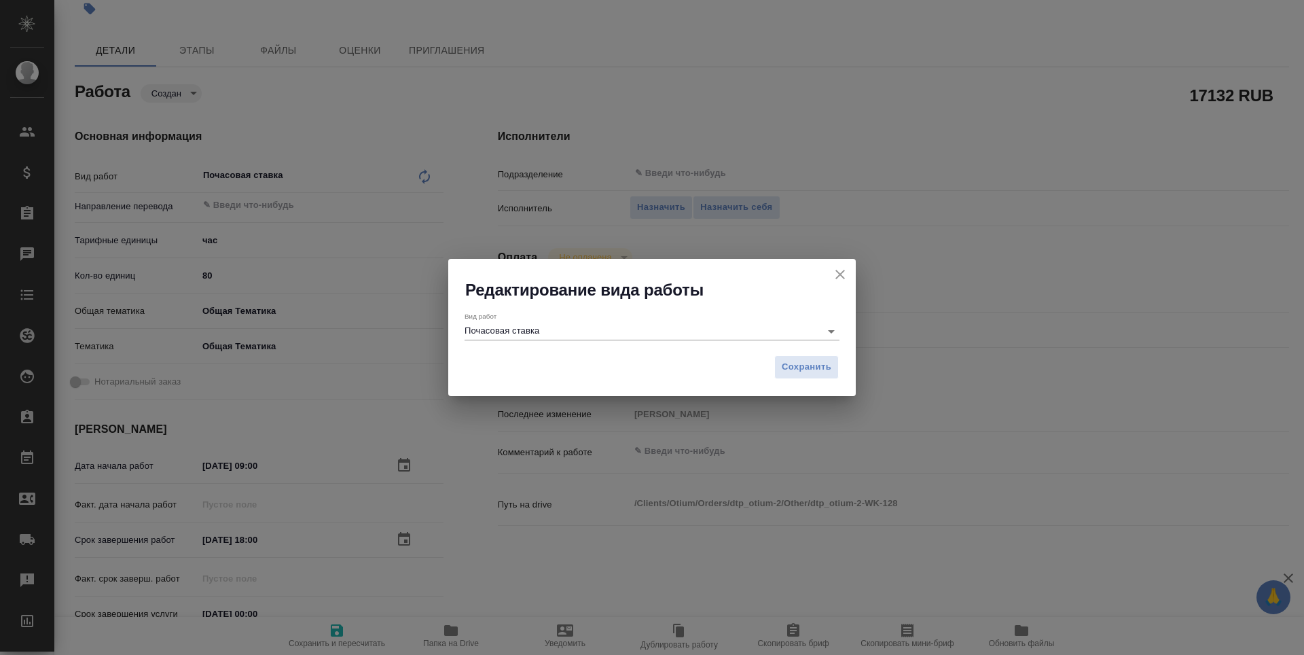
click at [564, 327] on input "Почасовая ставка" at bounding box center [638, 331] width 349 height 16
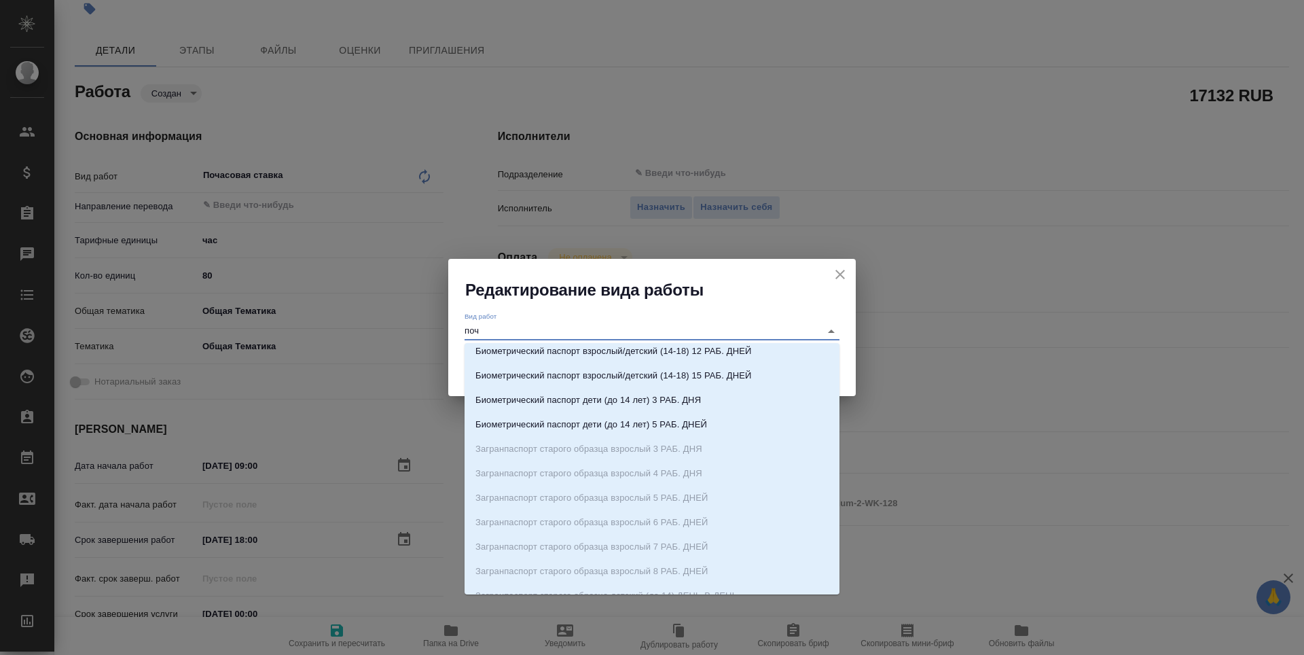
scroll to position [3, 0]
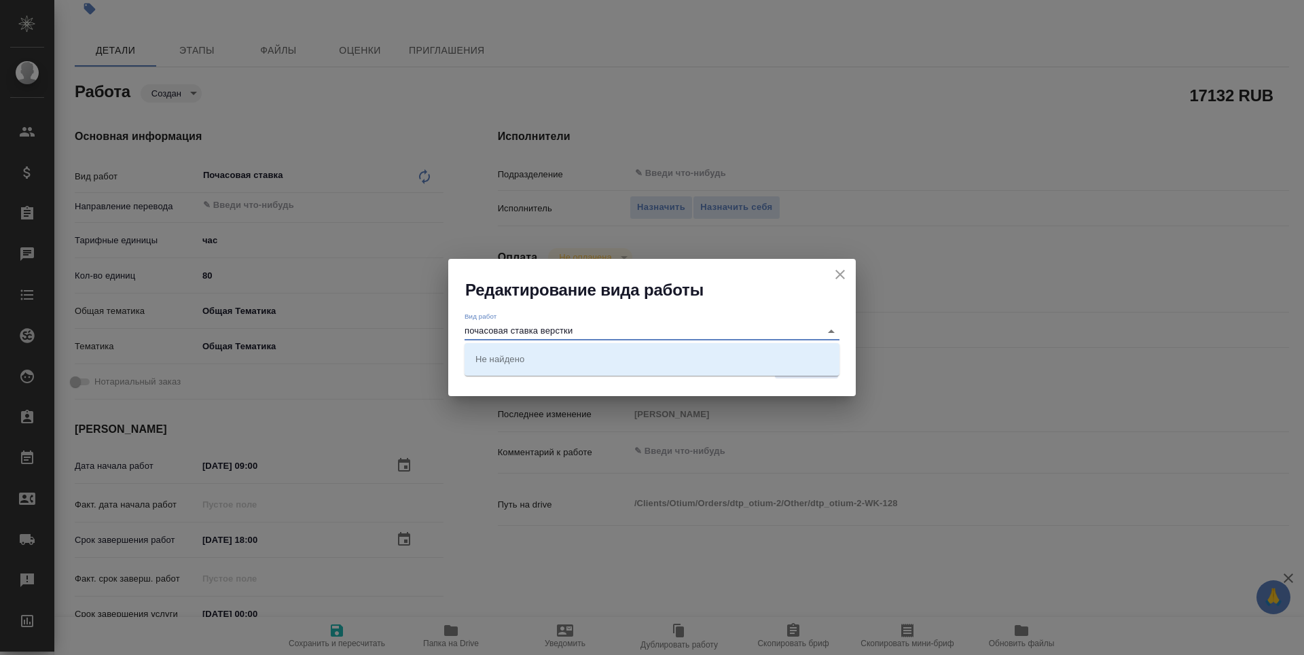
drag, startPoint x: 547, startPoint y: 331, endPoint x: 588, endPoint y: 338, distance: 42.0
click at [588, 338] on input "почасовая ставка верстки" at bounding box center [638, 331] width 349 height 16
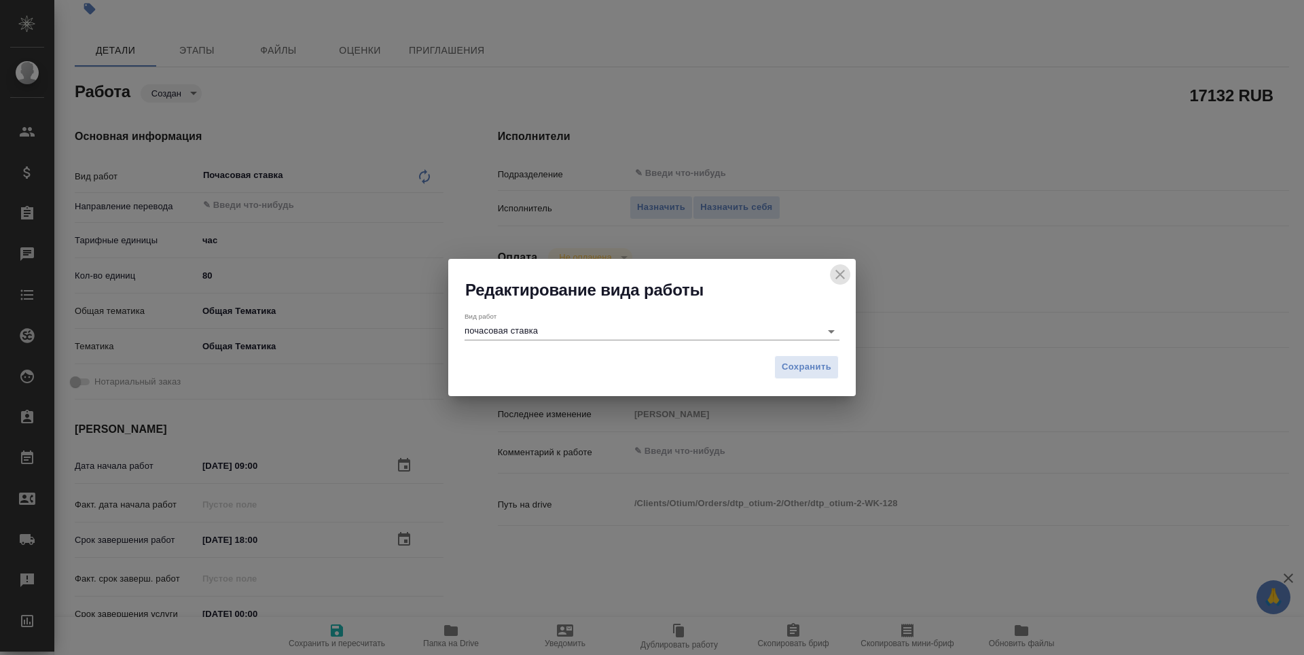
click at [841, 276] on icon "close" at bounding box center [840, 275] width 10 height 10
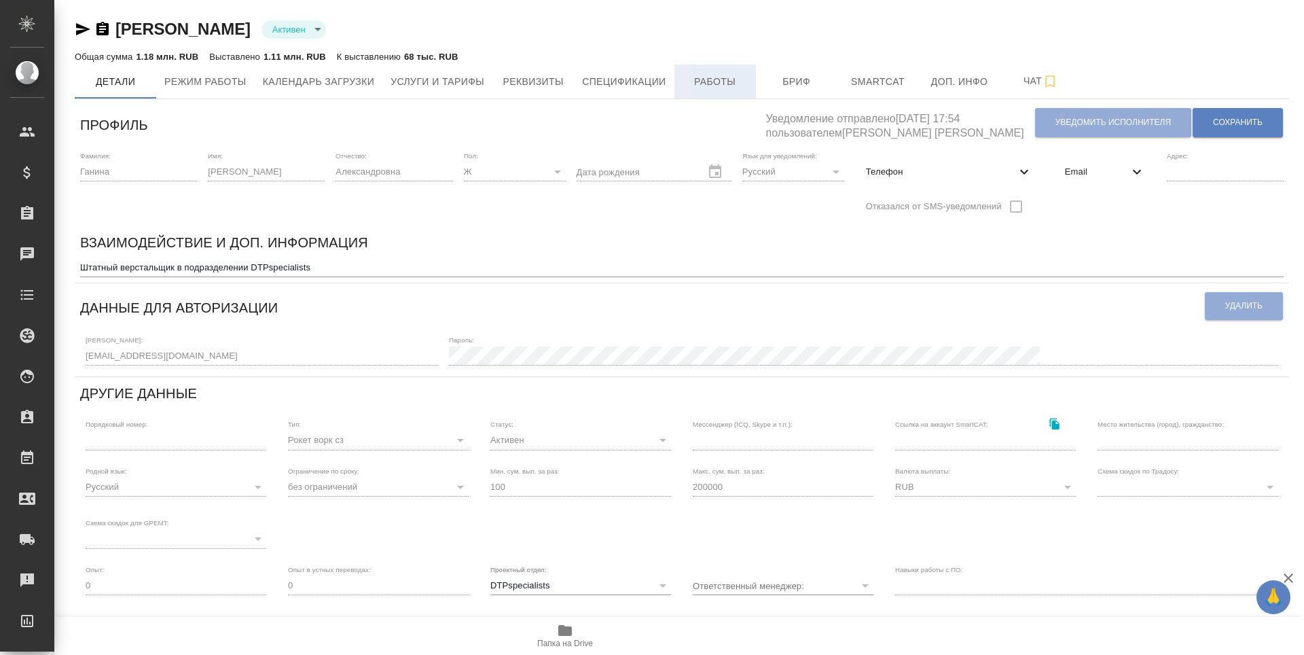
click at [722, 86] on span "Работы" at bounding box center [714, 81] width 65 height 17
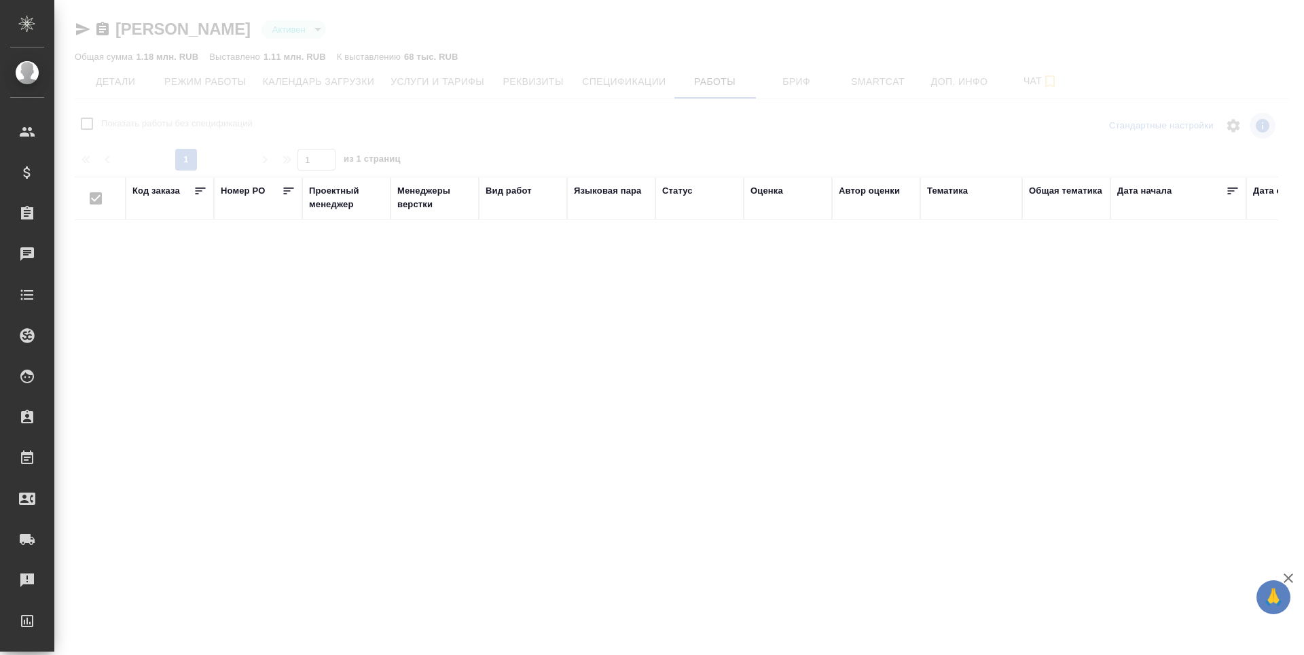
checkbox input "false"
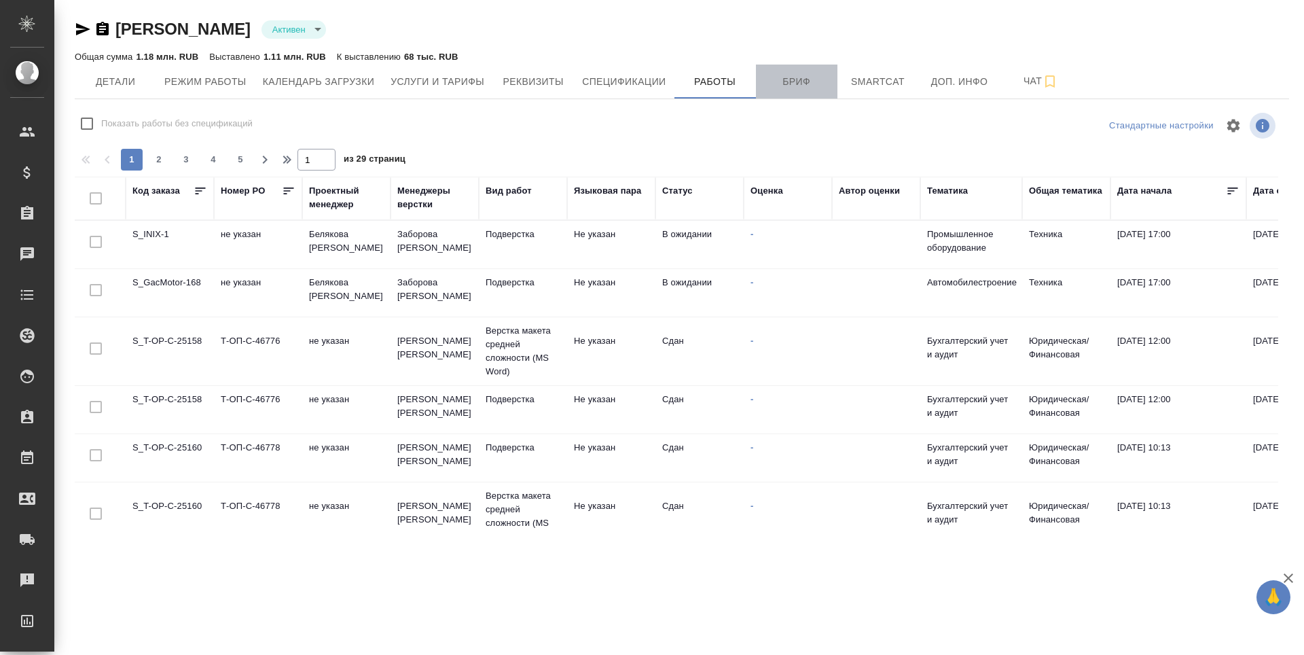
drag, startPoint x: 798, startPoint y: 75, endPoint x: 797, endPoint y: 126, distance: 50.9
click at [797, 75] on span "Бриф" at bounding box center [796, 81] width 65 height 17
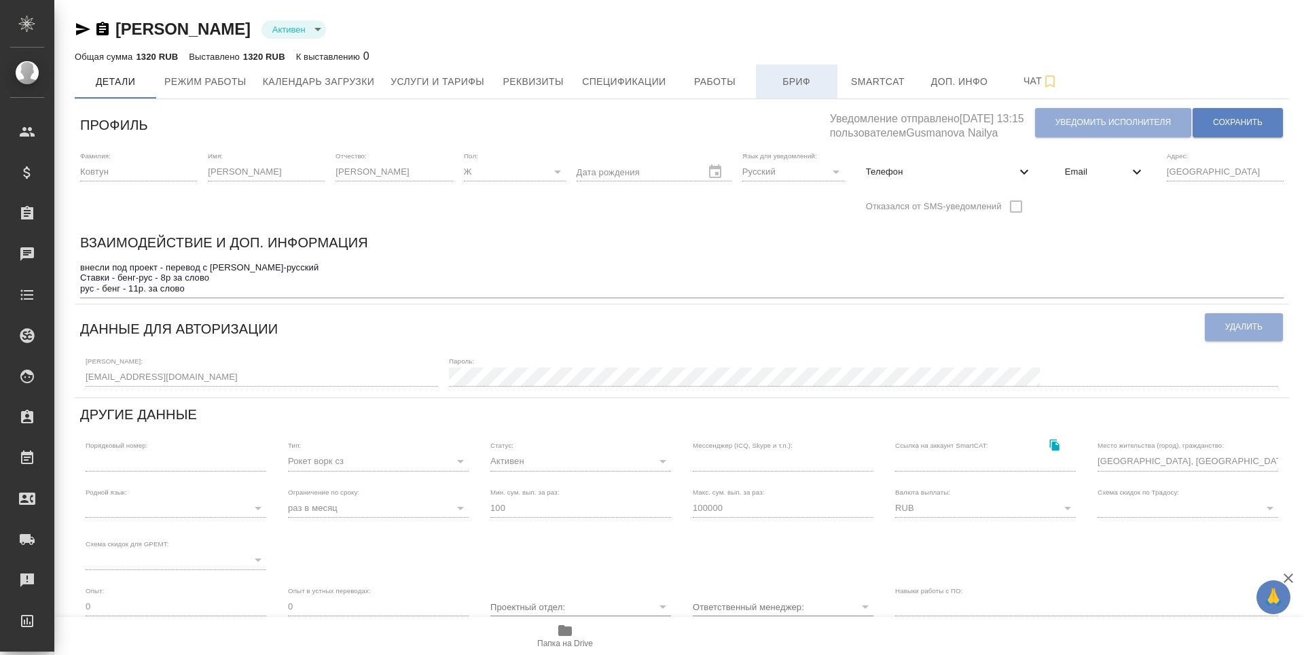
click at [783, 81] on span "Бриф" at bounding box center [796, 81] width 65 height 17
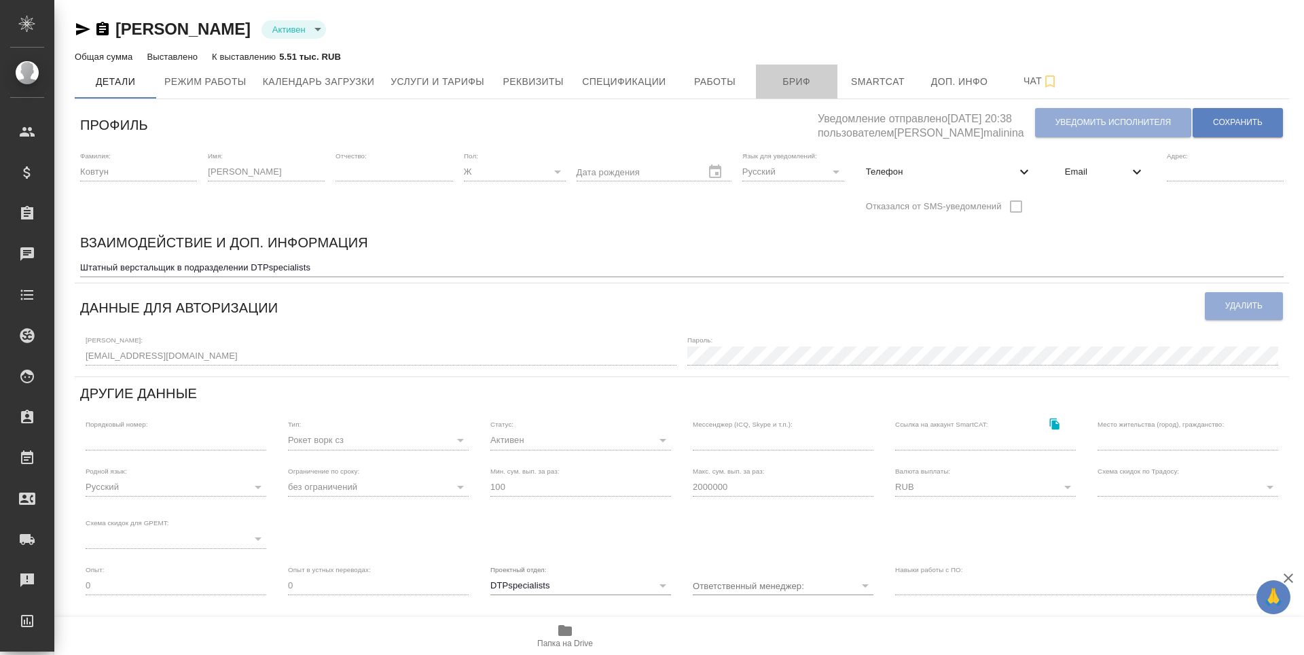
click at [786, 84] on span "Бриф" at bounding box center [796, 81] width 65 height 17
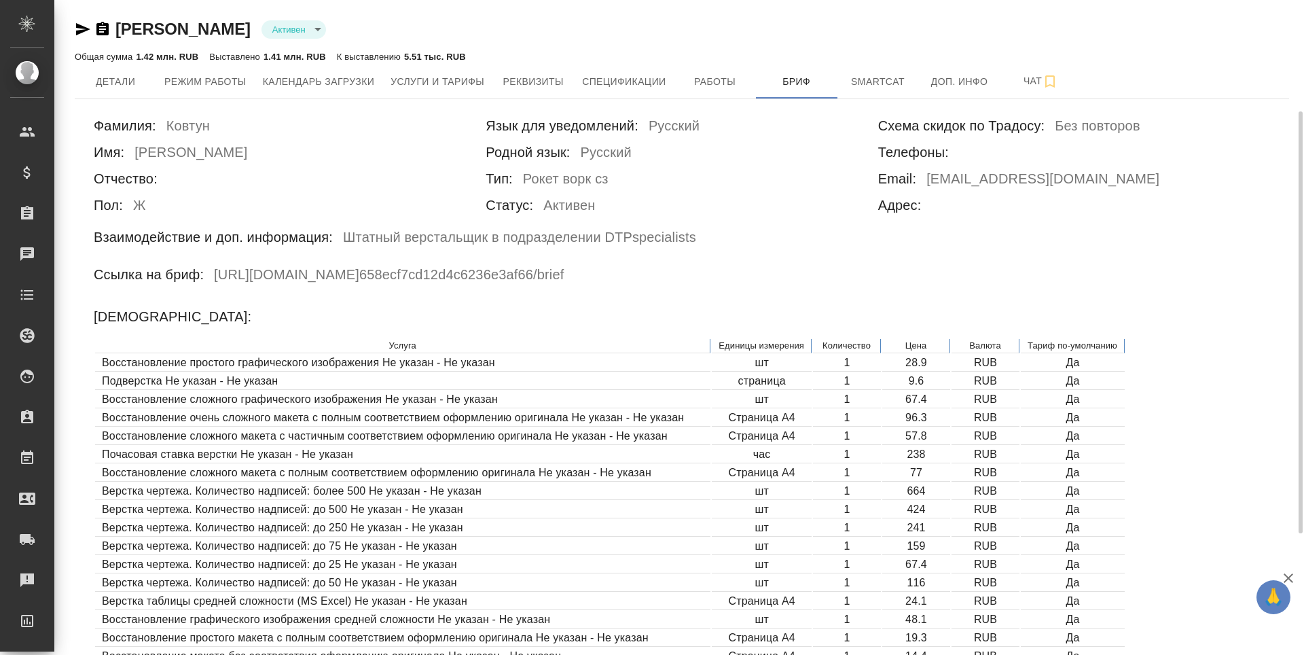
scroll to position [272, 0]
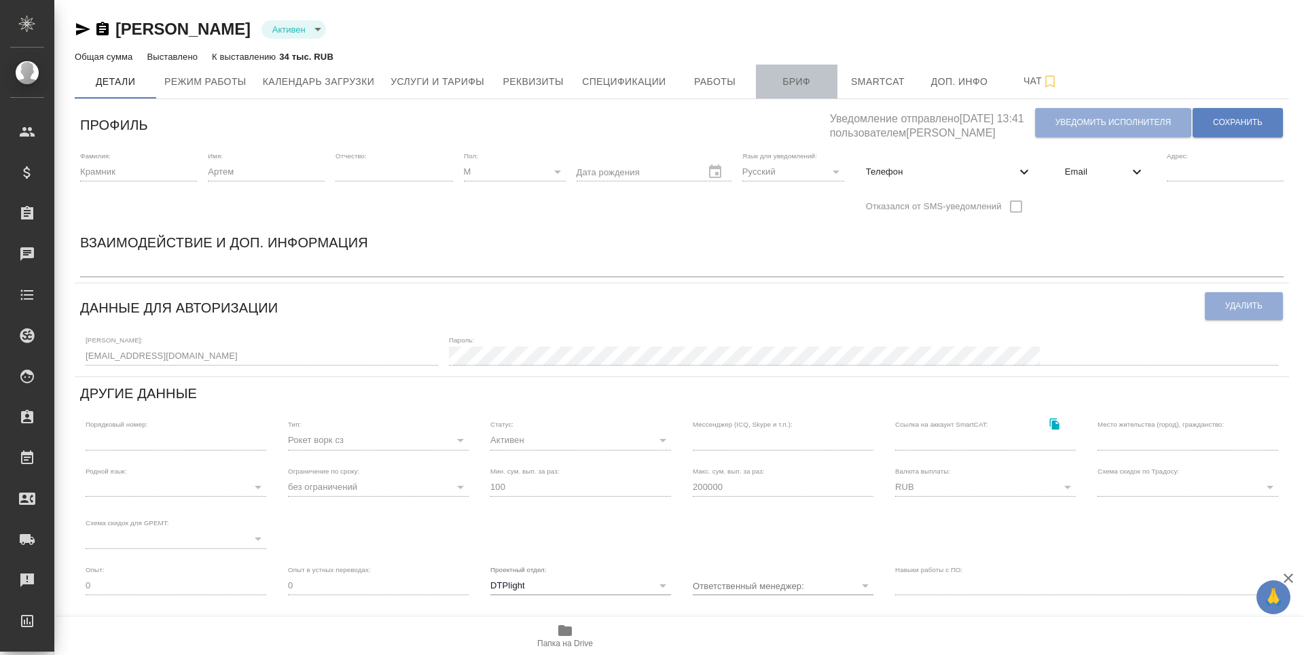
click at [793, 82] on span "Бриф" at bounding box center [796, 81] width 65 height 17
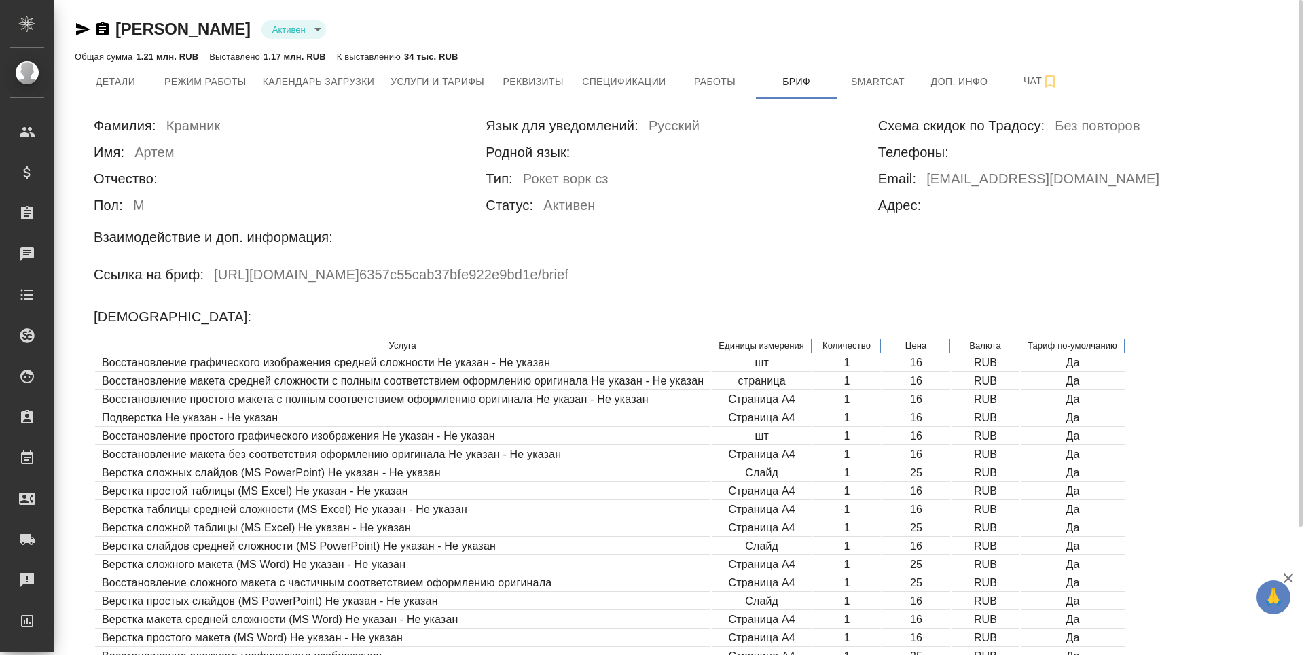
scroll to position [68, 0]
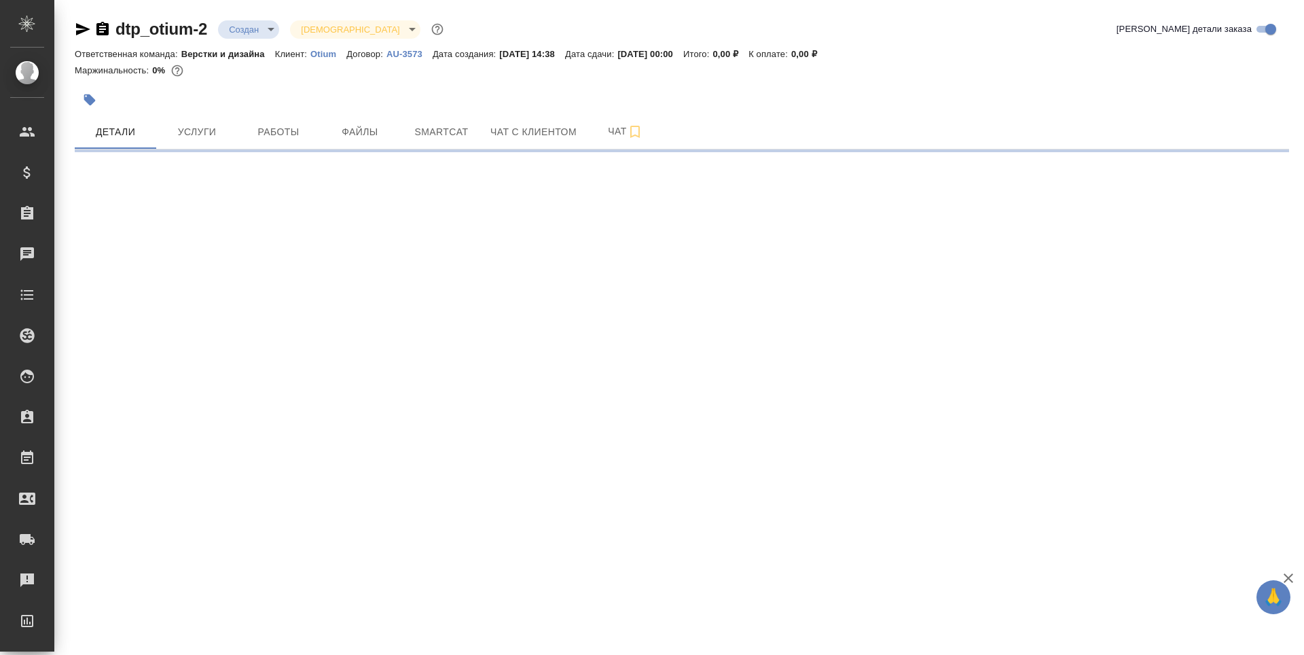
select select "RU"
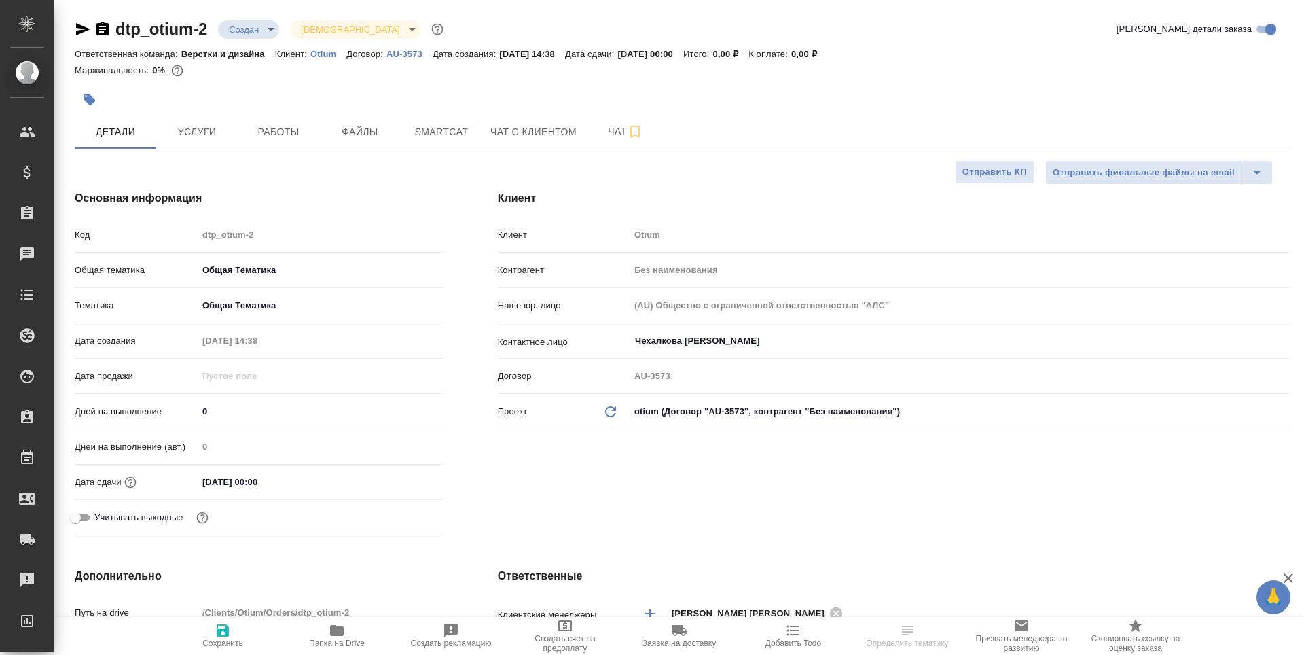
type textarea "x"
click at [267, 134] on span "Работы" at bounding box center [278, 132] width 65 height 17
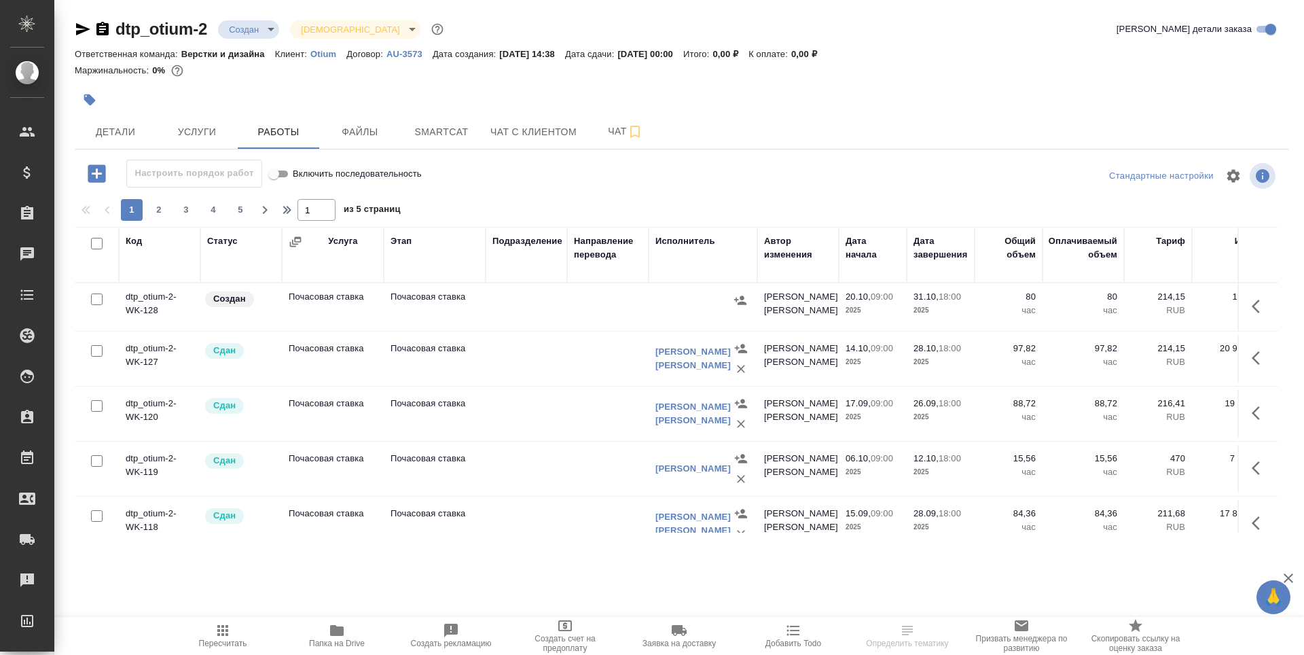
click at [680, 242] on div "Исполнитель" at bounding box center [685, 241] width 60 height 14
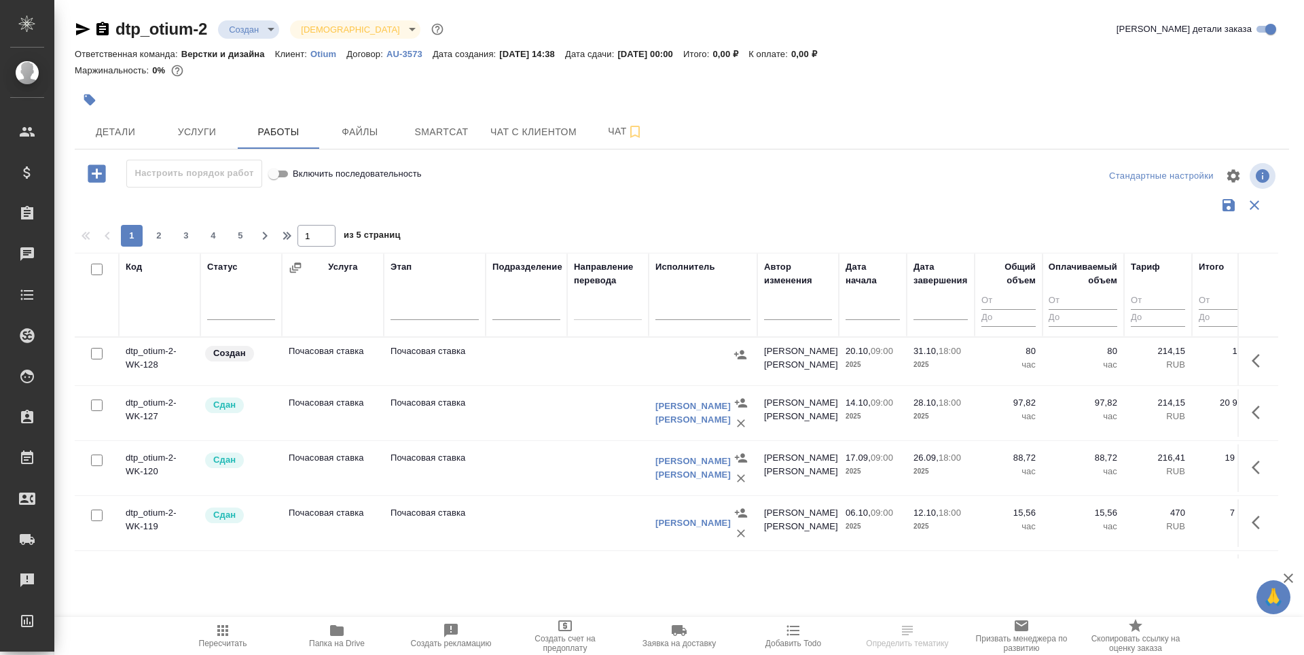
click at [671, 312] on input "text" at bounding box center [702, 310] width 95 height 17
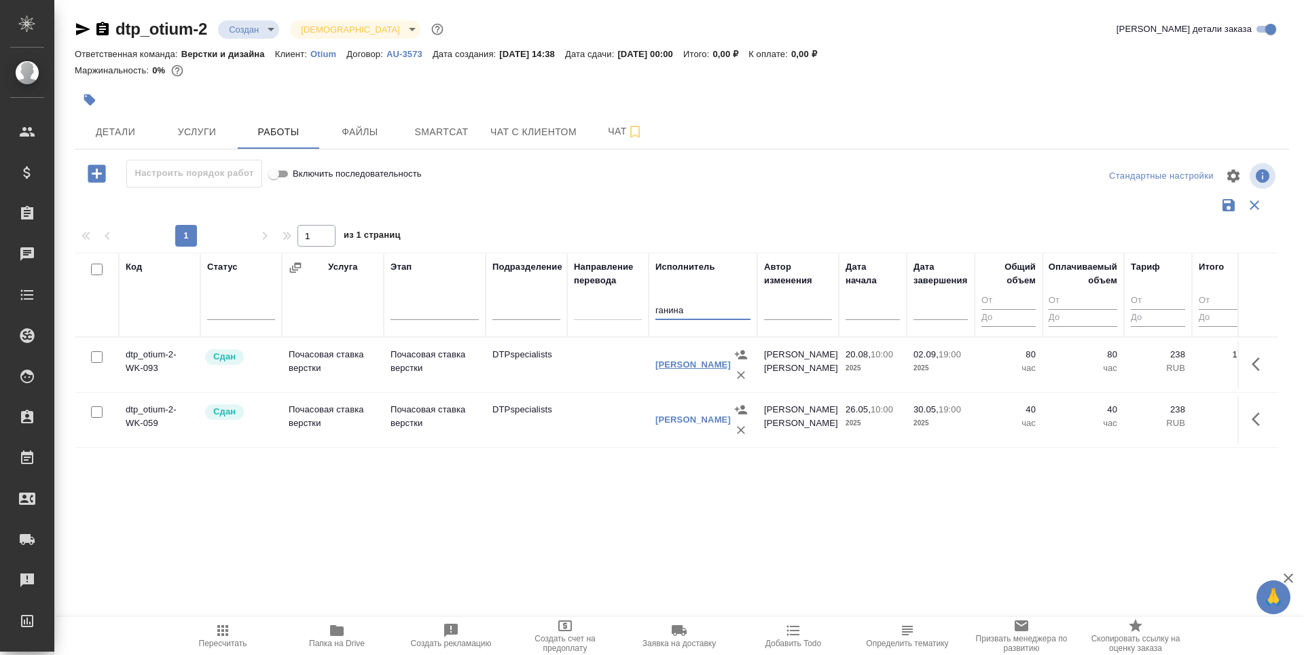
type input "ганина"
click at [675, 369] on link "[PERSON_NAME]" at bounding box center [692, 364] width 75 height 10
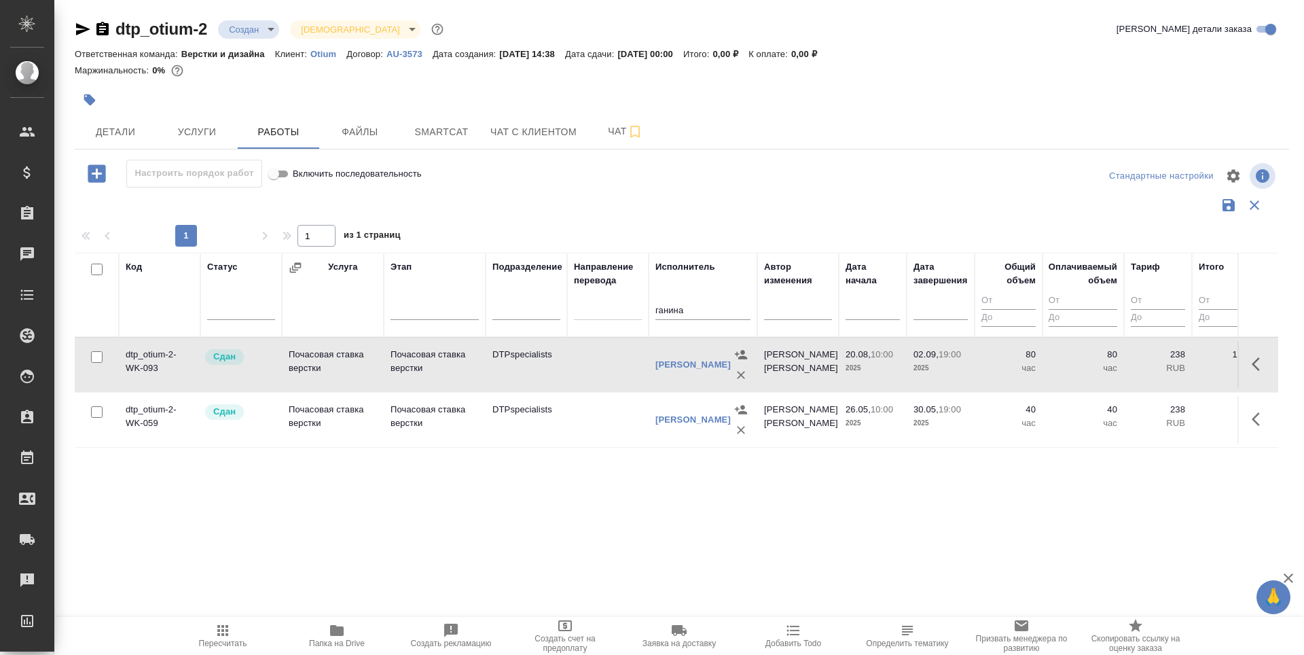
click at [492, 362] on td "DTPspecialists" at bounding box center [525, 365] width 81 height 48
click at [1246, 369] on button "button" at bounding box center [1259, 364] width 33 height 33
click at [1184, 362] on icon "button" at bounding box center [1185, 363] width 8 height 10
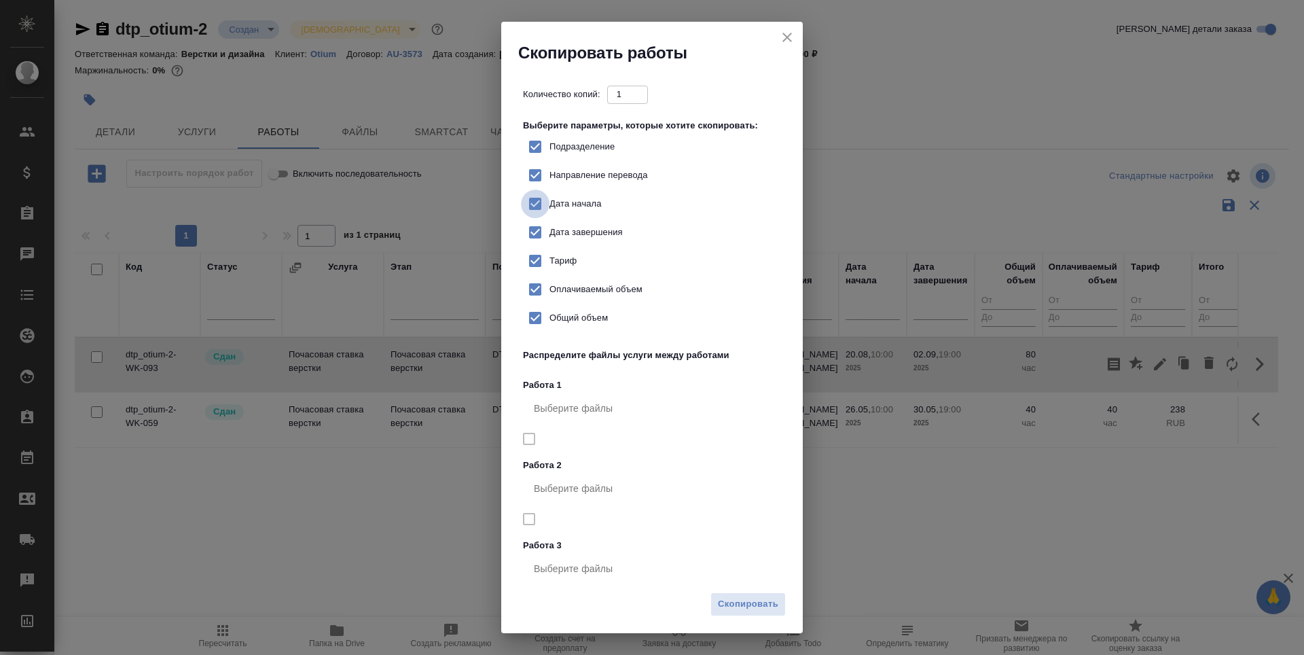
click at [534, 200] on input "Дата начала" at bounding box center [535, 203] width 29 height 29
checkbox input "false"
click at [532, 229] on input "Дата завершения" at bounding box center [535, 232] width 29 height 29
checkbox input "false"
click at [729, 605] on span "Скопировать" at bounding box center [748, 604] width 60 height 16
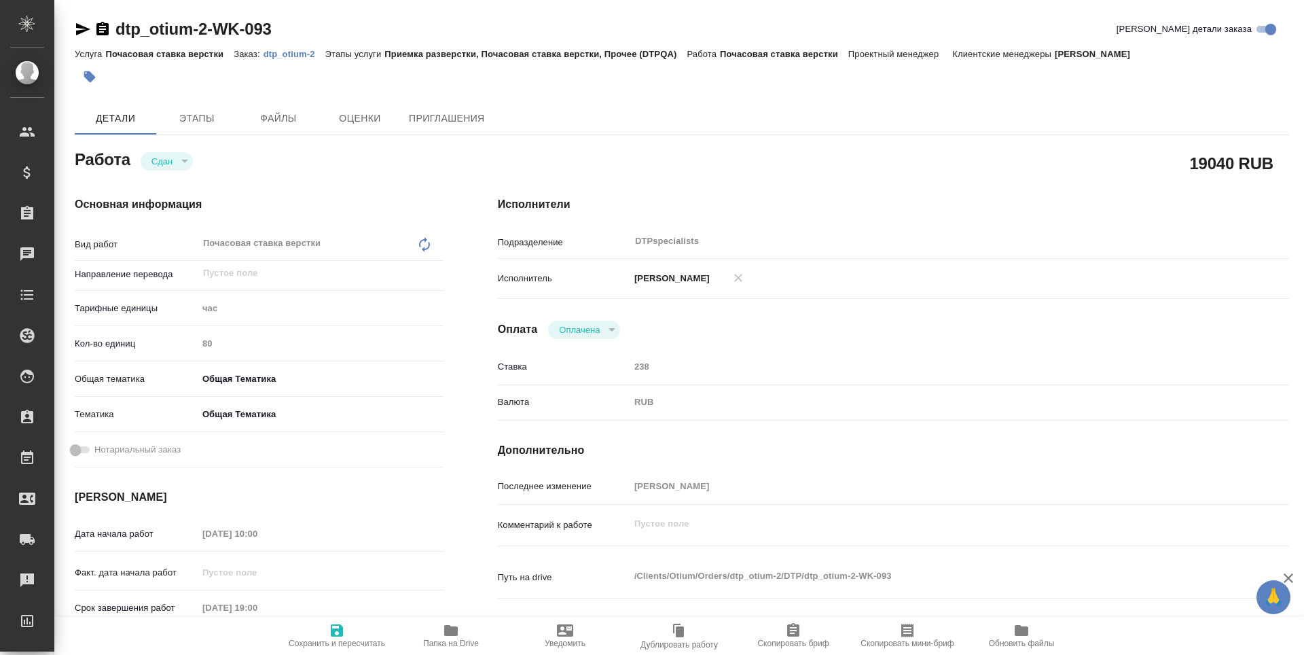
type textarea "x"
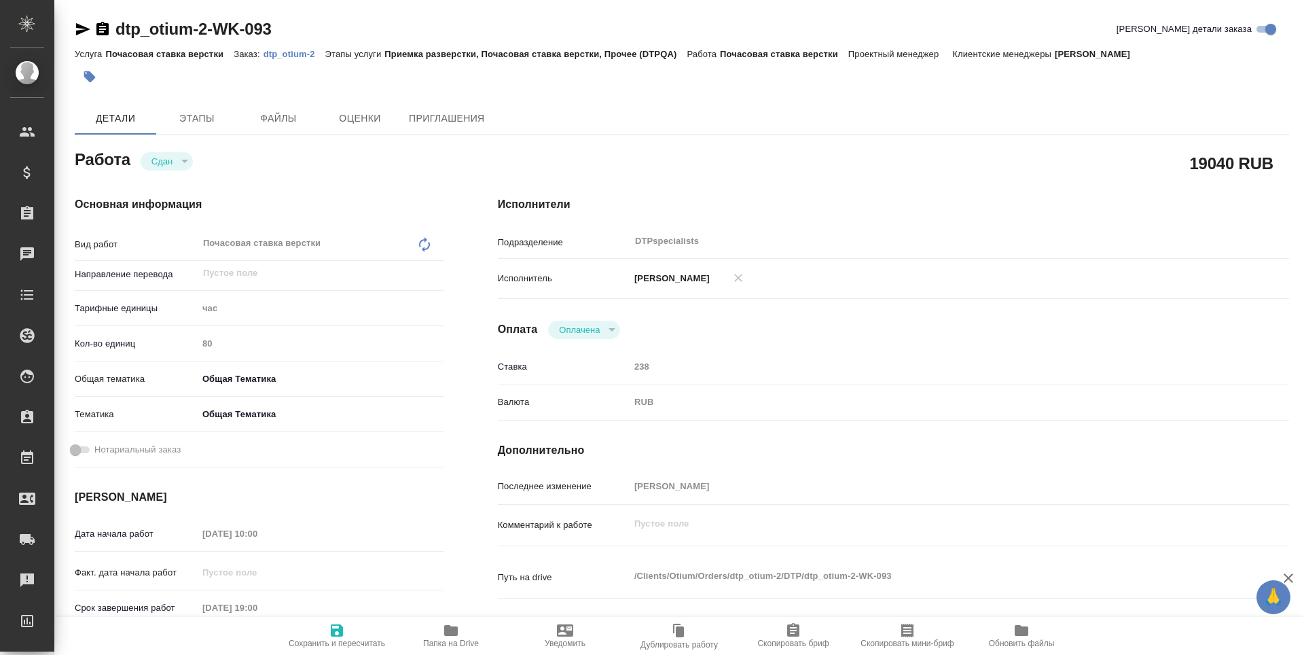
type textarea "x"
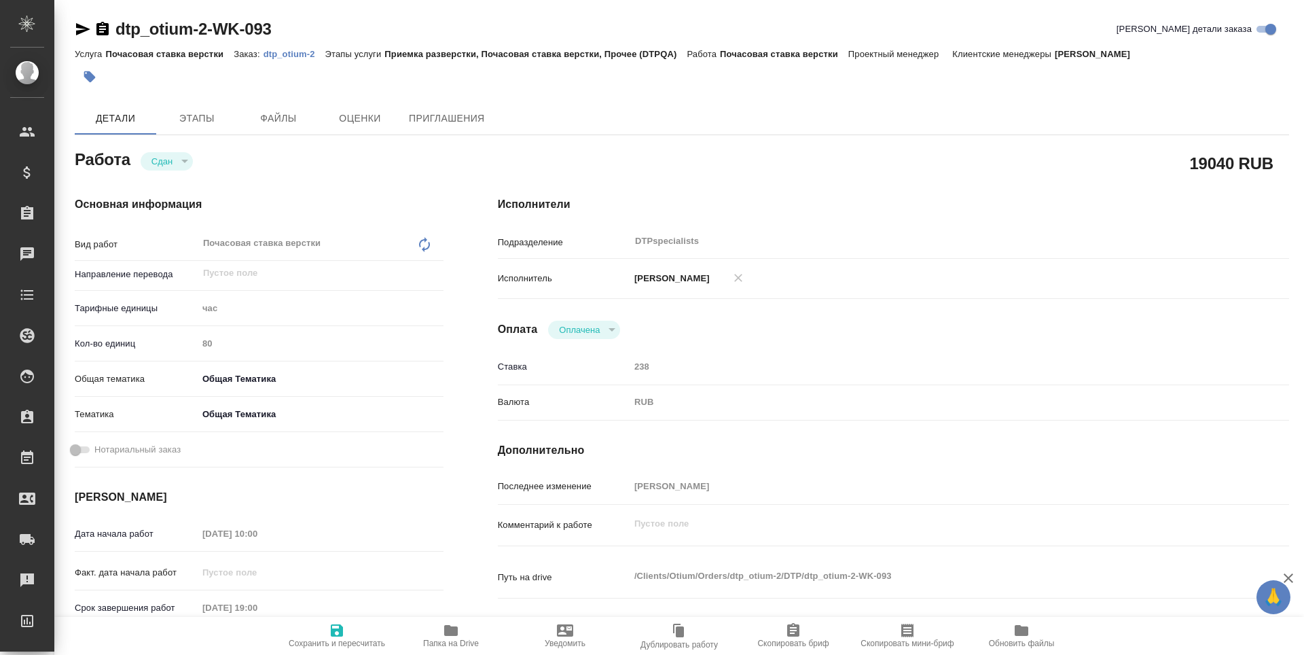
type textarea "x"
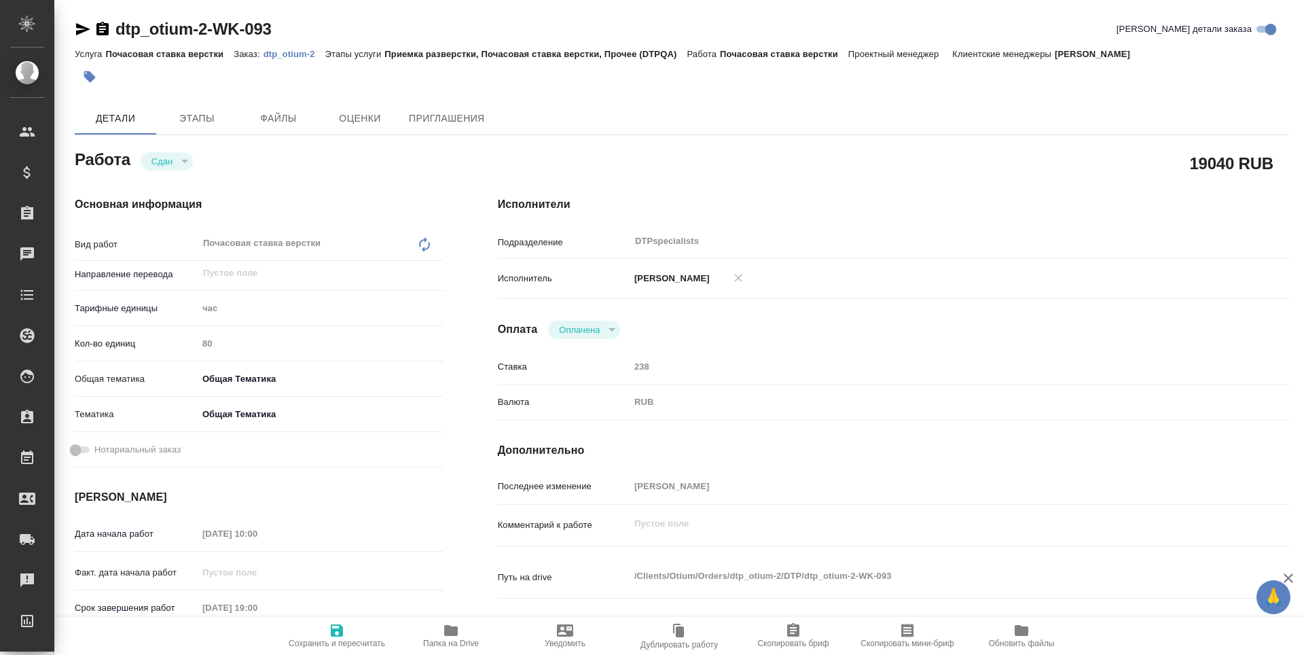
type textarea "x"
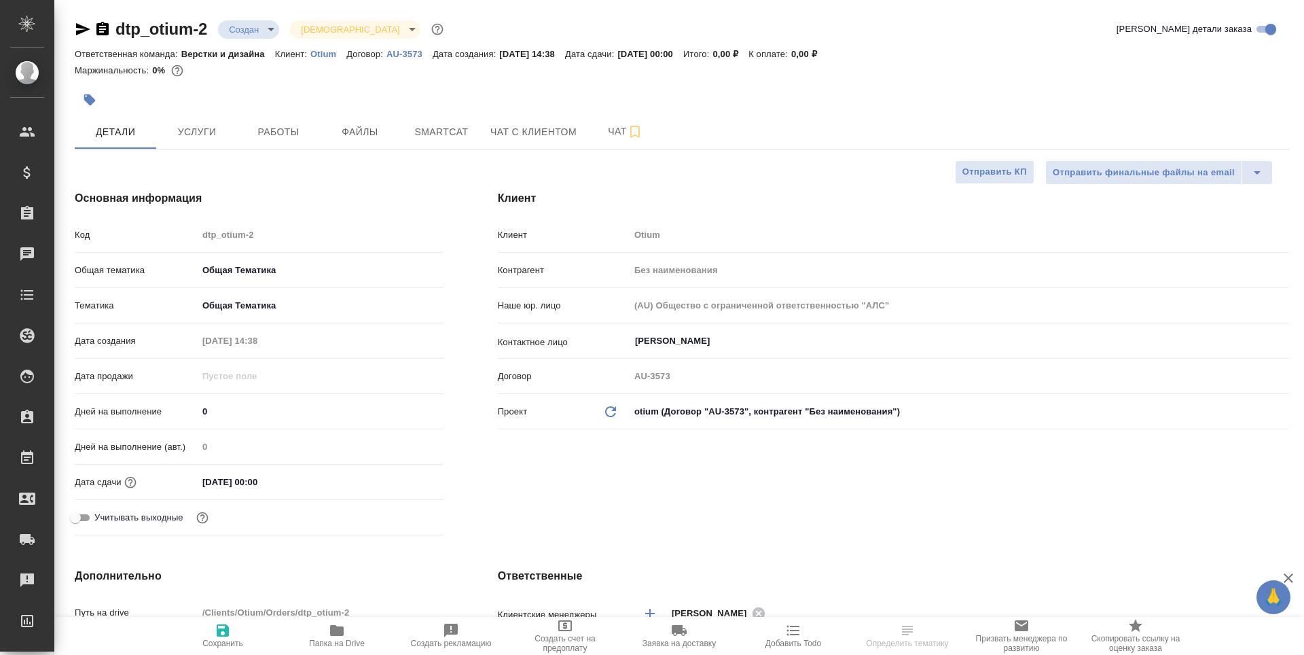
select select "RU"
type textarea "x"
click at [281, 133] on span "Работы" at bounding box center [278, 132] width 65 height 17
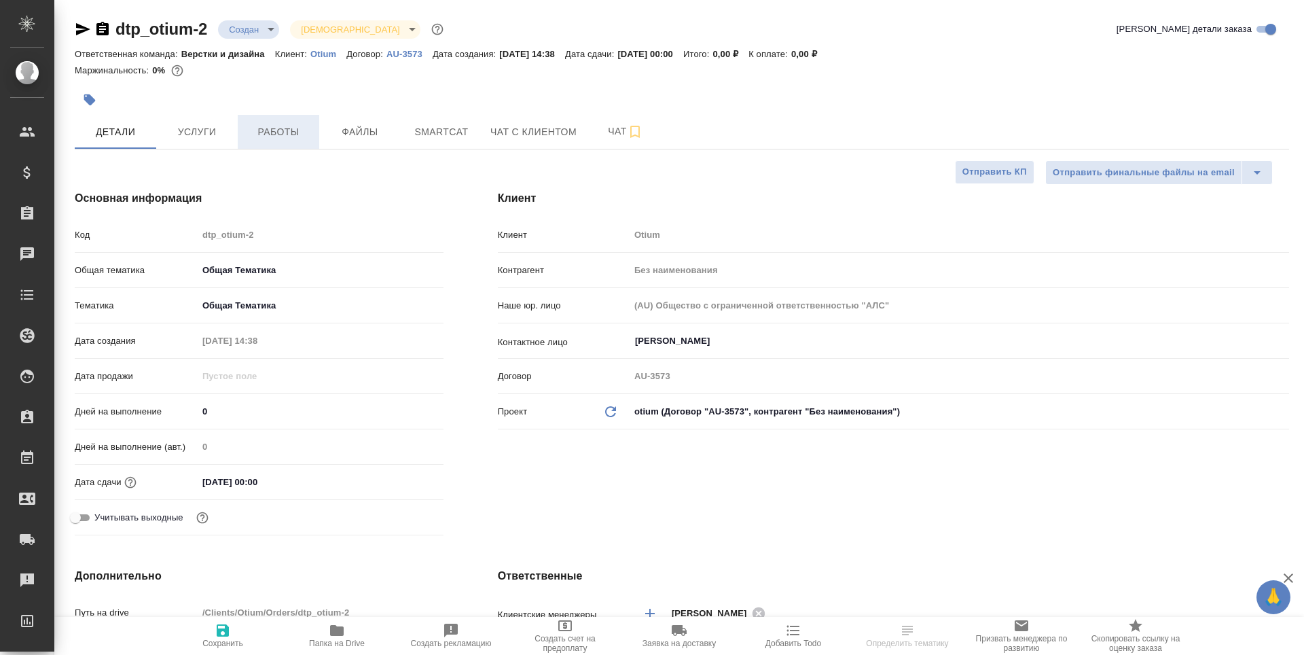
type textarea "x"
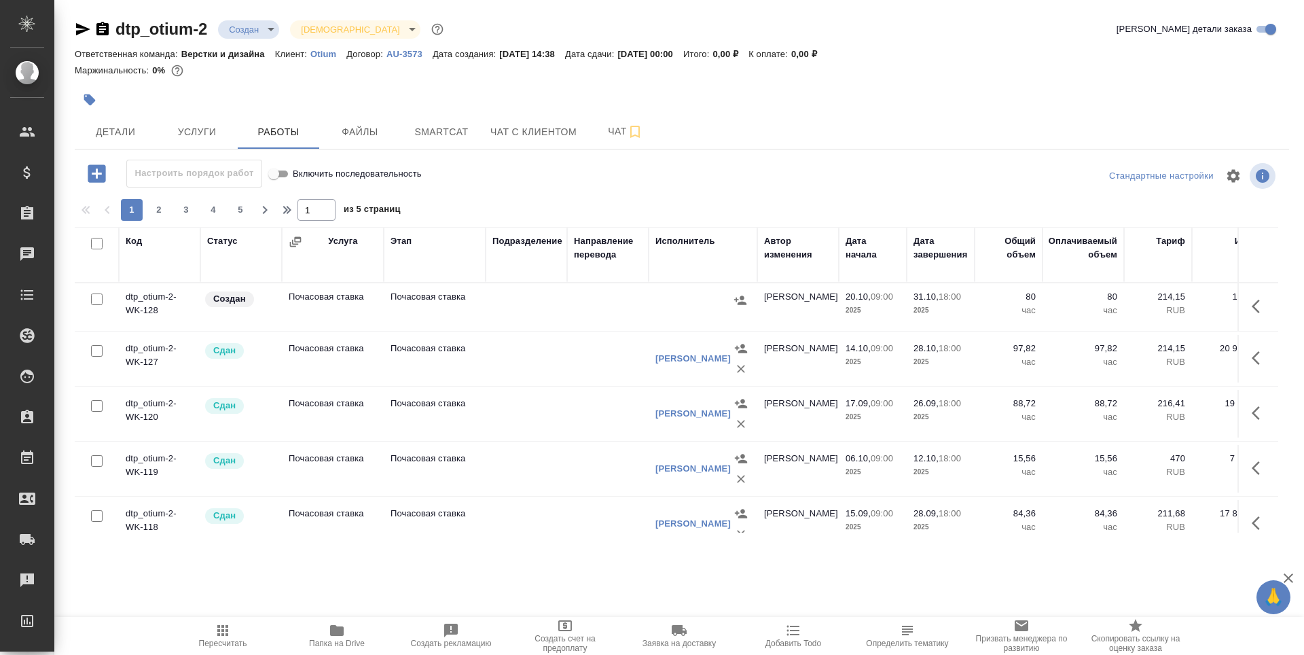
click at [312, 306] on td "Почасовая ставка" at bounding box center [333, 307] width 102 height 48
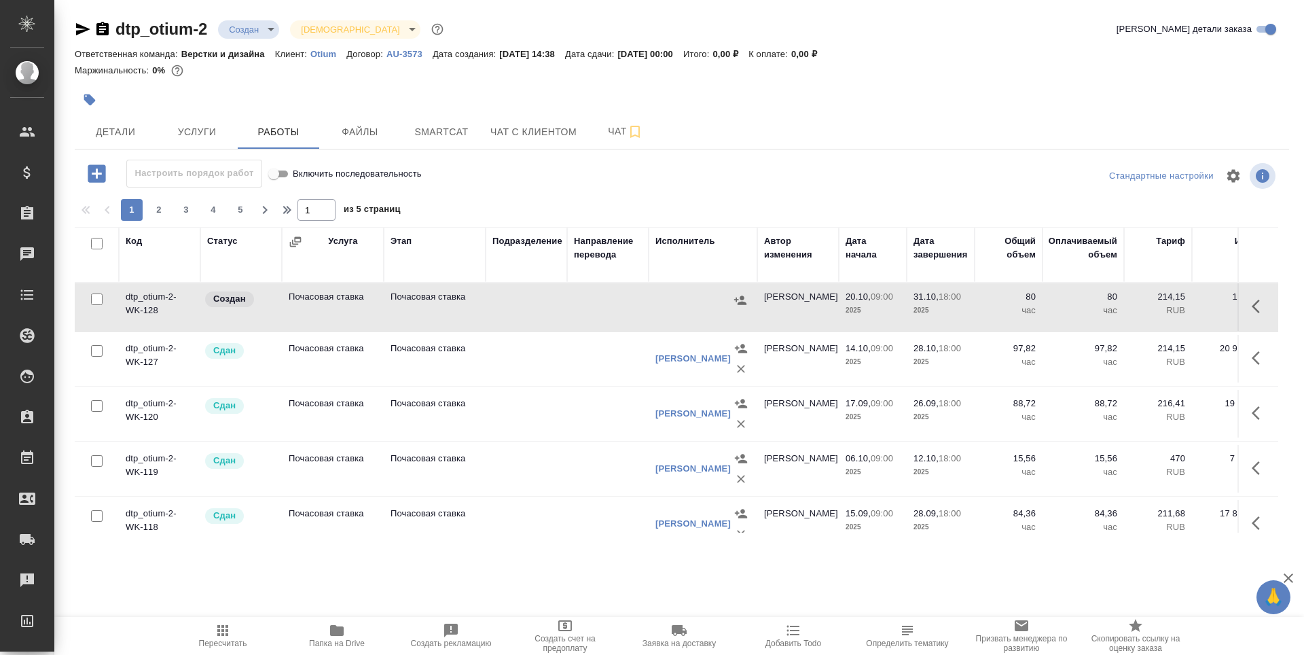
click at [670, 243] on div "Исполнитель" at bounding box center [685, 241] width 60 height 14
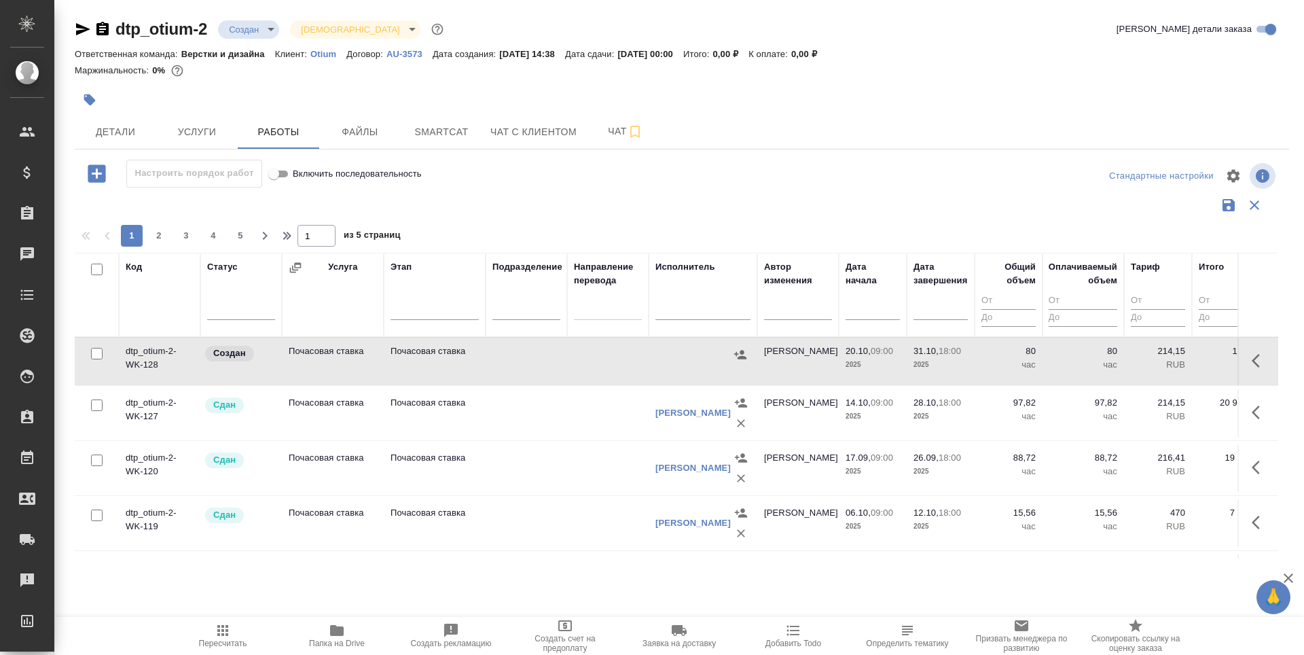
click at [670, 308] on input "text" at bounding box center [702, 310] width 95 height 17
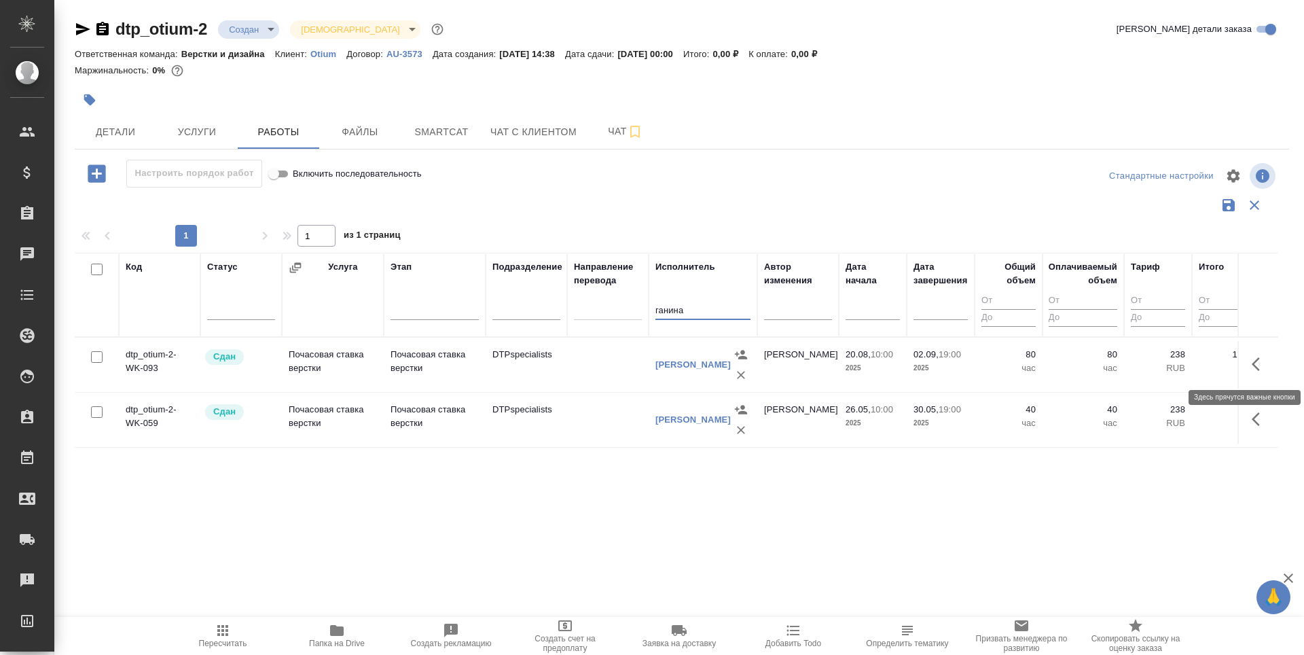
type input "ганина"
click at [1247, 367] on button "button" at bounding box center [1259, 364] width 33 height 33
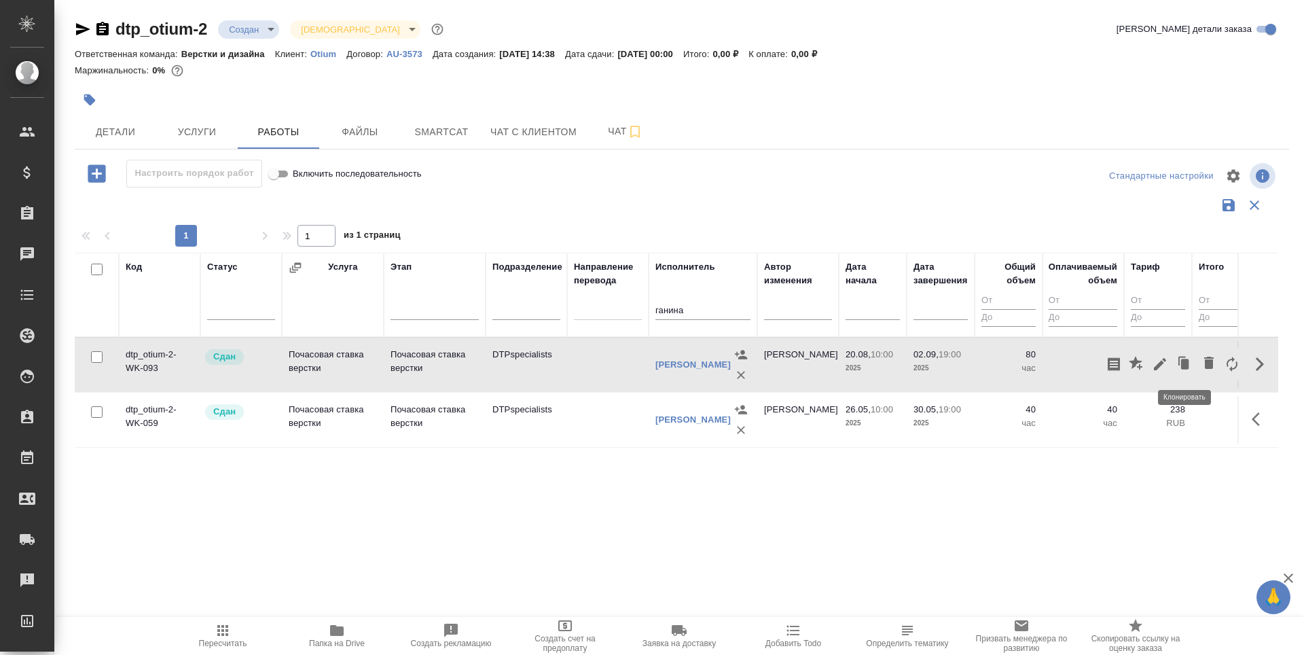
click at [1182, 365] on icon "button" at bounding box center [1185, 363] width 8 height 10
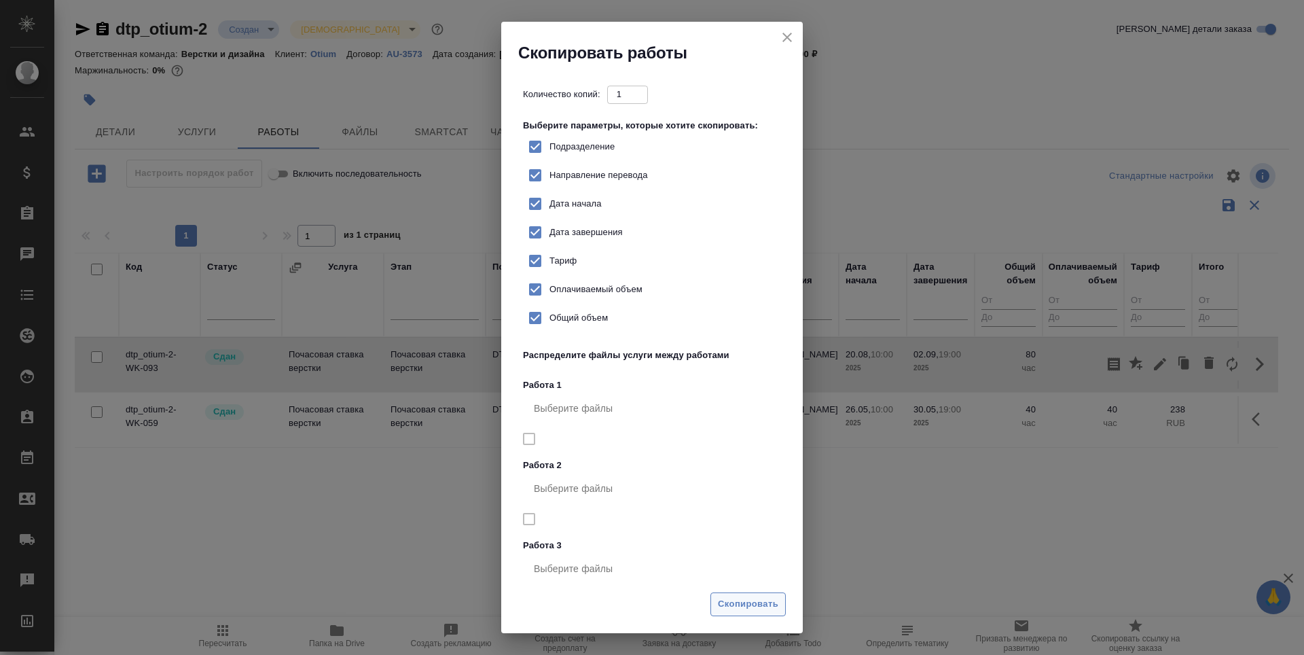
click at [751, 603] on span "Скопировать" at bounding box center [748, 604] width 60 height 16
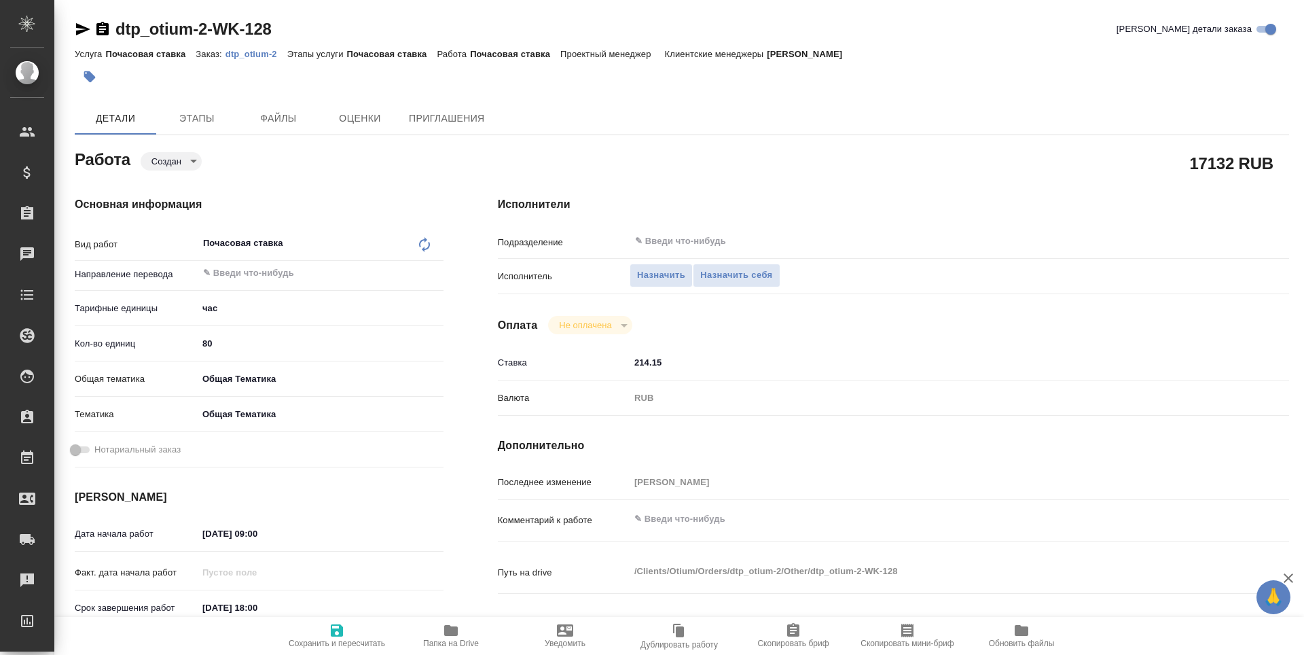
type textarea "x"
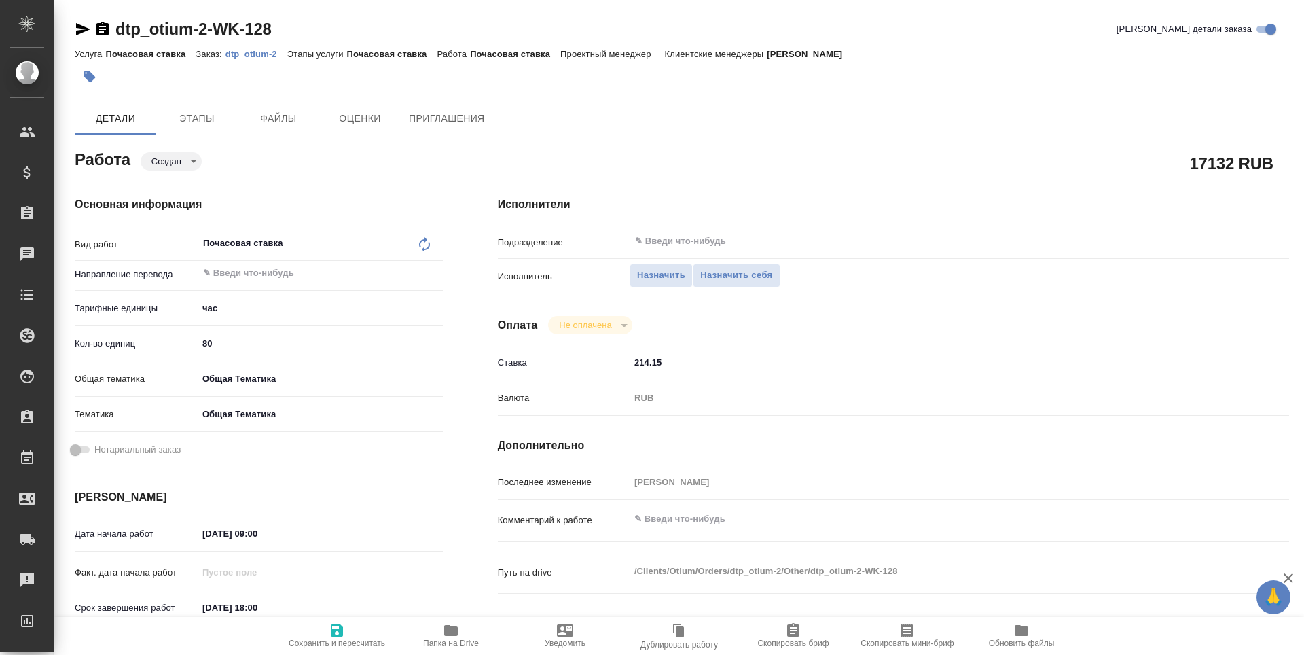
type textarea "x"
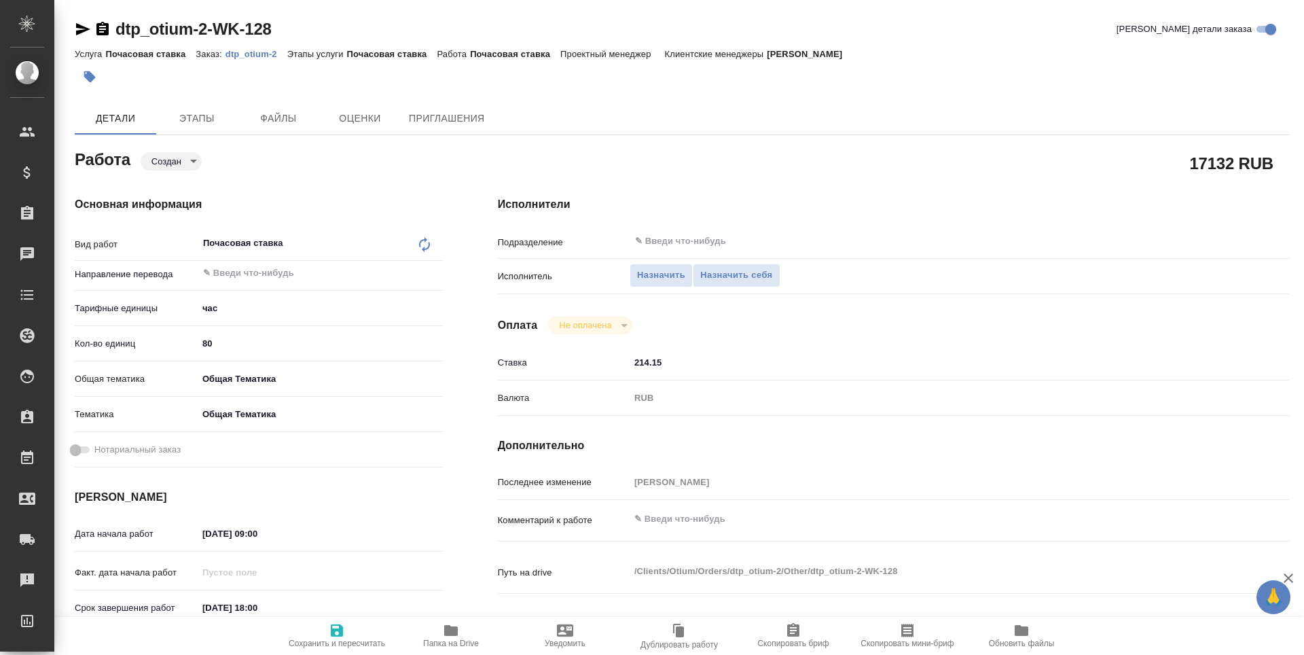
type textarea "x"
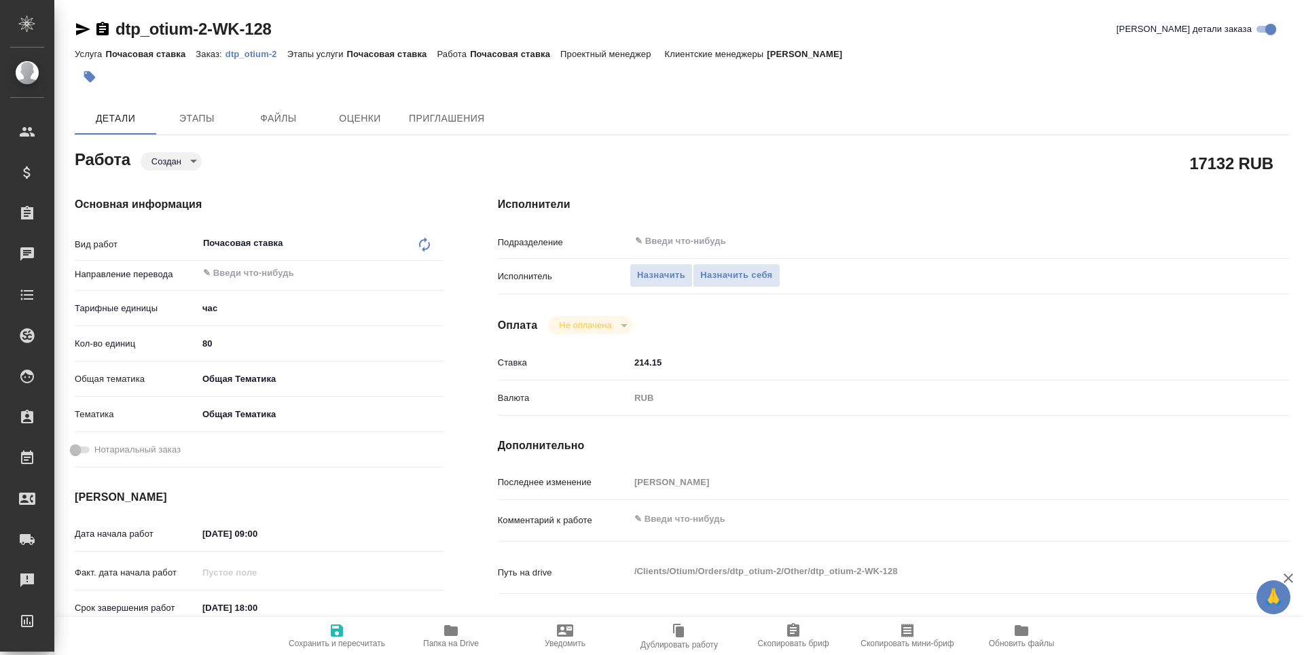
type textarea "x"
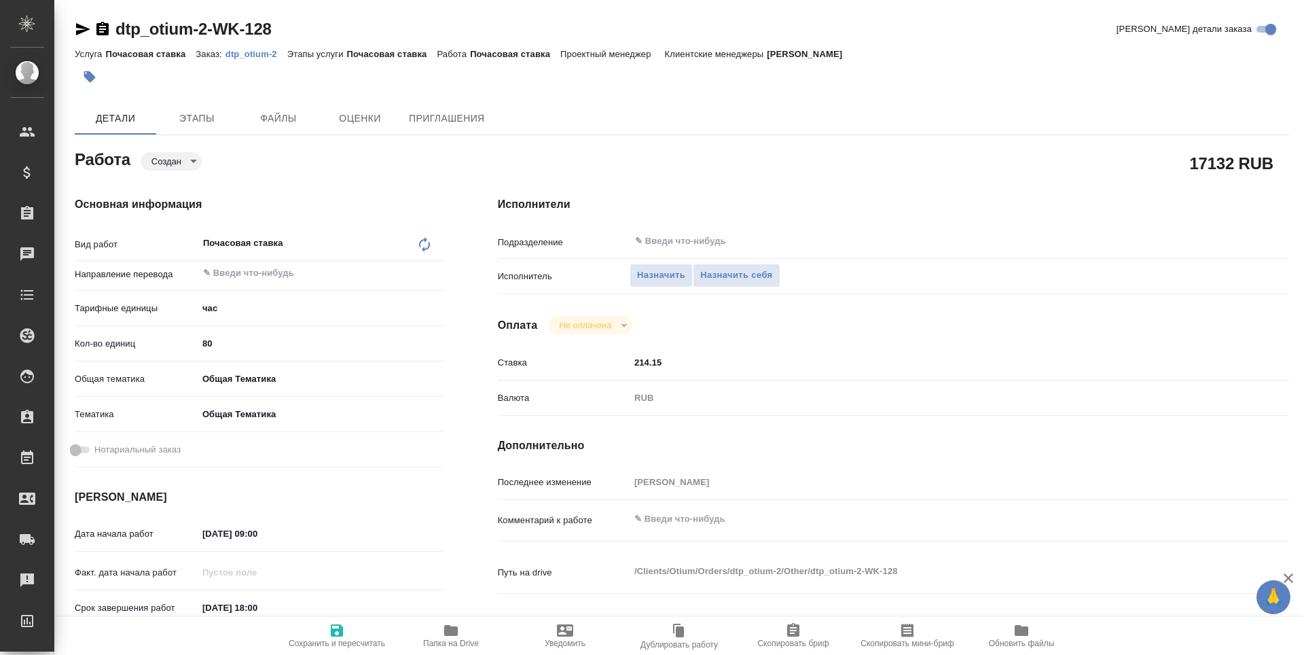
type textarea "x"
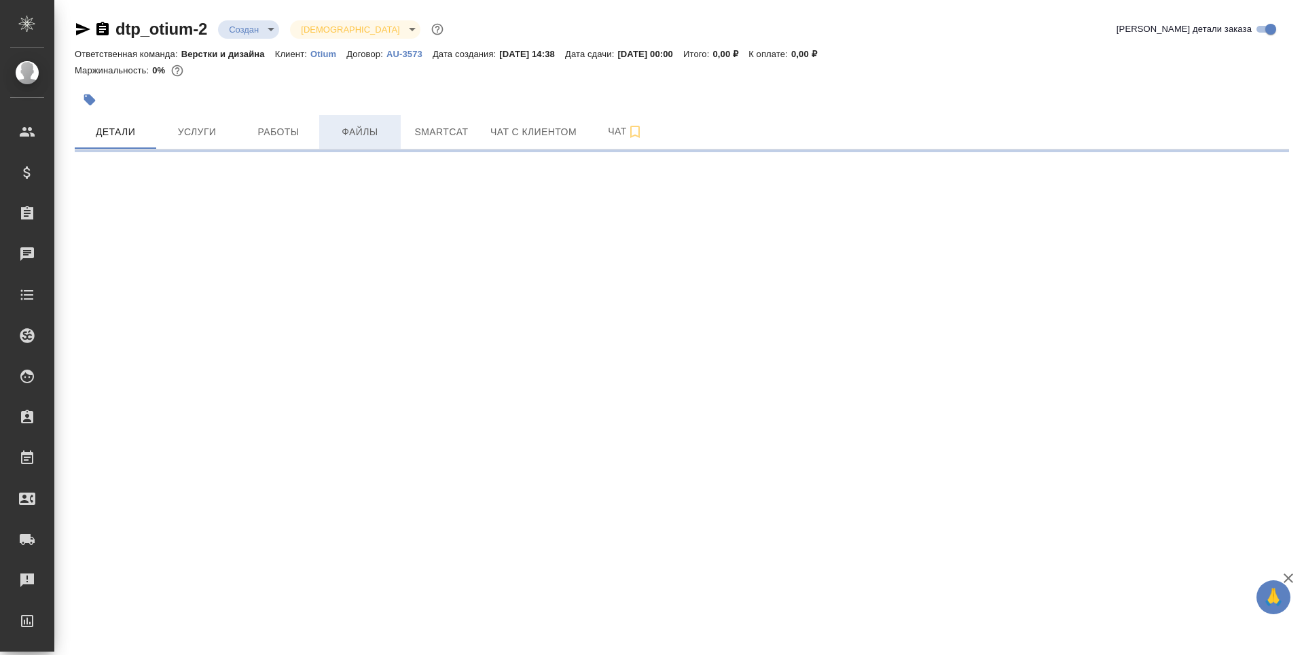
select select "RU"
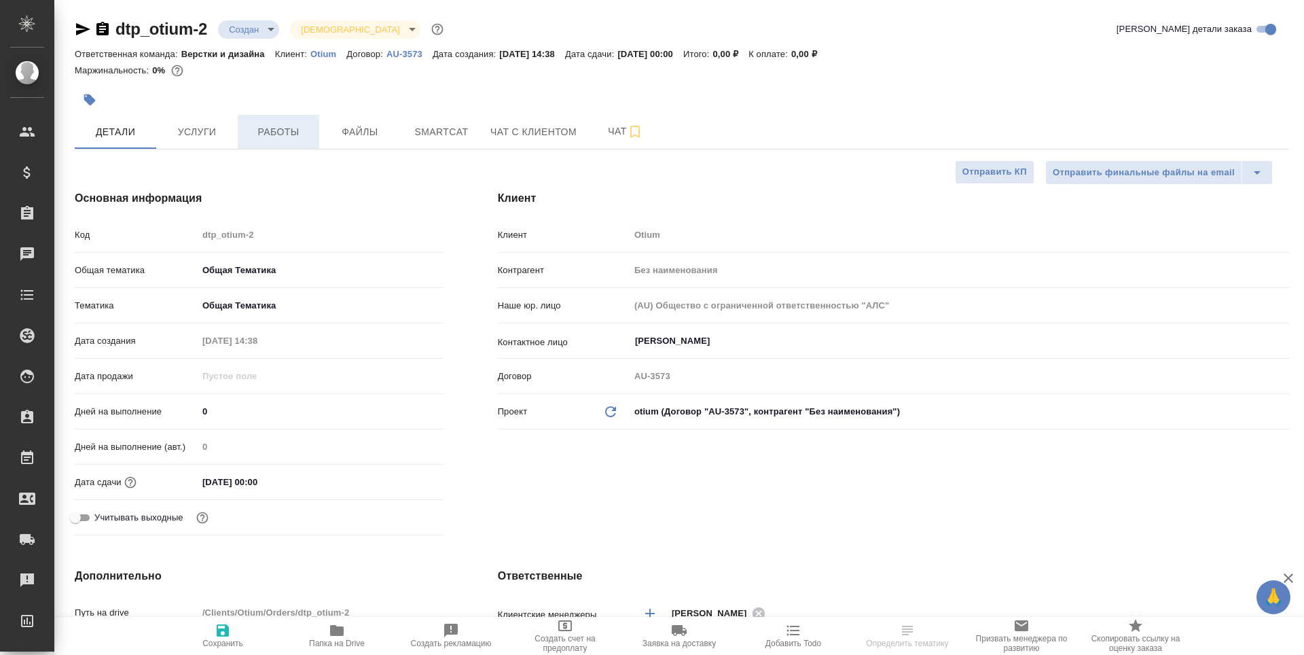
type textarea "x"
click at [291, 127] on span "Работы" at bounding box center [278, 132] width 65 height 17
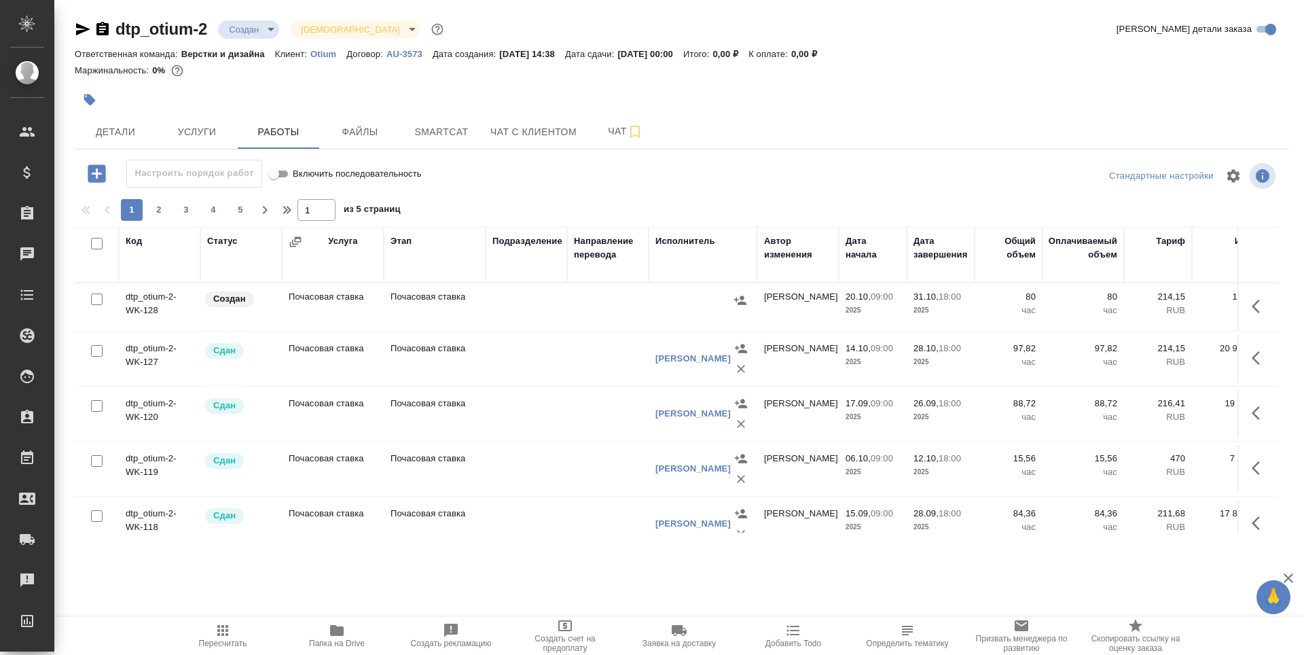
click at [90, 177] on icon "button" at bounding box center [97, 173] width 18 height 18
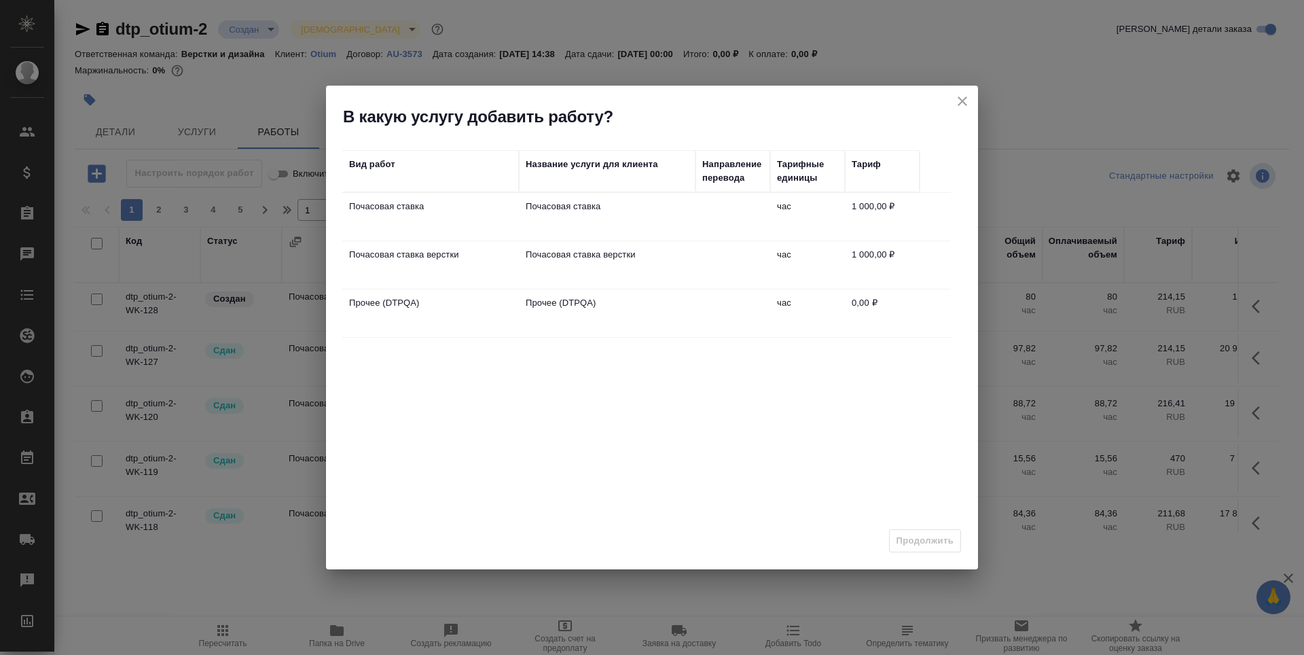
click at [609, 261] on p "Почасовая ставка верстки" at bounding box center [607, 255] width 163 height 14
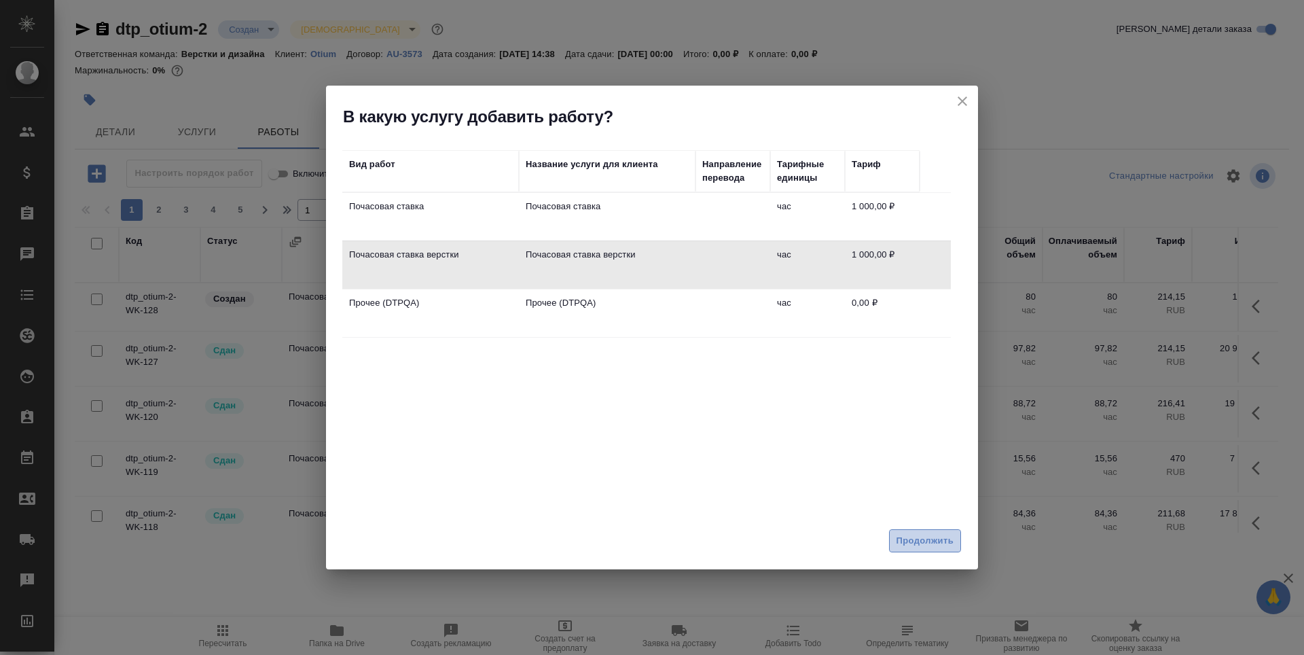
click at [910, 536] on span "Продолжить" at bounding box center [924, 541] width 57 height 16
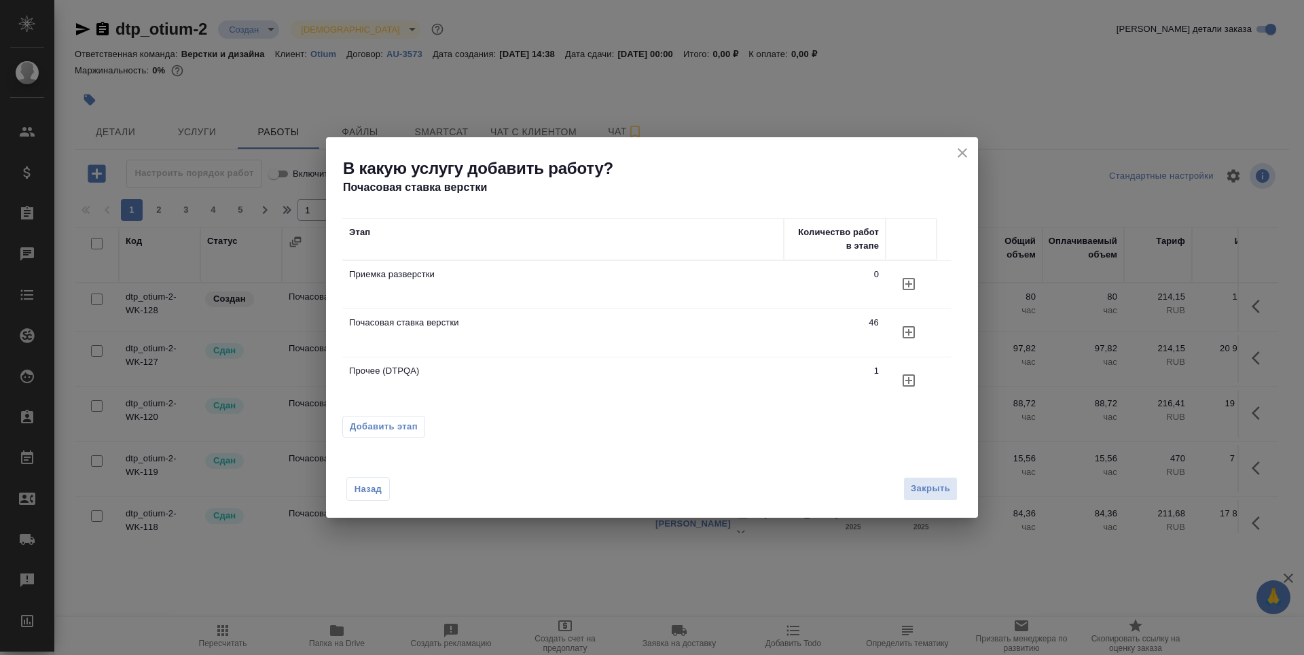
click at [403, 425] on span "Добавить этап" at bounding box center [384, 427] width 68 height 14
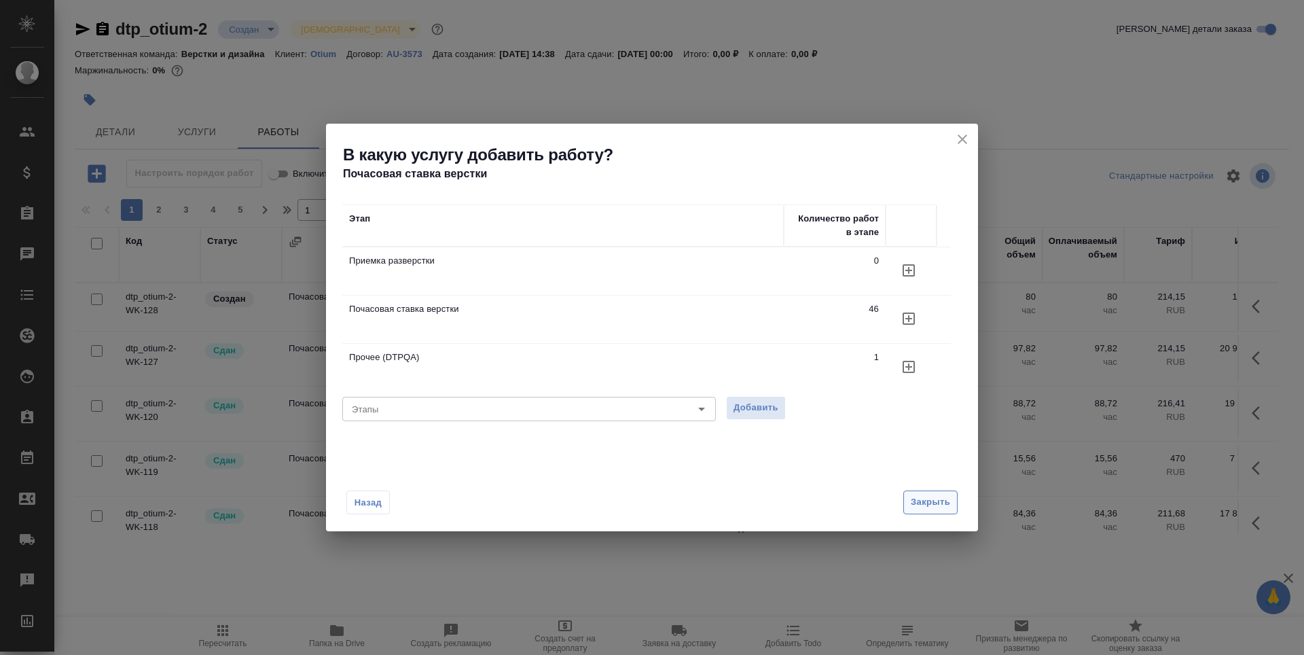
click at [929, 498] on span "Закрыть" at bounding box center [929, 502] width 39 height 16
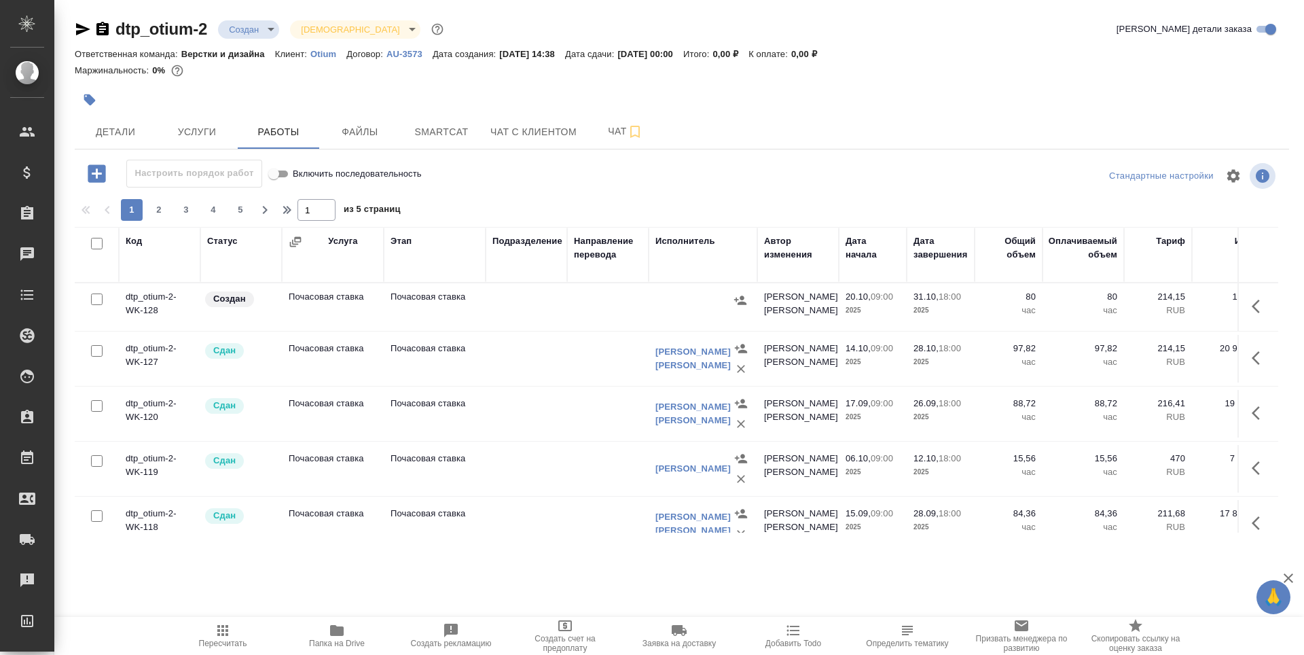
click at [96, 297] on input "checkbox" at bounding box center [97, 299] width 12 height 12
checkbox input "true"
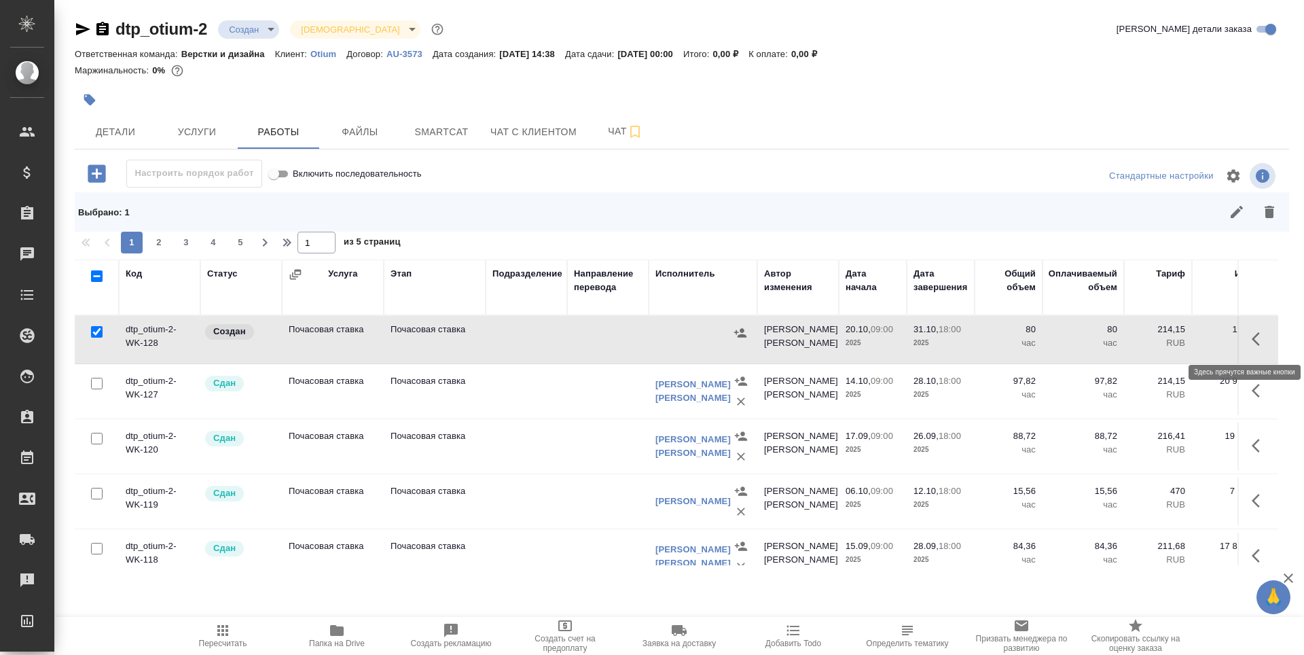
click at [1251, 342] on icon "button" at bounding box center [1255, 339] width 8 height 14
click at [1204, 343] on icon "button" at bounding box center [1209, 338] width 10 height 12
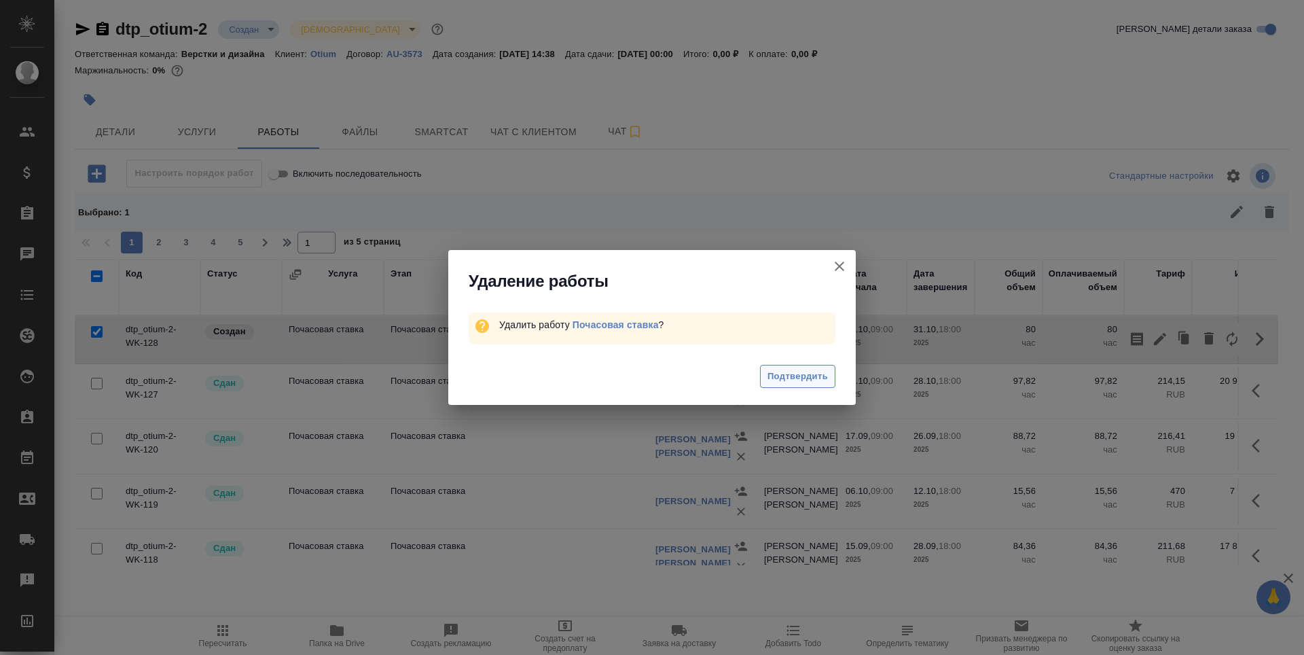
click at [806, 375] on span "Подтвердить" at bounding box center [797, 377] width 60 height 16
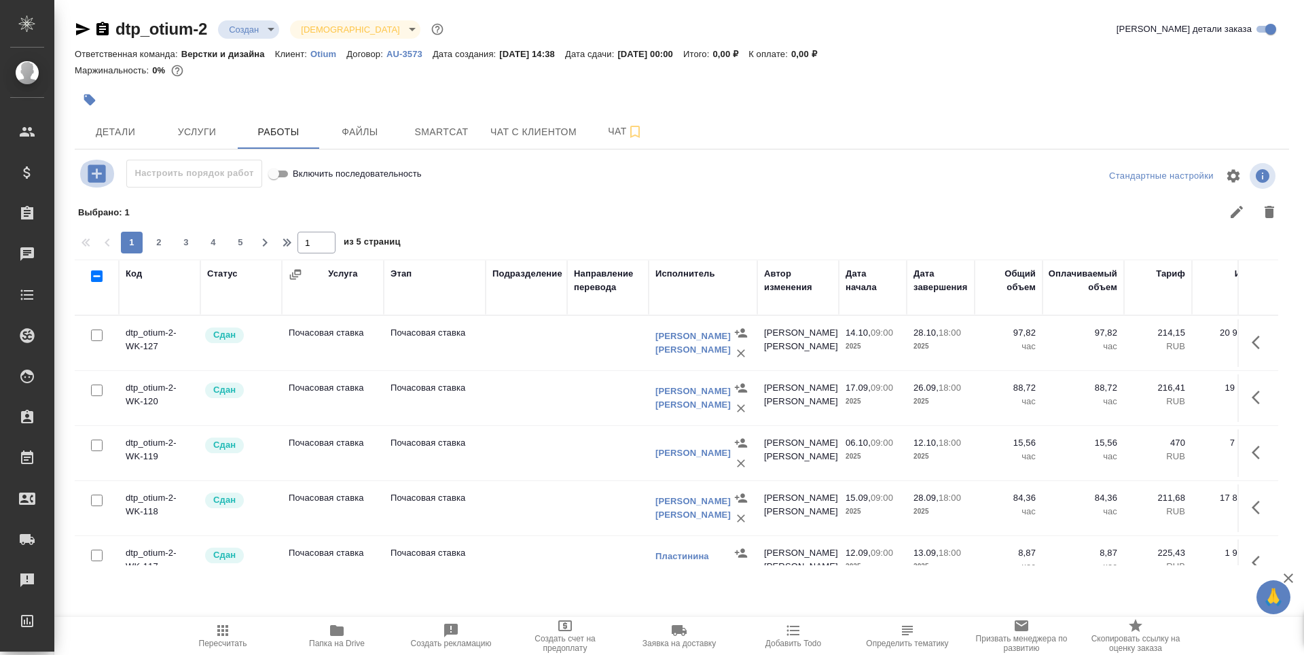
click at [93, 178] on icon "button" at bounding box center [97, 173] width 18 height 18
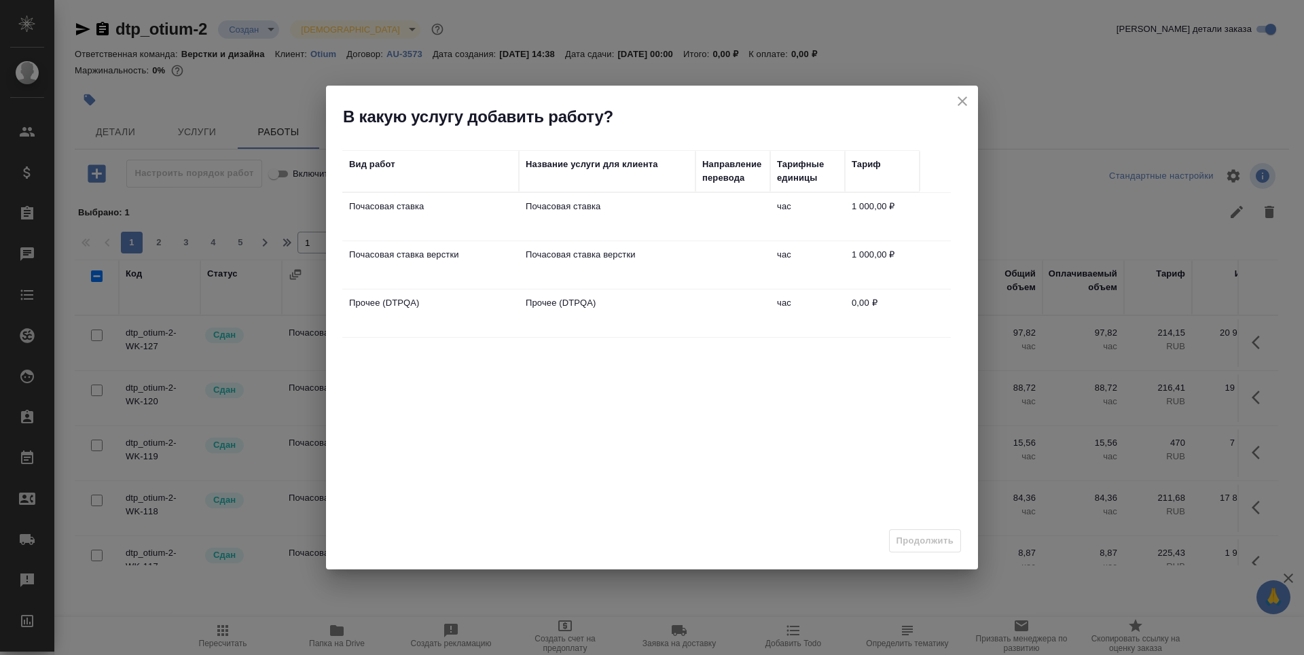
click at [520, 266] on td "Почасовая ставка верстки" at bounding box center [607, 265] width 177 height 48
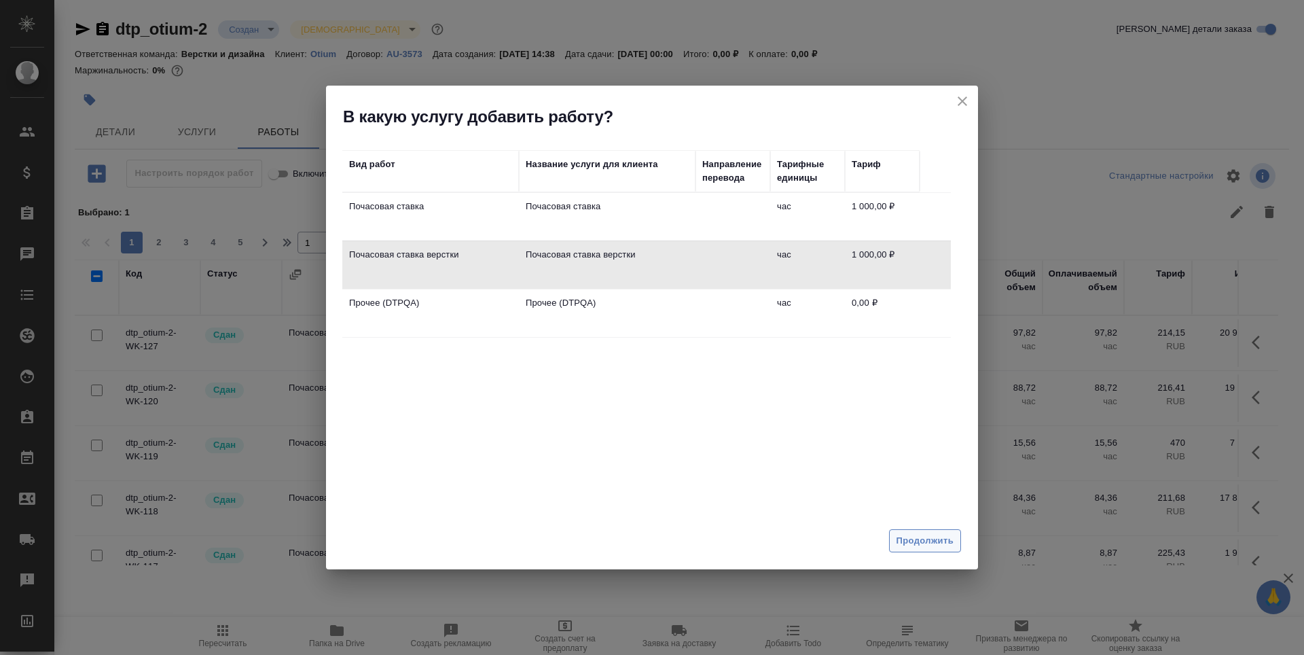
click at [934, 538] on span "Продолжить" at bounding box center [924, 541] width 57 height 16
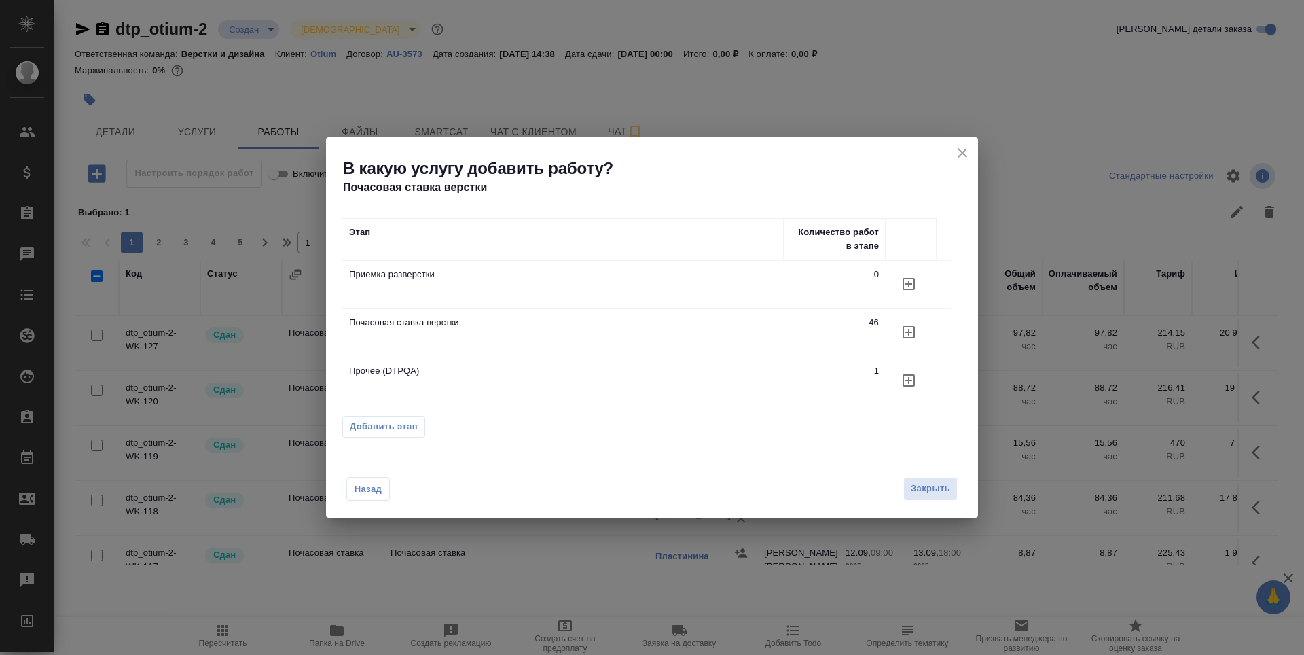
click at [906, 331] on icon "button" at bounding box center [908, 332] width 16 height 16
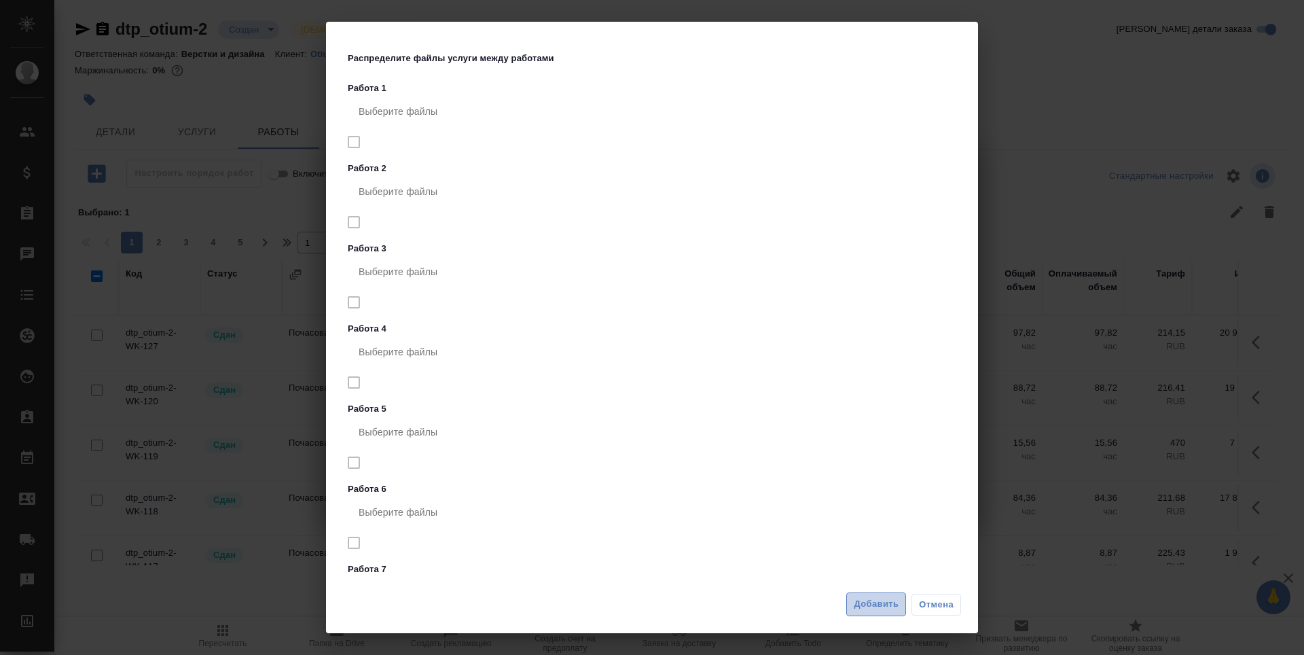
click at [862, 610] on span "Добавить" at bounding box center [875, 604] width 45 height 16
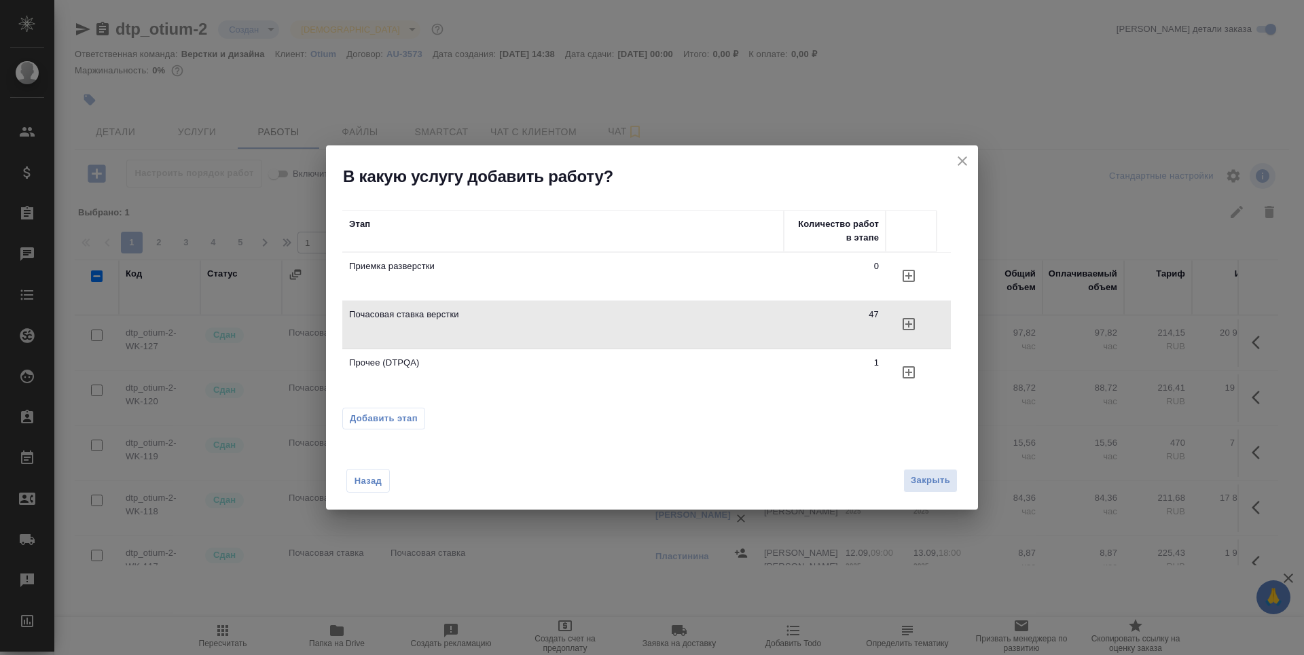
click at [927, 479] on span "Закрыть" at bounding box center [929, 481] width 39 height 16
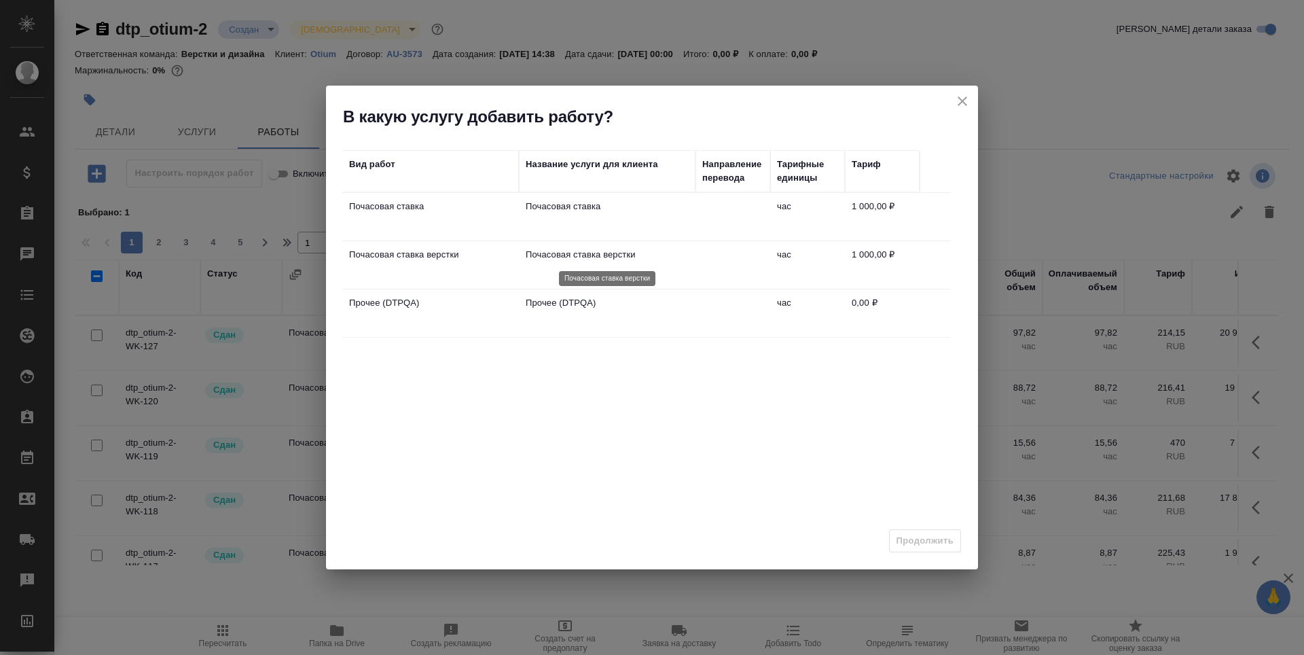
click at [620, 250] on p "Почасовая ставка верстки" at bounding box center [607, 255] width 163 height 14
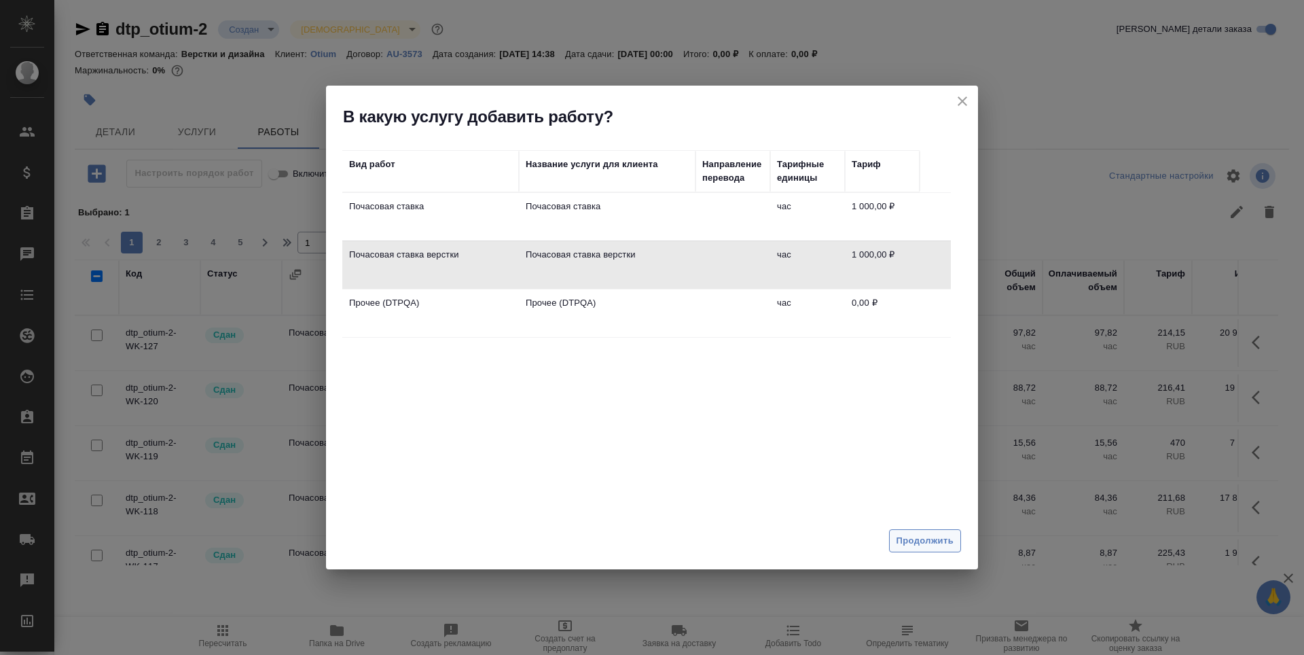
click at [934, 540] on span "Продолжить" at bounding box center [924, 541] width 57 height 16
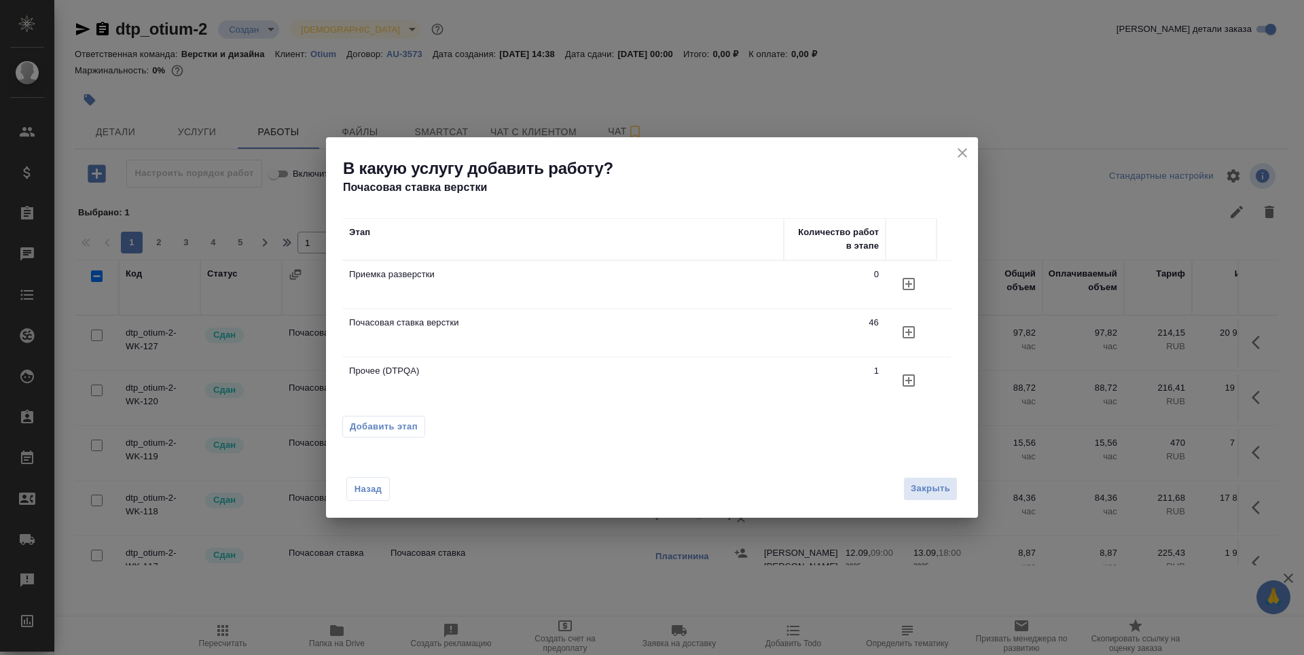
click at [908, 331] on icon "button" at bounding box center [908, 332] width 12 height 12
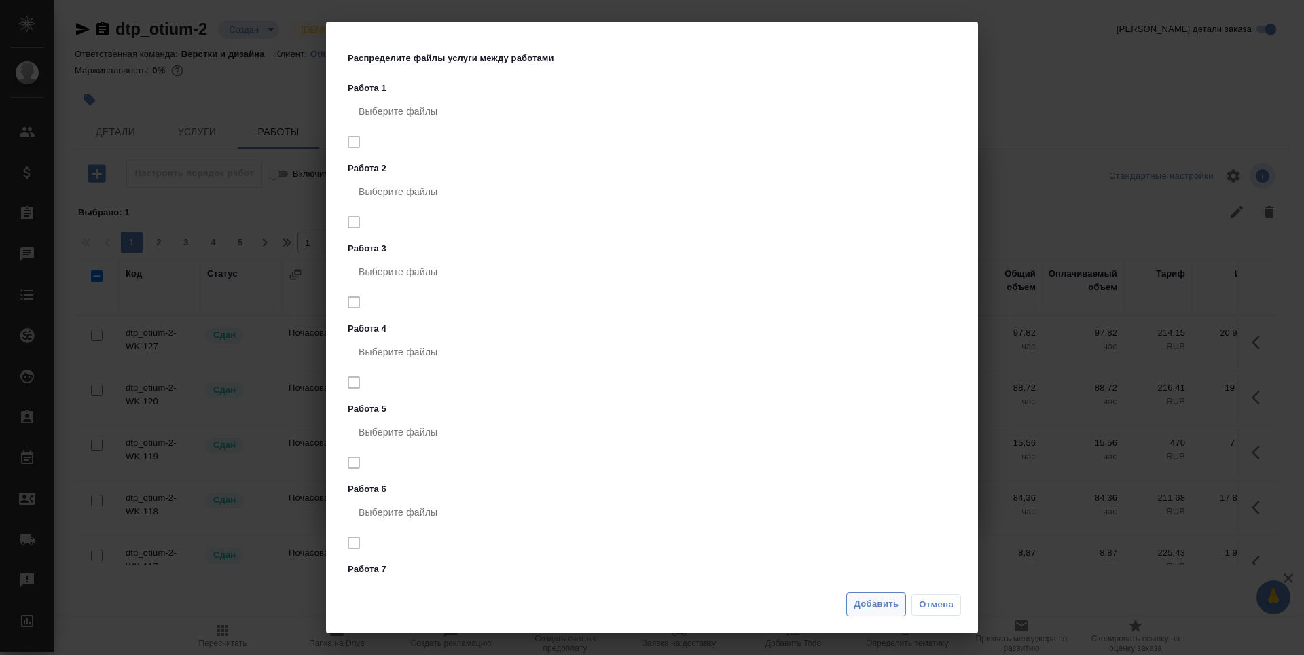
click at [866, 604] on span "Добавить" at bounding box center [875, 604] width 45 height 16
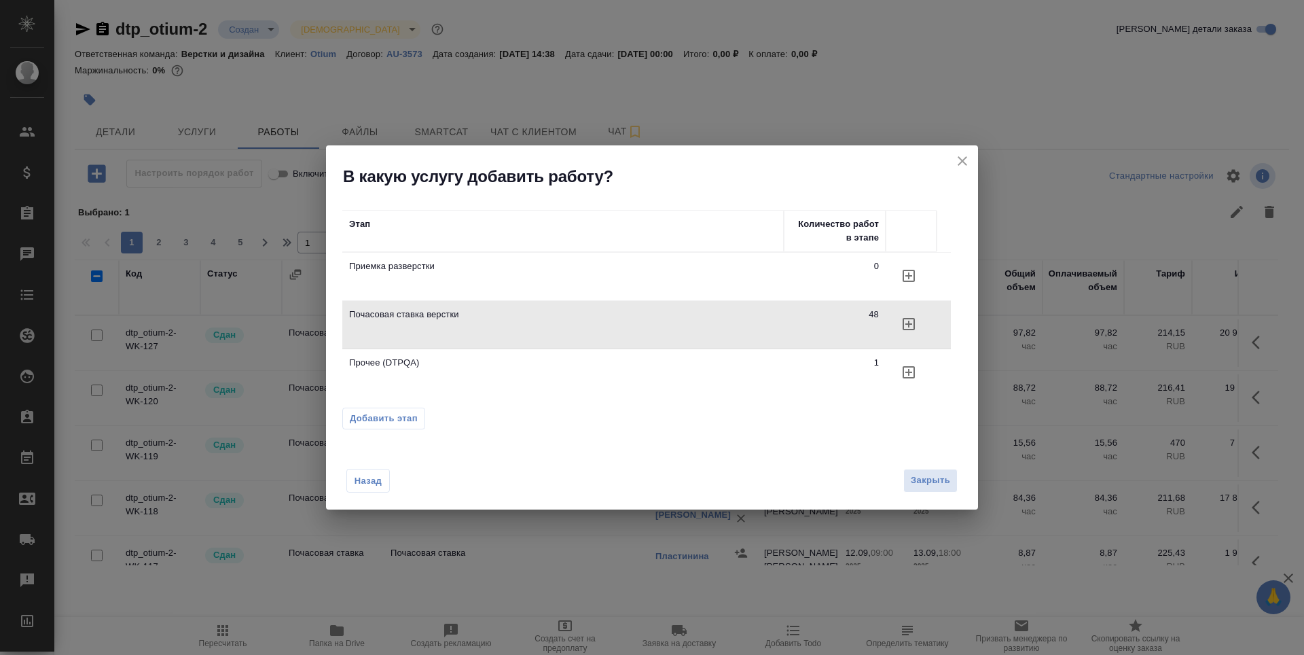
click at [471, 325] on td "Почасовая ставка верстки" at bounding box center [562, 325] width 441 height 48
click at [911, 325] on icon "button" at bounding box center [908, 324] width 12 height 12
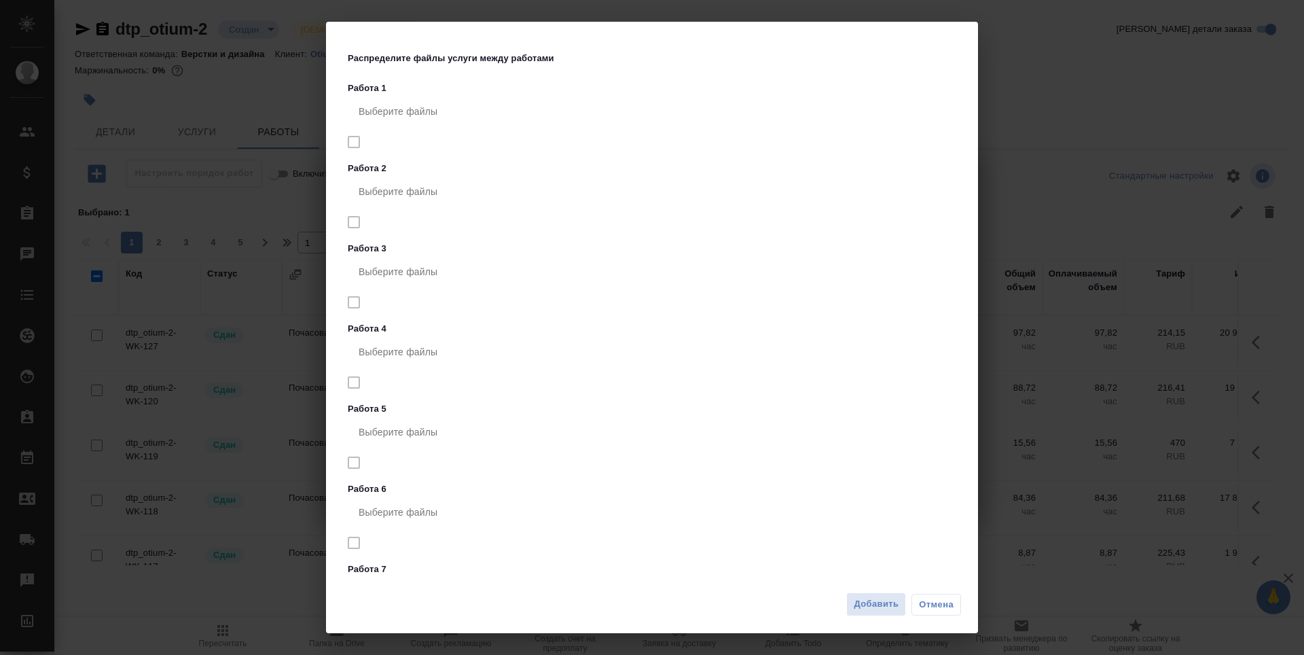
click at [351, 141] on nav "Выберите файлы" at bounding box center [655, 128] width 614 height 67
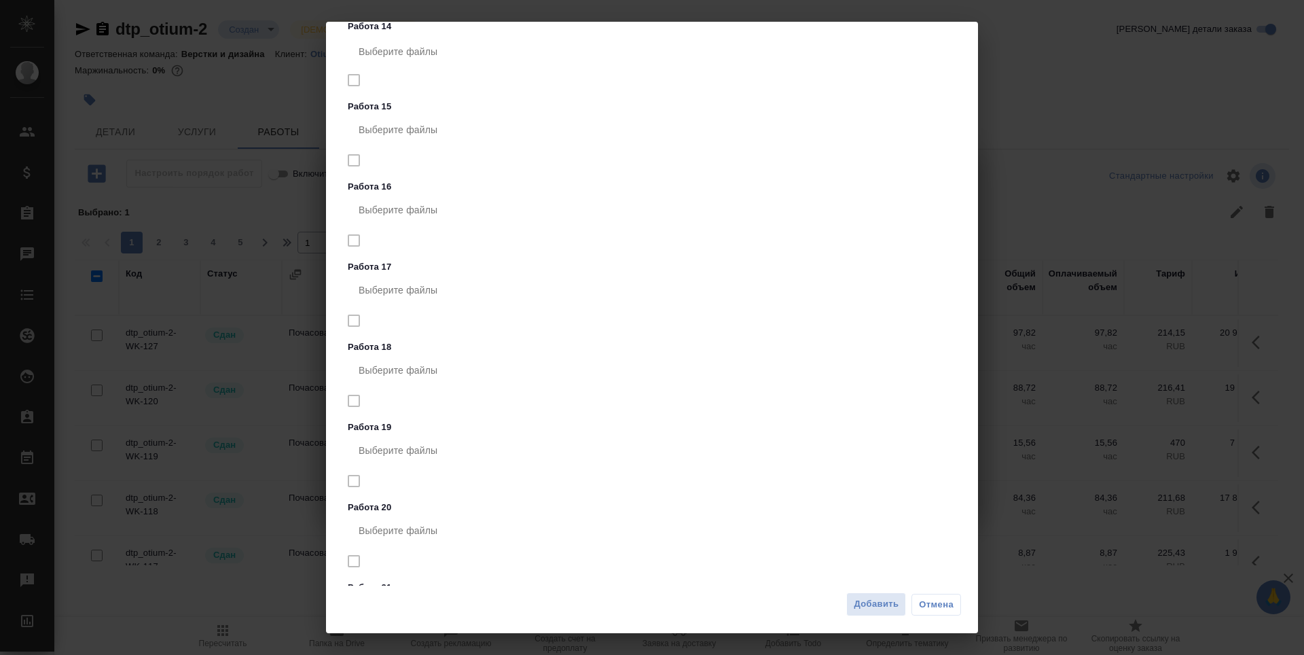
scroll to position [1154, 0]
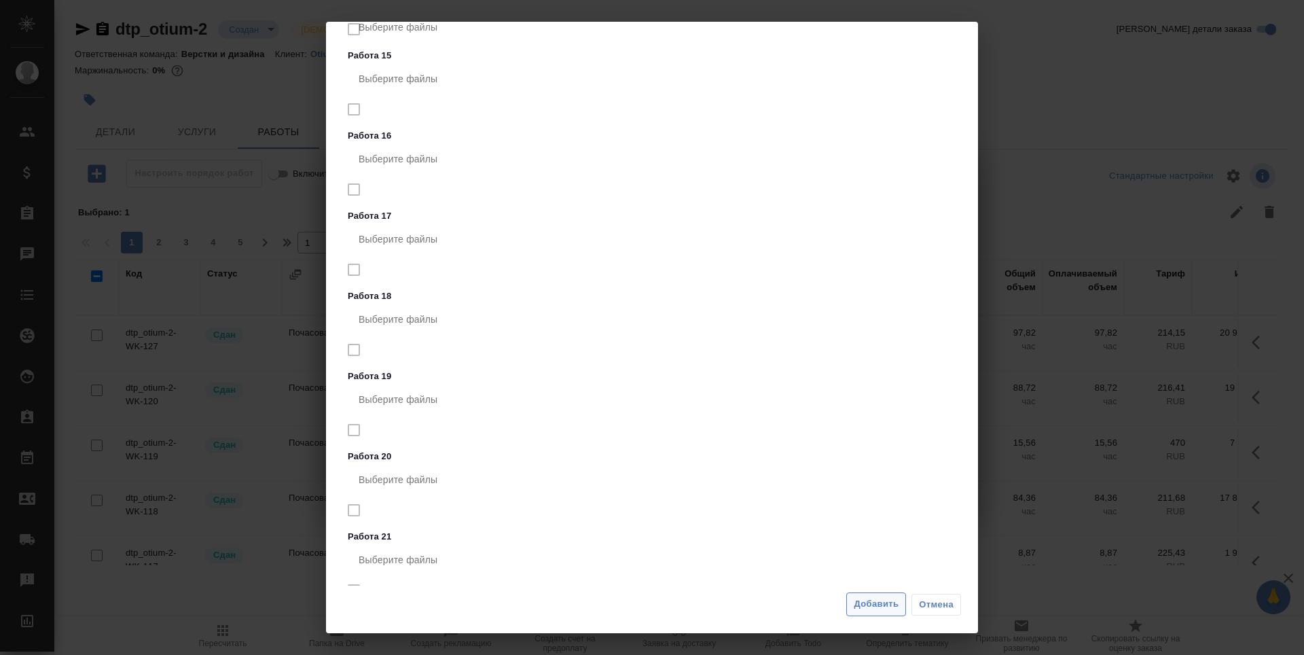
click at [879, 608] on span "Добавить" at bounding box center [875, 604] width 45 height 16
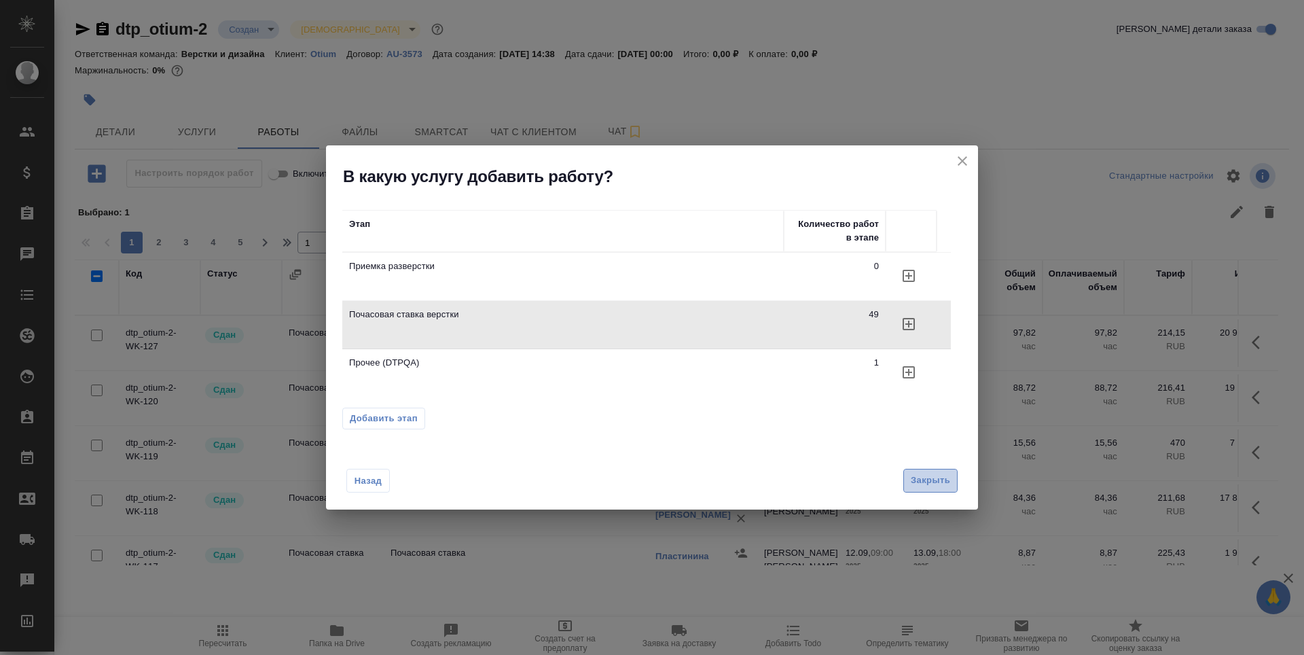
click at [920, 474] on span "Закрыть" at bounding box center [929, 481] width 39 height 16
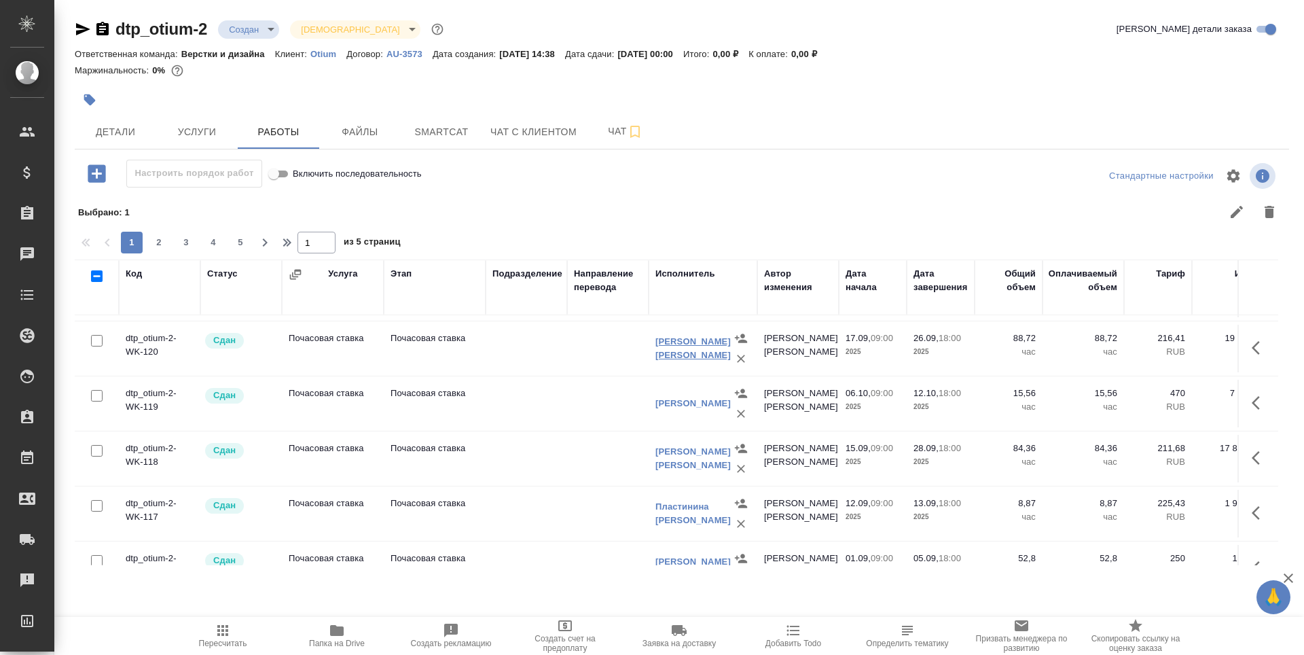
scroll to position [68, 0]
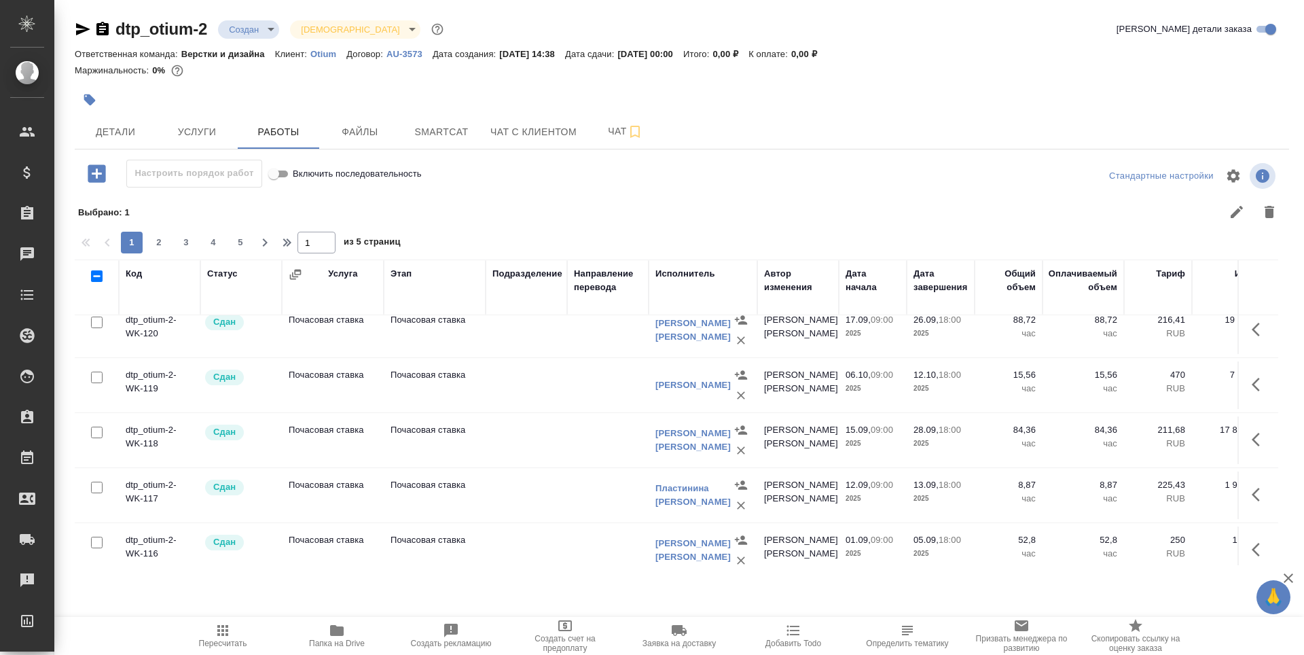
click at [681, 270] on div "Исполнитель" at bounding box center [685, 274] width 60 height 14
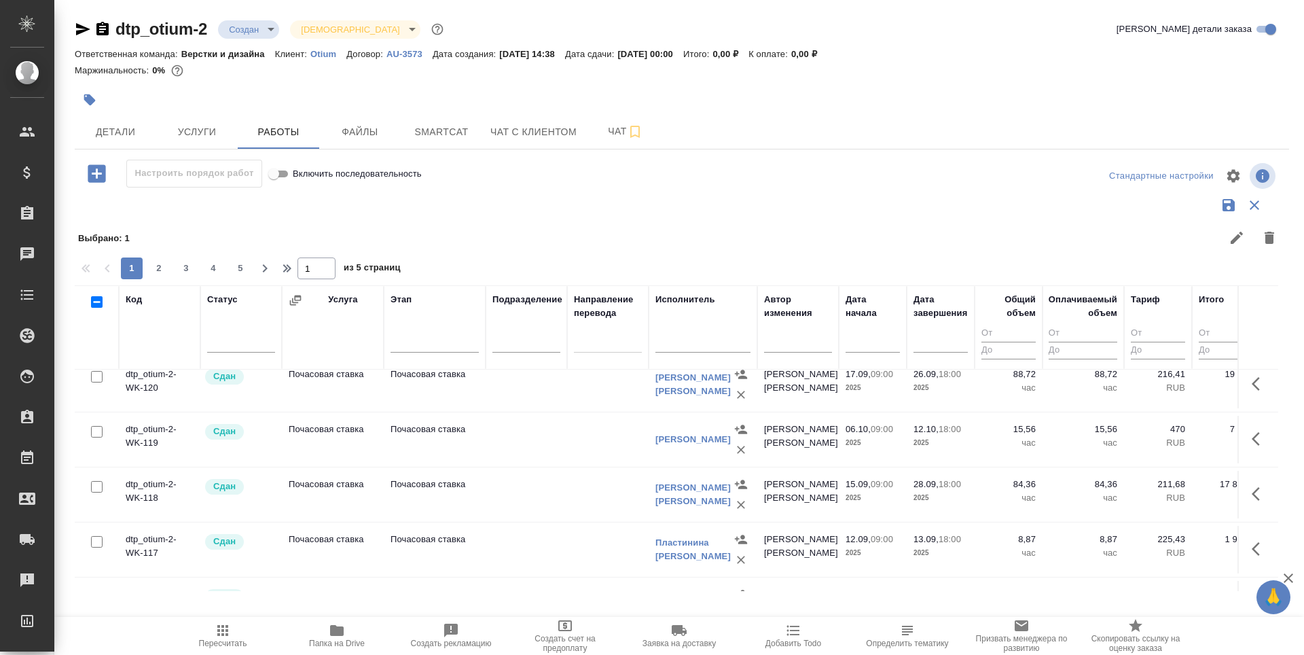
click at [672, 343] on input "text" at bounding box center [702, 343] width 95 height 17
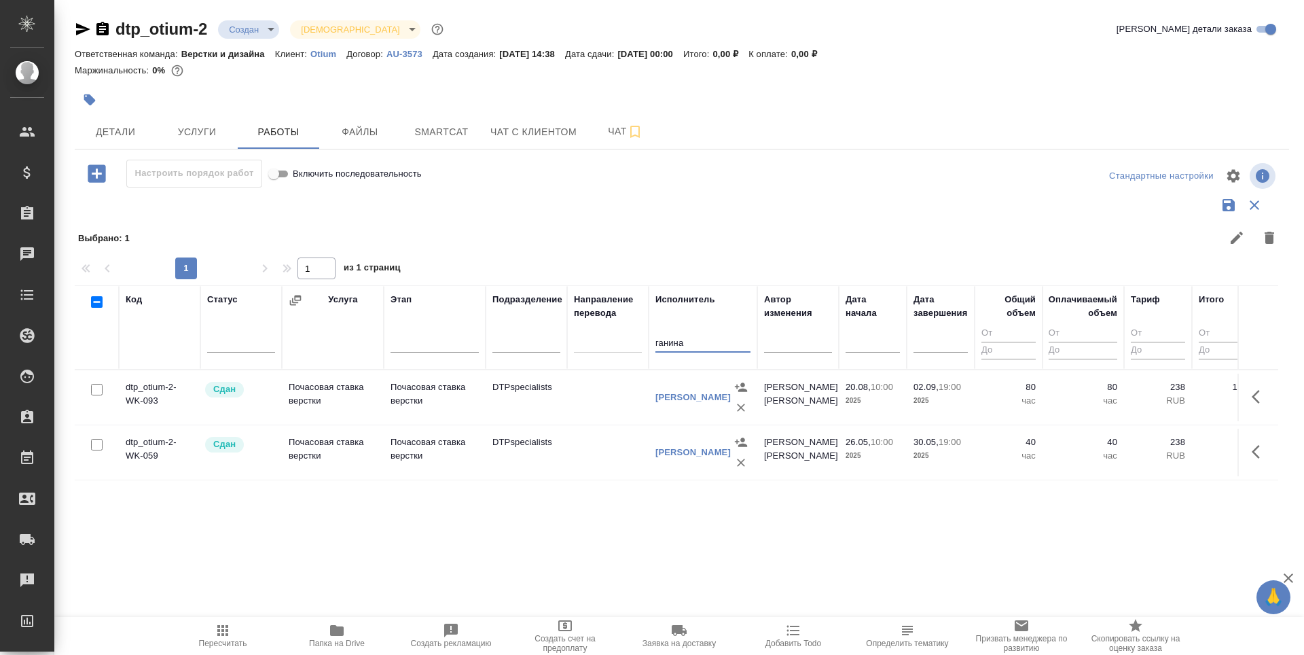
scroll to position [0, 0]
type input "ганина"
click at [1253, 452] on icon "button" at bounding box center [1255, 452] width 8 height 14
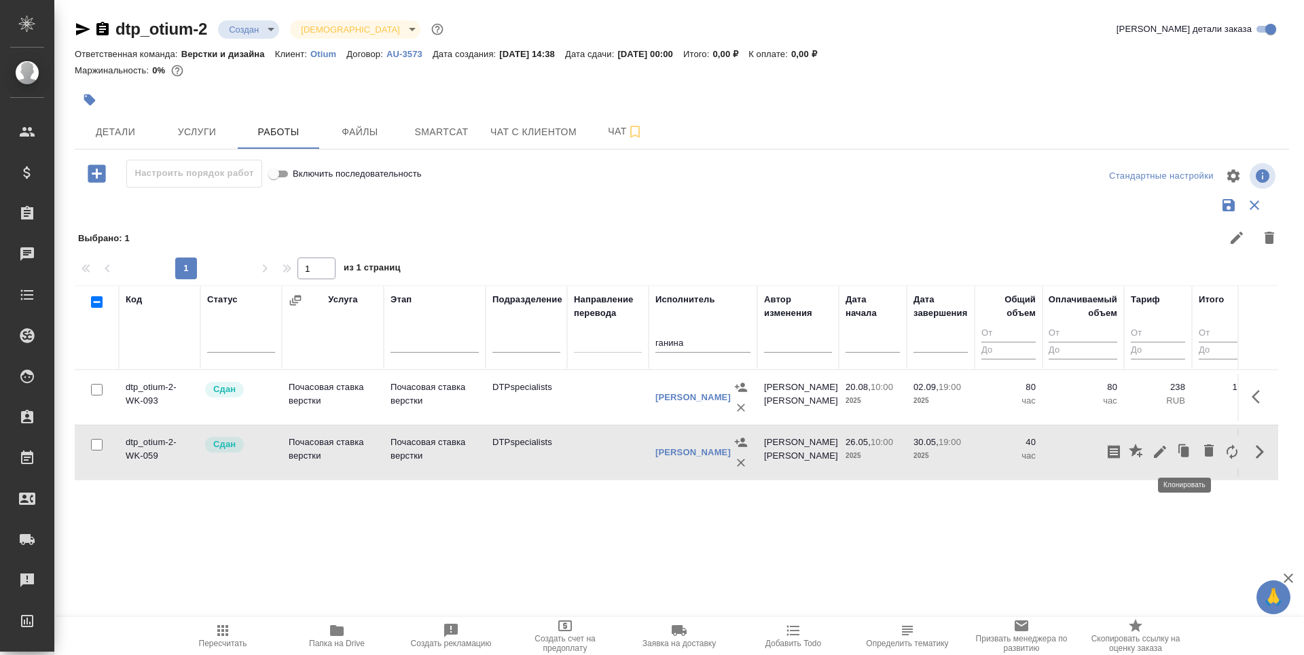
click at [1183, 450] on icon "button" at bounding box center [1185, 451] width 8 height 10
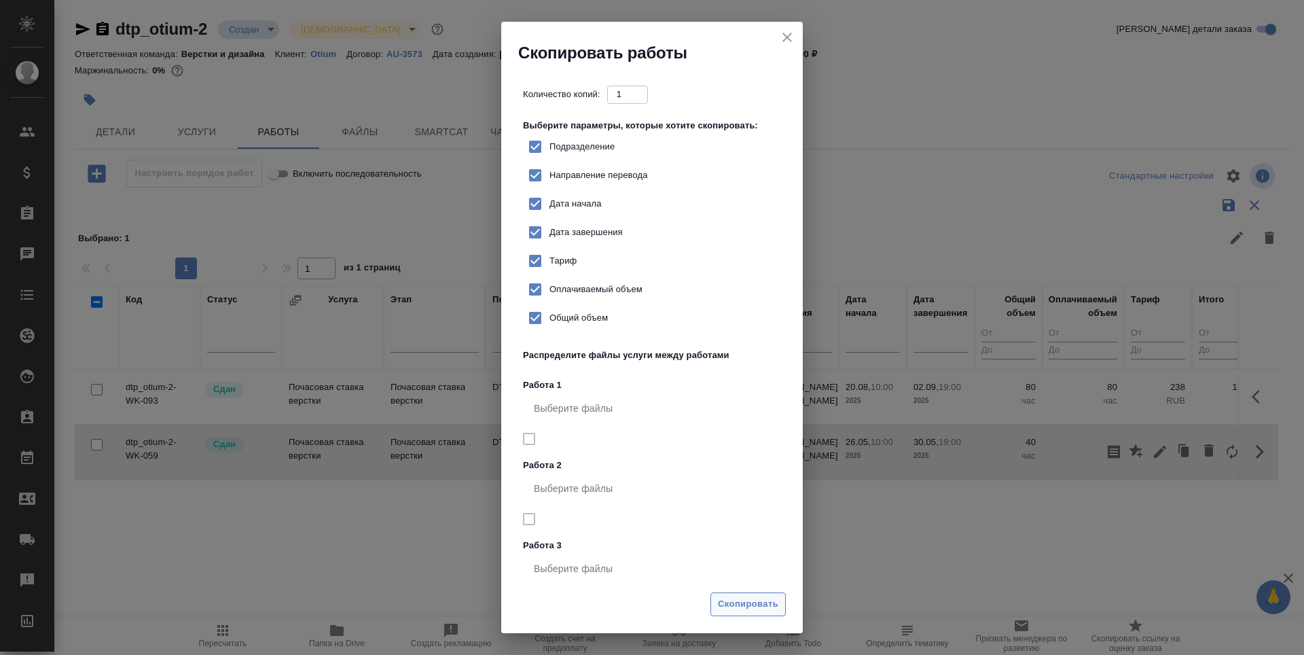
click at [745, 600] on span "Скопировать" at bounding box center [748, 604] width 60 height 16
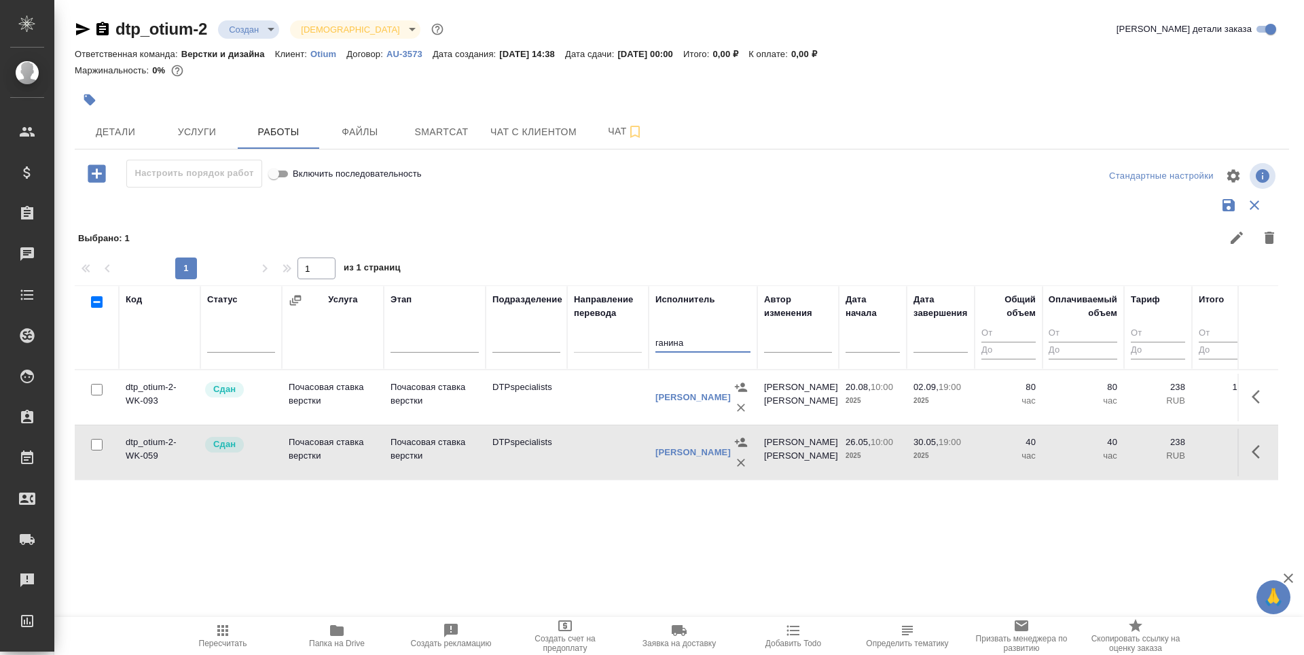
drag, startPoint x: 688, startPoint y: 342, endPoint x: 646, endPoint y: 343, distance: 41.4
click at [646, 343] on tr "Код Статус Услуга Этап Подразделение Направление перевода Исполнитель ганина Ав…" at bounding box center [844, 327] width 1538 height 84
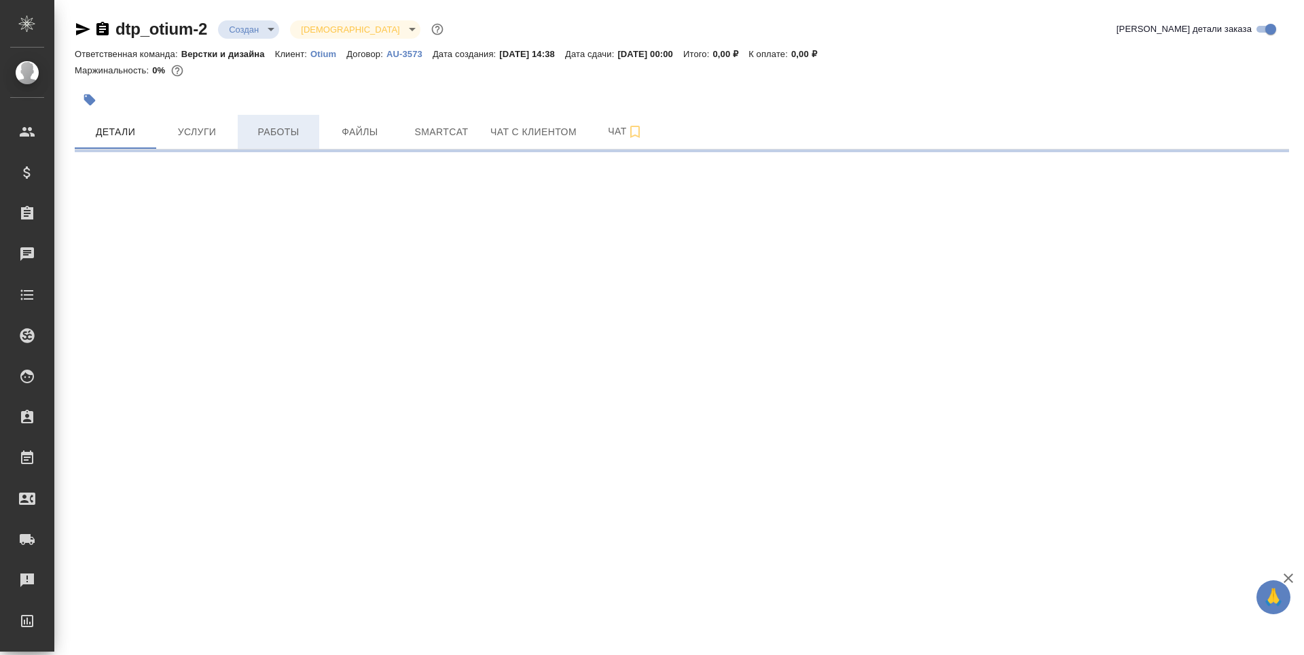
select select "RU"
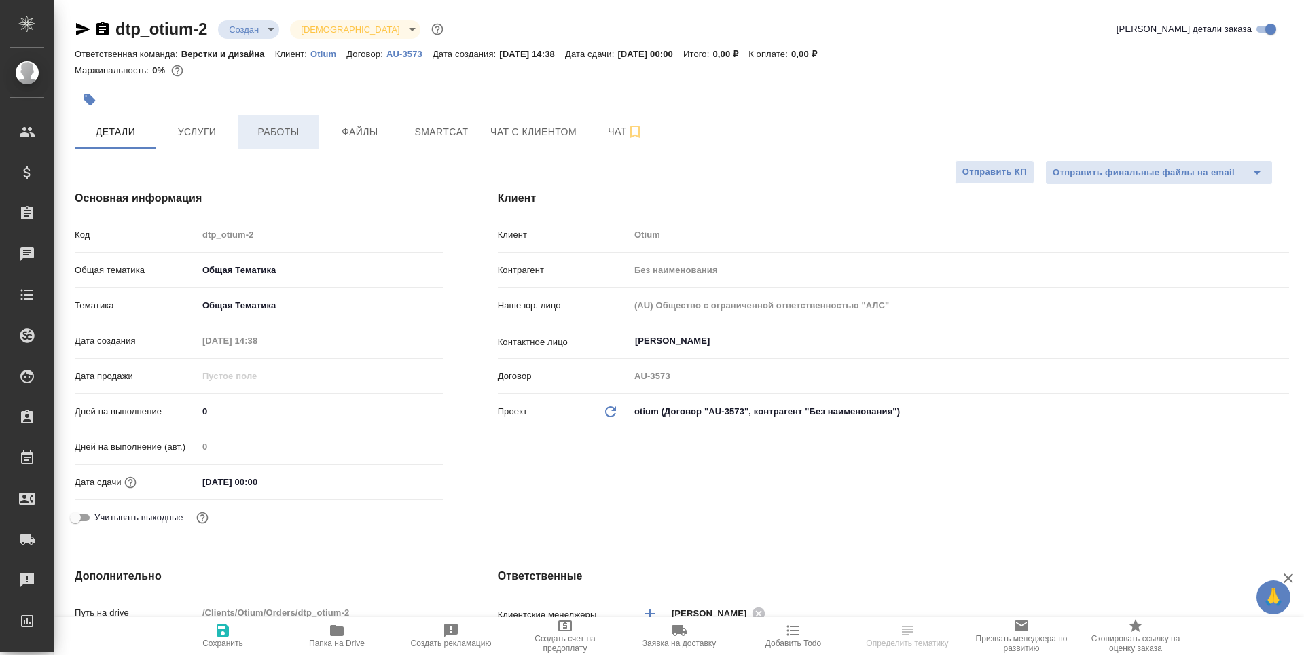
click at [277, 145] on button "Работы" at bounding box center [278, 132] width 81 height 34
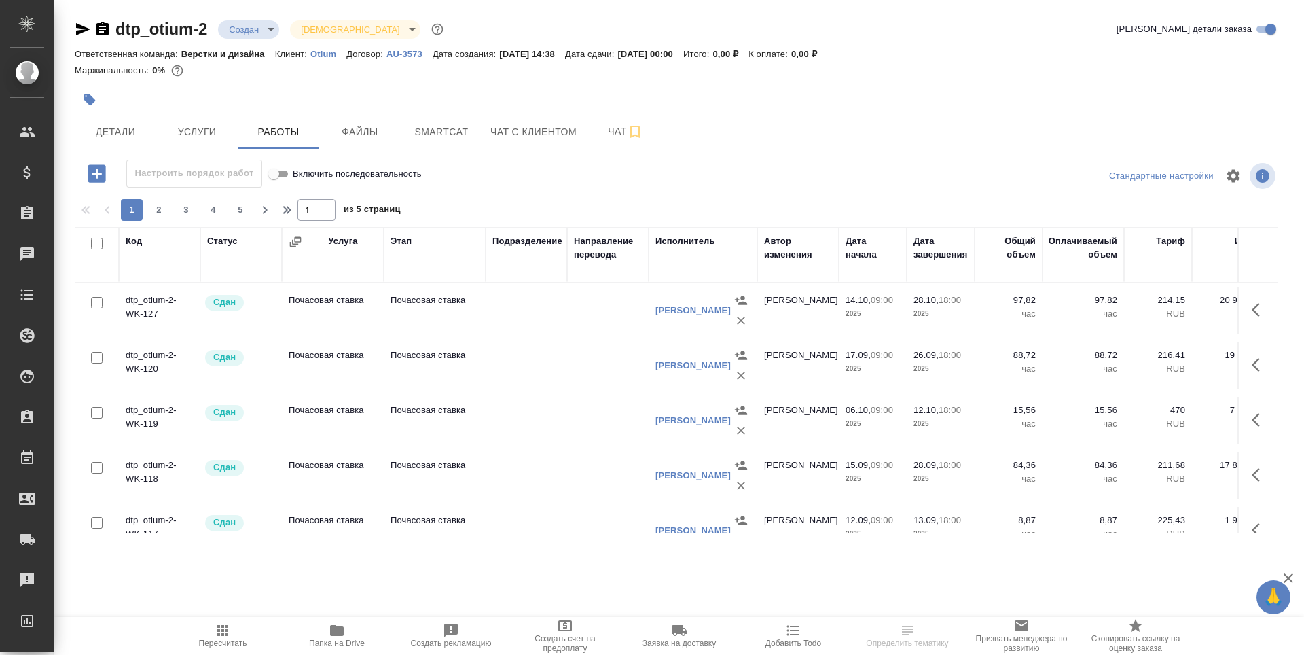
click at [96, 175] on icon "button" at bounding box center [97, 173] width 18 height 18
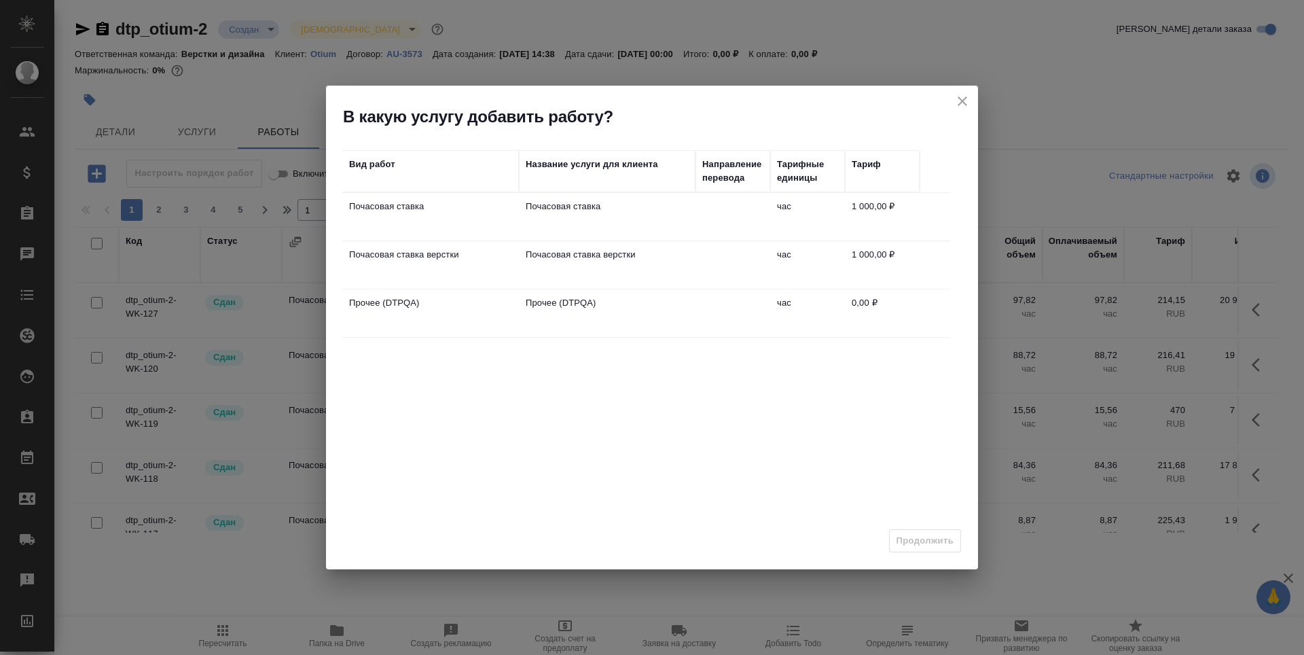
click at [650, 265] on td "Почасовая ставка верстки" at bounding box center [607, 265] width 177 height 48
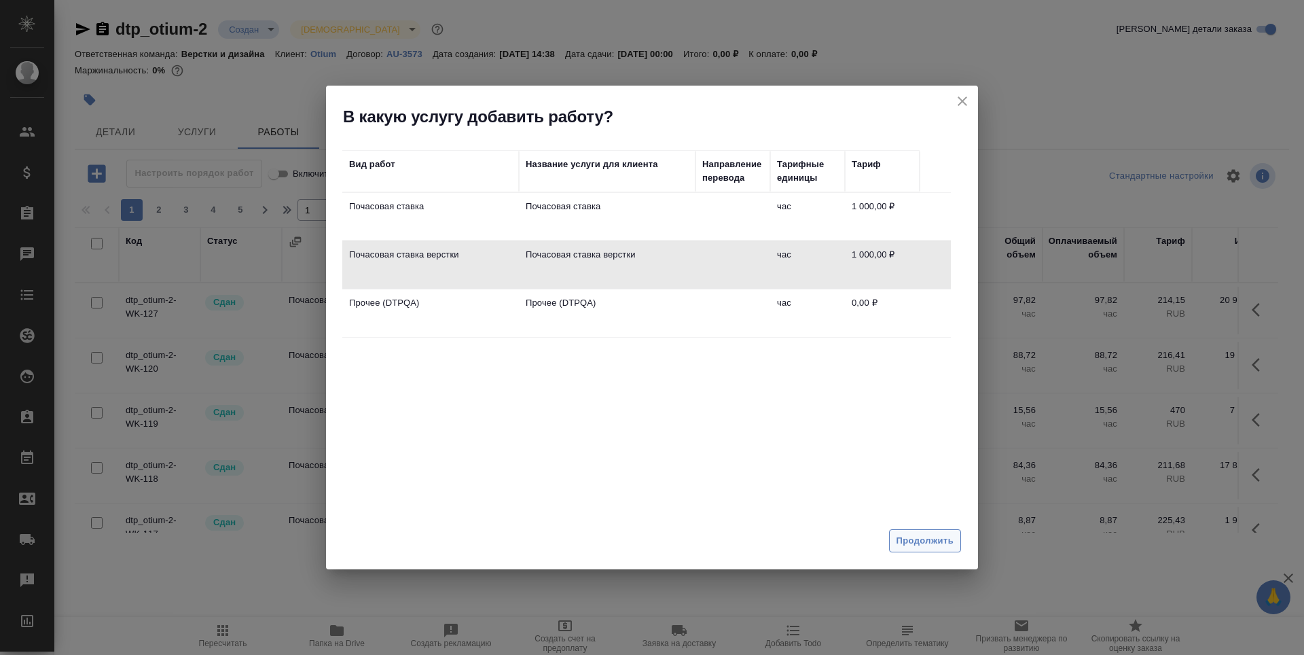
click at [932, 542] on span "Продолжить" at bounding box center [924, 541] width 57 height 16
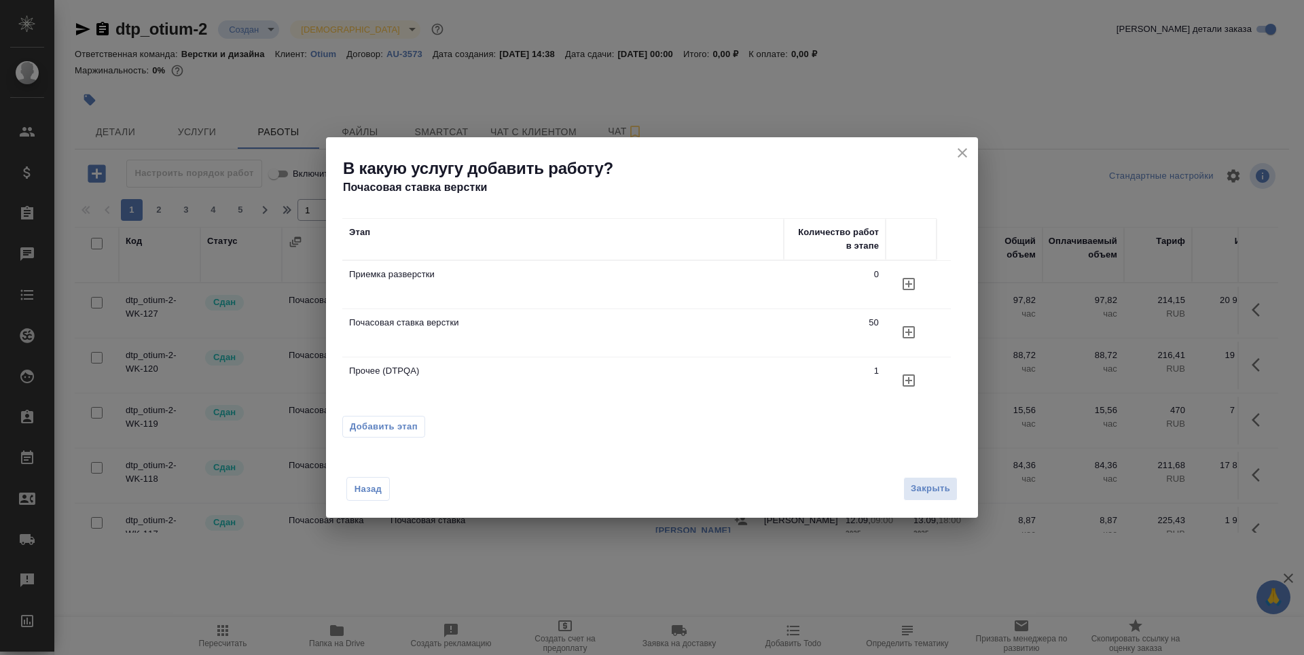
click at [910, 329] on icon "button" at bounding box center [908, 332] width 16 height 16
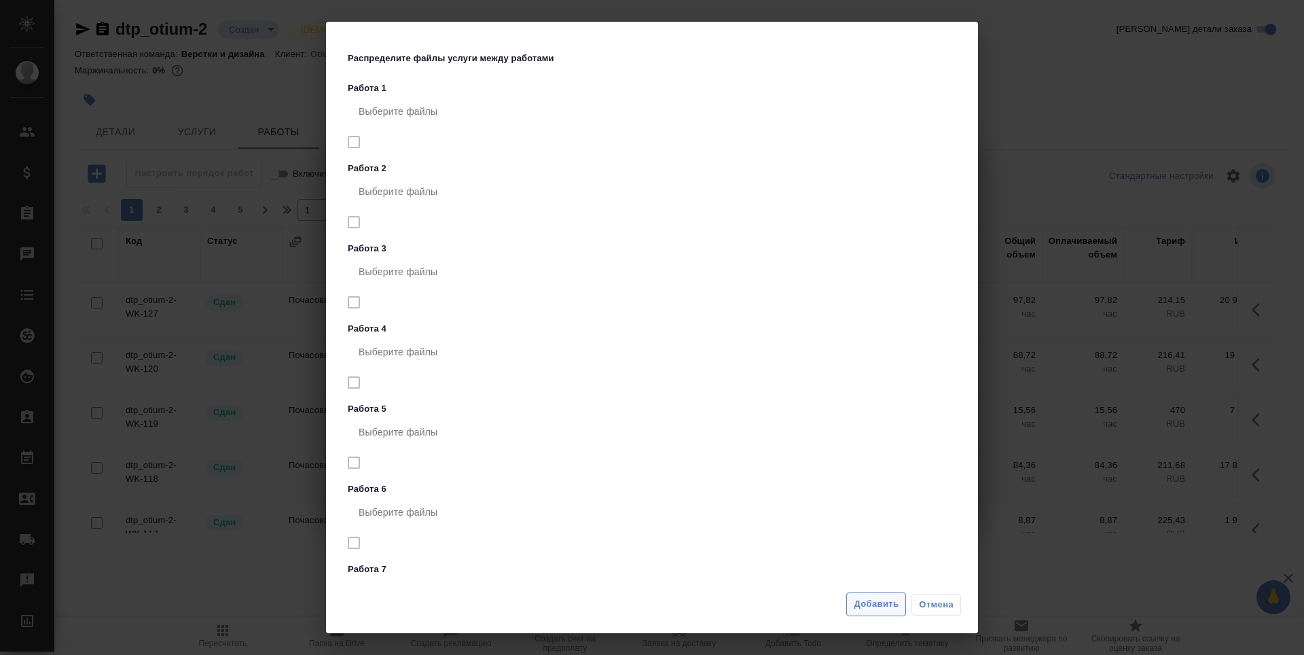
click at [889, 602] on span "Добавить" at bounding box center [875, 604] width 45 height 16
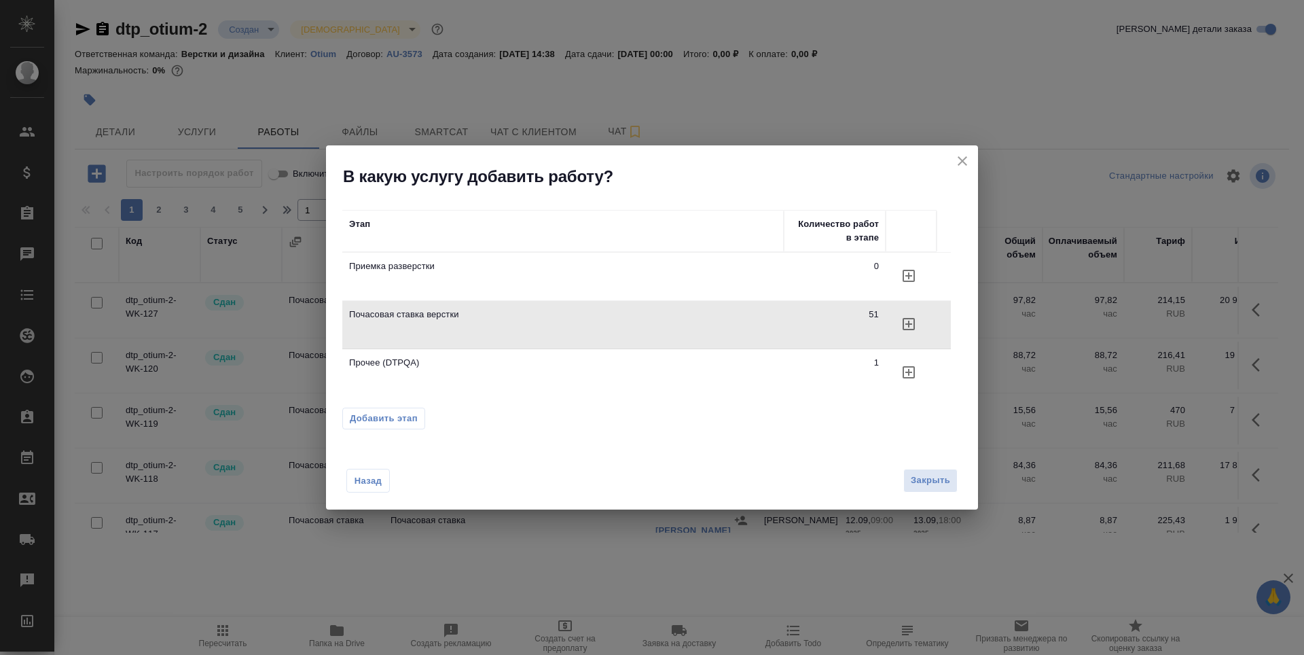
click at [904, 325] on icon "button" at bounding box center [908, 324] width 16 height 16
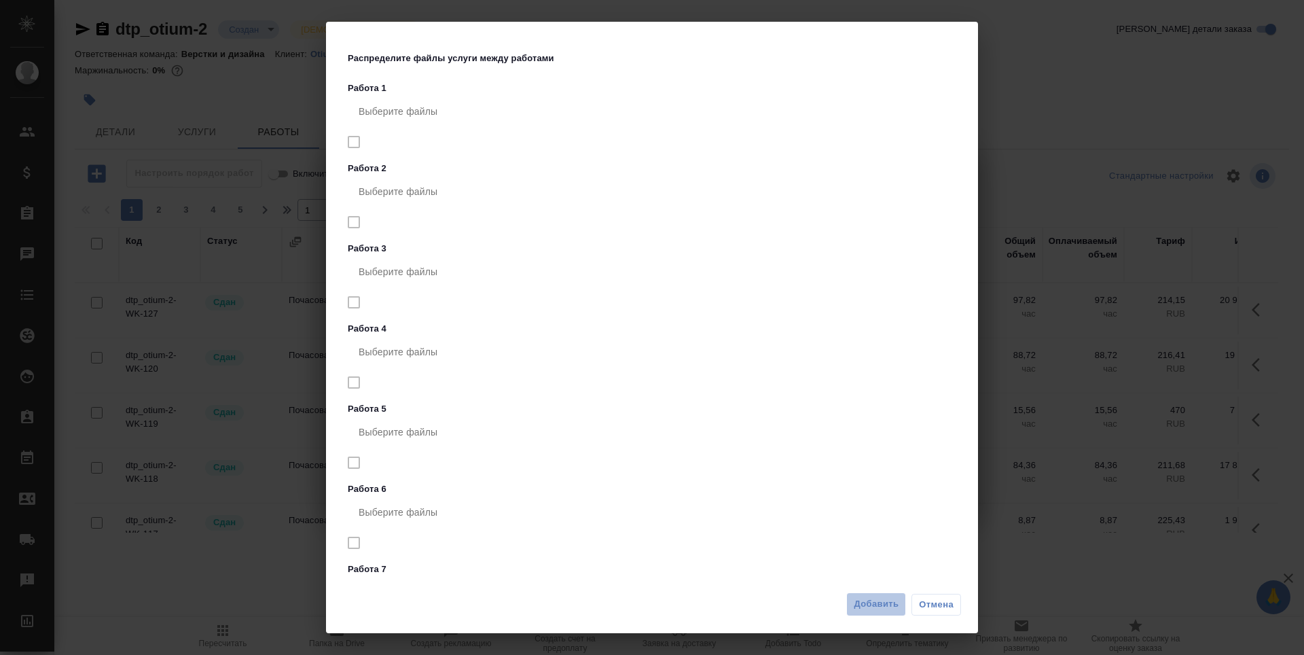
click at [862, 603] on span "Добавить" at bounding box center [875, 604] width 45 height 16
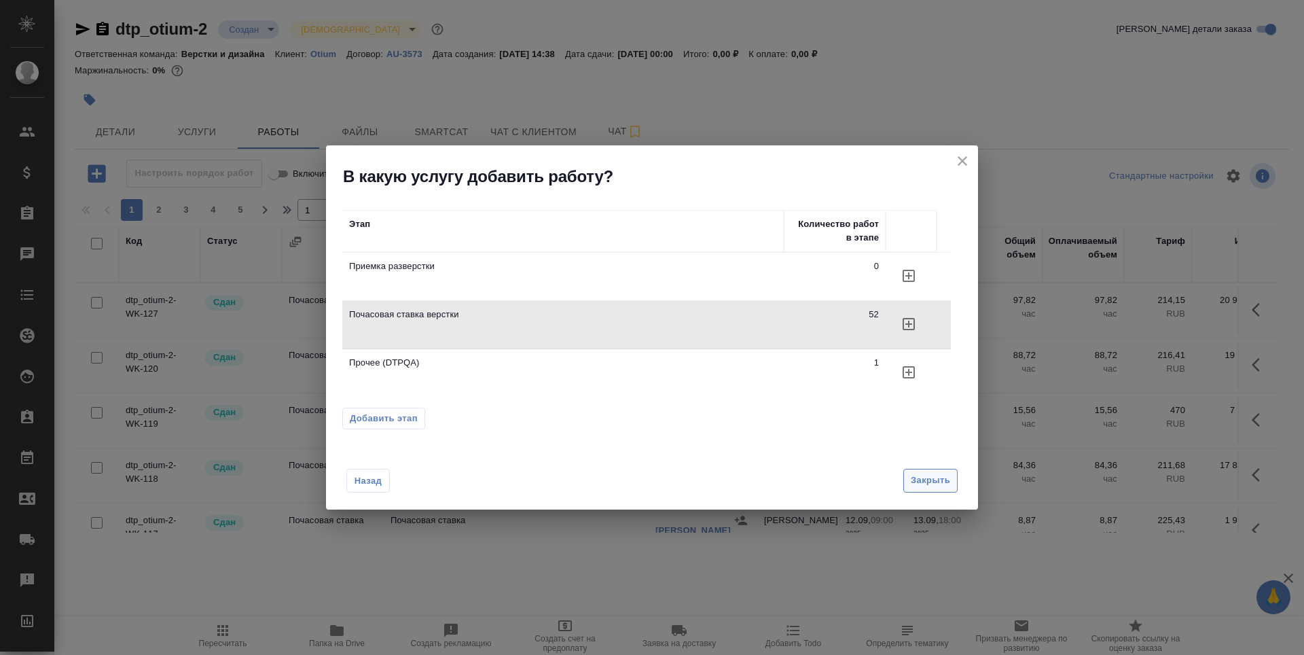
click at [929, 481] on span "Закрыть" at bounding box center [929, 481] width 39 height 16
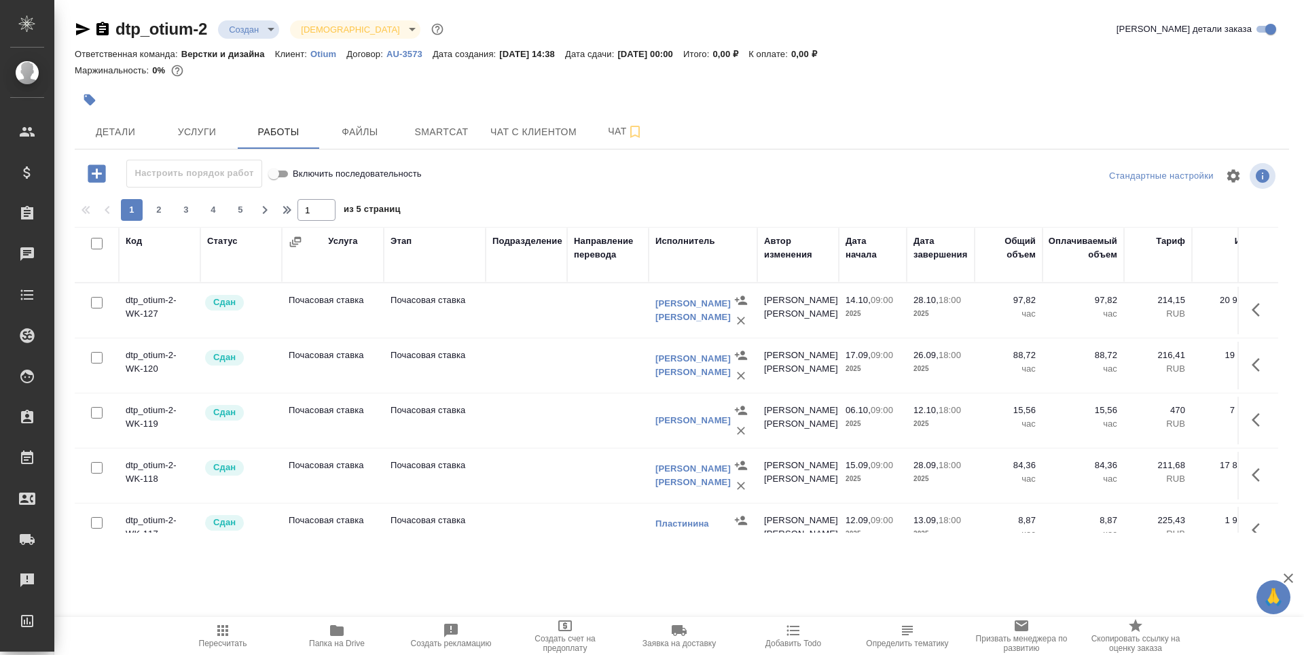
click at [79, 31] on icon "button" at bounding box center [83, 29] width 14 height 12
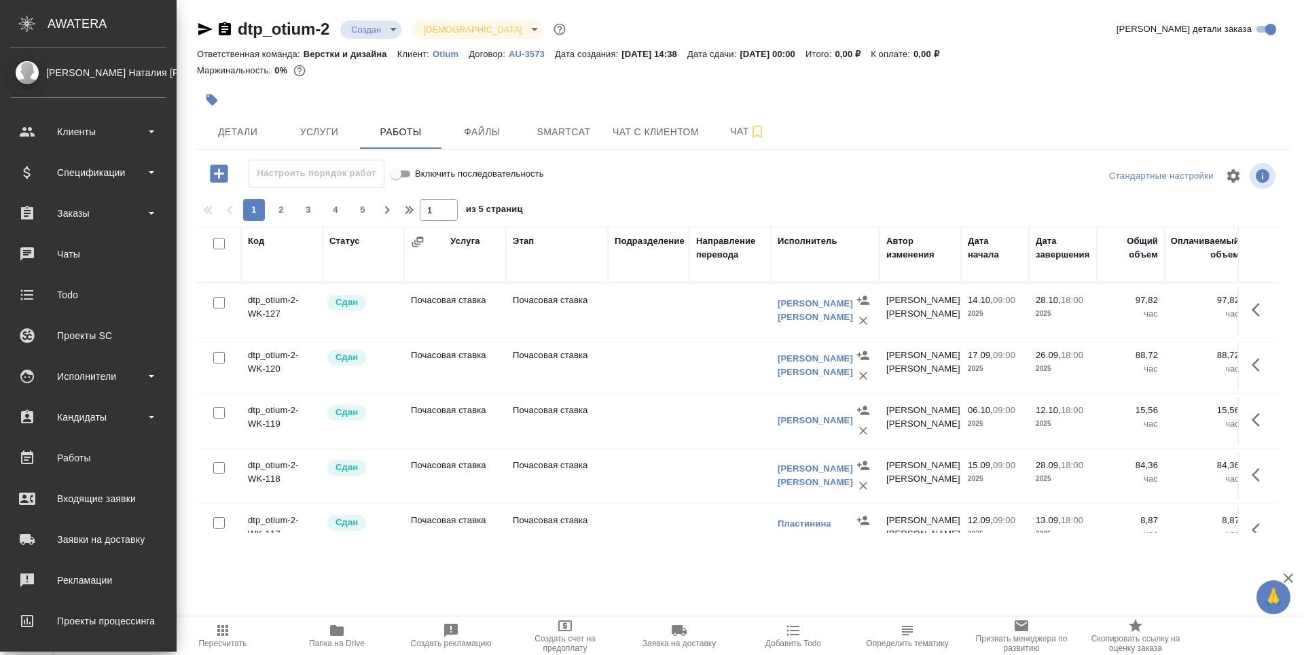
click at [197, 29] on icon "button" at bounding box center [205, 29] width 16 height 16
